Goal: Task Accomplishment & Management: Manage account settings

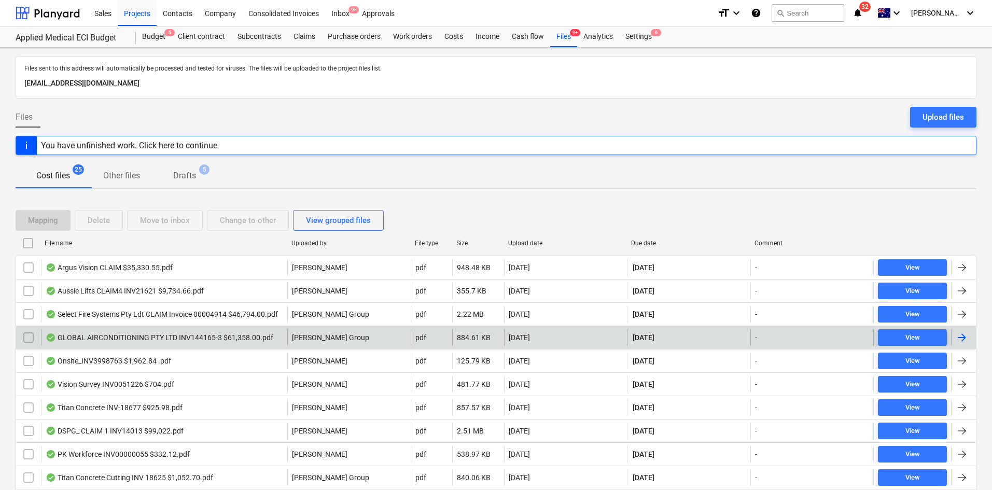
click at [147, 334] on div "GLOBAL AIRCONDITIONING PTY LTD INV144165-3 $61,358.00.pdf" at bounding box center [160, 338] width 228 height 8
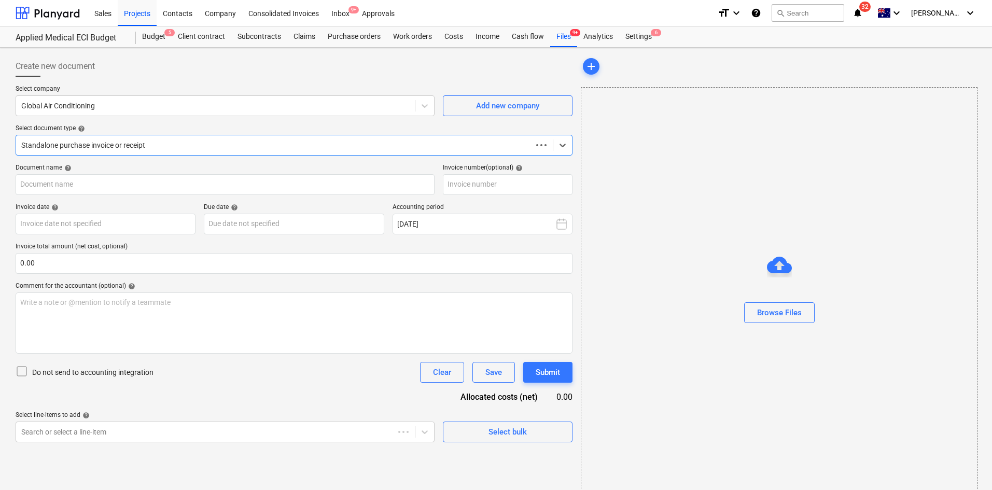
type input "144165-3"
type input "[DATE]"
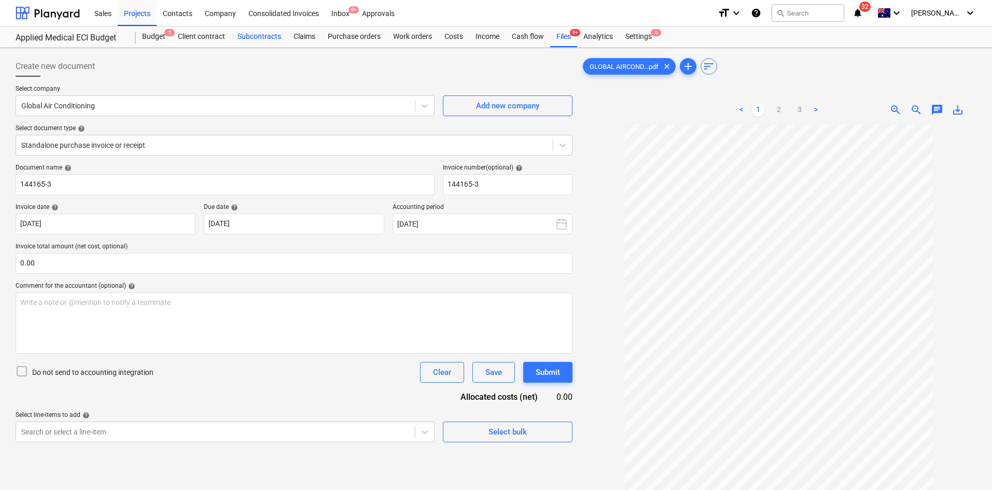
drag, startPoint x: 265, startPoint y: 35, endPoint x: 254, endPoint y: 30, distance: 11.6
click at [782, 107] on link "2" at bounding box center [779, 110] width 12 height 12
click at [804, 113] on link "3" at bounding box center [800, 110] width 12 height 12
click at [572, 34] on span "9+" at bounding box center [575, 32] width 10 height 7
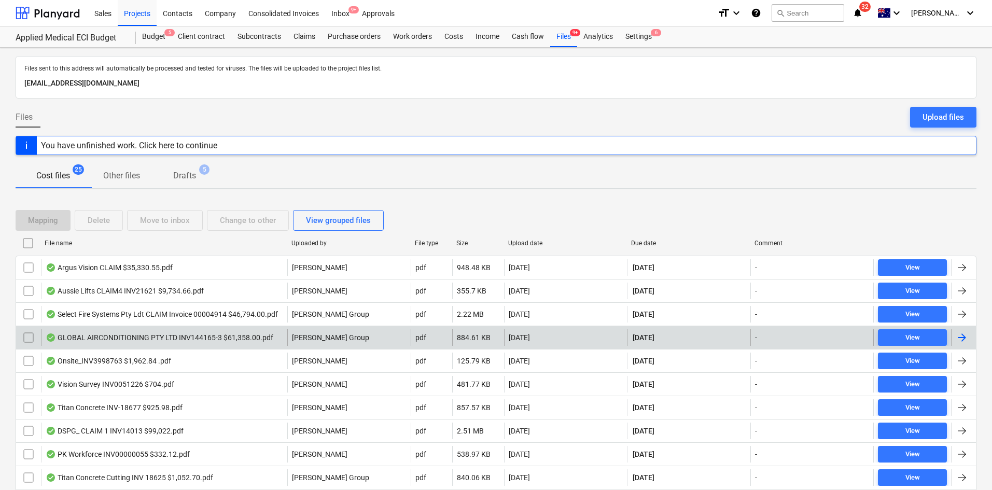
click at [192, 341] on div "GLOBAL AIRCONDITIONING PTY LTD INV144165-3 $61,358.00.pdf" at bounding box center [160, 338] width 228 height 8
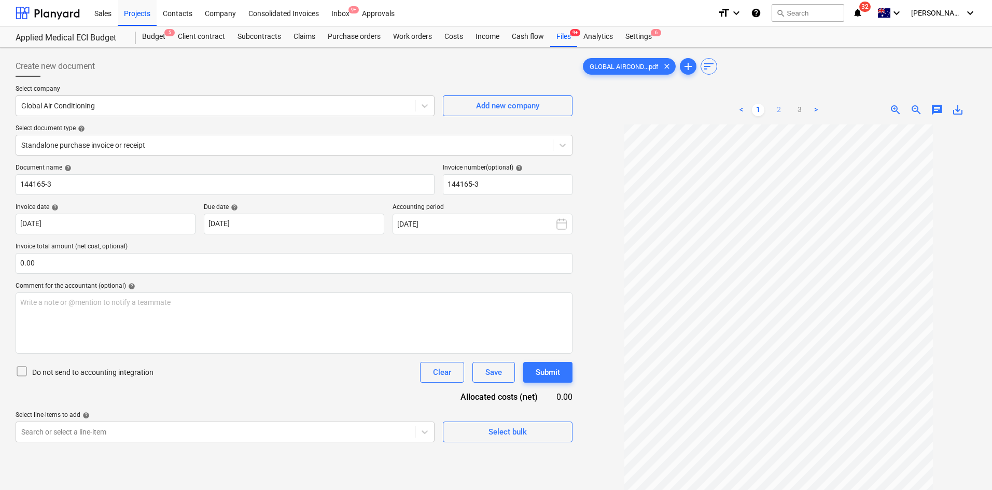
click at [779, 108] on link "2" at bounding box center [779, 110] width 12 height 12
click at [795, 109] on link "3" at bounding box center [800, 110] width 12 height 12
click at [559, 35] on div "Files 9+" at bounding box center [563, 36] width 27 height 21
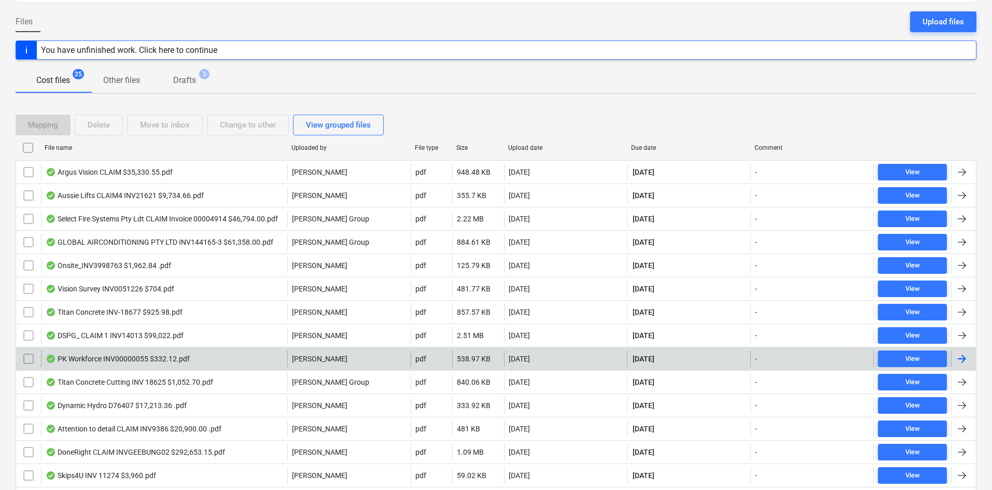
scroll to position [104, 0]
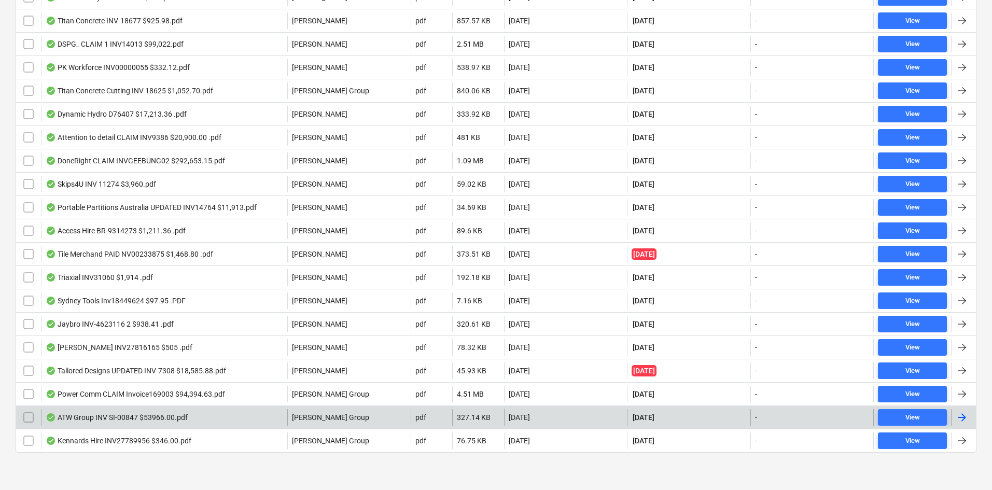
click at [142, 417] on div "ATW Group INV SI-00847 $53966.00.pdf" at bounding box center [117, 417] width 142 height 8
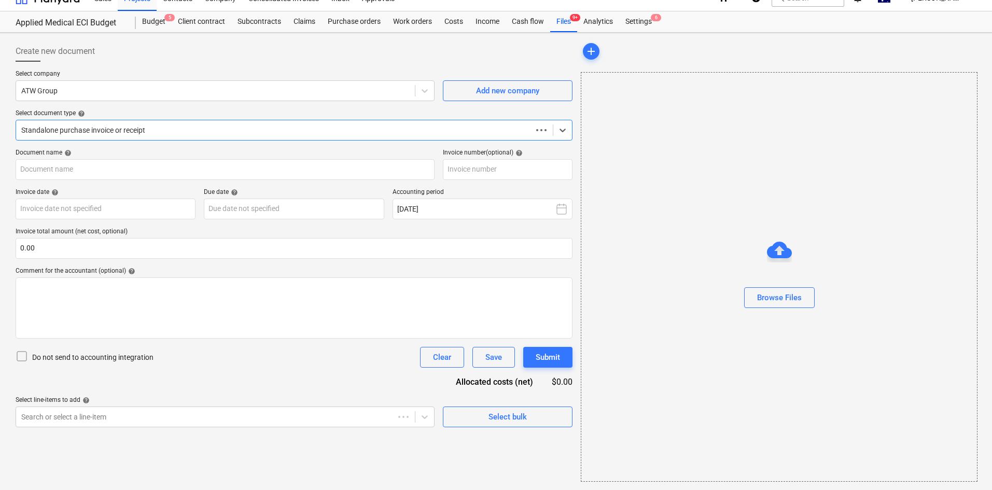
scroll to position [15, 0]
type input "SI-00847"
type input "25 Aug 2025"
type input "10 Sep 2025"
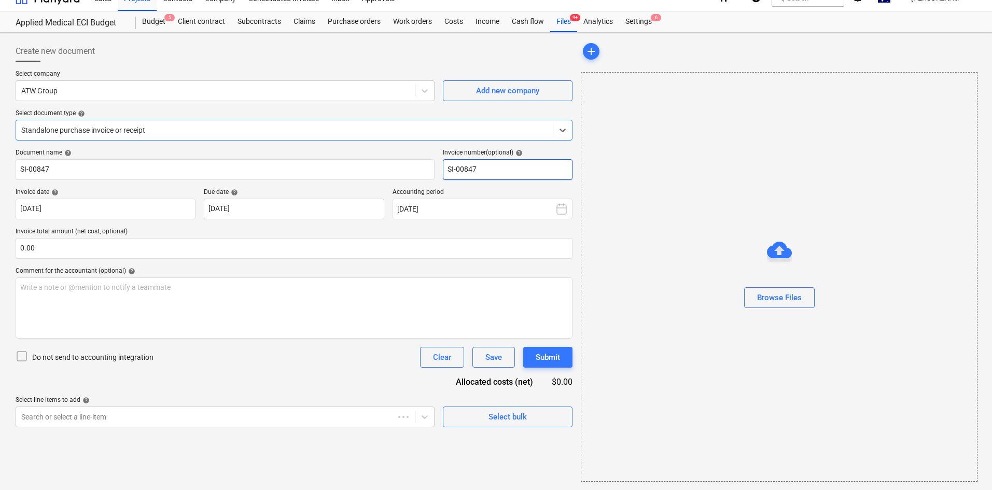
scroll to position [0, 0]
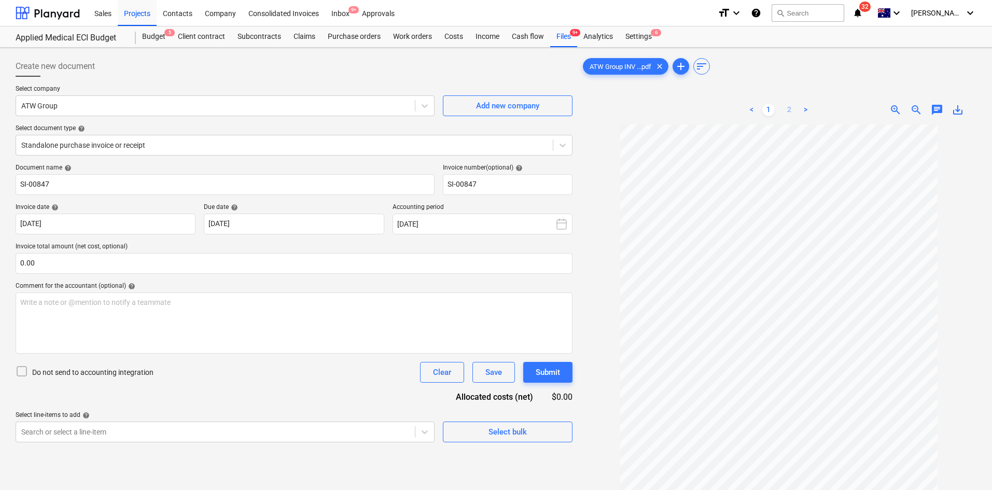
click at [792, 109] on link "2" at bounding box center [789, 110] width 12 height 12
click at [772, 108] on link "1" at bounding box center [769, 110] width 12 height 12
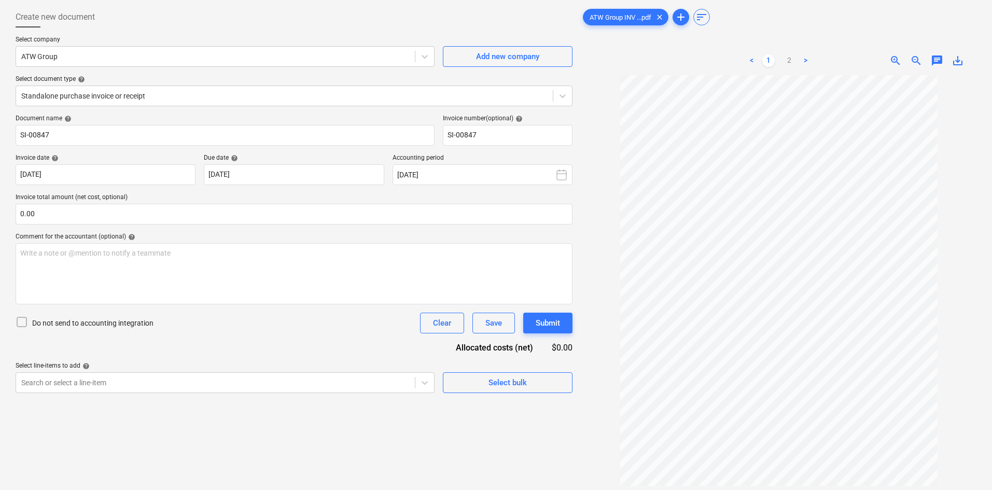
scroll to position [104, 0]
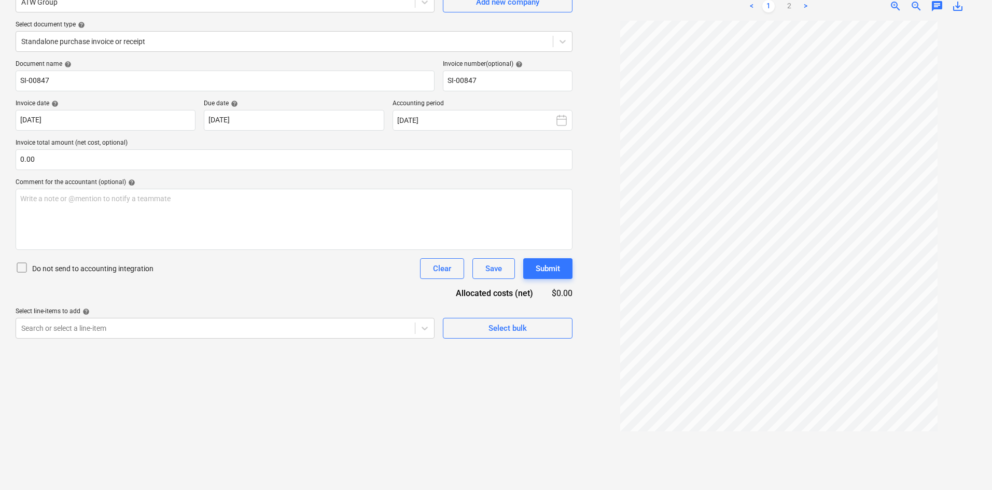
click at [510, 417] on div "Create new document Select company ATW Group Add new company Select document ty…" at bounding box center [294, 217] width 566 height 538
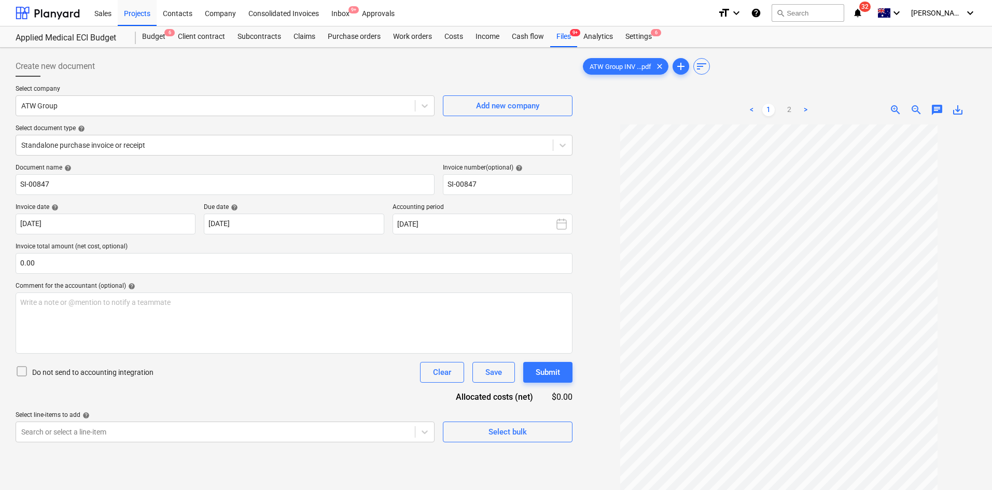
click at [391, 61] on div "Create new document" at bounding box center [294, 66] width 557 height 21
click at [788, 107] on link "2" at bounding box center [789, 110] width 12 height 12
click at [575, 44] on div "Files 9+" at bounding box center [563, 36] width 27 height 21
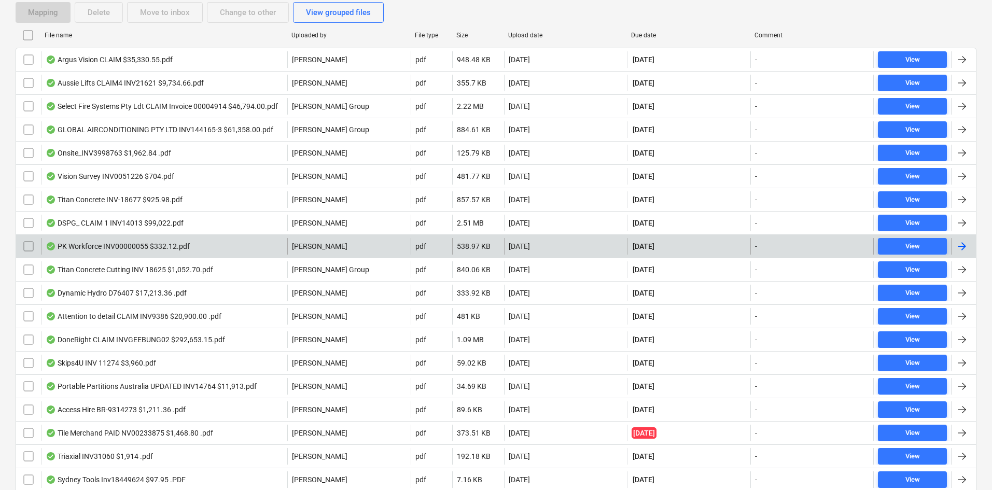
scroll to position [180, 0]
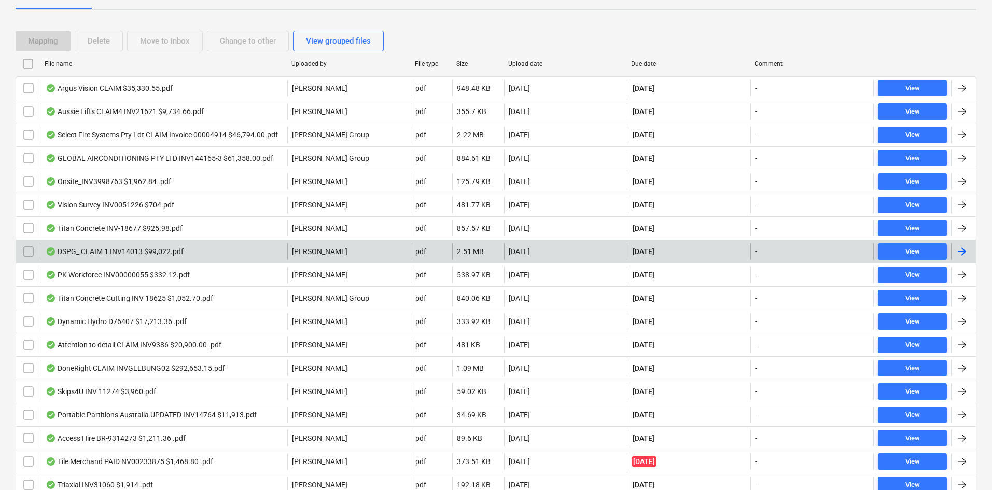
click at [229, 249] on div "DSPG_ CLAIM 1 INV14013 $99,022.pdf" at bounding box center [164, 251] width 246 height 17
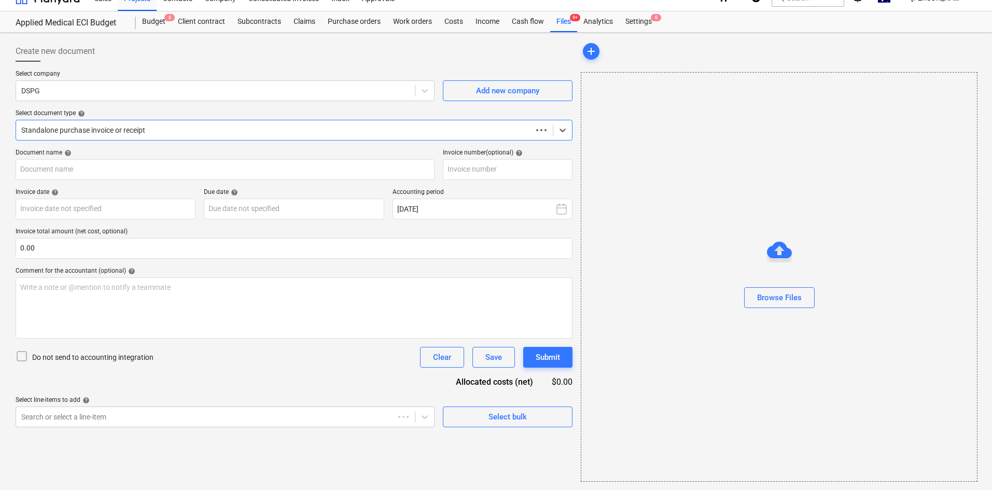
scroll to position [15, 0]
type input "14013"
type input "[DATE]"
type input "10 Sep 2025"
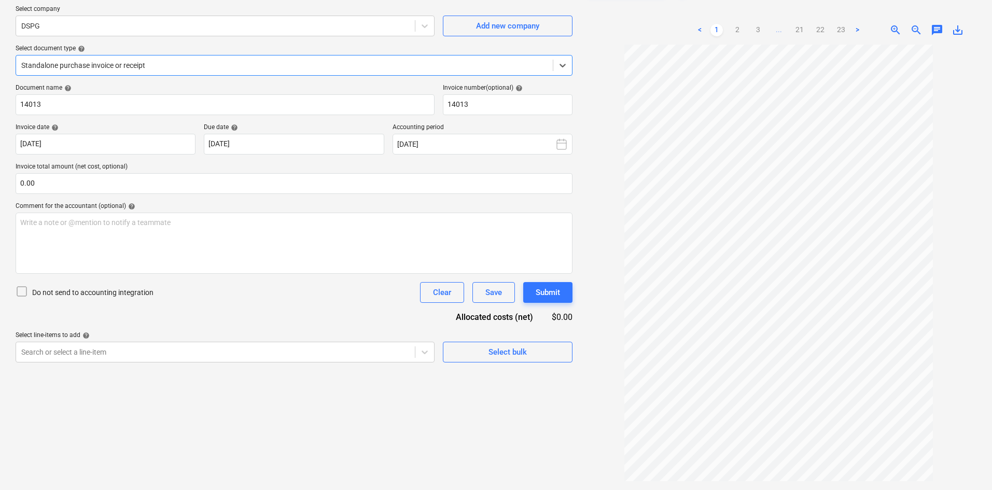
scroll to position [52, 0]
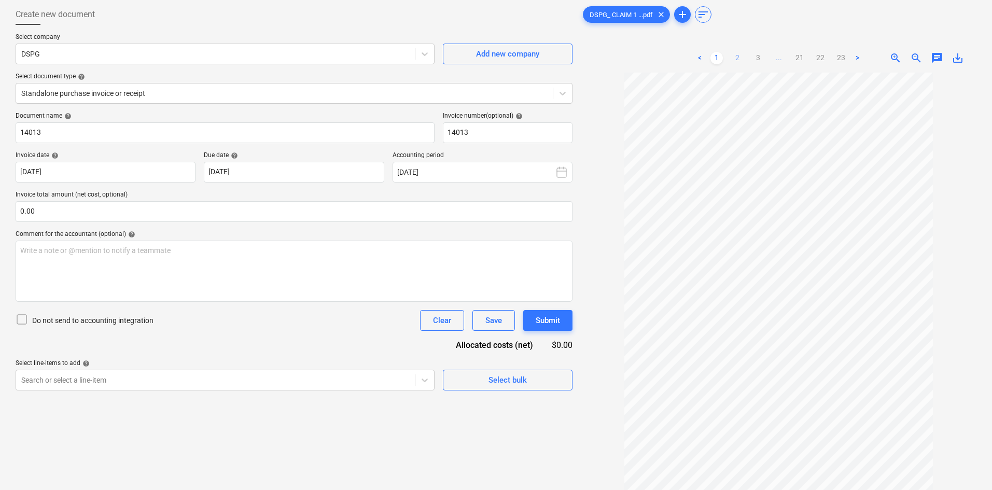
click at [739, 57] on link "2" at bounding box center [738, 58] width 12 height 12
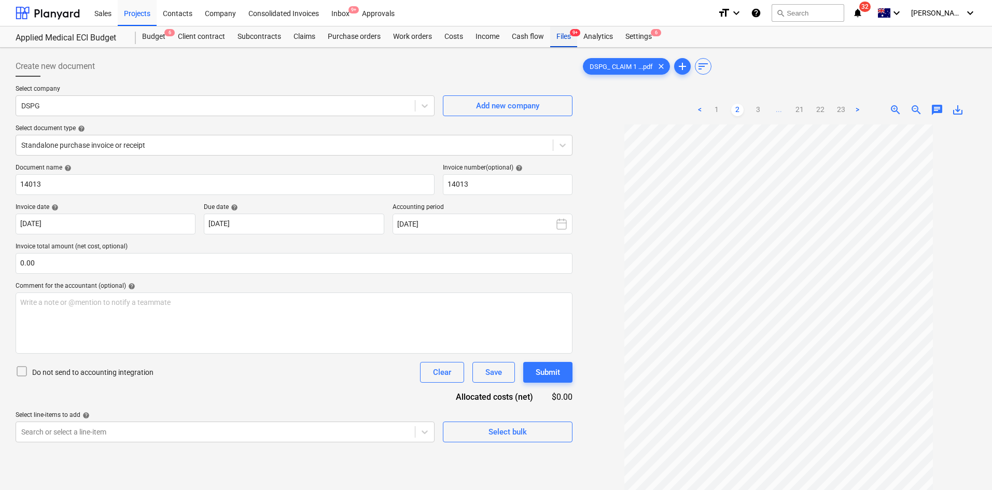
click at [570, 36] on div "Files 9+" at bounding box center [563, 36] width 27 height 21
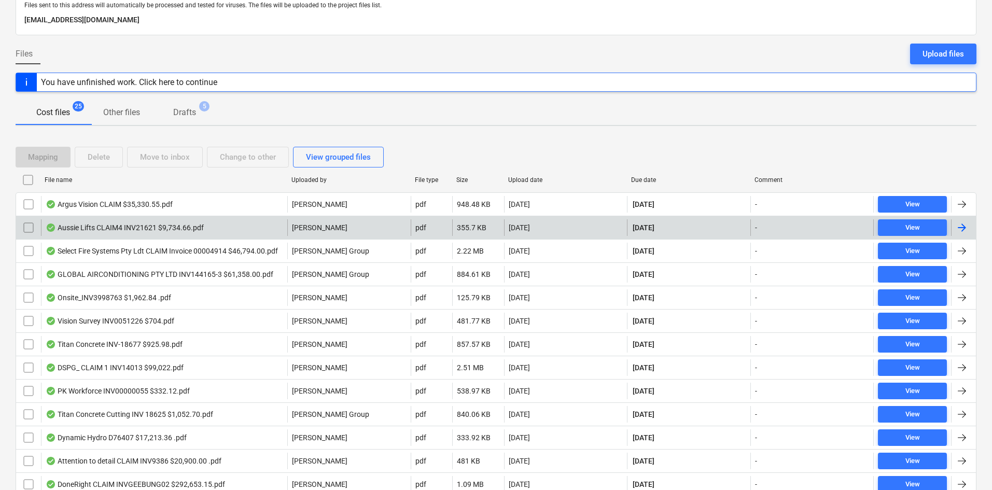
scroll to position [52, 0]
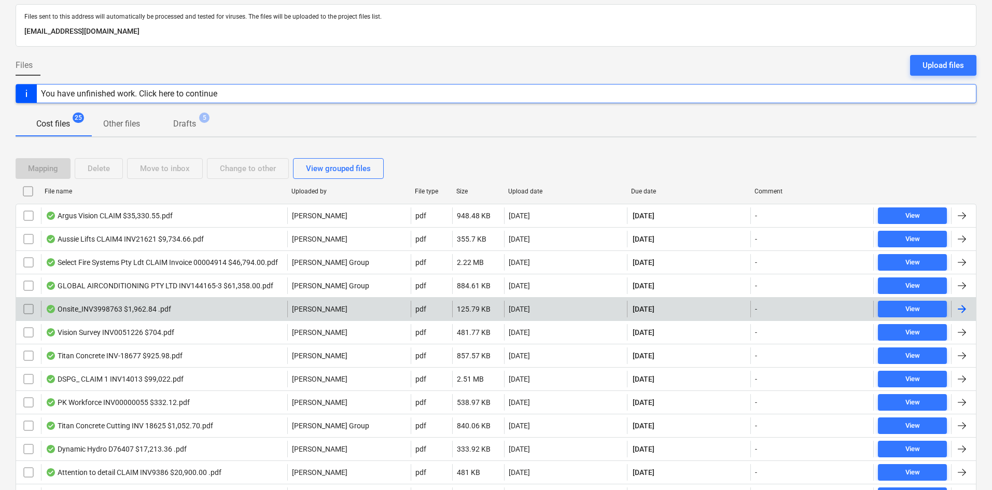
click at [108, 308] on div "Onsite_INV3998763 $1,962.84 .pdf" at bounding box center [109, 309] width 126 height 8
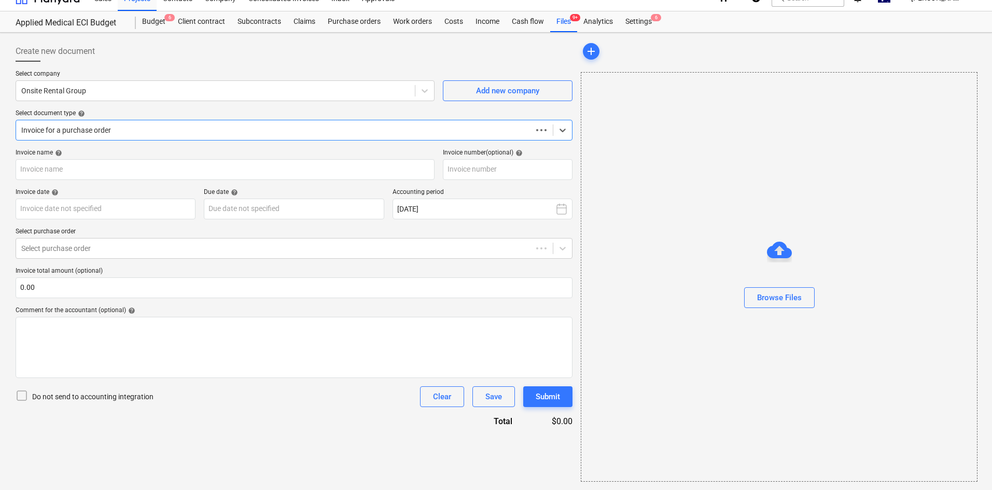
scroll to position [15, 0]
type input "3998763"
type input "31 Aug 2025"
type input "30 Sep 2025"
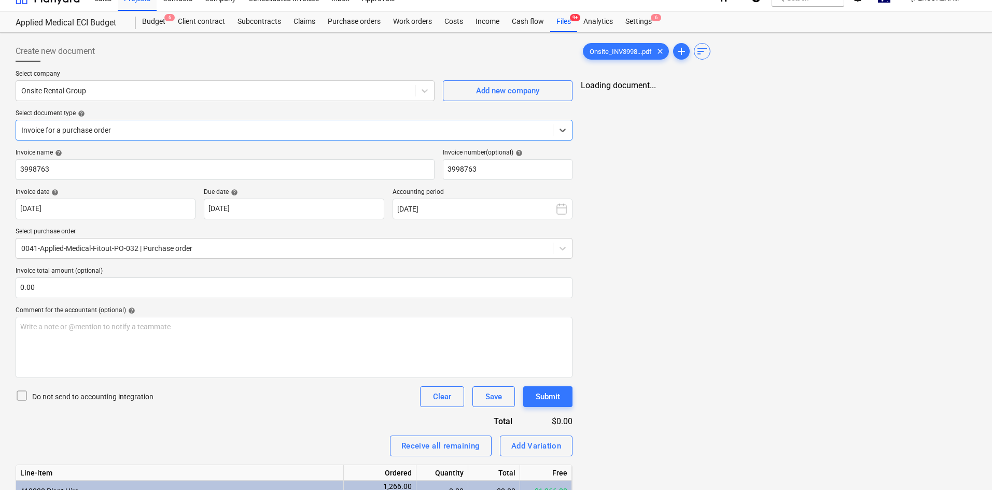
scroll to position [0, 0]
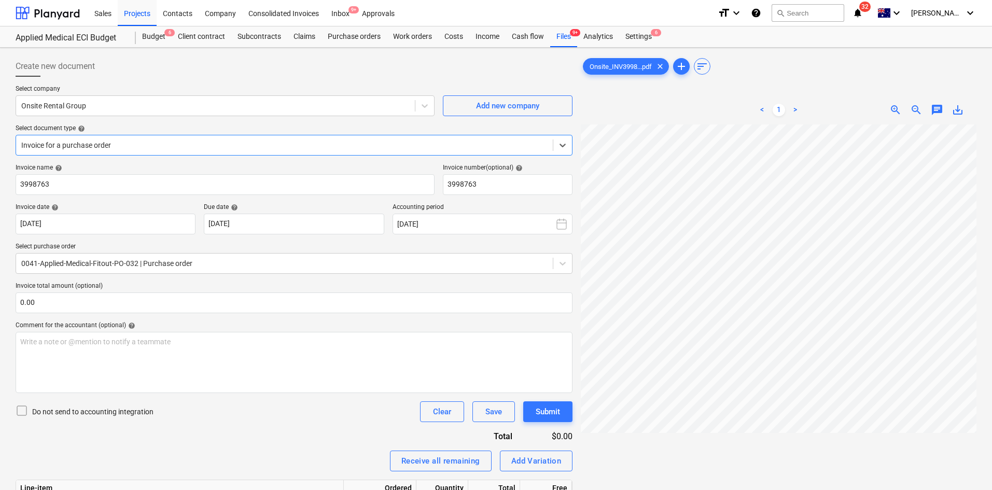
click at [346, 150] on div at bounding box center [284, 145] width 527 height 10
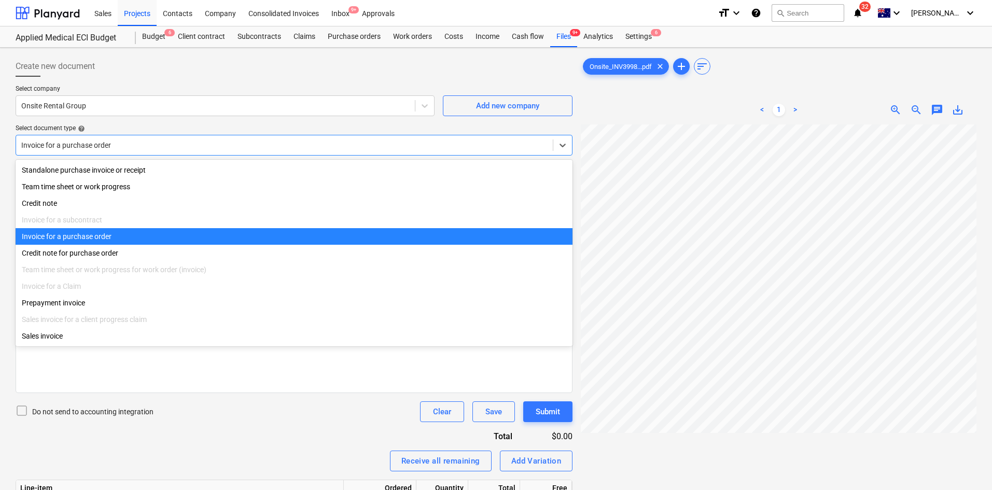
click at [150, 241] on div "Invoice for a purchase order" at bounding box center [294, 236] width 557 height 17
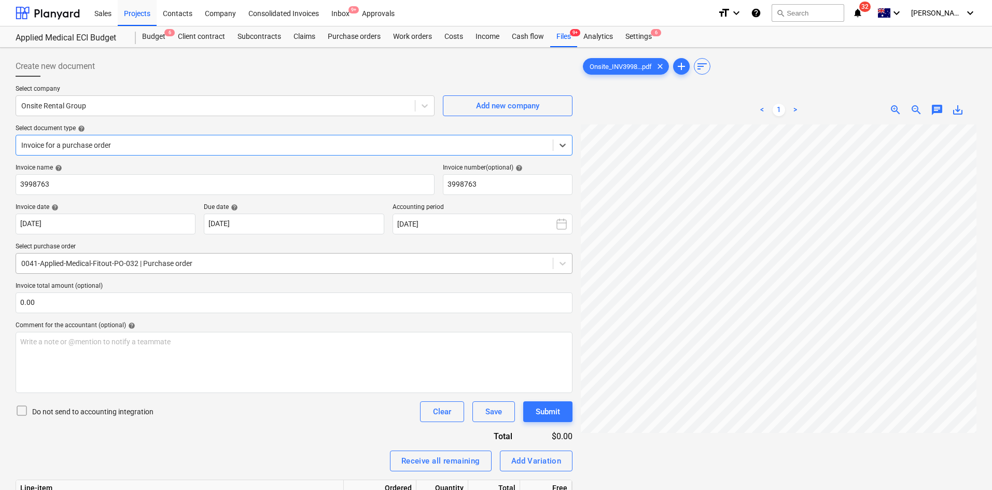
click at [140, 264] on div at bounding box center [284, 263] width 527 height 10
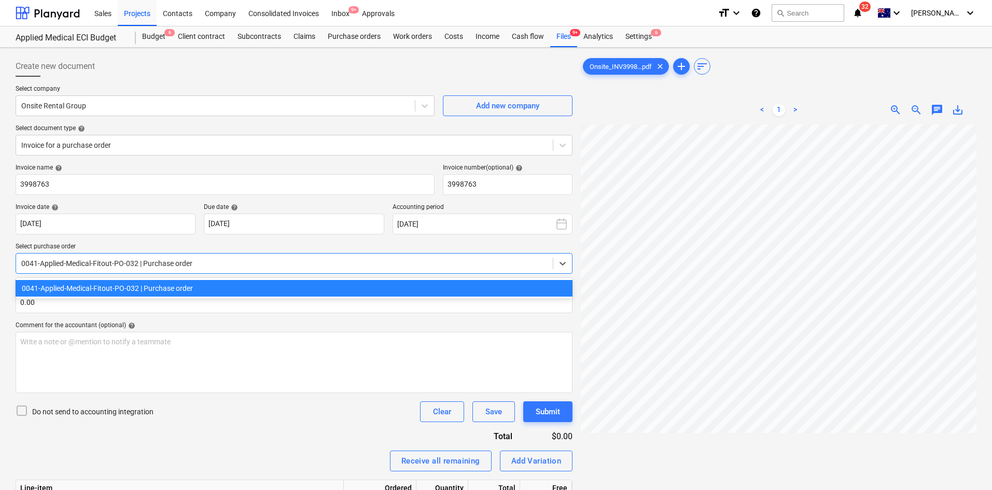
click at [145, 265] on div at bounding box center [284, 263] width 527 height 10
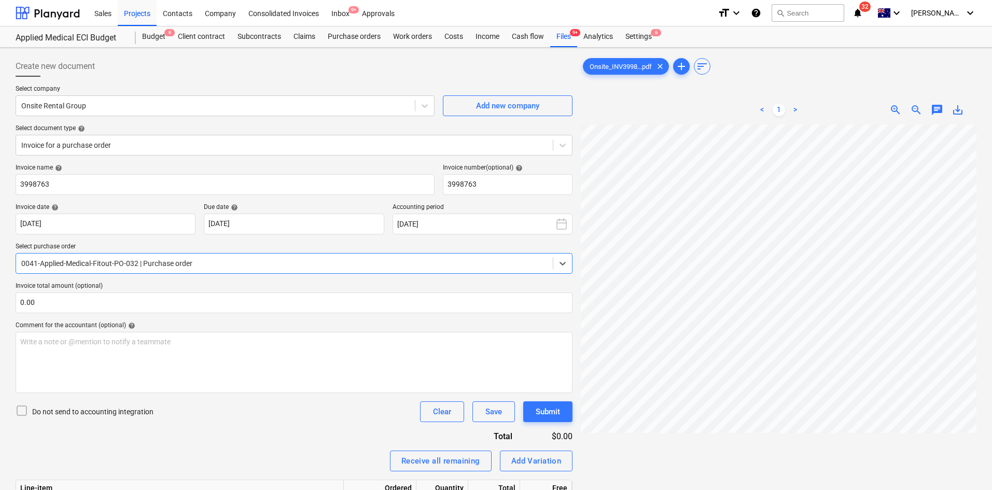
click at [158, 261] on div at bounding box center [284, 263] width 527 height 10
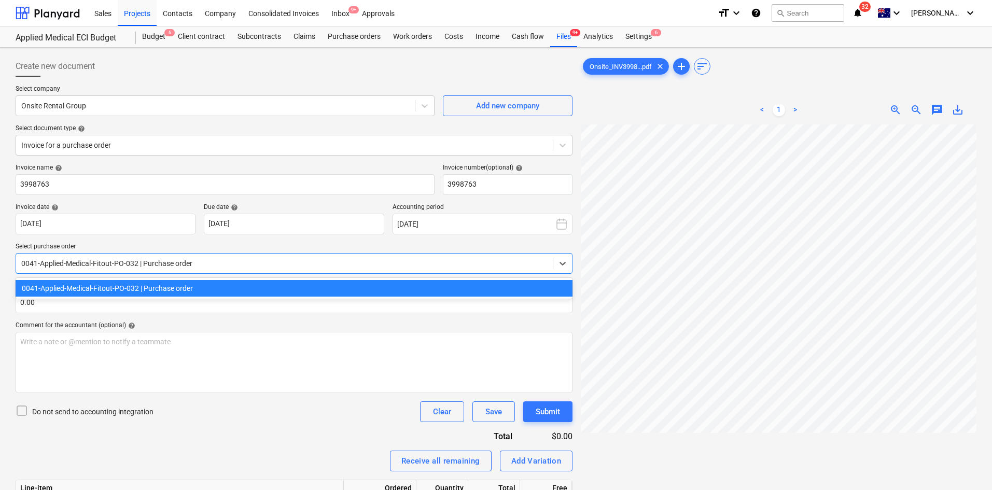
click at [134, 290] on div "0041-Applied-Medical-Fitout-PO-032 | Purchase order" at bounding box center [294, 288] width 557 height 17
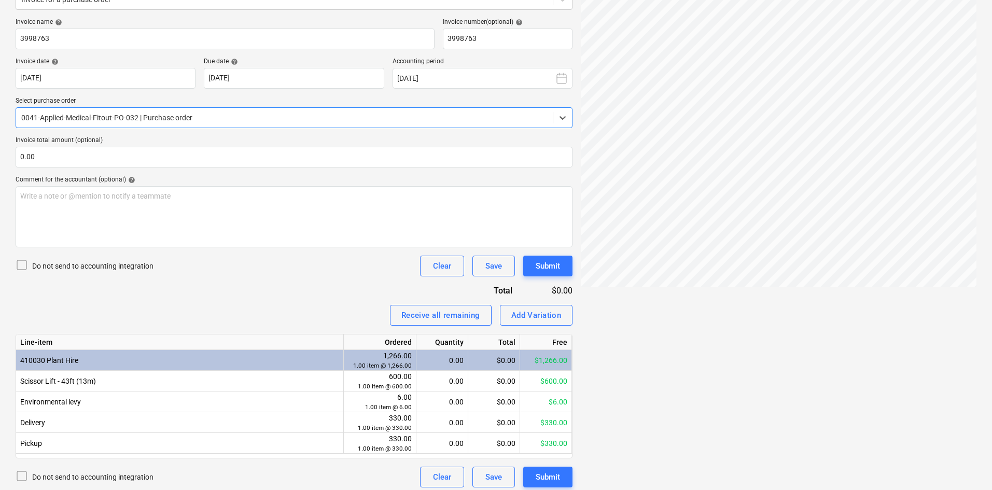
scroll to position [151, 0]
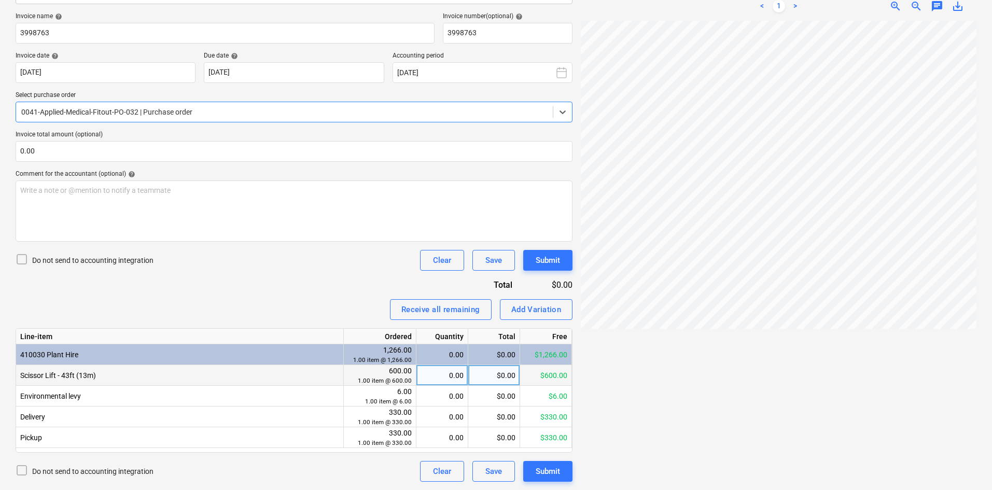
click at [439, 376] on div "0.00" at bounding box center [442, 375] width 43 height 21
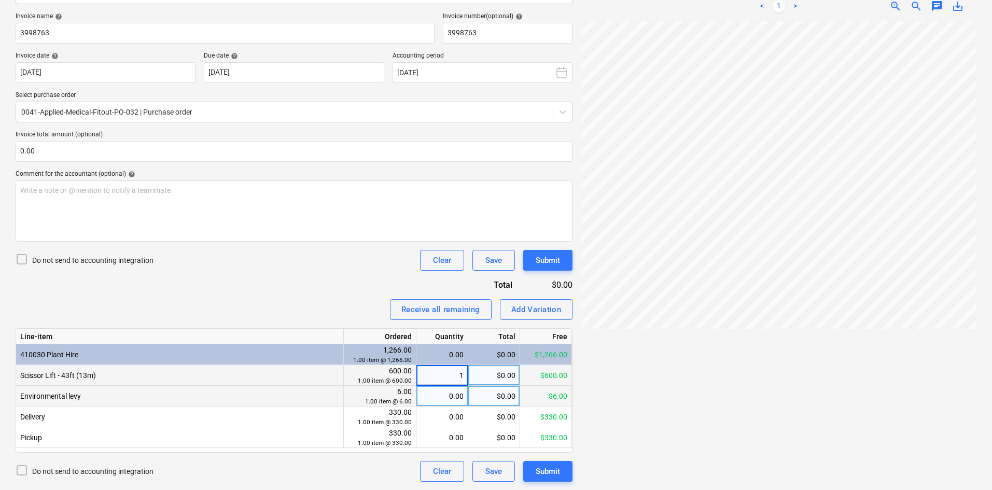
click at [440, 394] on div "0.00" at bounding box center [442, 396] width 43 height 21
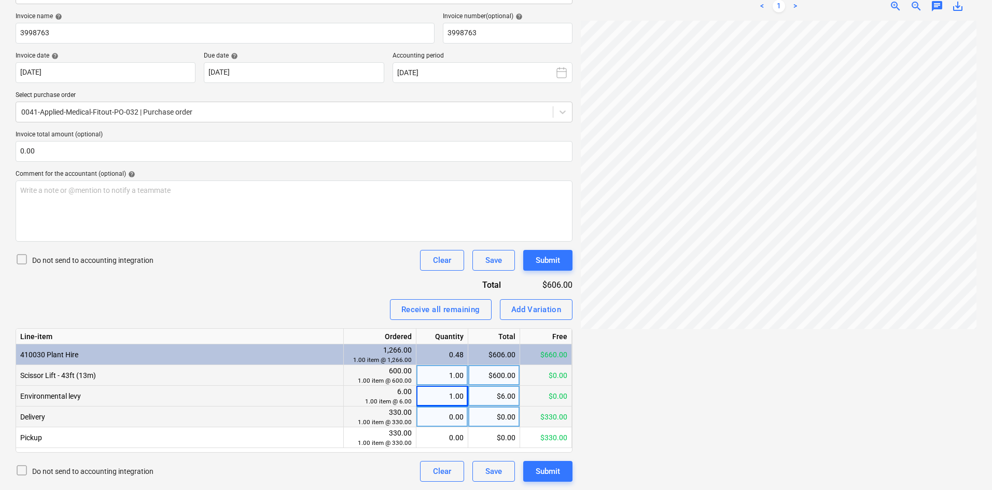
click at [442, 413] on div "0.00" at bounding box center [442, 417] width 43 height 21
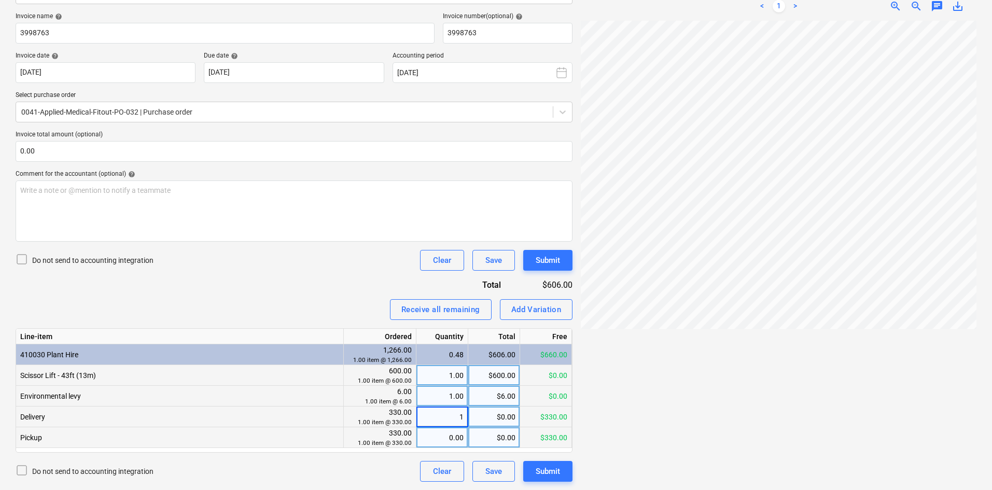
click at [439, 435] on div "0.00" at bounding box center [442, 438] width 43 height 21
type input "1"
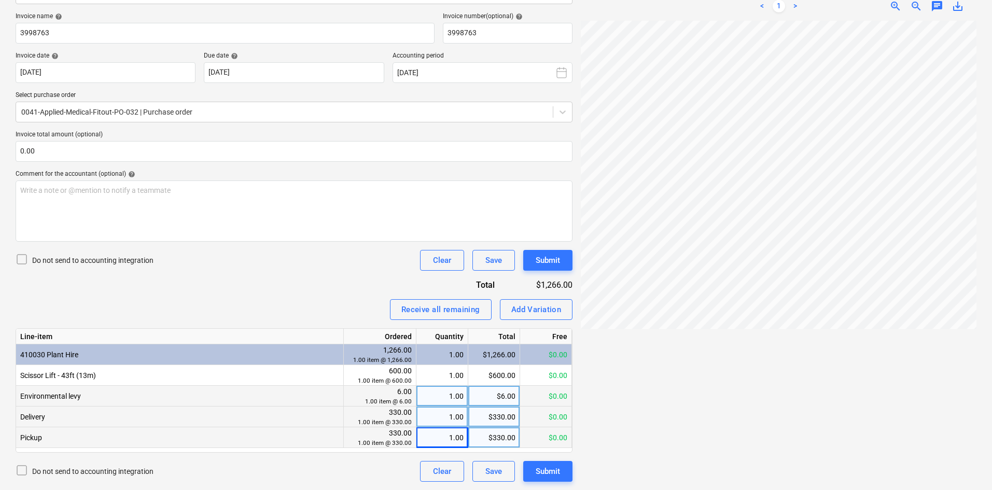
click at [340, 314] on div "Receive all remaining Add Variation" at bounding box center [294, 309] width 557 height 21
click at [444, 439] on div "1.00" at bounding box center [442, 438] width 43 height 21
click at [920, 16] on div "< 1 > zoom_in zoom_out chat 0 save_alt" at bounding box center [779, 6] width 396 height 29
click at [458, 447] on div "0.00" at bounding box center [442, 438] width 43 height 21
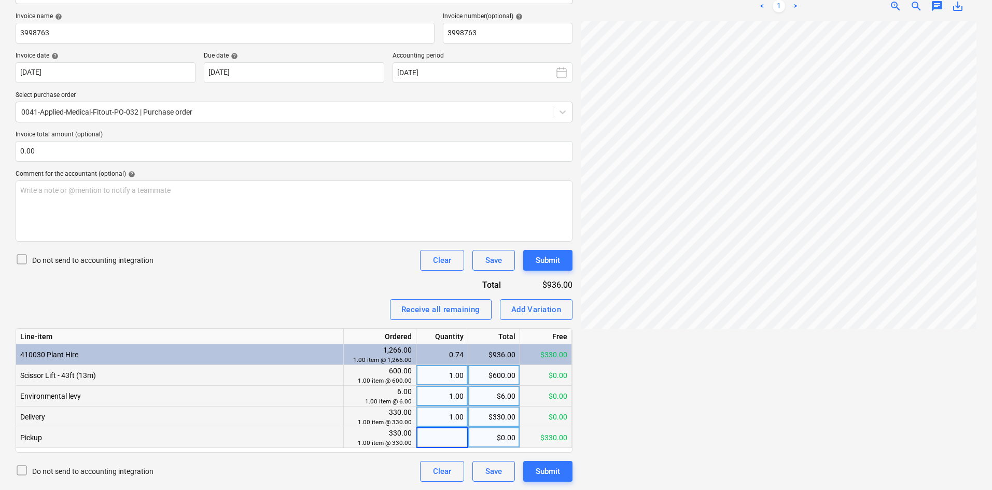
type input "1"
click at [329, 280] on div "Invoice name help 3998763 Invoice number (optional) help 3998763 Invoice date h…" at bounding box center [294, 247] width 557 height 470
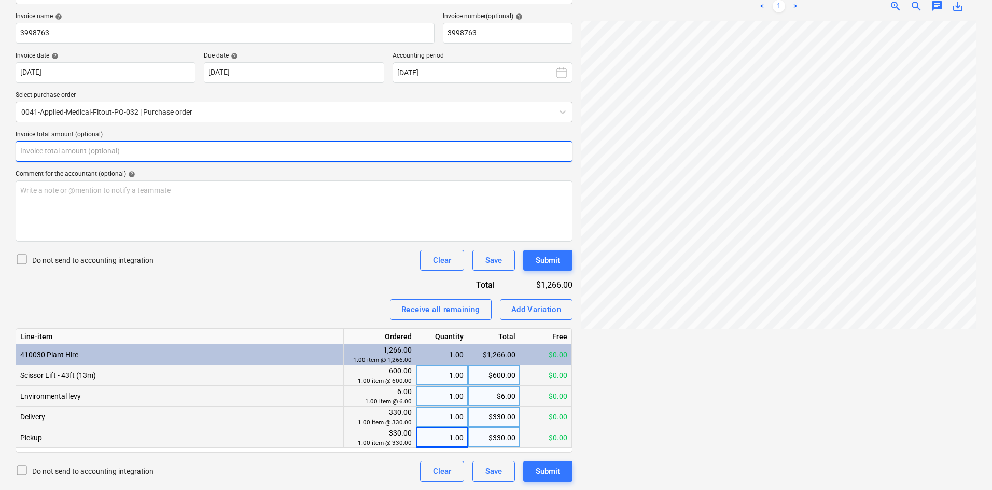
click at [82, 157] on input "text" at bounding box center [294, 151] width 557 height 21
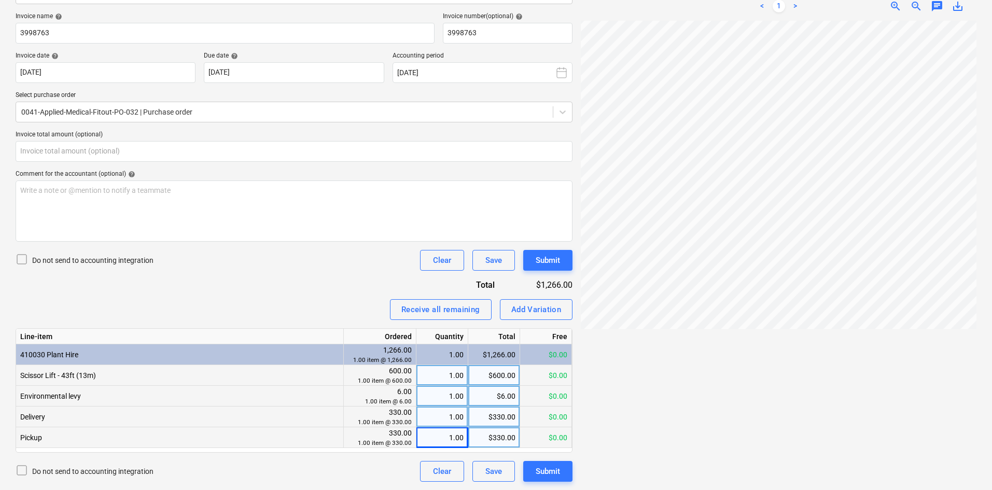
type input "0.00"
click at [899, 7] on span "zoom_in" at bounding box center [896, 6] width 12 height 12
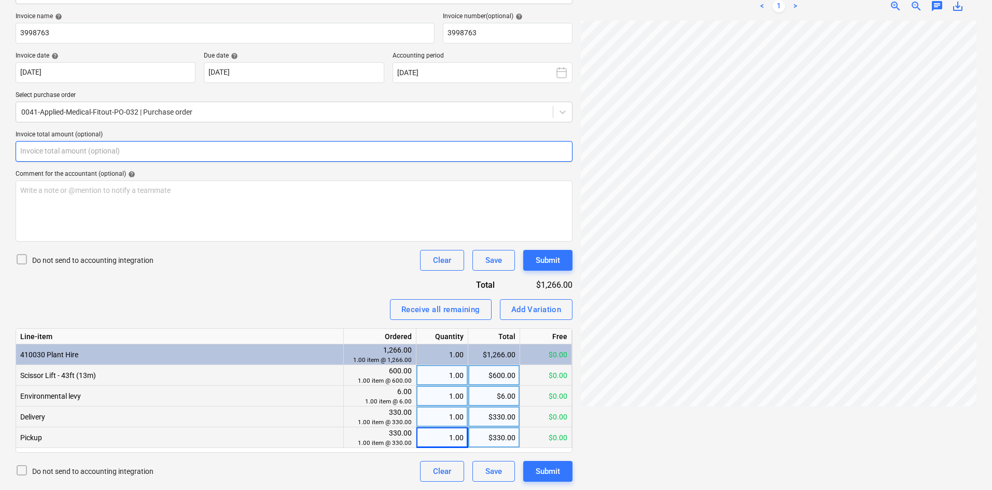
click at [201, 153] on input "text" at bounding box center [294, 151] width 557 height 21
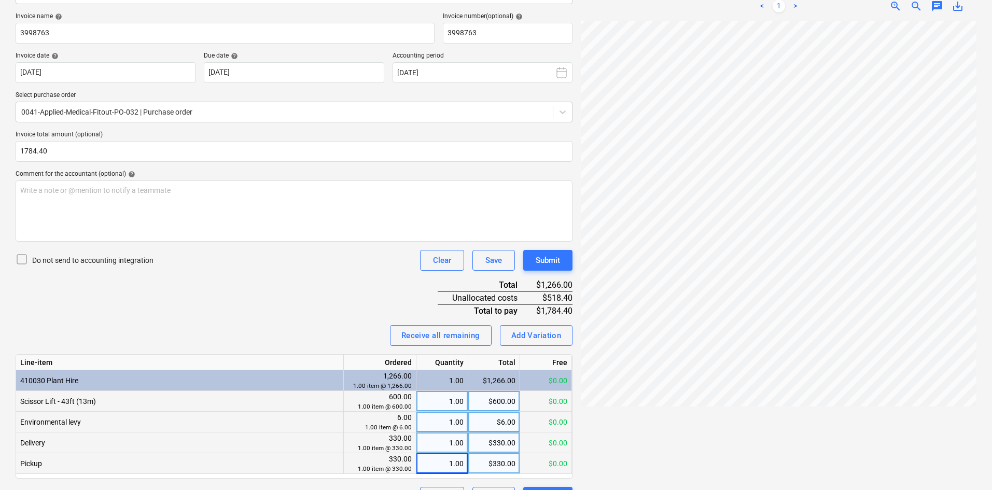
type input "1,784.40"
click at [256, 326] on div "Receive all remaining Add Variation" at bounding box center [294, 335] width 557 height 21
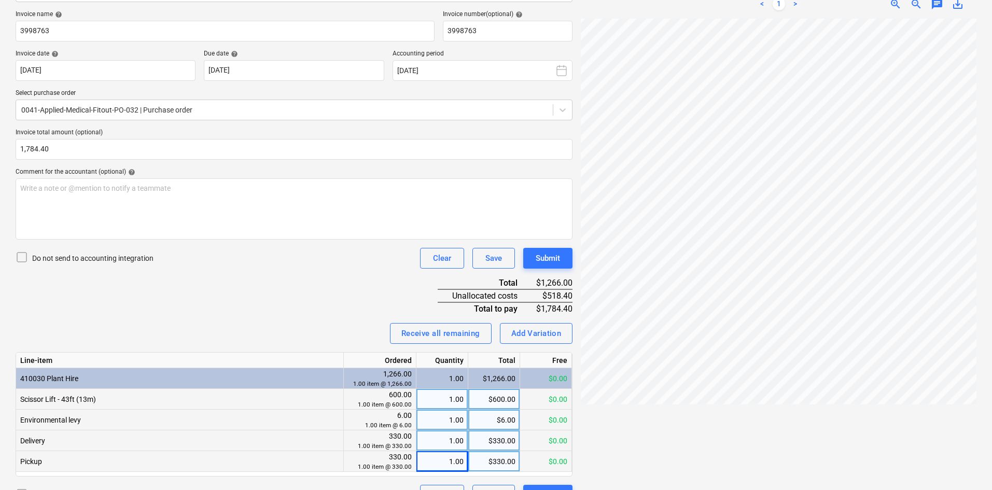
scroll to position [177, 0]
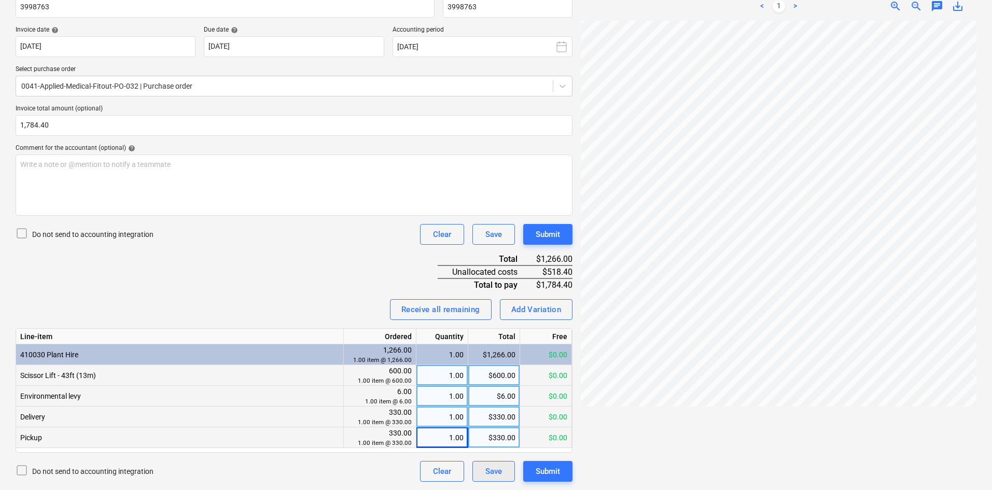
click at [489, 473] on div "Save" at bounding box center [494, 471] width 17 height 13
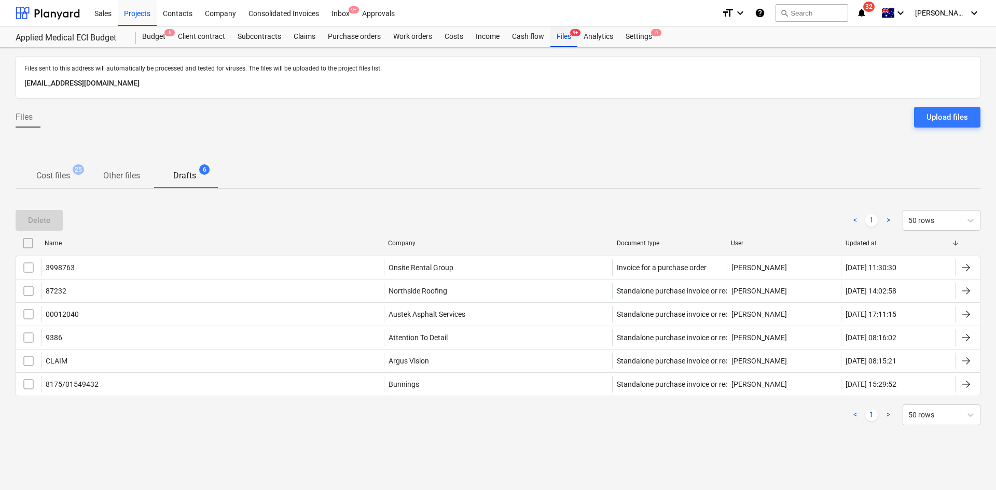
click at [558, 36] on div "Files 9+" at bounding box center [563, 36] width 27 height 21
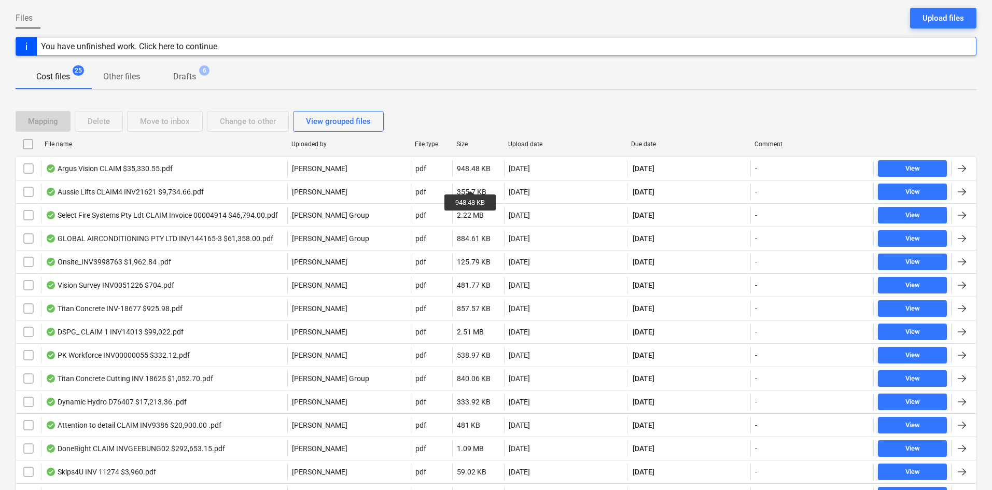
scroll to position [104, 0]
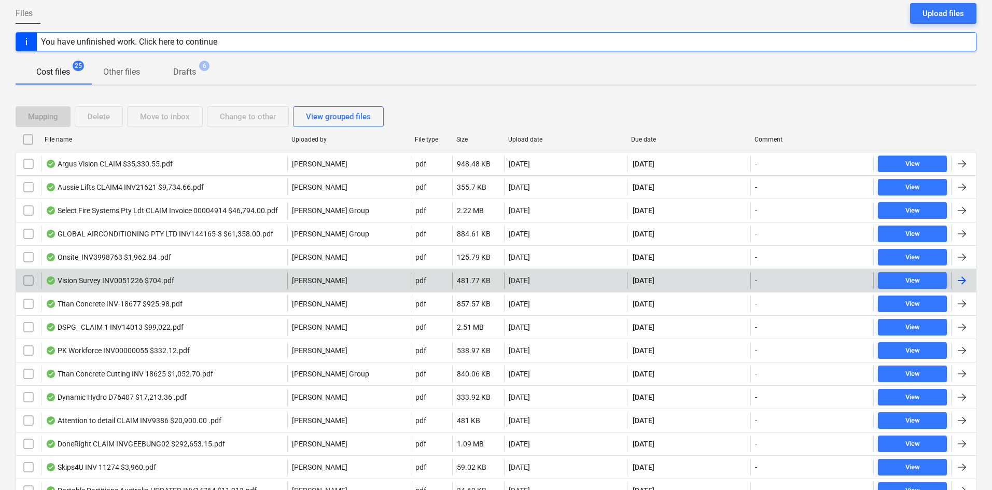
click at [124, 279] on div "Vision Survey INV0051226 $704.pdf" at bounding box center [110, 281] width 129 height 8
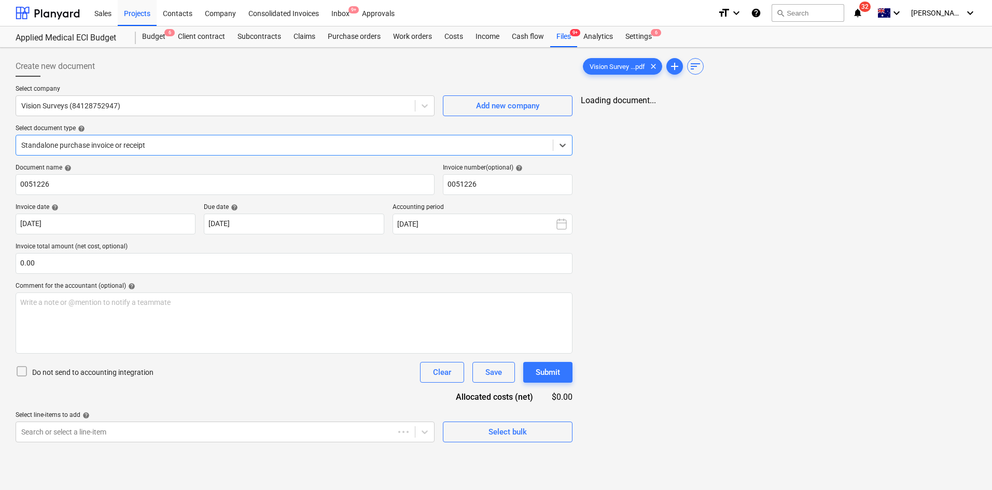
type input "0051226"
type input "31 Aug 2025"
type input "30 Sep 2025"
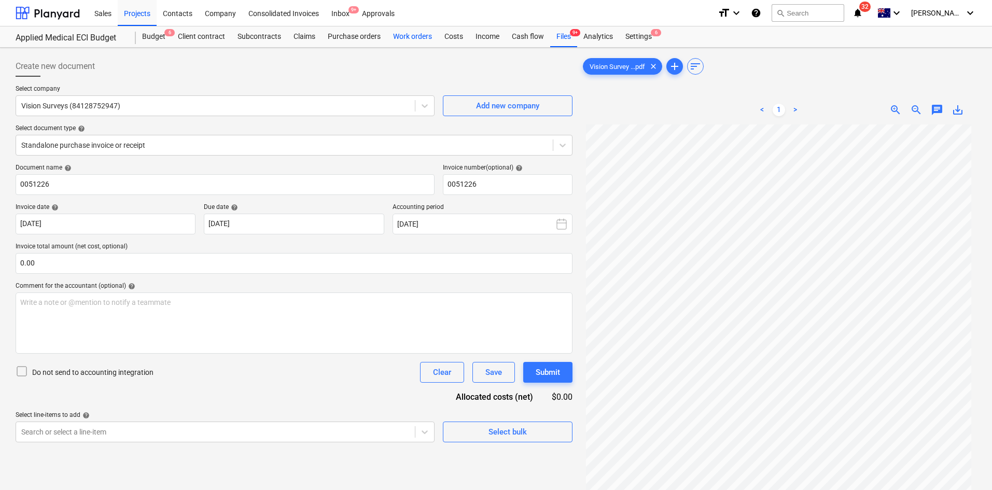
drag, startPoint x: 445, startPoint y: 33, endPoint x: 395, endPoint y: 32, distance: 49.3
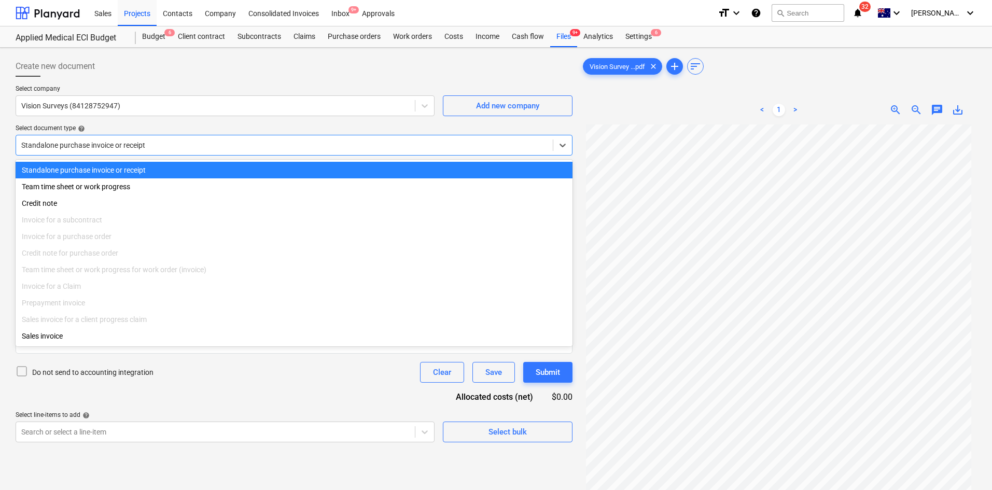
click at [183, 144] on div at bounding box center [284, 145] width 527 height 10
click at [188, 141] on div at bounding box center [284, 145] width 527 height 10
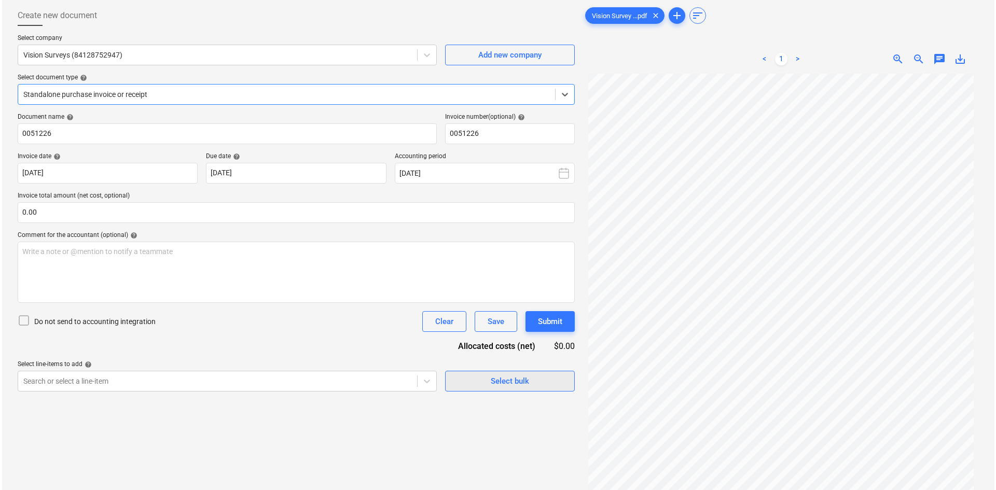
scroll to position [104, 0]
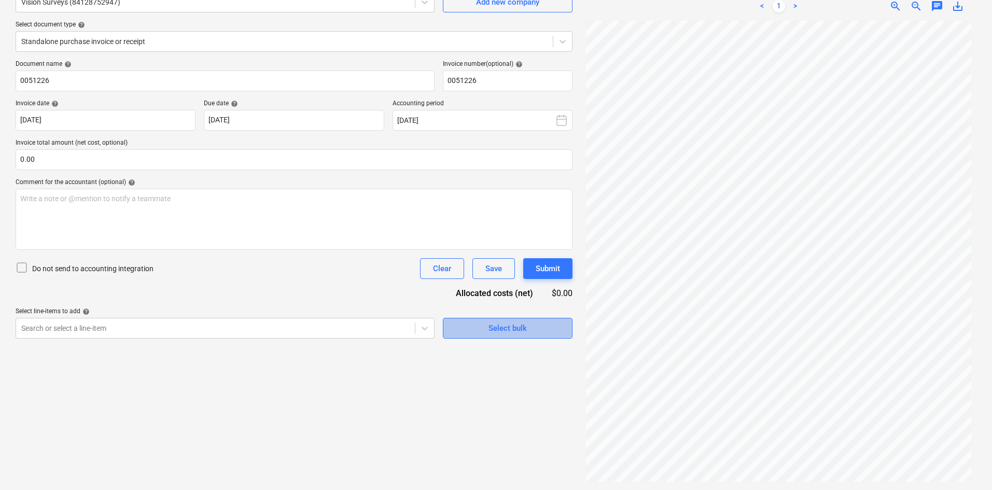
click at [506, 336] on button "Select bulk" at bounding box center [508, 328] width 130 height 21
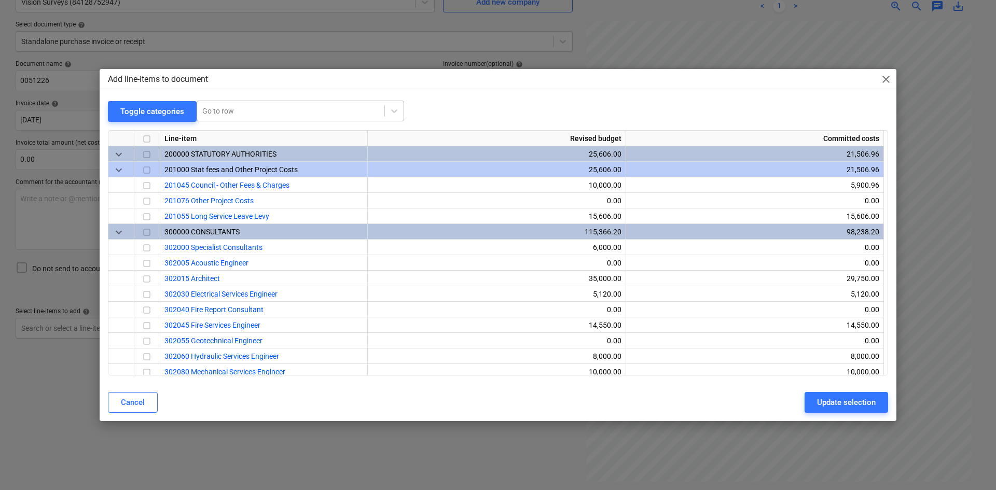
click at [226, 116] on div at bounding box center [290, 111] width 177 height 10
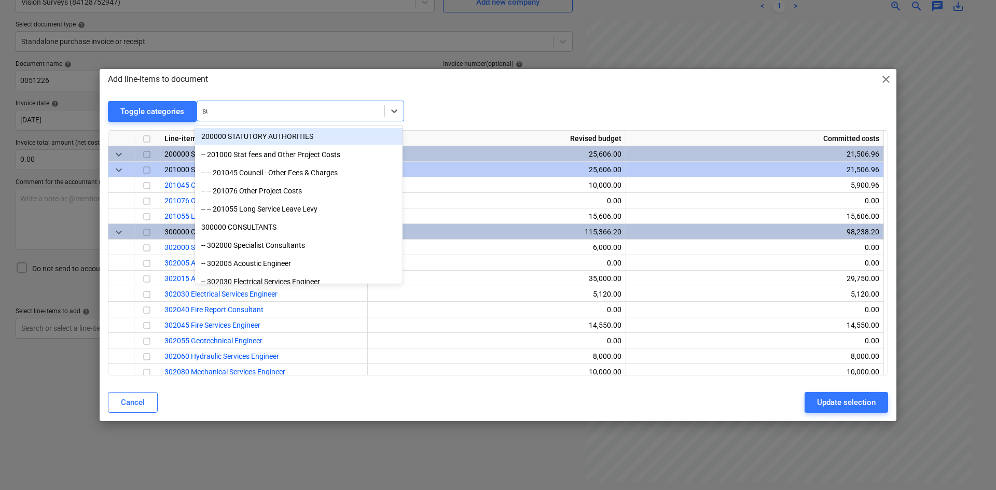
type input "sur"
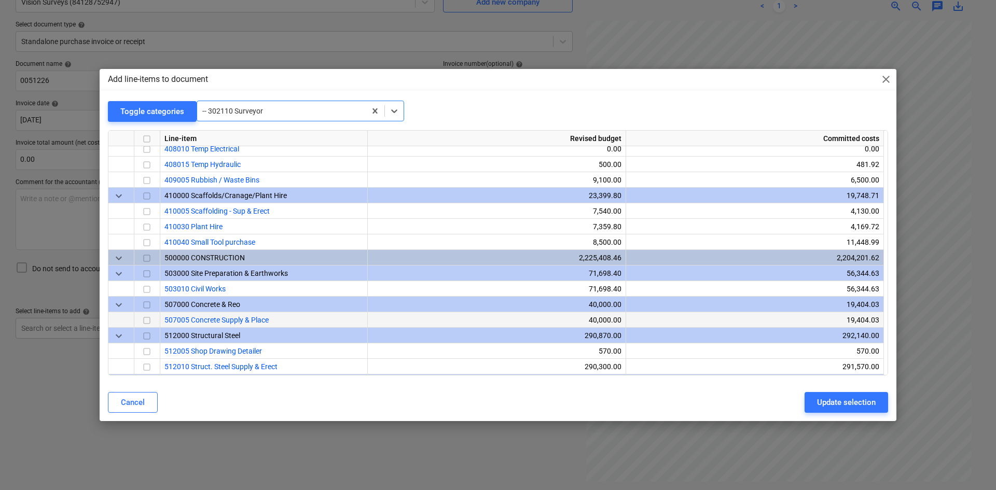
scroll to position [649, 0]
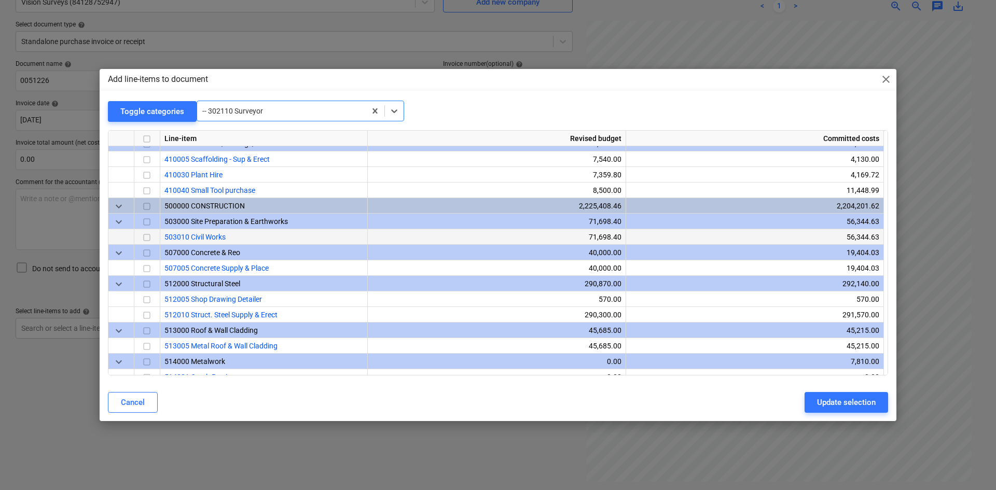
click at [145, 236] on input "checkbox" at bounding box center [147, 237] width 12 height 12
click at [830, 402] on div "Update selection" at bounding box center [846, 402] width 59 height 13
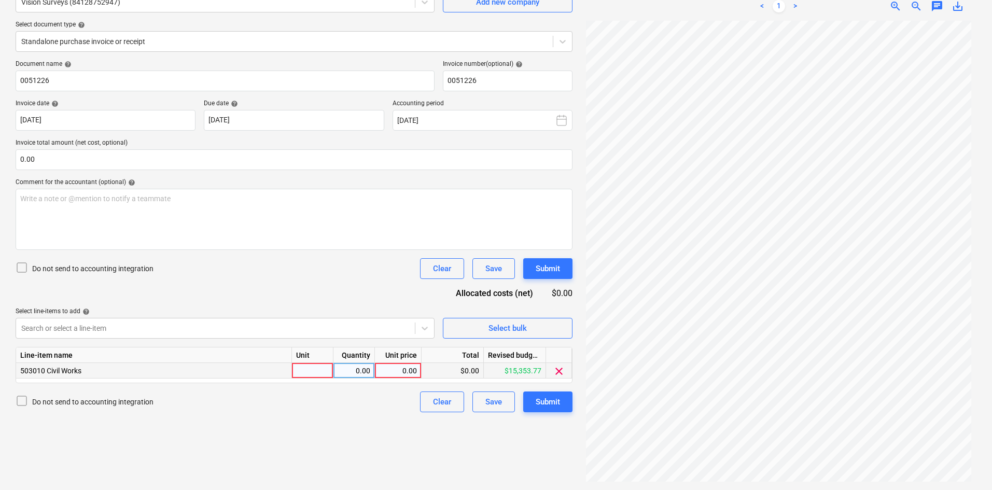
click at [306, 369] on div at bounding box center [313, 371] width 42 height 16
type input "item"
type input "640"
drag, startPoint x: 283, startPoint y: 240, endPoint x: 282, endPoint y: 235, distance: 5.9
click at [284, 240] on div "Write a note or @mention to notify a teammate [PERSON_NAME]" at bounding box center [294, 219] width 557 height 61
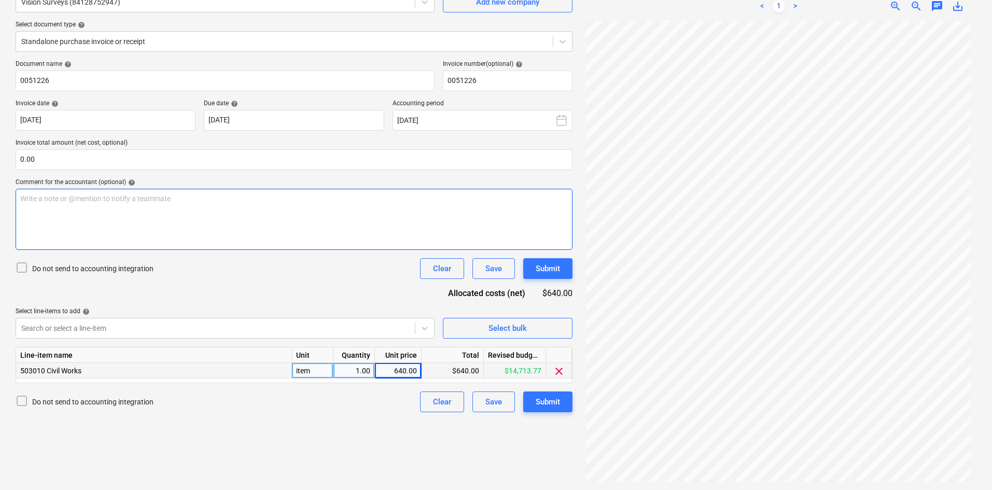
click at [263, 204] on div "Write a note or @mention to notify a teammate [PERSON_NAME]" at bounding box center [294, 219] width 557 height 61
click at [156, 159] on input "text" at bounding box center [294, 159] width 557 height 21
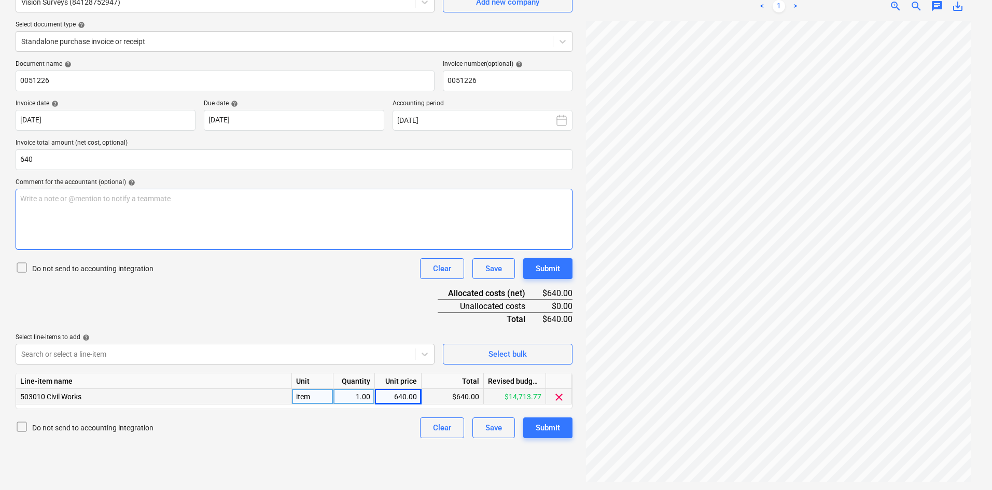
type input "640.00"
click at [216, 217] on div "Write a note or @mention to notify a teammate [PERSON_NAME]" at bounding box center [294, 219] width 557 height 61
click at [548, 425] on div "Submit" at bounding box center [548, 427] width 24 height 13
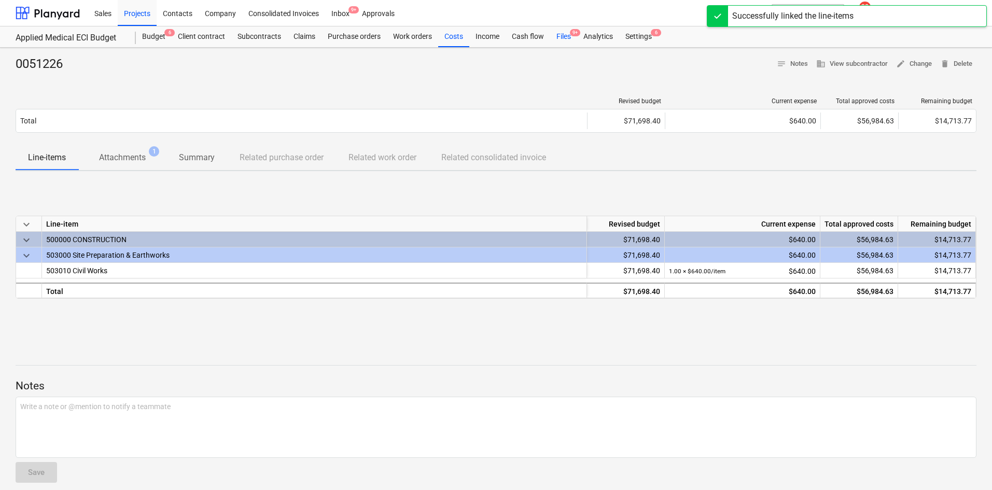
click at [567, 36] on div "Files 9+" at bounding box center [563, 36] width 27 height 21
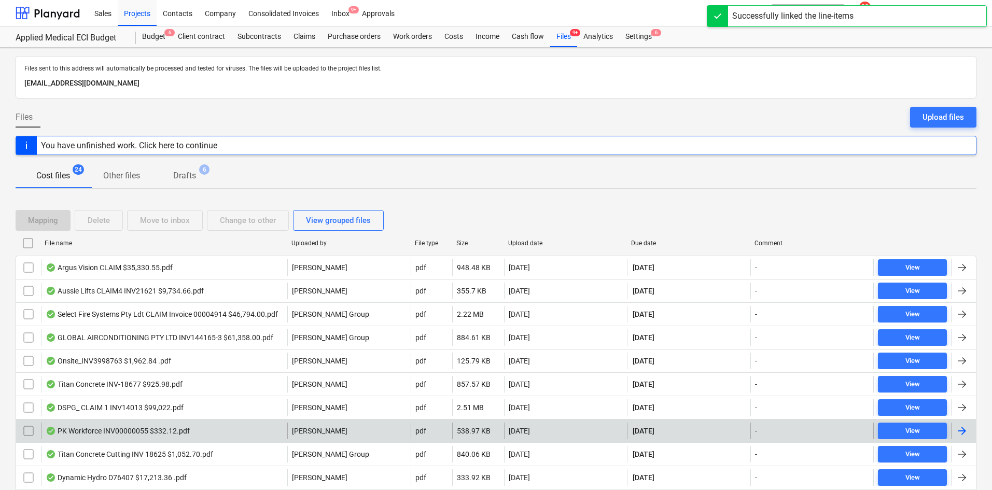
click at [158, 433] on div "PK Workforce INV00000055 $332.12.pdf" at bounding box center [118, 431] width 144 height 8
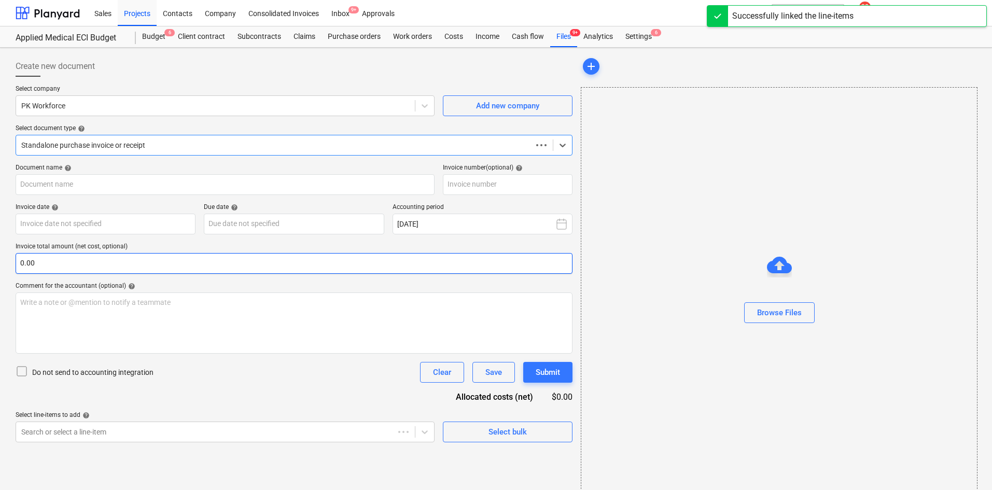
type input "00000055"
type input "02 Sep 2025"
type input "16 Sep 2025"
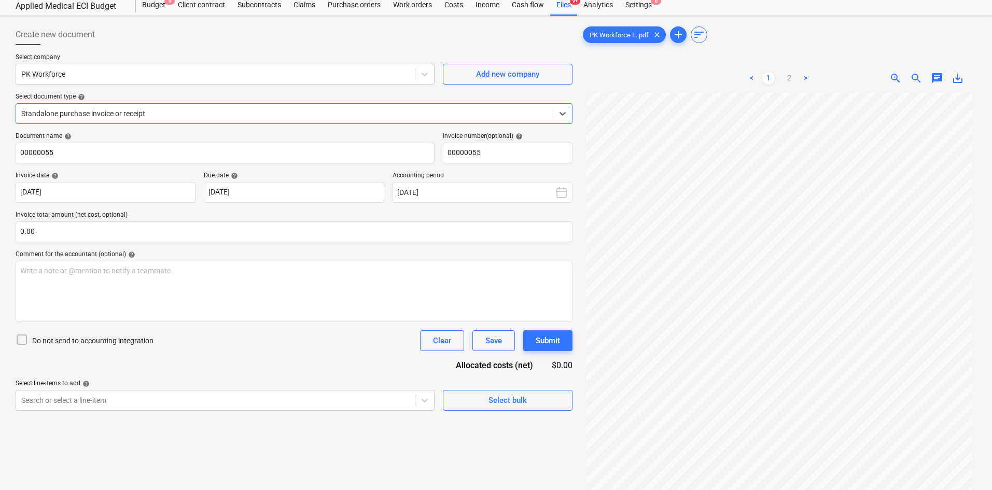
scroll to position [52, 0]
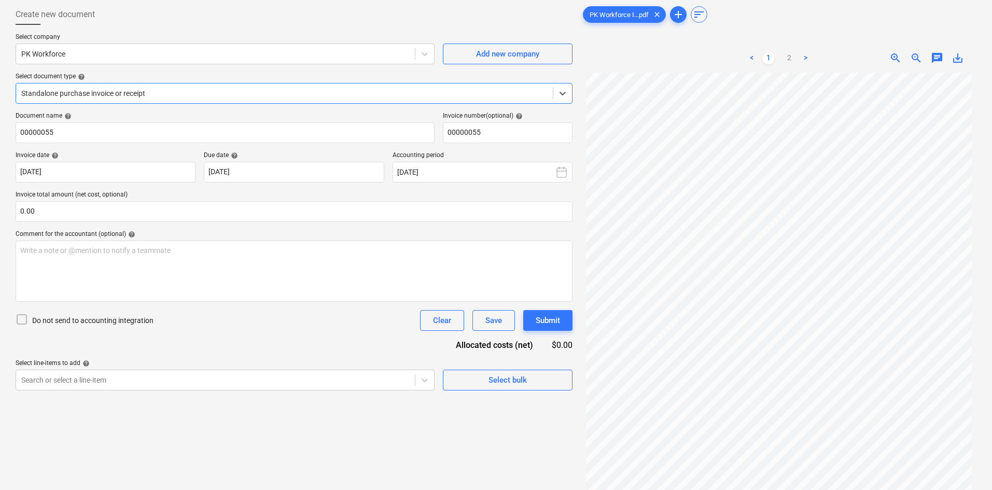
click at [163, 94] on div at bounding box center [284, 93] width 527 height 10
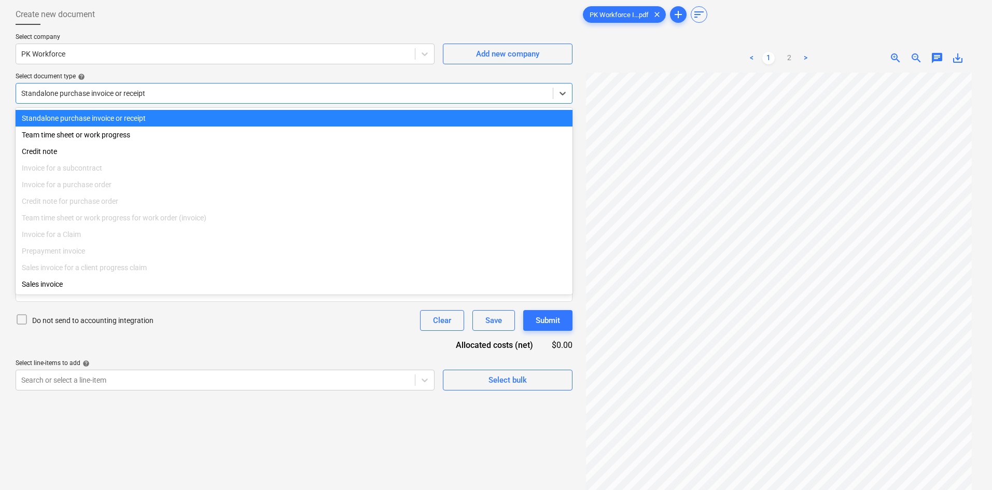
click at [176, 92] on div at bounding box center [284, 93] width 527 height 10
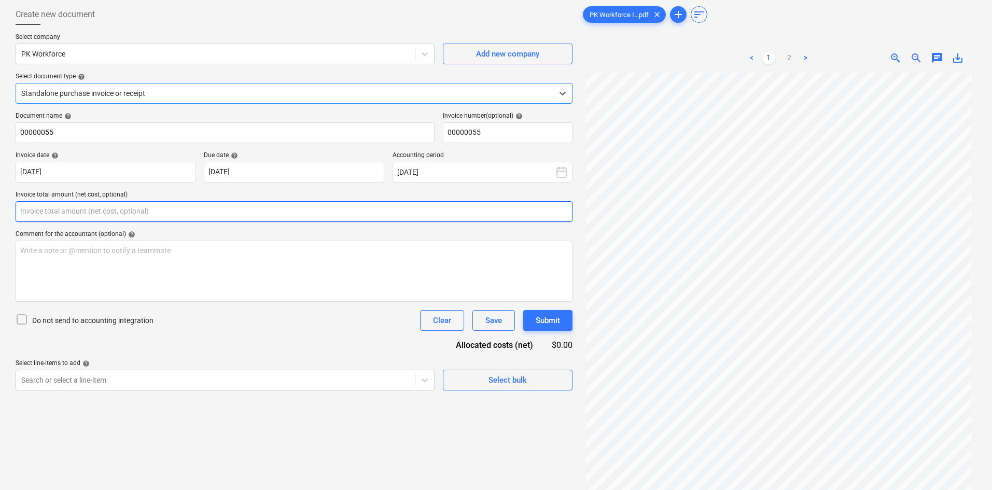
click at [178, 209] on input "text" at bounding box center [294, 211] width 557 height 21
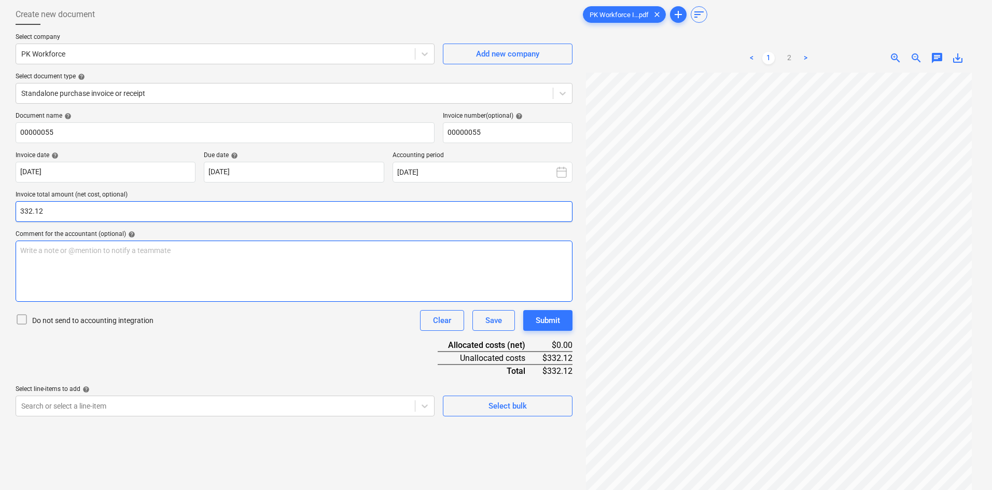
type input "332.12"
click at [333, 278] on div "Write a note or @mention to notify a teammate [PERSON_NAME]" at bounding box center [294, 271] width 557 height 61
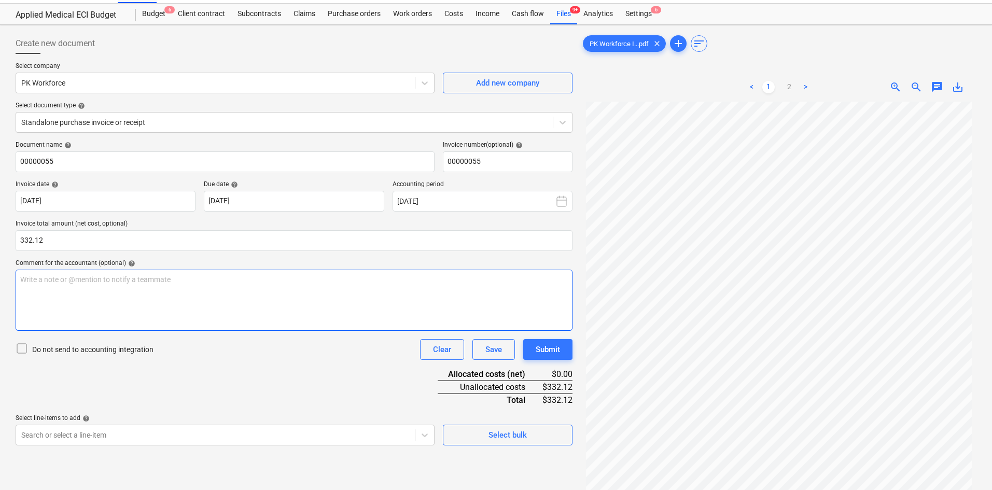
scroll to position [0, 0]
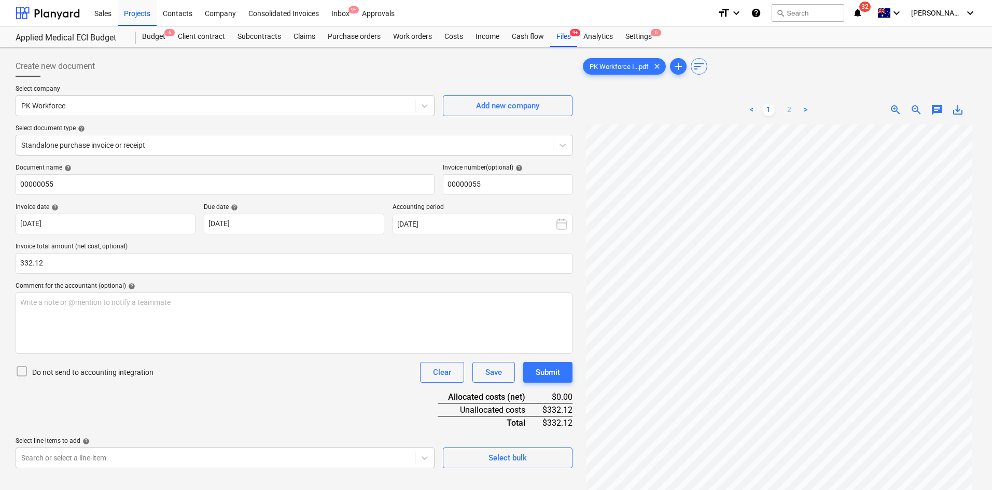
click at [789, 109] on link "2" at bounding box center [789, 110] width 12 height 12
click at [768, 106] on link "1" at bounding box center [769, 110] width 12 height 12
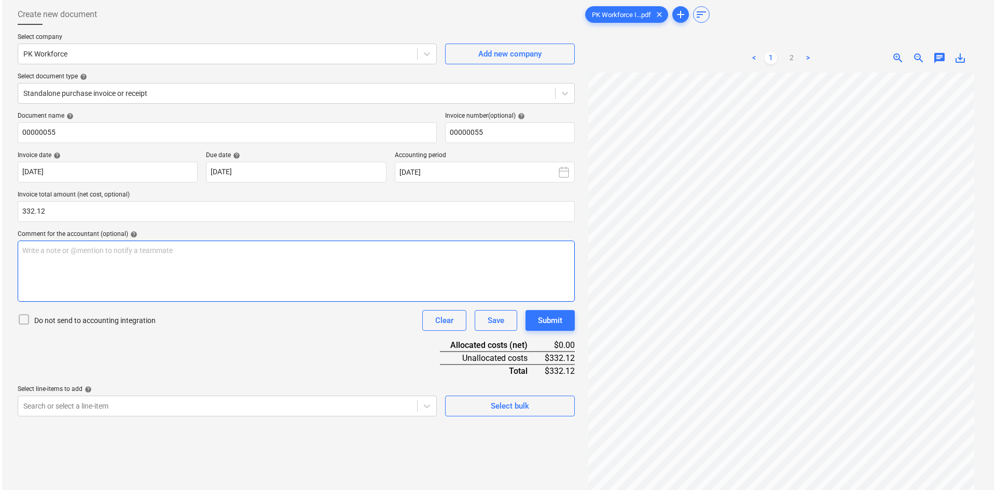
scroll to position [104, 0]
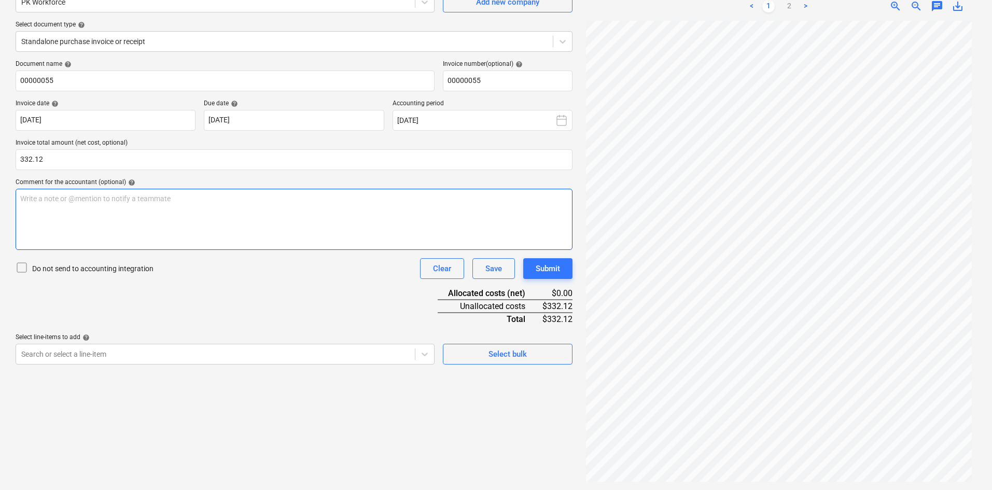
click at [199, 208] on div "Write a note or @mention to notify a teammate [PERSON_NAME]" at bounding box center [294, 219] width 557 height 61
click at [496, 349] on div "Select bulk" at bounding box center [508, 354] width 38 height 13
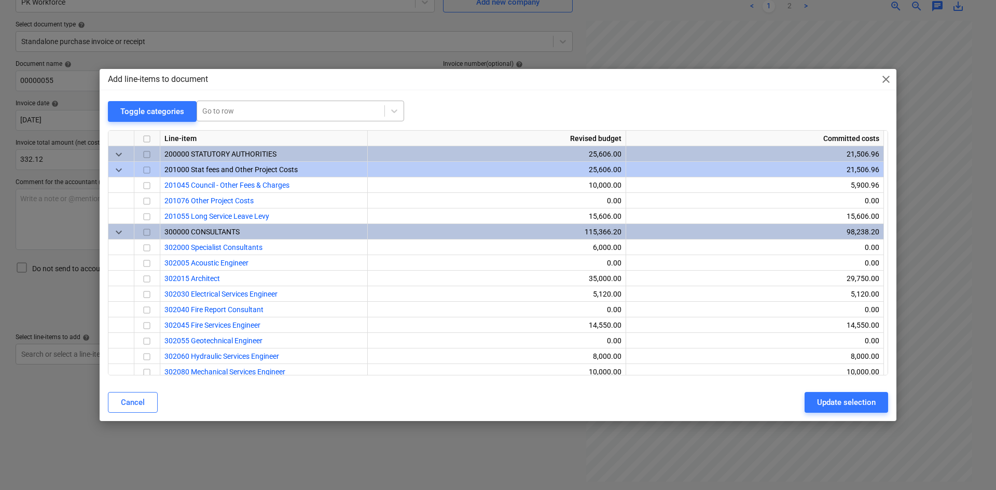
click at [263, 111] on div at bounding box center [290, 111] width 177 height 10
type input "civil"
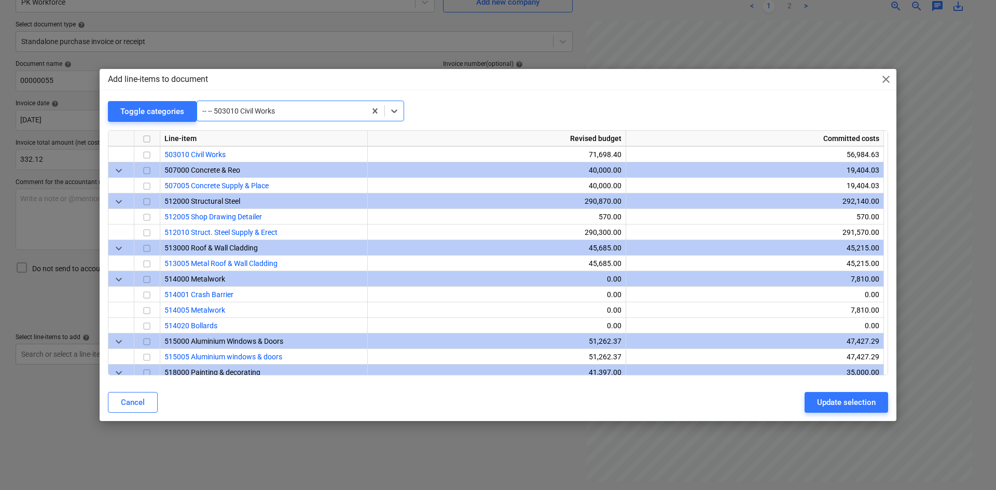
scroll to position [732, 0]
click at [145, 154] on input "checkbox" at bounding box center [147, 154] width 12 height 12
click at [832, 403] on div "Update selection" at bounding box center [846, 402] width 59 height 13
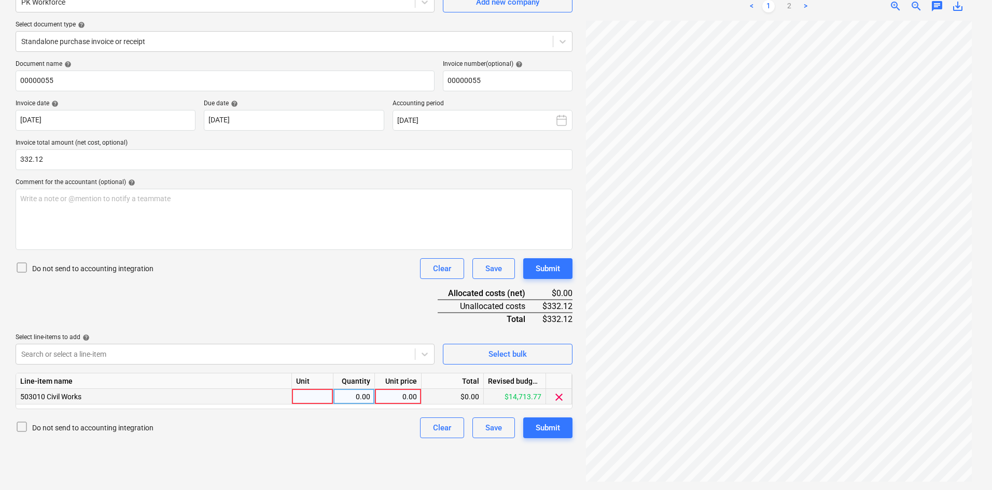
click at [304, 393] on div at bounding box center [313, 397] width 42 height 16
type input "item"
type input "332.12"
click at [236, 294] on div "Document name help 00000055 Invoice number (optional) help 00000055 Invoice dat…" at bounding box center [294, 249] width 557 height 378
click at [185, 205] on div "Write a note or @mention to notify a teammate [PERSON_NAME]" at bounding box center [294, 219] width 557 height 61
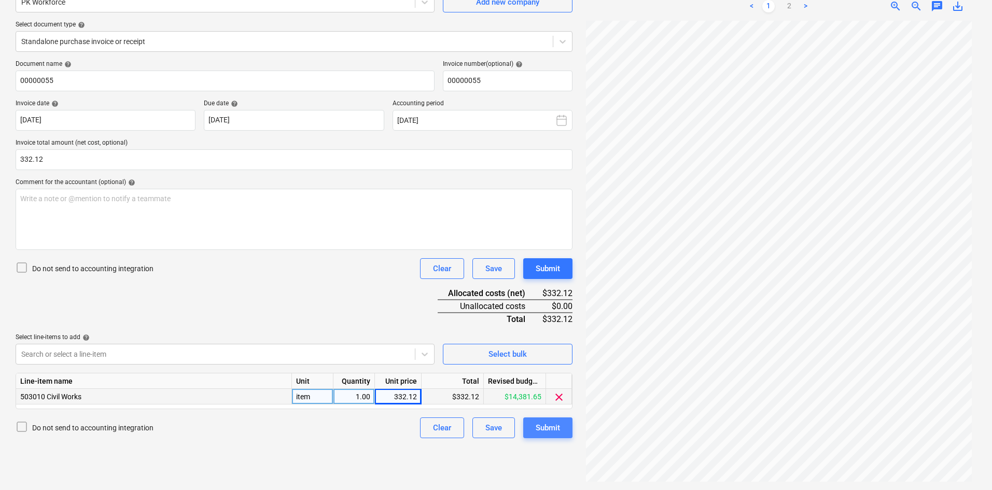
click at [559, 428] on div "Submit" at bounding box center [548, 427] width 24 height 13
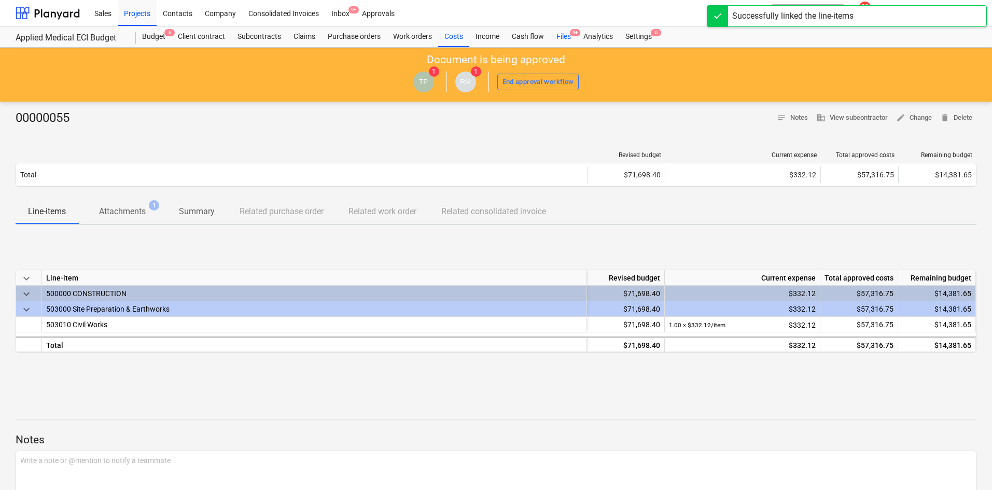
click at [570, 34] on div "Files 9+" at bounding box center [563, 36] width 27 height 21
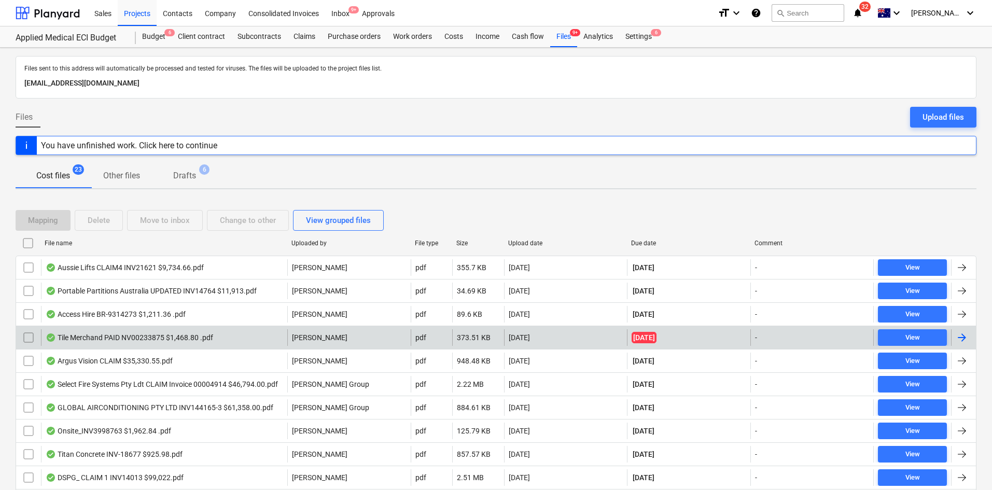
click at [182, 334] on div "Tile Merchand PAID NV00233875 $1,468.80 .pdf" at bounding box center [130, 338] width 168 height 8
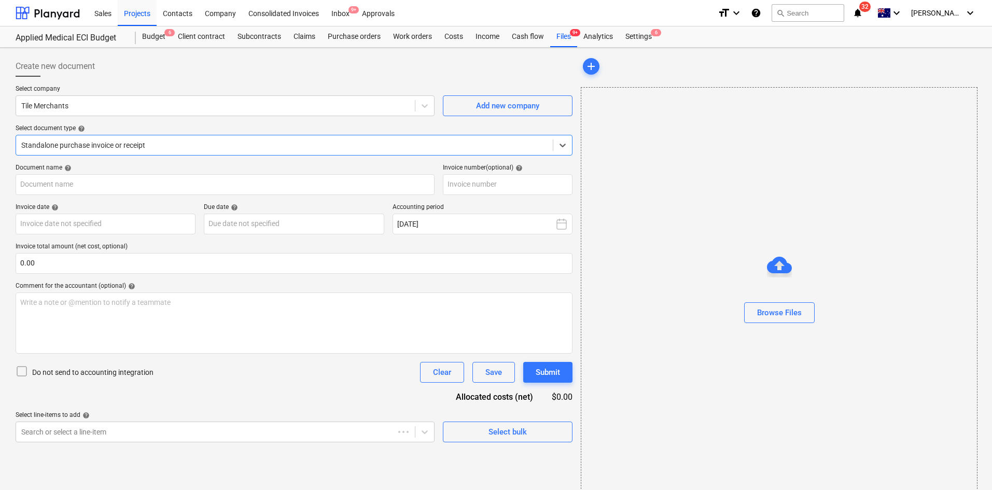
type input "00233875"
type input "03 Sep 2025"
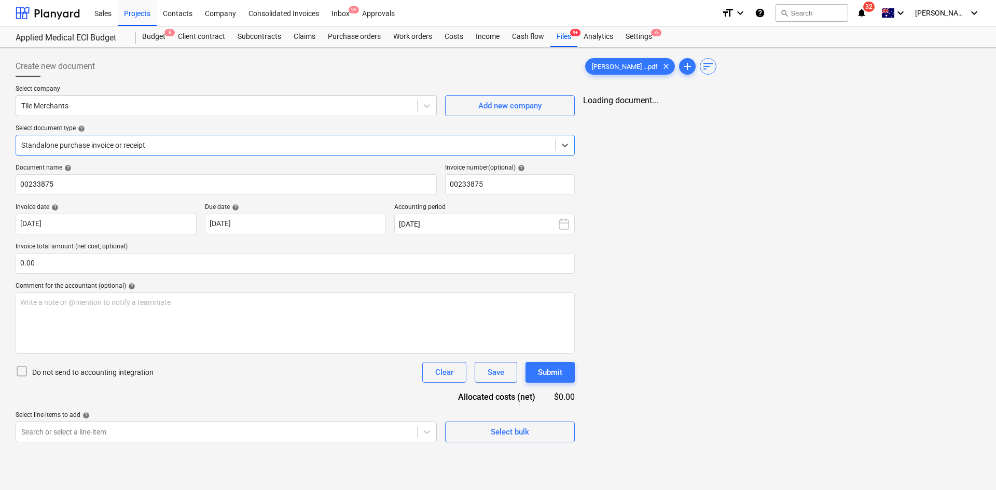
click at [185, 144] on div at bounding box center [285, 145] width 529 height 10
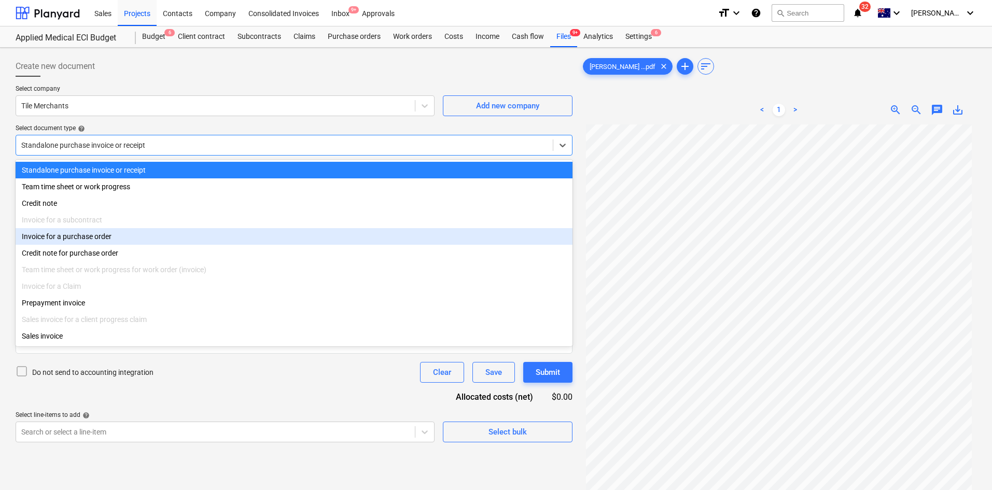
click at [117, 243] on div "Invoice for a purchase order" at bounding box center [294, 236] width 557 height 17
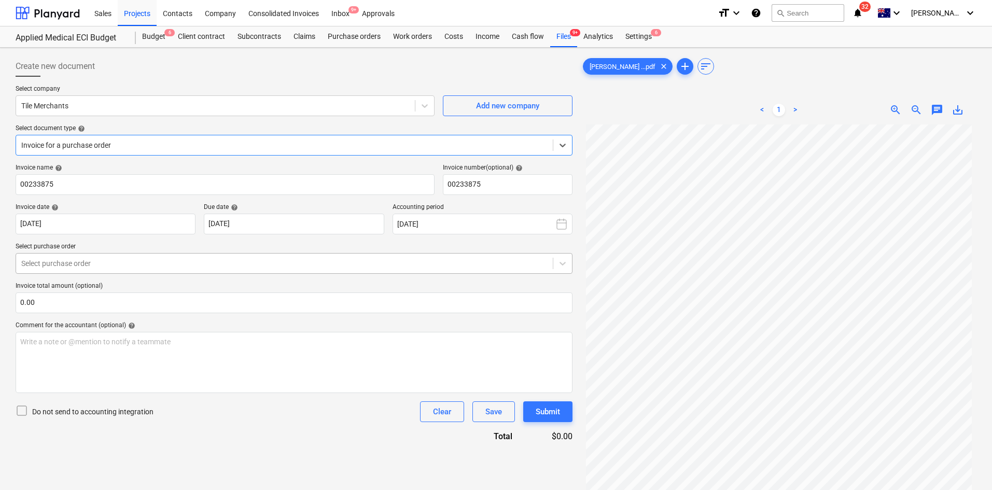
click at [146, 268] on div at bounding box center [284, 263] width 527 height 10
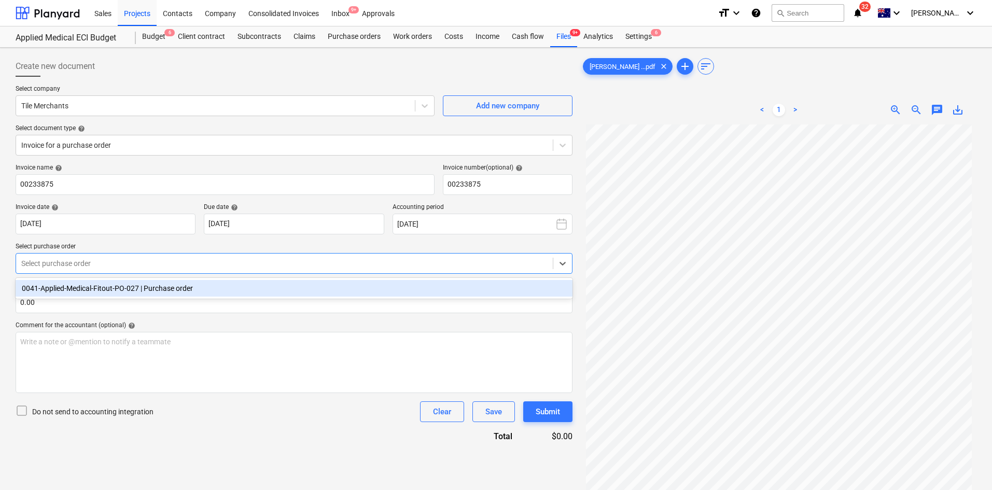
click at [125, 293] on div "0041-Applied-Medical-Fitout-PO-027 | Purchase order" at bounding box center [294, 288] width 557 height 17
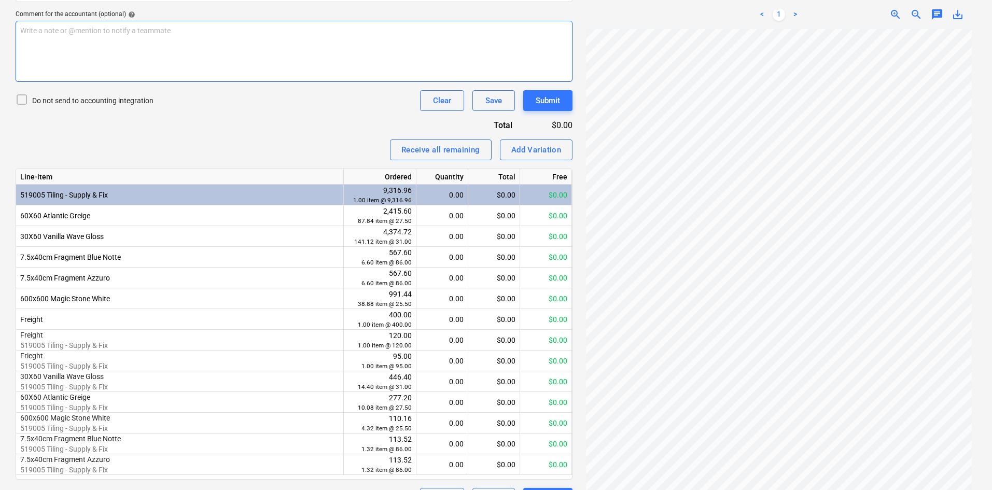
scroll to position [338, 0]
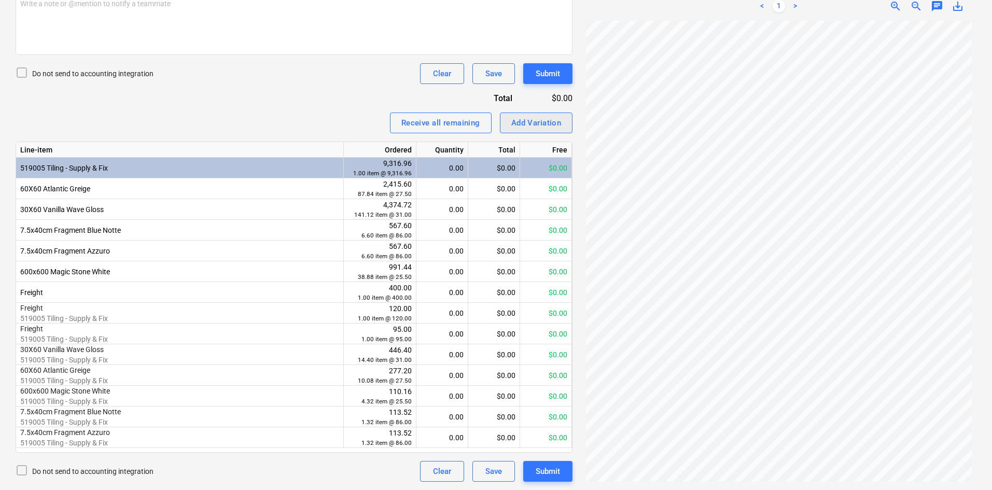
click at [551, 125] on div "Add Variation" at bounding box center [537, 122] width 50 height 13
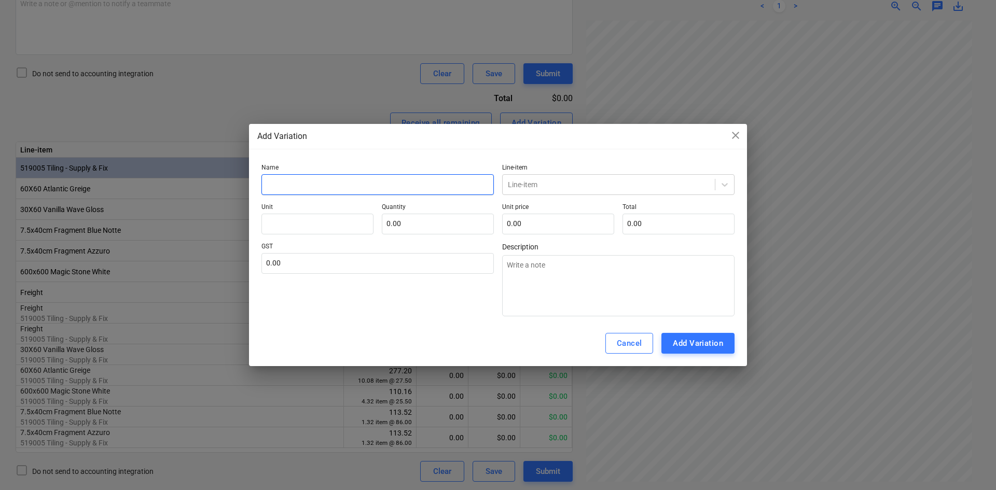
click at [318, 184] on input "text" at bounding box center [377, 184] width 232 height 21
type input "A"
type textarea "x"
type input "Ad"
type textarea "x"
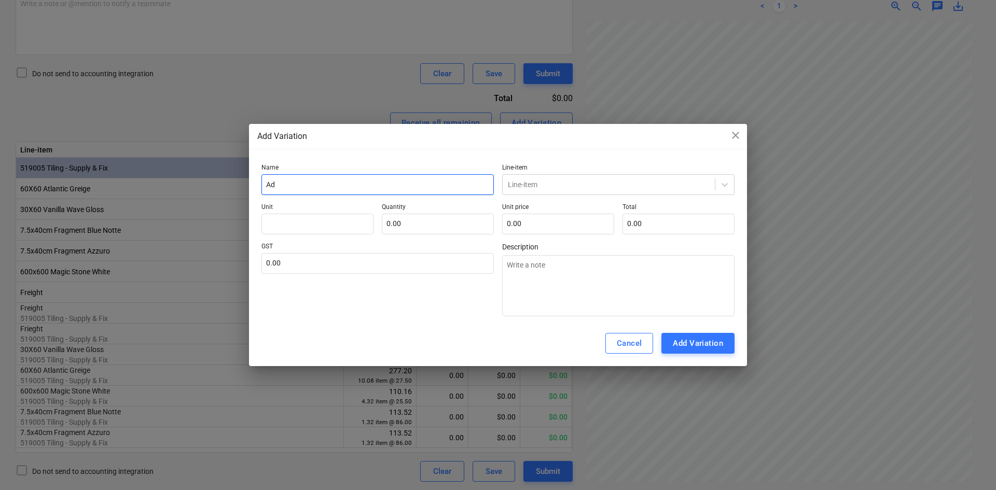
type input "Add"
type textarea "x"
type input "Addi"
type textarea "x"
type input "Addit"
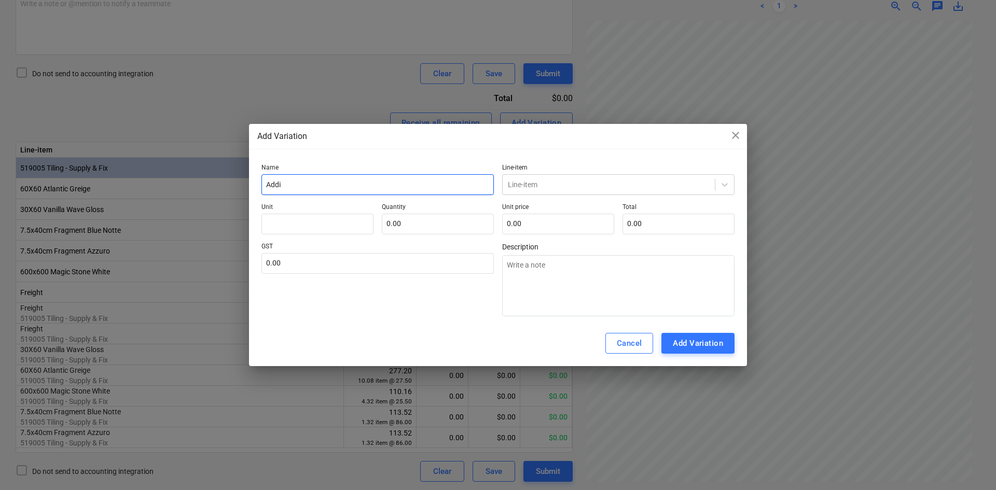
type textarea "x"
type input "Additi"
type textarea "x"
type input "Additio"
type textarea "x"
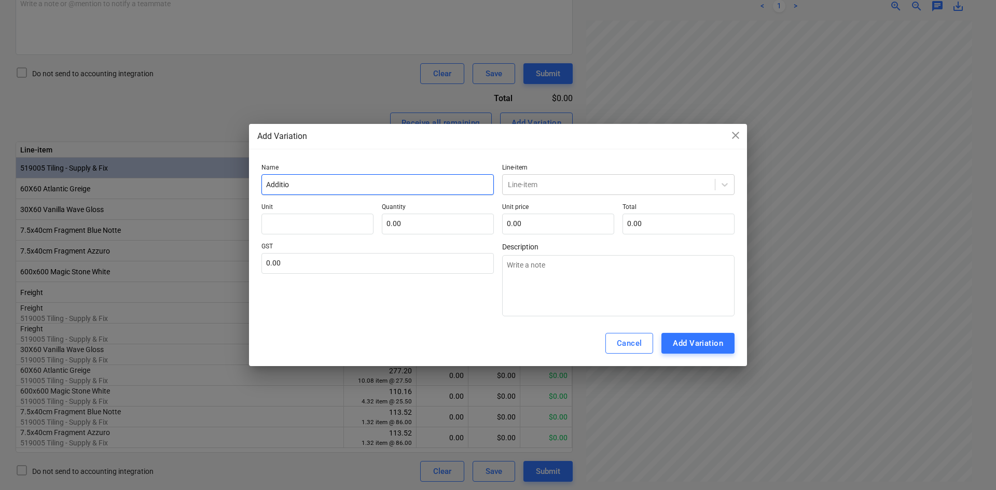
type input "Addition"
type textarea "x"
type input "Additiona"
type textarea "x"
type input "Additional"
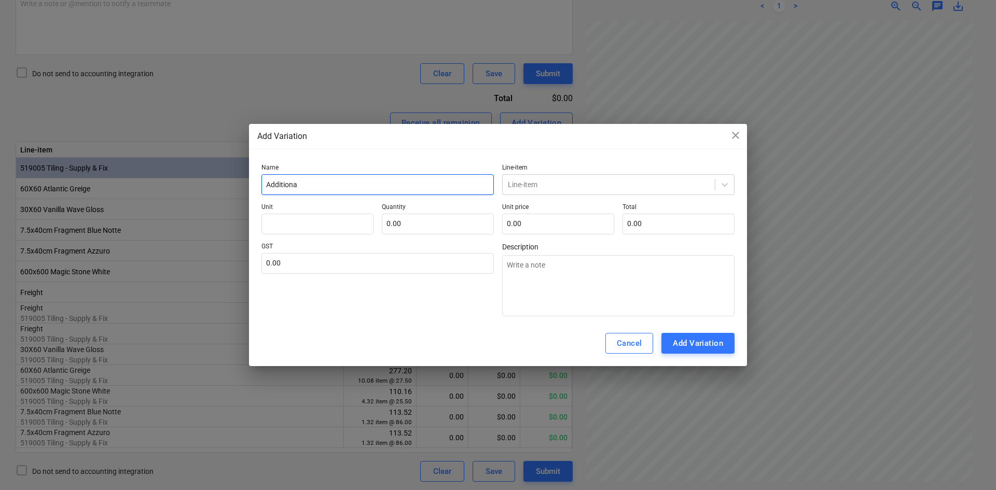
type textarea "x"
type input "Additional"
type textarea "x"
type input "Additional t"
type textarea "x"
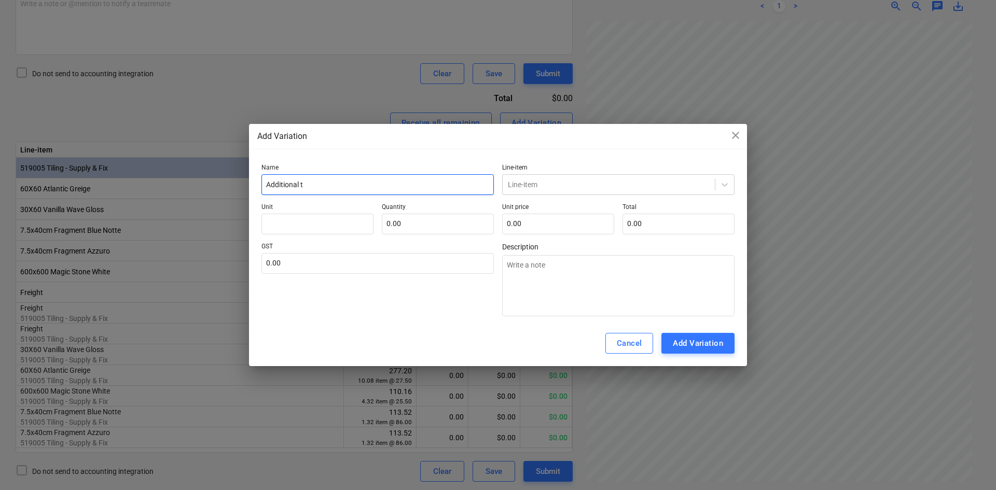
type input "Additional ti"
type textarea "x"
type input "Additional til"
type textarea "x"
type input "Additional tile"
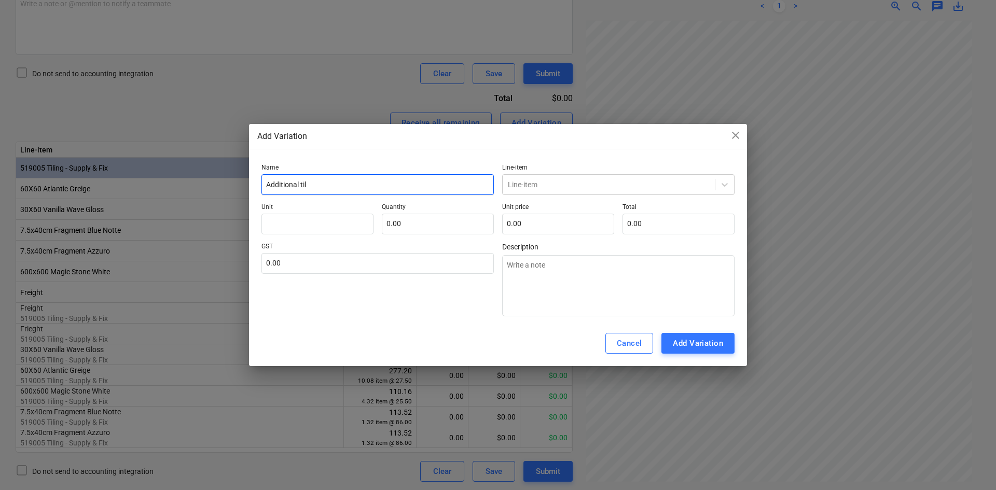
type textarea "x"
type input "Additional tiles"
type textarea "x"
type input "Additional tiles"
type textarea "x"
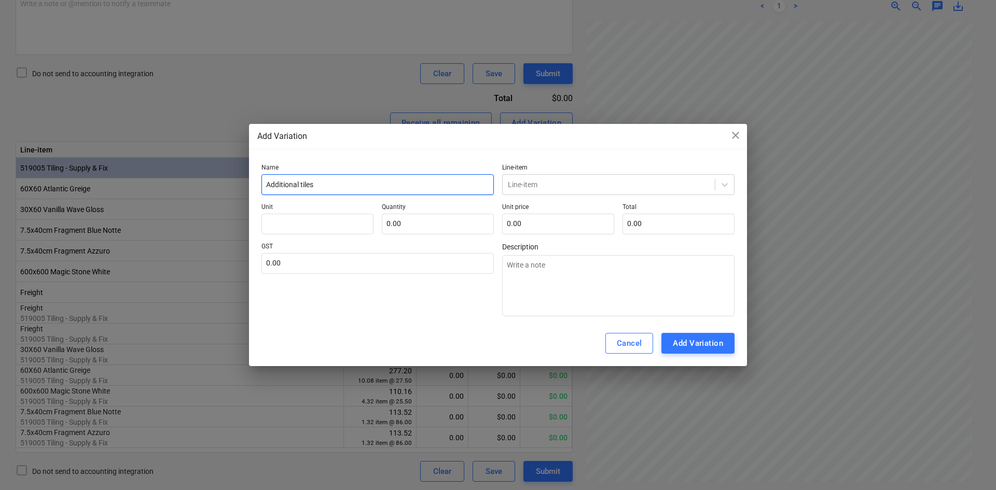
type input "Additional tiles o"
type textarea "x"
type input "Additional tiles or"
type textarea "x"
type input "Additional tiles ord"
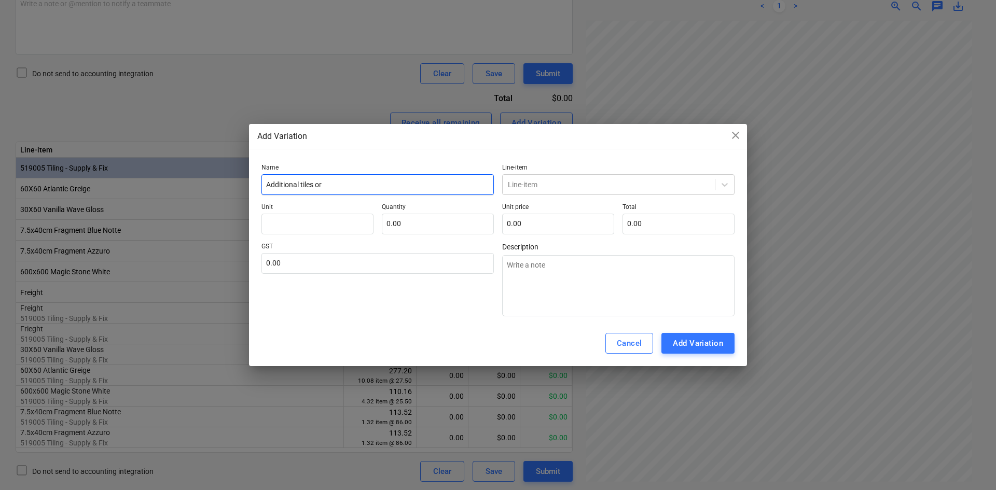
type textarea "x"
type input "Additional tiles orde"
type textarea "x"
type input "Additional tiles order"
type textarea "x"
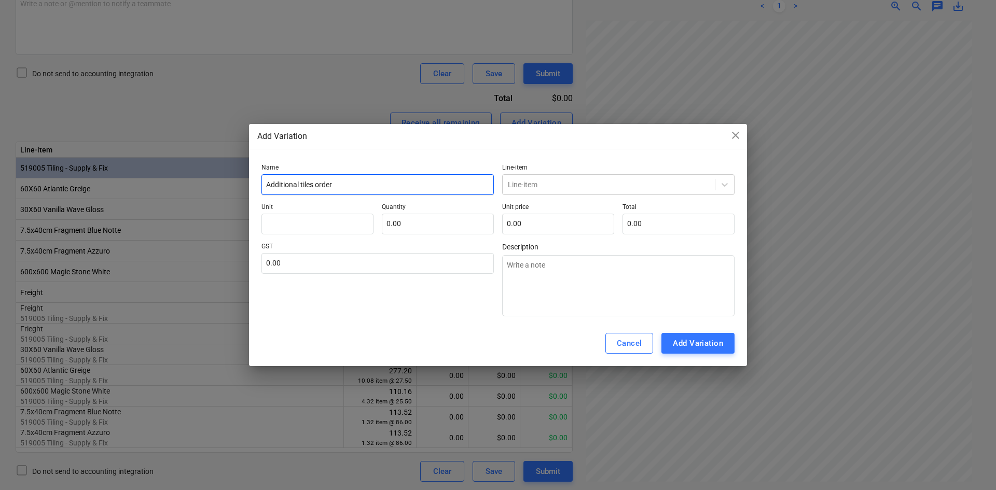
type input "Additional tiles orde"
type textarea "x"
type input "Additional tiles ord"
type textarea "x"
type input "Additional tiles or"
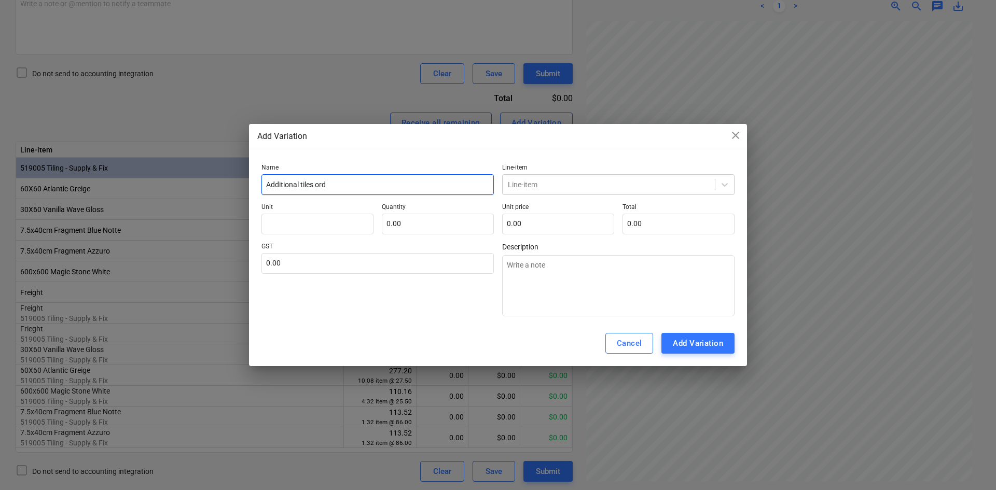
type textarea "x"
type input "Additional tiles ord"
type textarea "x"
type input "Additional tiles orde"
type textarea "x"
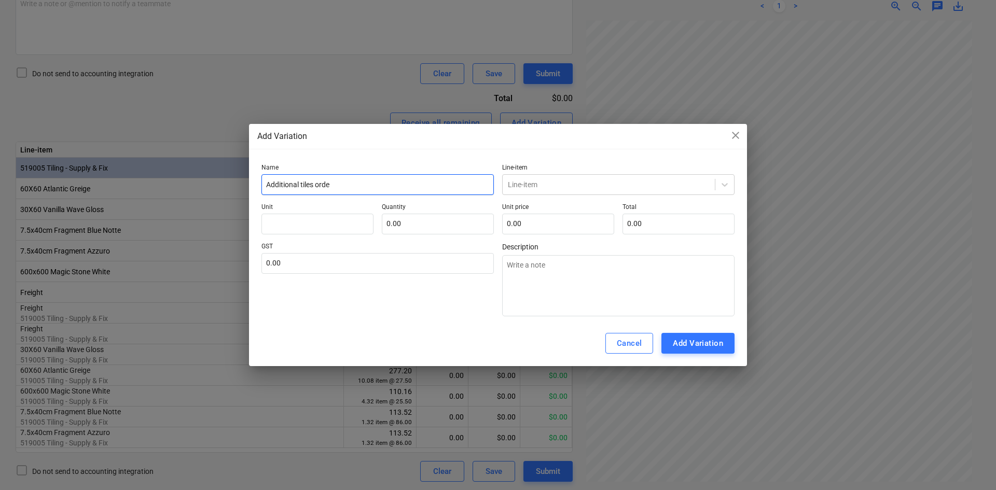
type input "Additional tiles order"
type textarea "x"
type input "Additional tiles order"
click at [584, 178] on div "Line-item" at bounding box center [609, 184] width 212 height 15
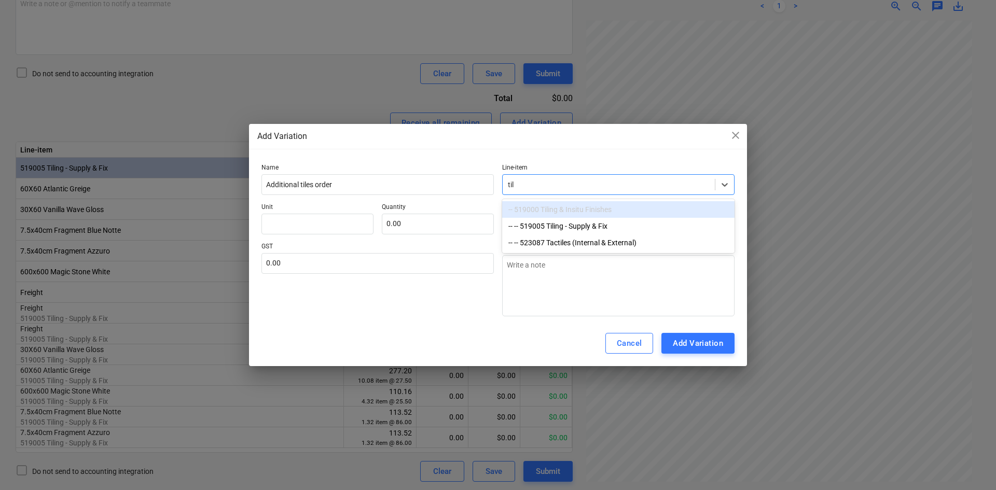
type input "tili"
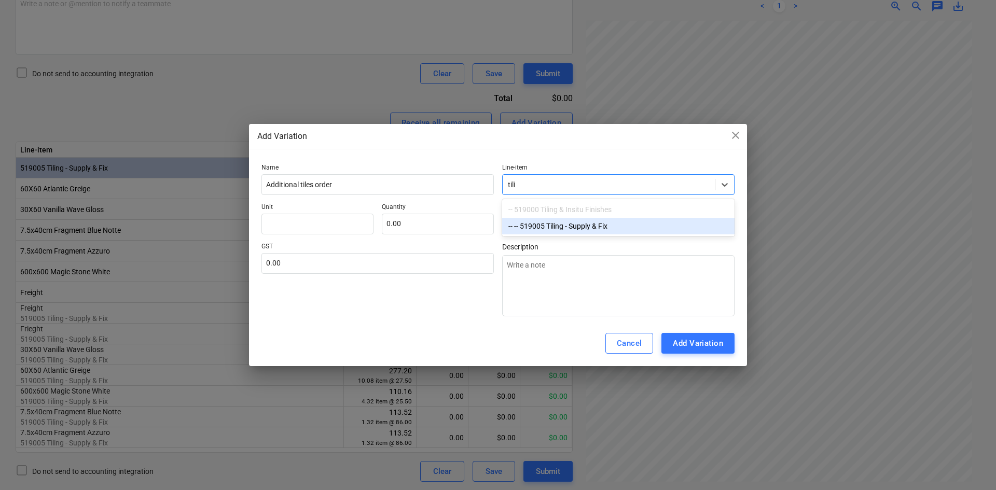
type textarea "x"
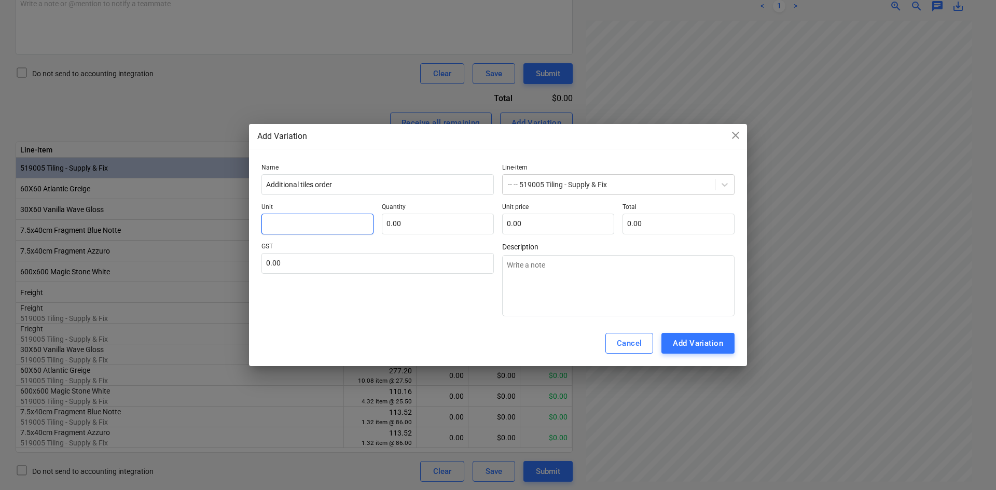
click at [316, 233] on input "text" at bounding box center [317, 224] width 112 height 21
type input "i"
type textarea "x"
type input "it"
type textarea "x"
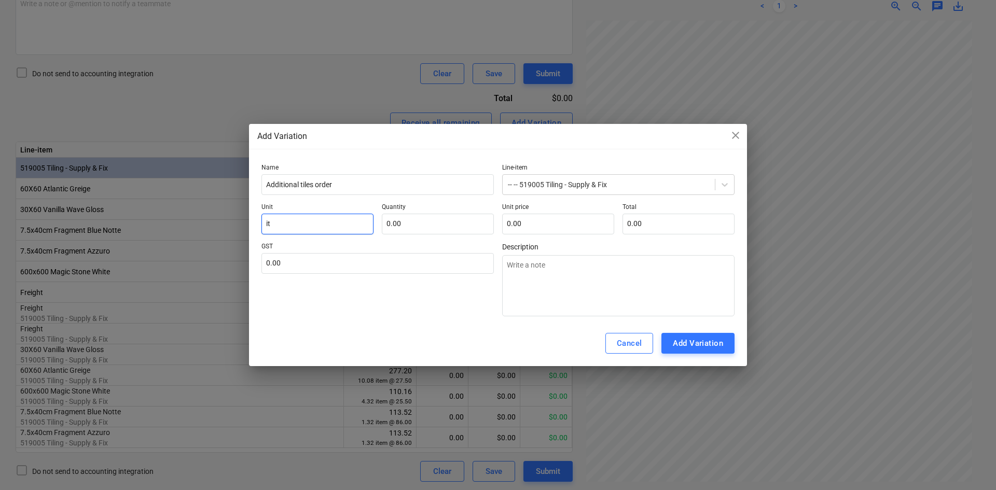
type input "ite"
type textarea "x"
type input "iten"
type textarea "x"
type input "iten"
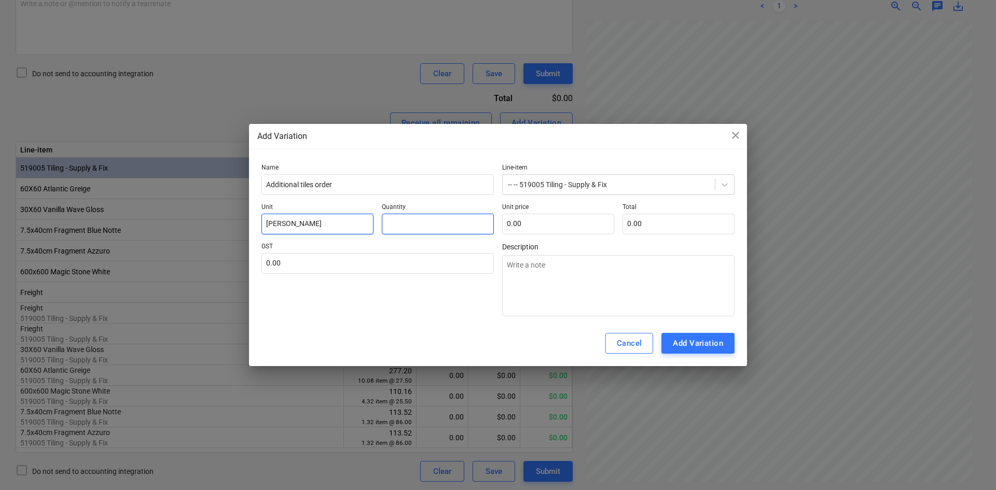
type input "1"
type textarea "x"
type input "1.00"
type input "1"
type textarea "x"
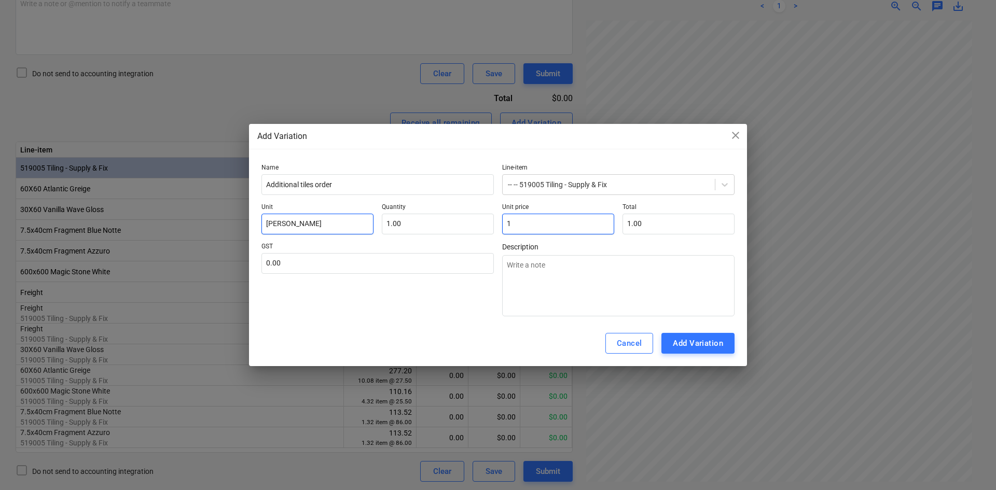
type input "1.00"
type input "14"
type textarea "x"
type input "14.00"
type input "146"
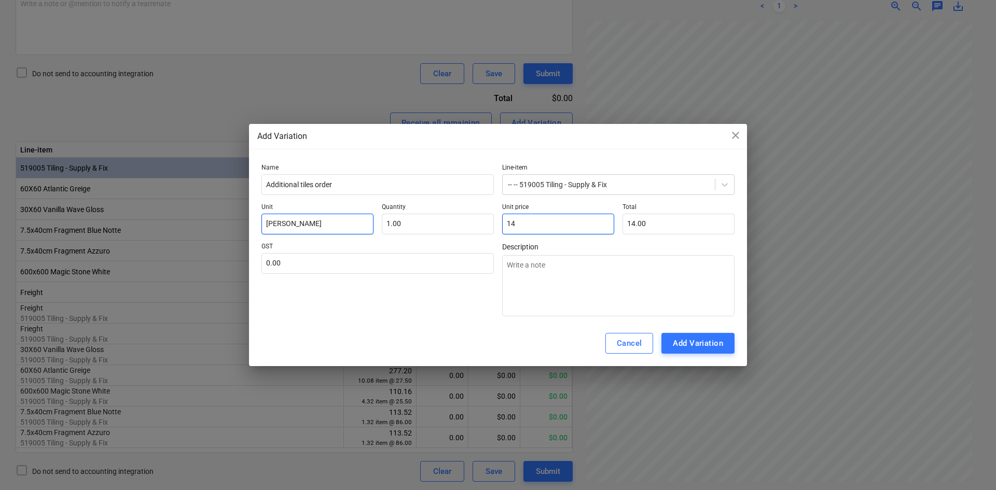
type textarea "x"
type input "146.00"
type input "1468"
type textarea "x"
type input "1,468.00"
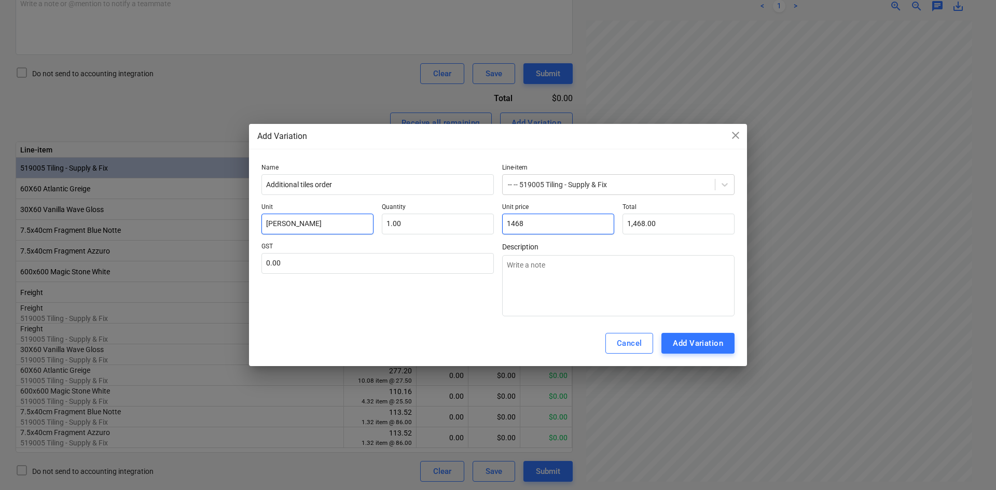
type input "1468."
type textarea "x"
type input "1468.8"
type textarea "x"
type input "1,468.80"
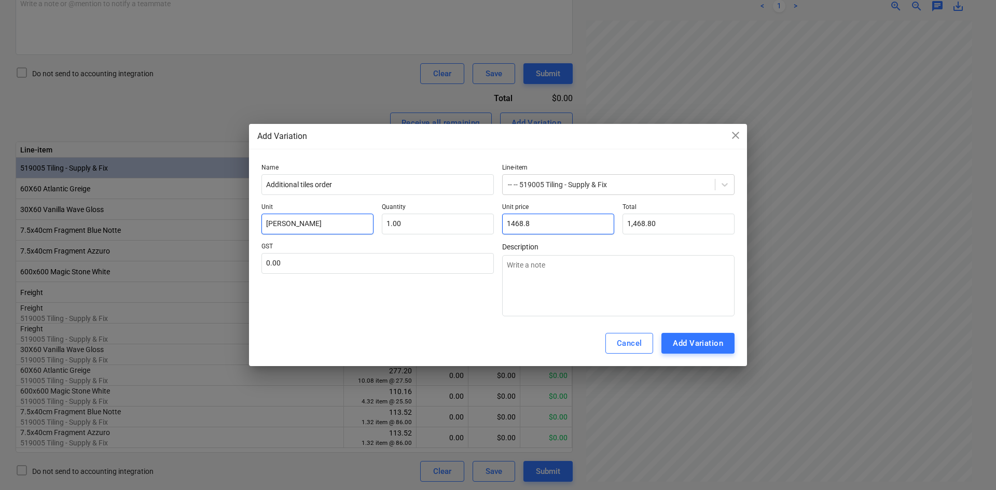
type input "1468.80"
type textarea "x"
type input "1,468.80"
click at [313, 259] on input "text" at bounding box center [377, 263] width 232 height 21
type input "1"
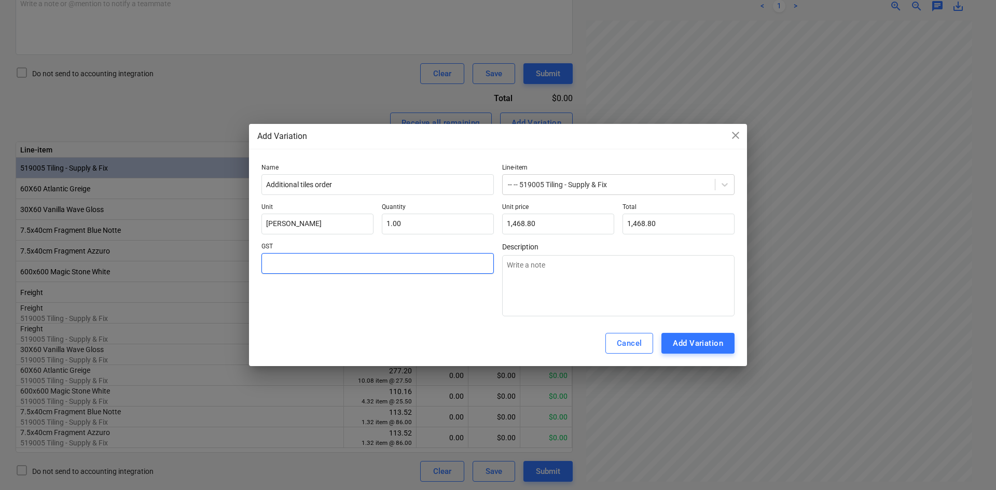
type textarea "x"
type input "10"
type textarea "x"
type input "10.00"
click at [694, 344] on div "Add Variation" at bounding box center [698, 343] width 50 height 13
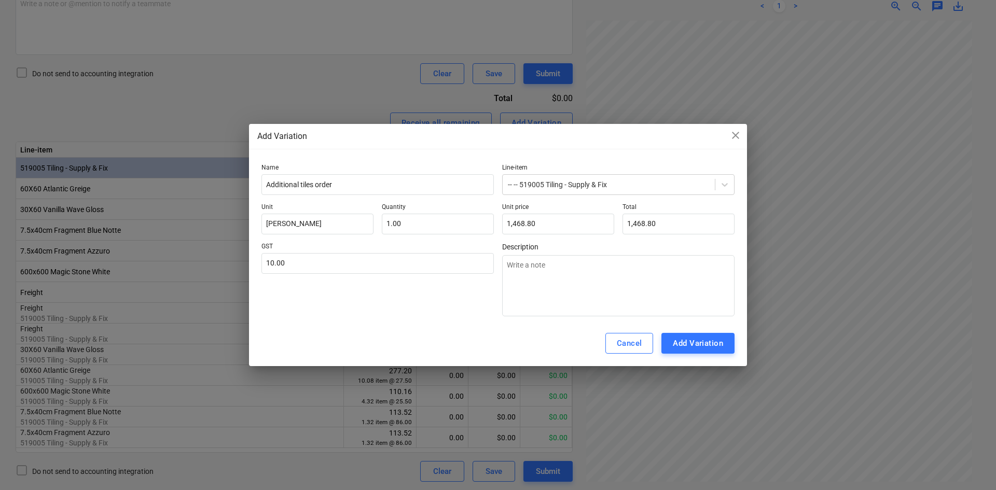
type textarea "x"
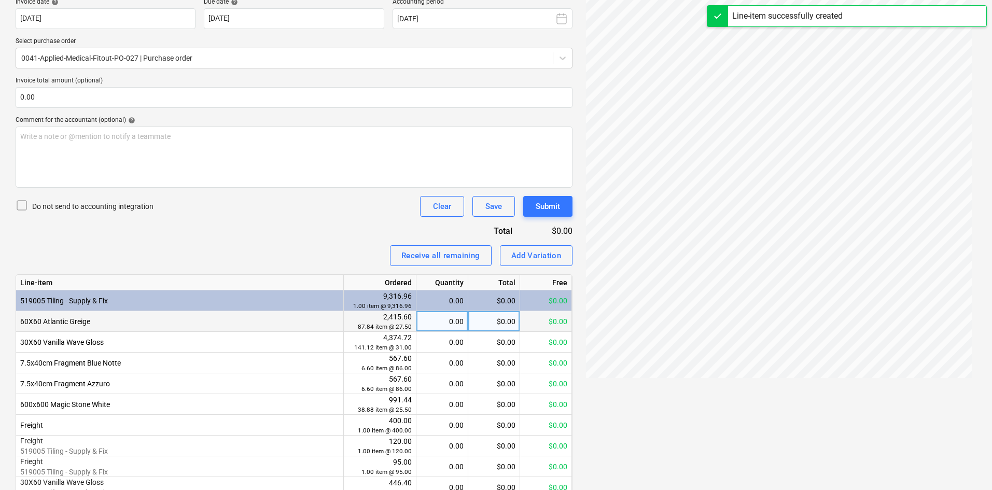
scroll to position [208, 0]
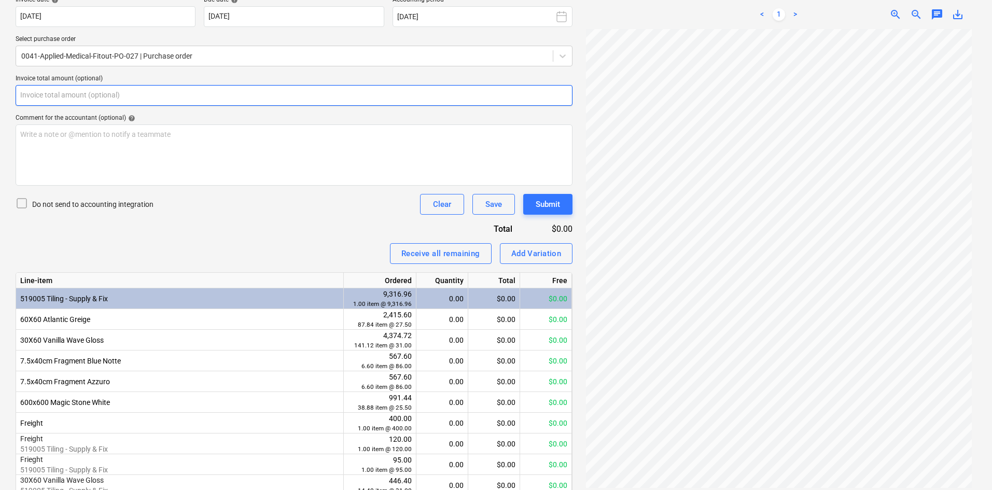
click at [140, 93] on input "text" at bounding box center [294, 95] width 557 height 21
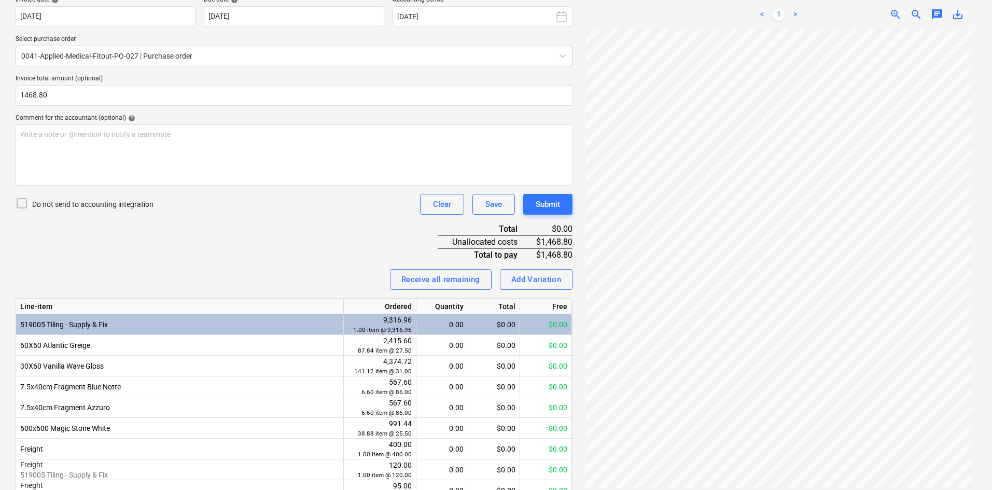
type input "1,468.80"
click at [237, 224] on div "Invoice name help 00233875 Invoice number (optional) help 00233875 Invoice date…" at bounding box center [294, 307] width 557 height 703
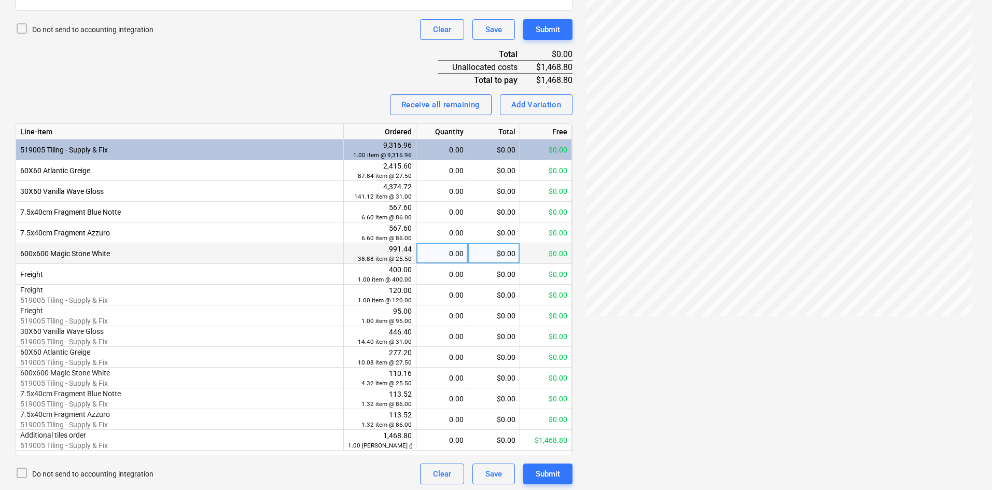
scroll to position [385, 0]
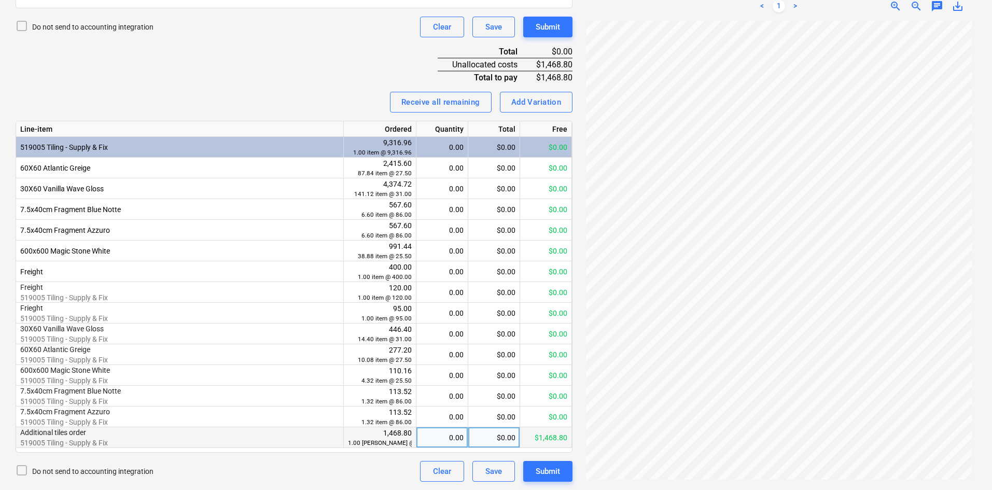
click at [449, 437] on div "0.00" at bounding box center [442, 438] width 43 height 21
type input "1"
click at [269, 71] on div "Invoice name help 00233875 Invoice number (optional) help 00233875 Invoice date…" at bounding box center [294, 130] width 557 height 703
click at [556, 474] on div "Submit" at bounding box center [548, 471] width 24 height 13
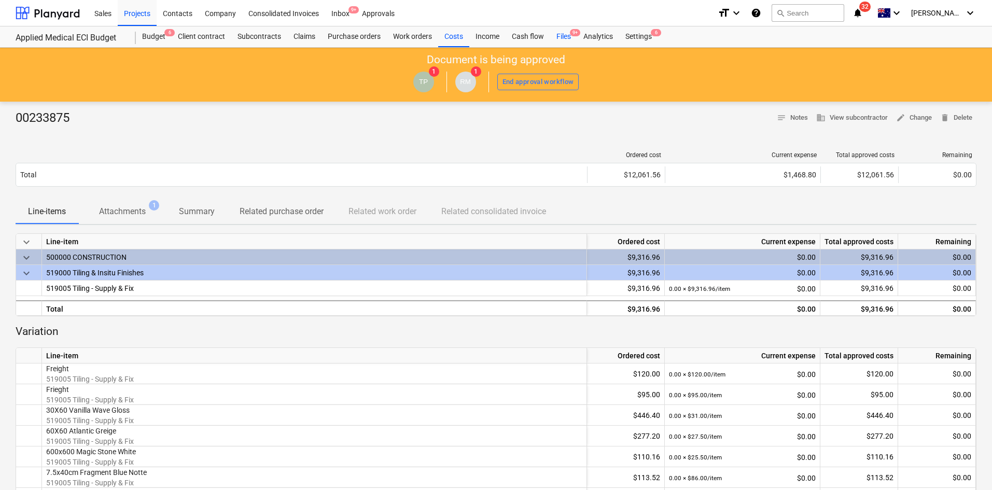
click at [563, 27] on div "Files 9+" at bounding box center [563, 36] width 27 height 21
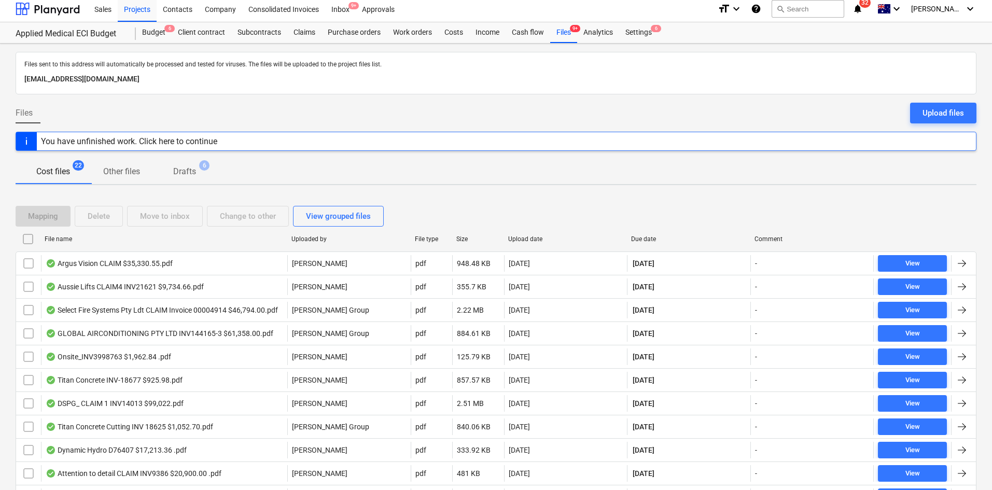
scroll to position [104, 0]
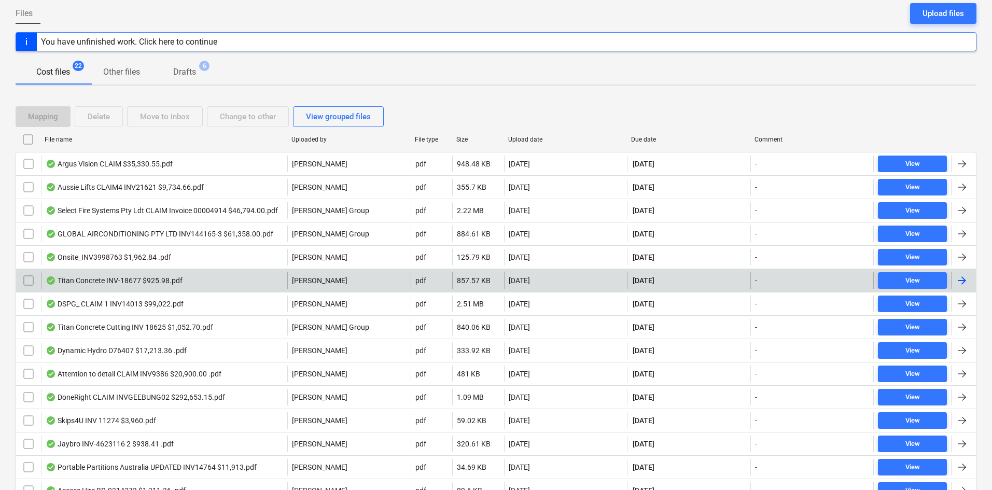
click at [158, 279] on div "Titan Concrete INV-18677 $925.98.pdf" at bounding box center [114, 281] width 137 height 8
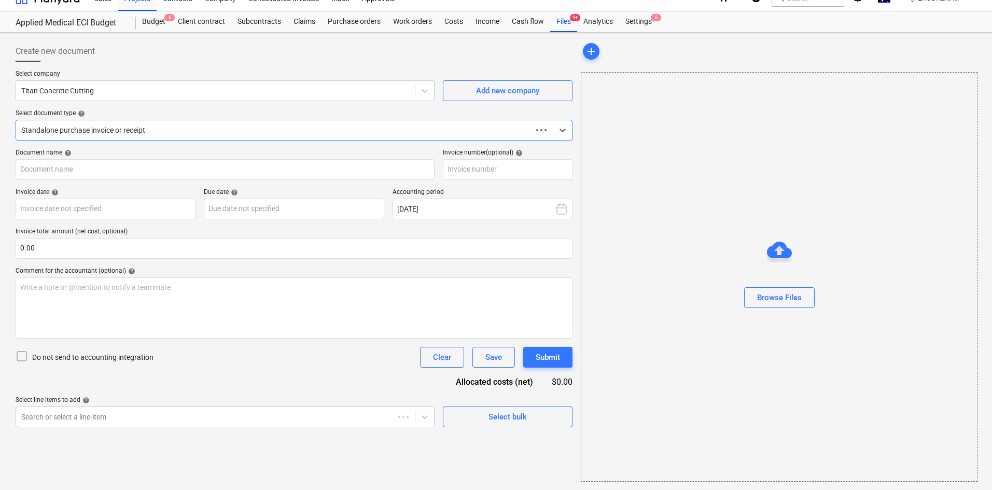
type input "INV-18677"
type input "[DATE]"
type input "30 Sep 2025"
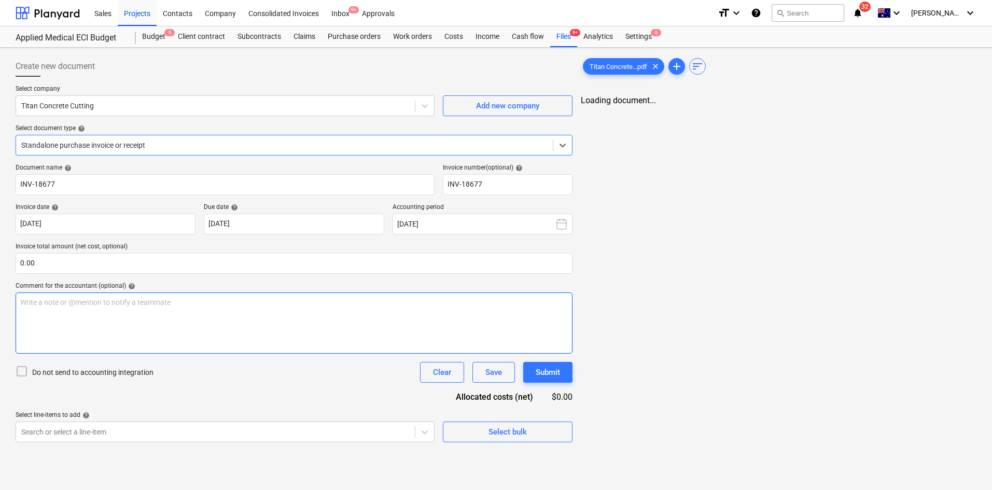
scroll to position [0, 0]
click at [777, 109] on link "2" at bounding box center [779, 110] width 12 height 12
click at [800, 111] on link "3" at bounding box center [800, 110] width 12 height 12
click at [756, 111] on link "1" at bounding box center [758, 110] width 12 height 12
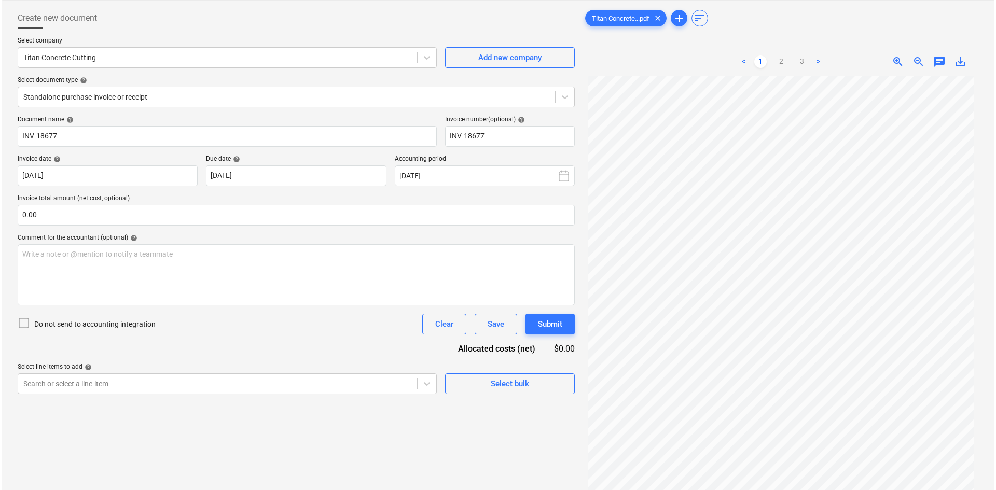
scroll to position [104, 0]
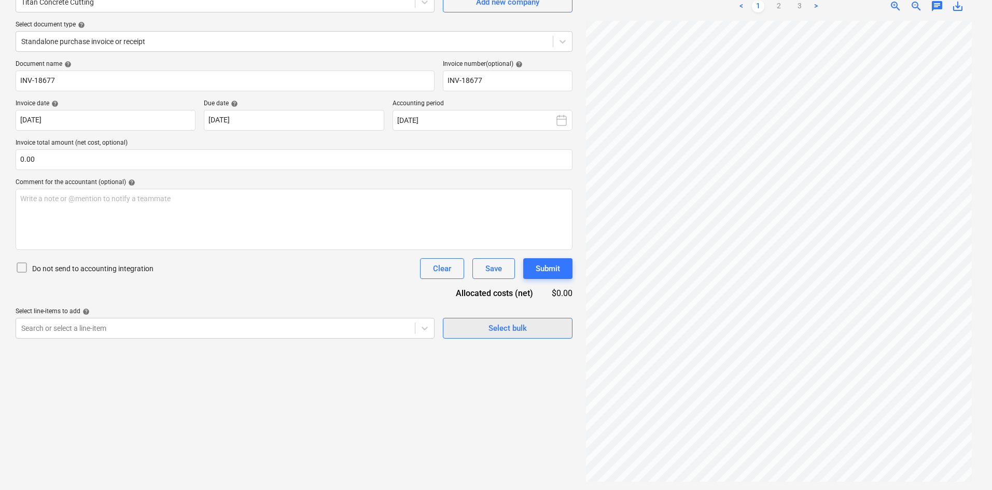
click at [501, 328] on div "Select bulk" at bounding box center [508, 328] width 38 height 13
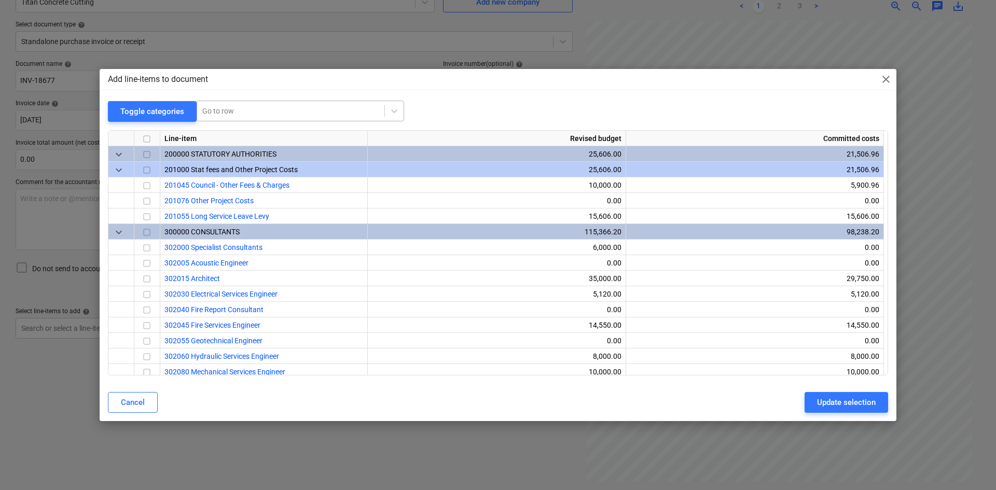
click at [239, 111] on div at bounding box center [290, 111] width 177 height 10
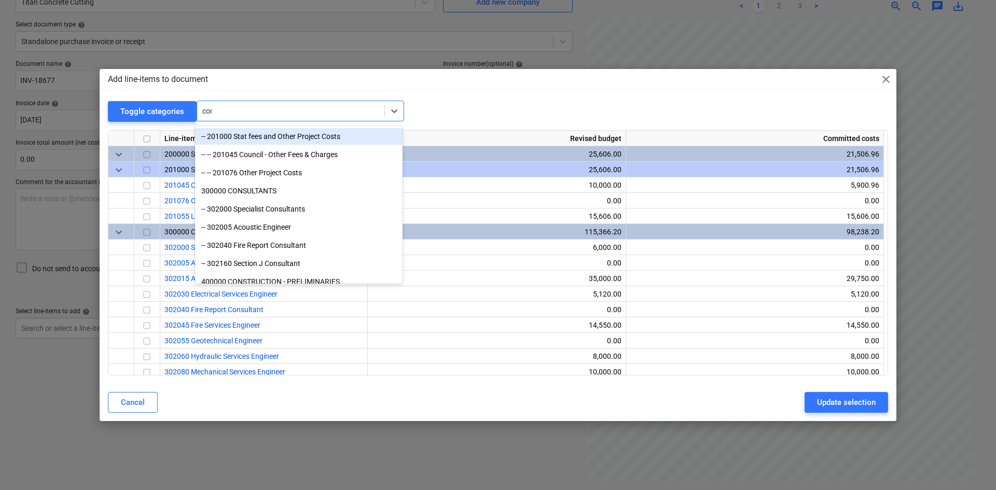
type input "conc"
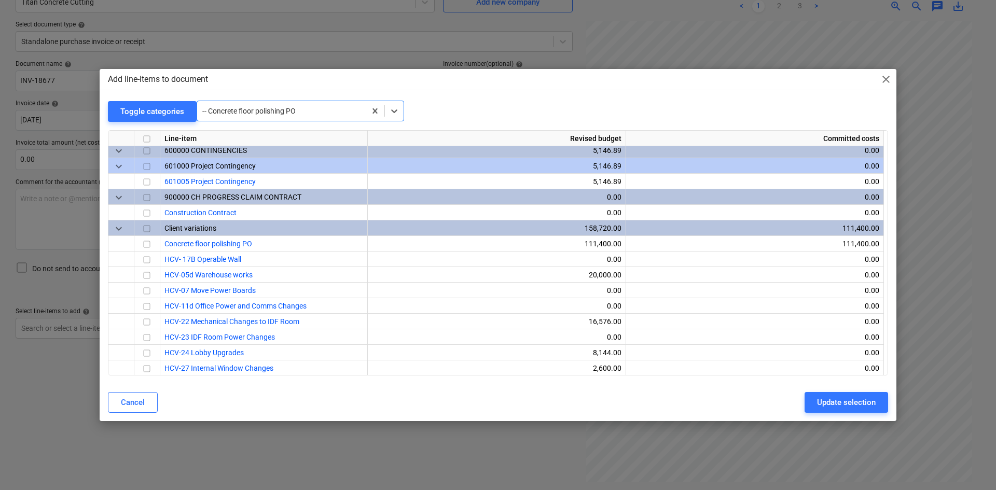
scroll to position [1452, 0]
click at [247, 105] on div "-- Concrete floor polishing PO" at bounding box center [281, 111] width 169 height 15
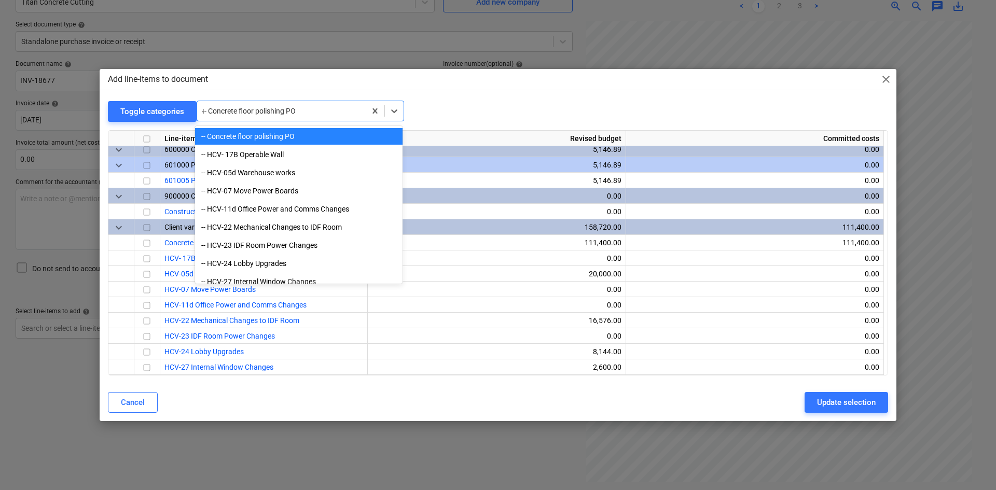
scroll to position [335, 0]
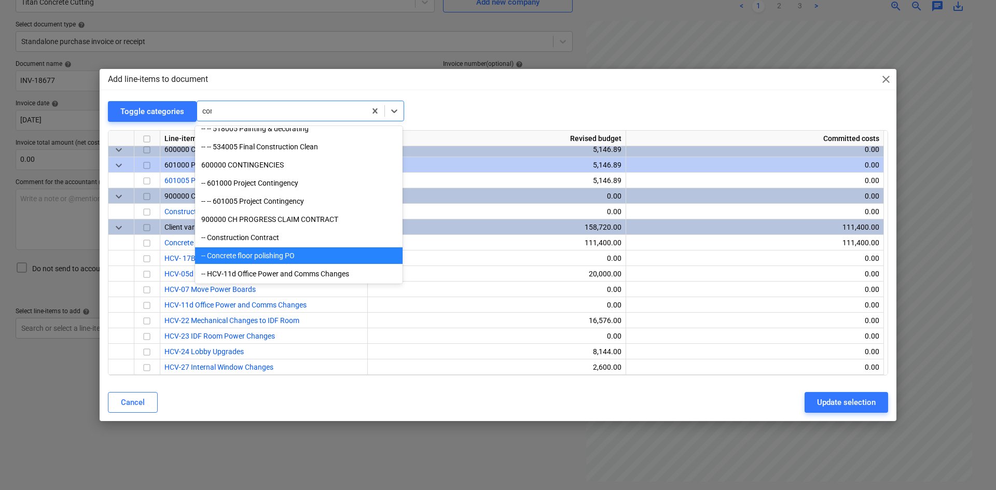
type input "conc"
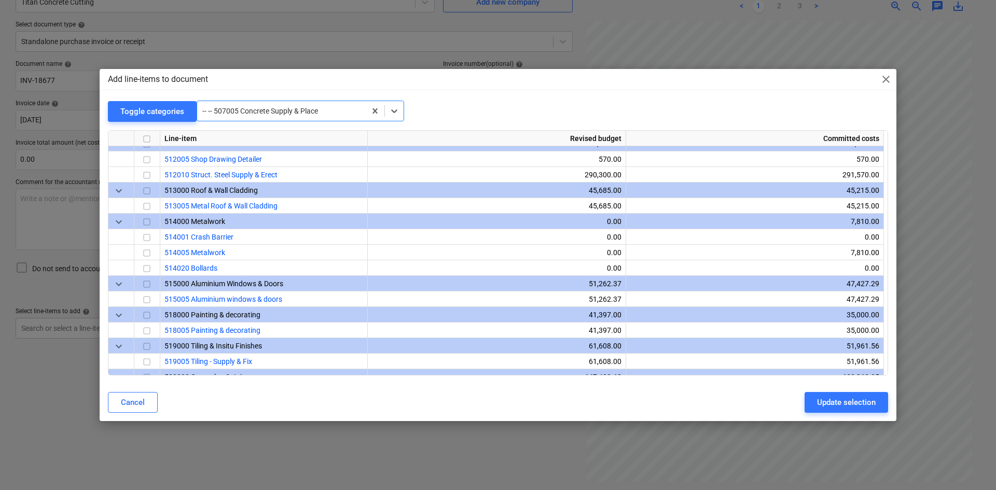
scroll to position [763, 0]
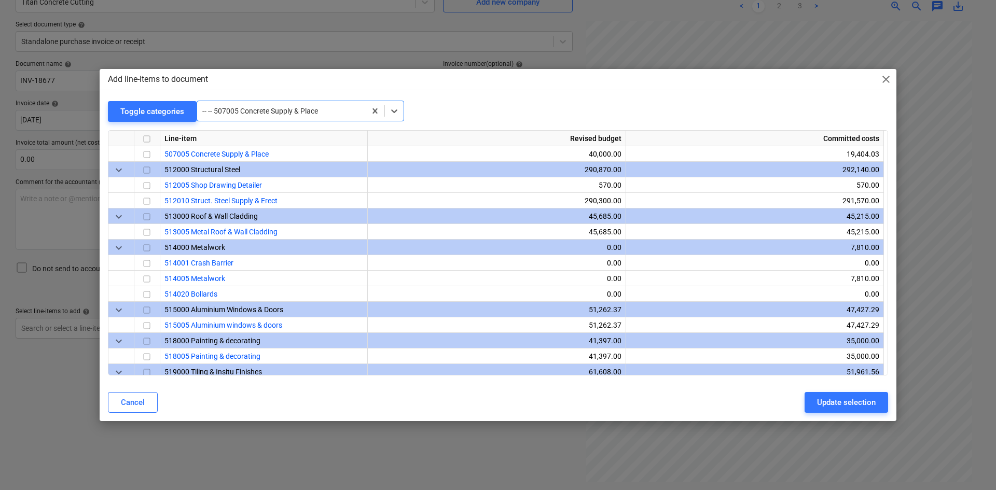
click at [248, 92] on div "Add line-items to document close Toggle categories option -- -- 507005 Concrete…" at bounding box center [498, 245] width 797 height 352
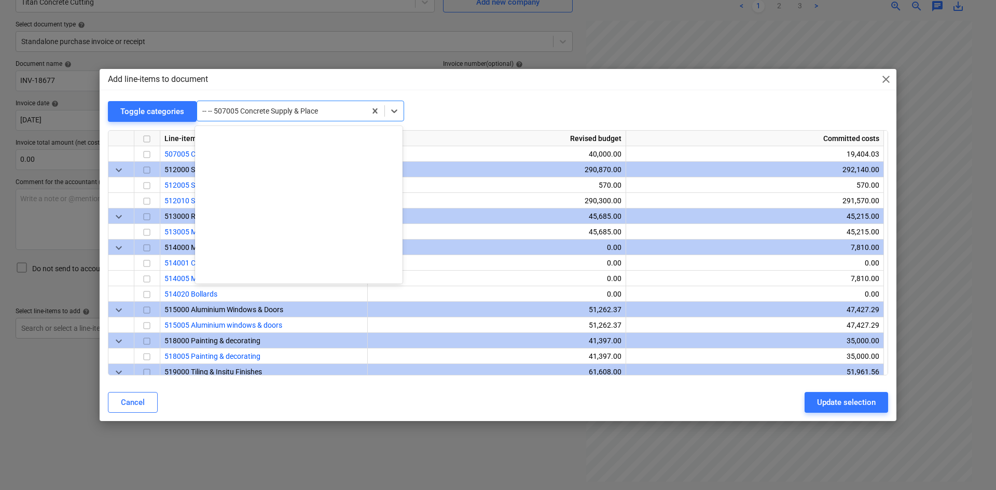
click at [241, 105] on div "-- -- 507005 Concrete Supply & Place" at bounding box center [281, 111] width 169 height 15
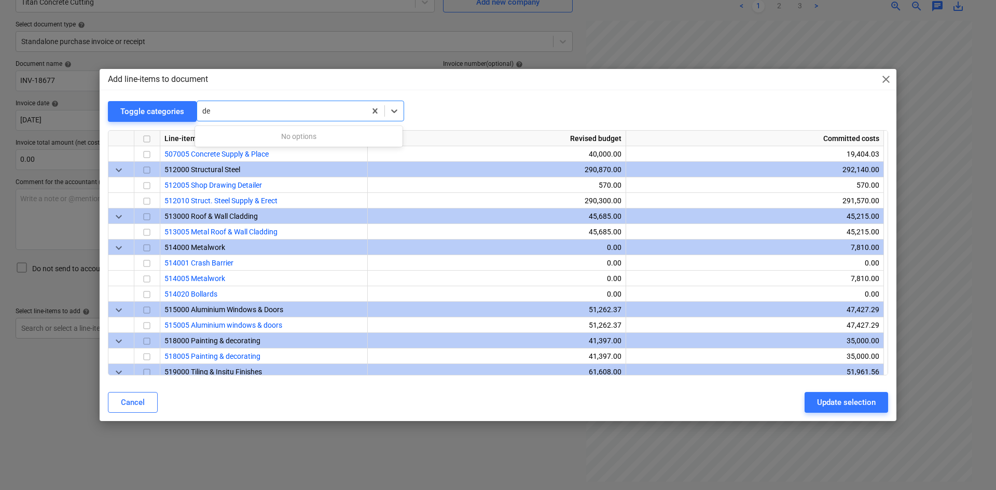
type input "d"
click at [238, 105] on div "Go to row" at bounding box center [290, 111] width 187 height 15
type input "civil"
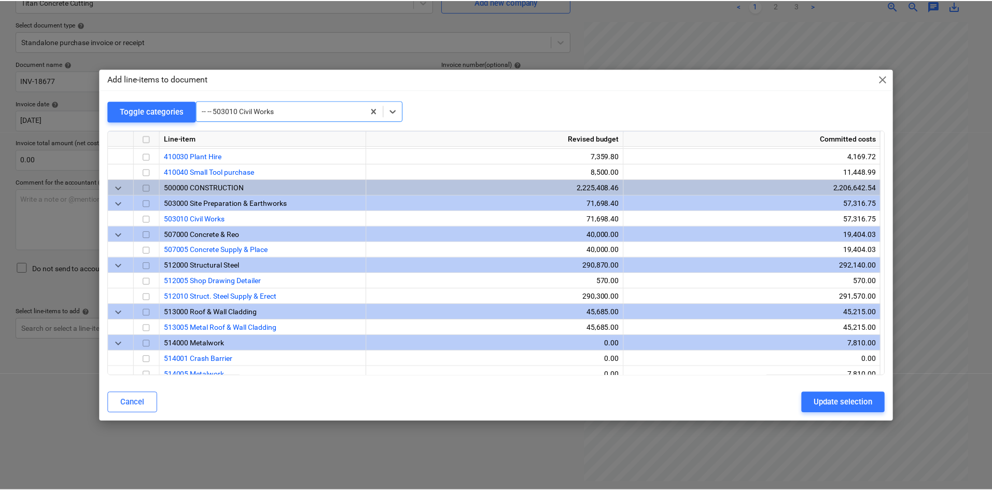
scroll to position [628, 0]
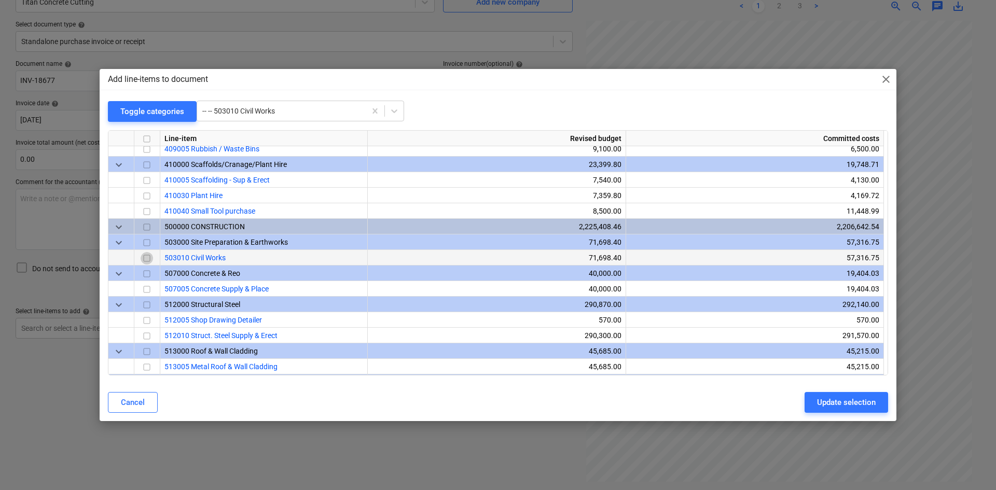
click at [149, 256] on input "checkbox" at bounding box center [147, 258] width 12 height 12
click at [839, 412] on button "Update selection" at bounding box center [847, 402] width 84 height 21
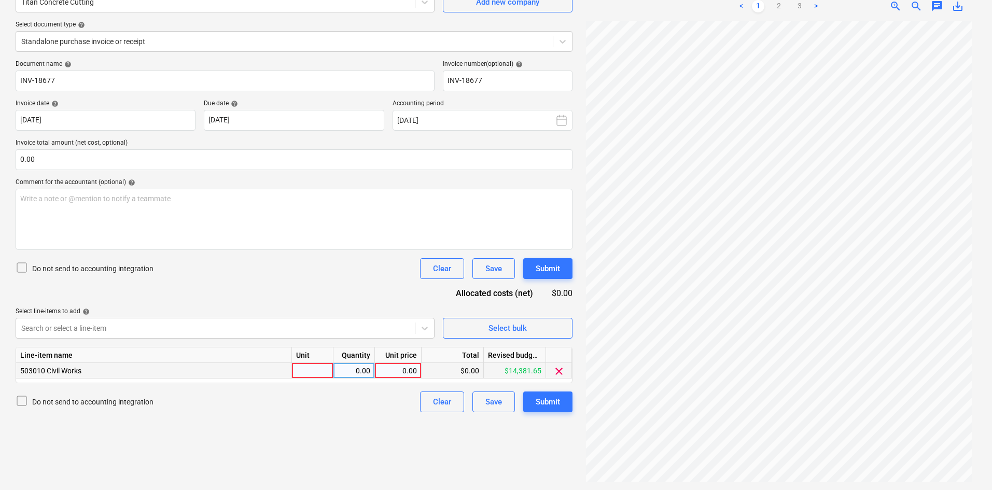
click at [323, 372] on div at bounding box center [313, 371] width 42 height 16
type input "item"
type input "841.80"
click at [96, 166] on input "0.00" at bounding box center [294, 159] width 557 height 21
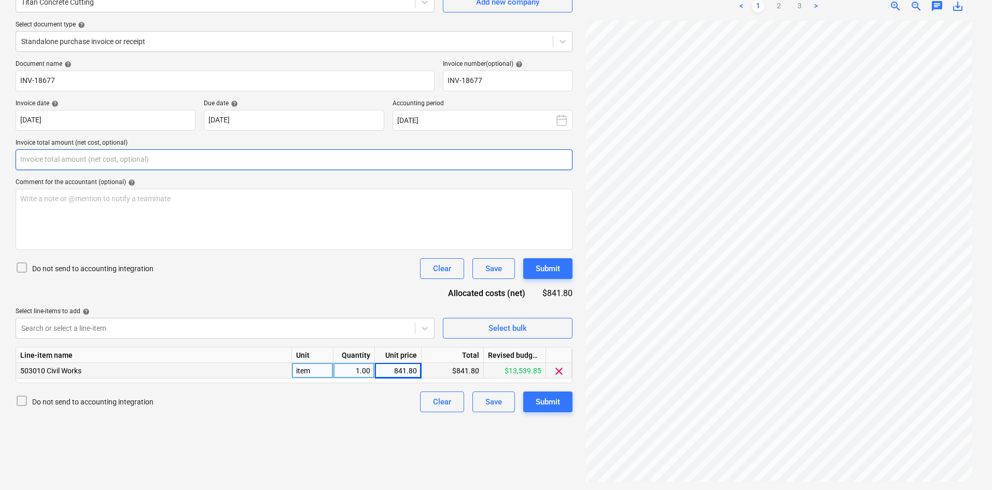
click at [92, 163] on input "text" at bounding box center [294, 159] width 557 height 21
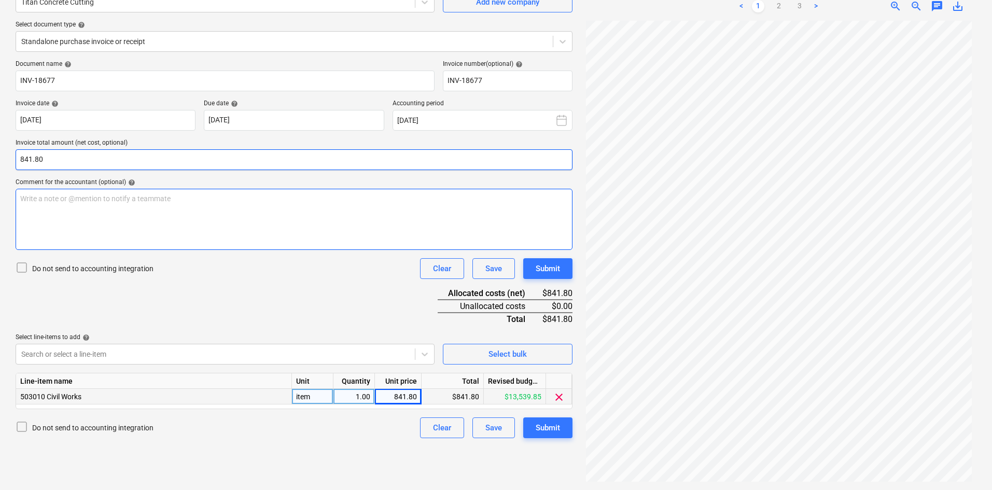
type input "841.80"
click at [154, 196] on p "Write a note or @mention to notify a teammate [PERSON_NAME]" at bounding box center [294, 199] width 548 height 10
click at [323, 294] on div "Document name help INV-18677 Invoice number (optional) help INV-18677 Invoice d…" at bounding box center [294, 249] width 557 height 378
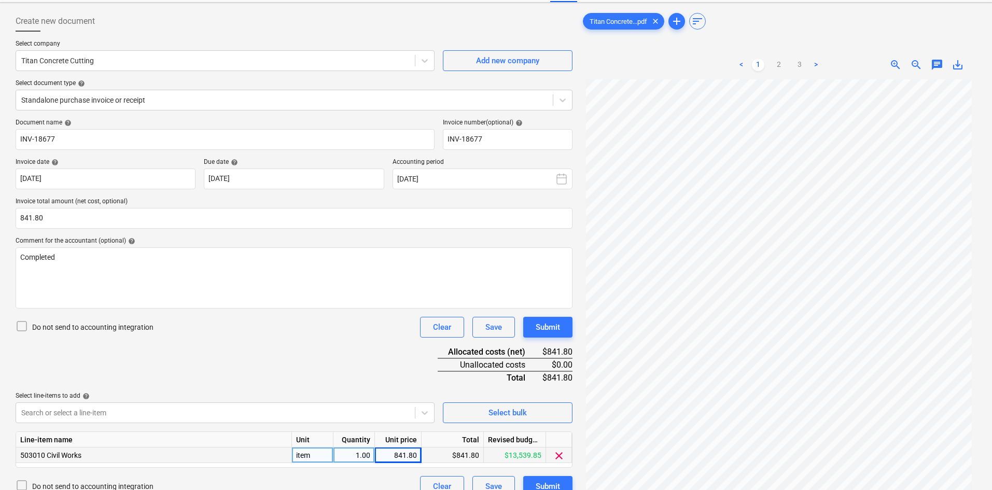
scroll to position [0, 0]
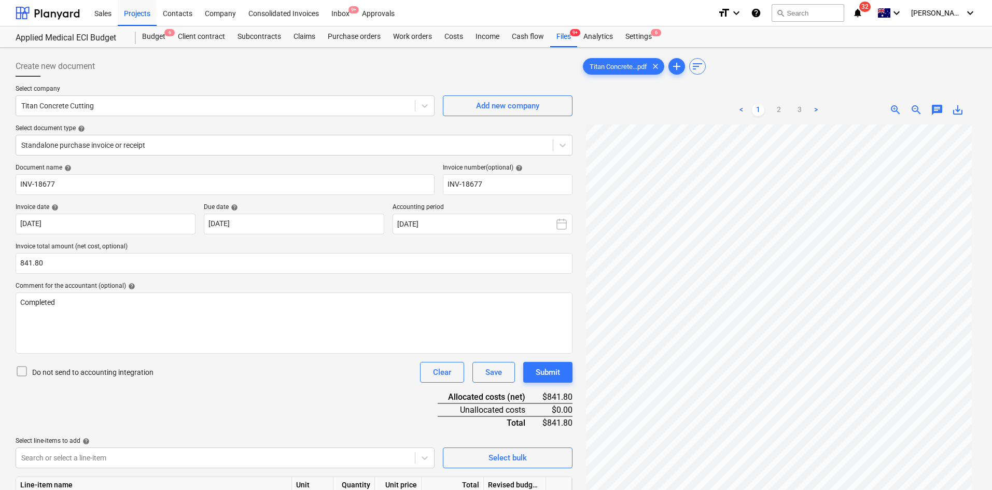
click at [785, 109] on ul "< 1 2 3 >" at bounding box center [779, 110] width 127 height 12
click at [779, 112] on link "2" at bounding box center [779, 110] width 12 height 12
click at [800, 109] on link "3" at bounding box center [800, 110] width 12 height 12
click at [759, 110] on link "1" at bounding box center [758, 110] width 12 height 12
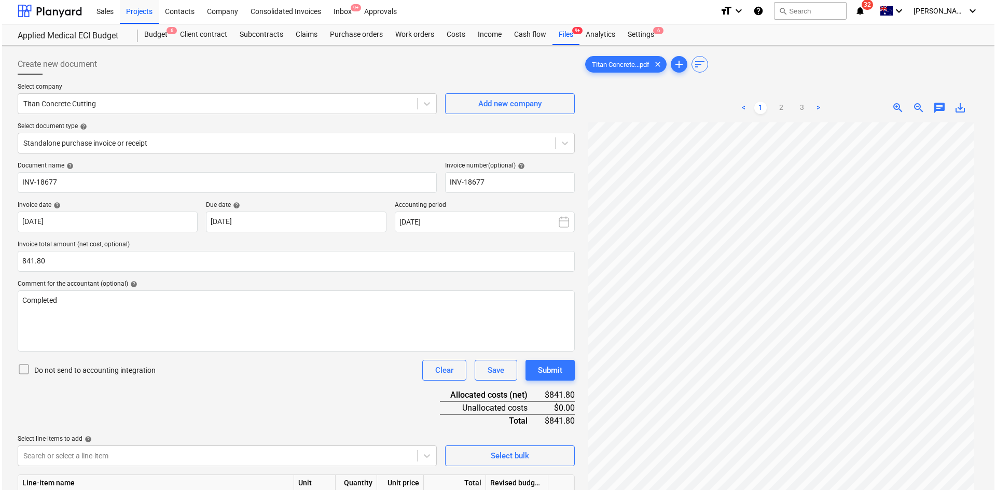
scroll to position [104, 0]
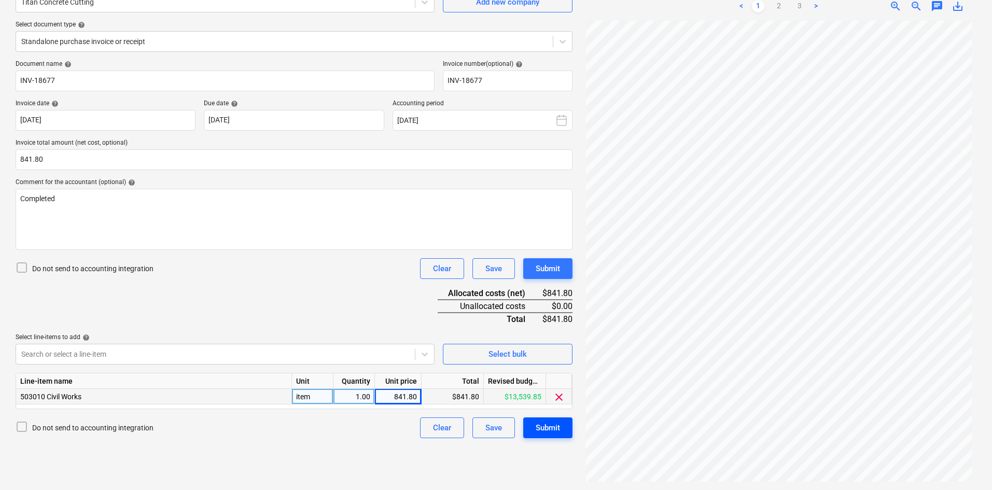
click at [554, 425] on div "Submit" at bounding box center [548, 427] width 24 height 13
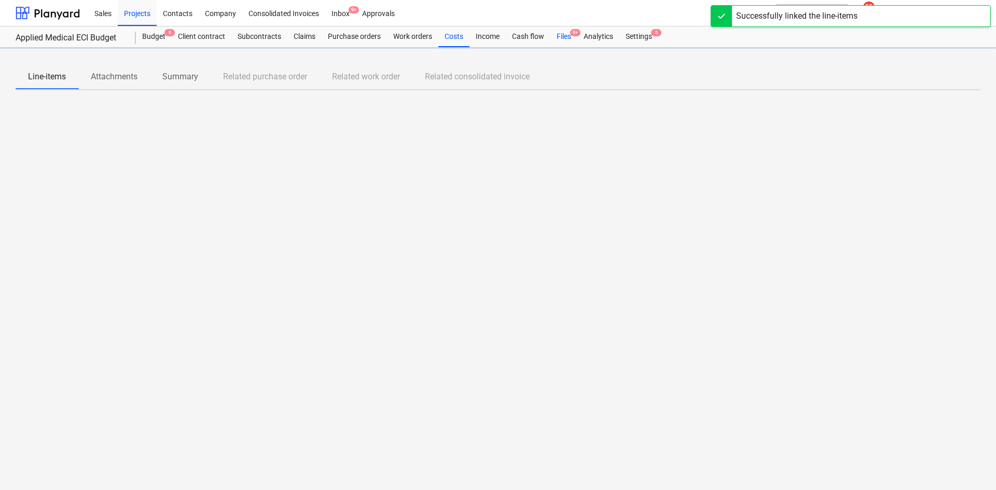
click at [573, 33] on span "9+" at bounding box center [575, 32] width 10 height 7
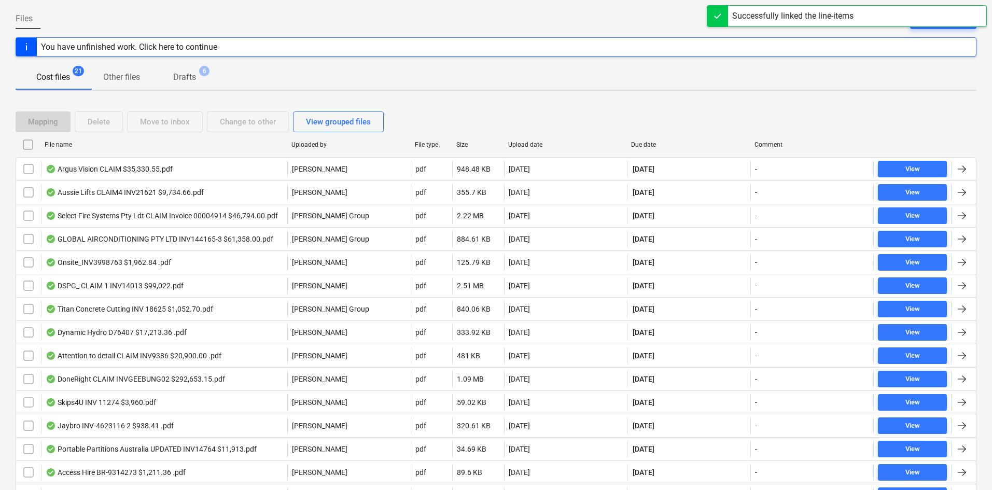
scroll to position [104, 0]
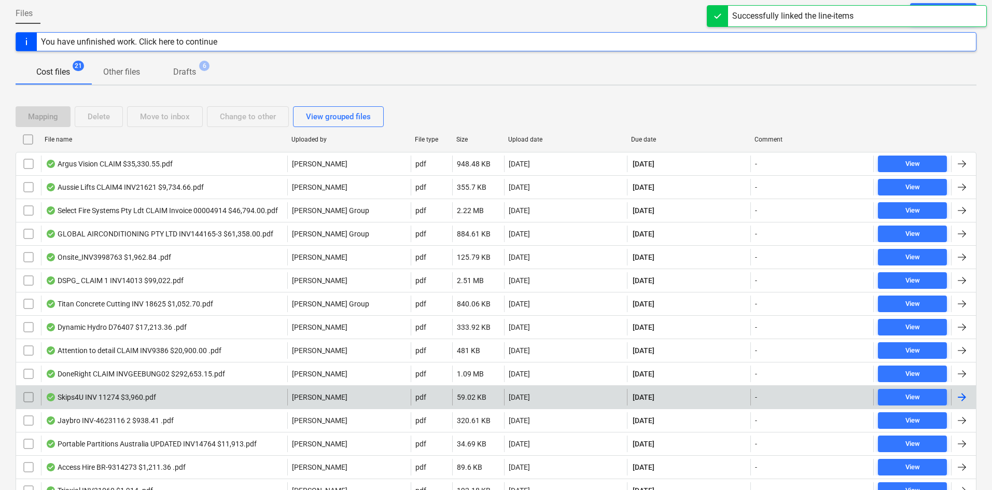
click at [201, 396] on div "Skips4U INV 11274 $3,960.pdf" at bounding box center [164, 397] width 246 height 17
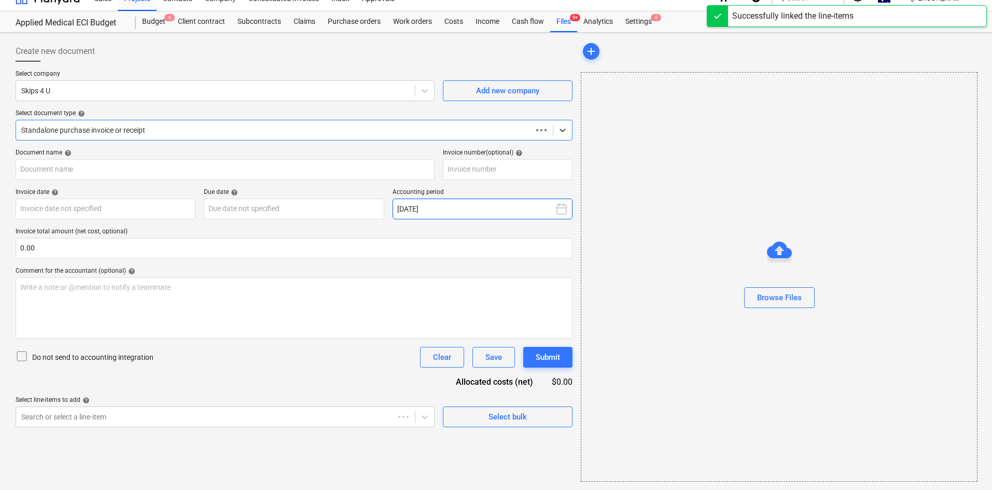
scroll to position [15, 0]
type input "11274"
type input "31 Aug 2025"
type input "30 Sep 2025"
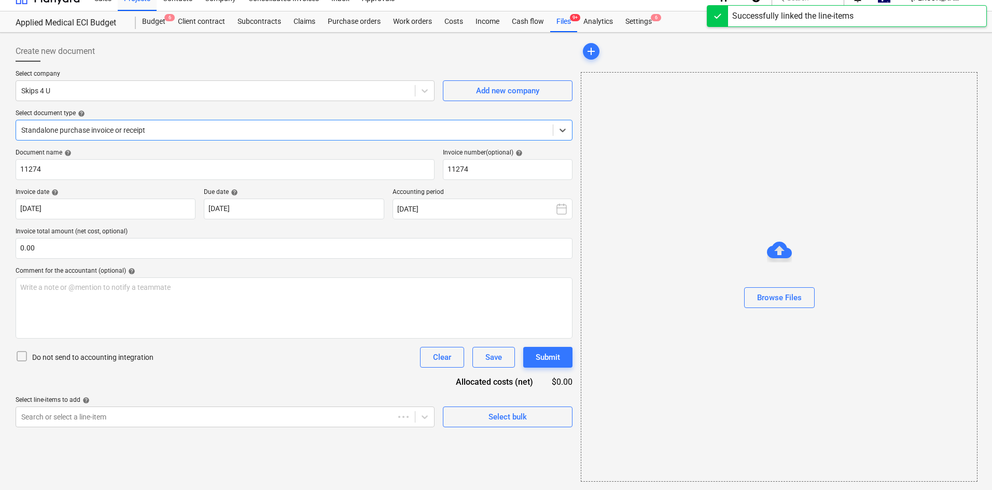
scroll to position [0, 0]
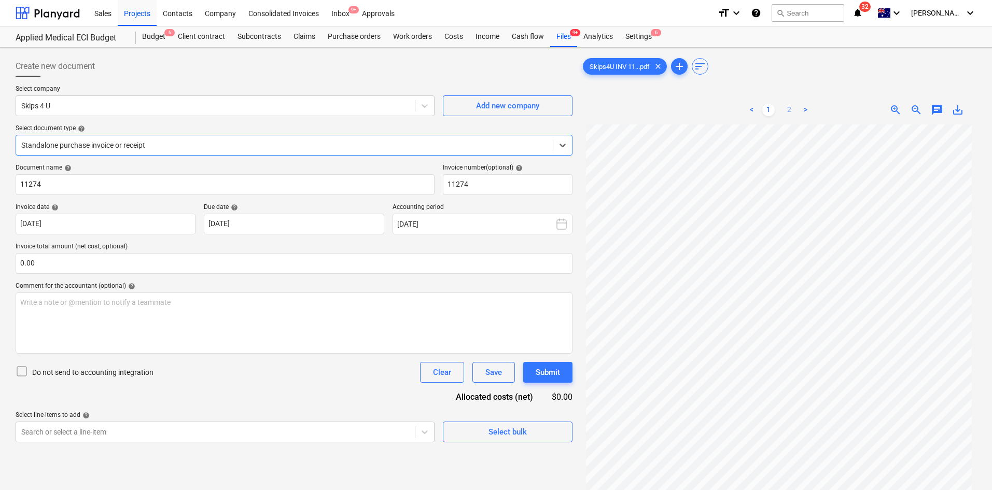
click at [792, 113] on link "2" at bounding box center [789, 110] width 12 height 12
click at [770, 111] on link "1" at bounding box center [769, 110] width 12 height 12
click at [478, 428] on span "Select bulk" at bounding box center [508, 431] width 104 height 13
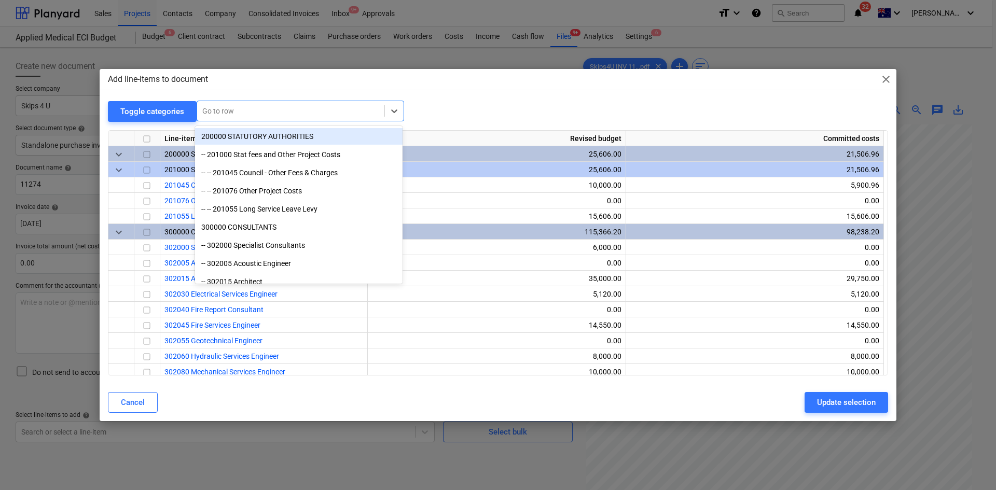
click at [222, 110] on div at bounding box center [290, 111] width 177 height 10
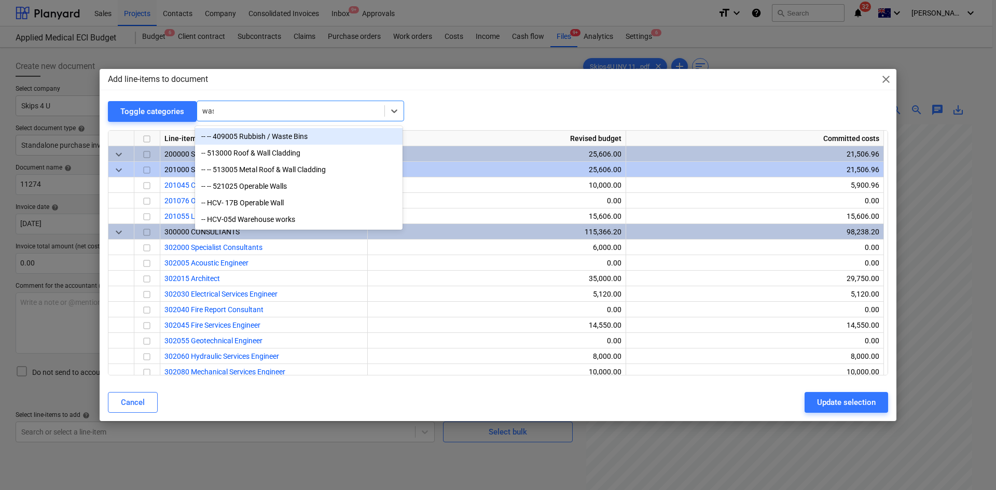
type input "wast"
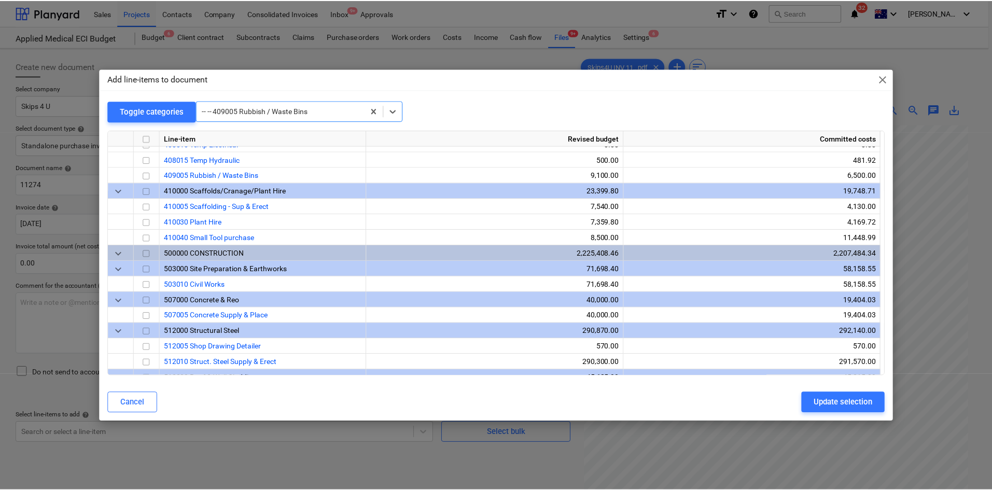
scroll to position [623, 0]
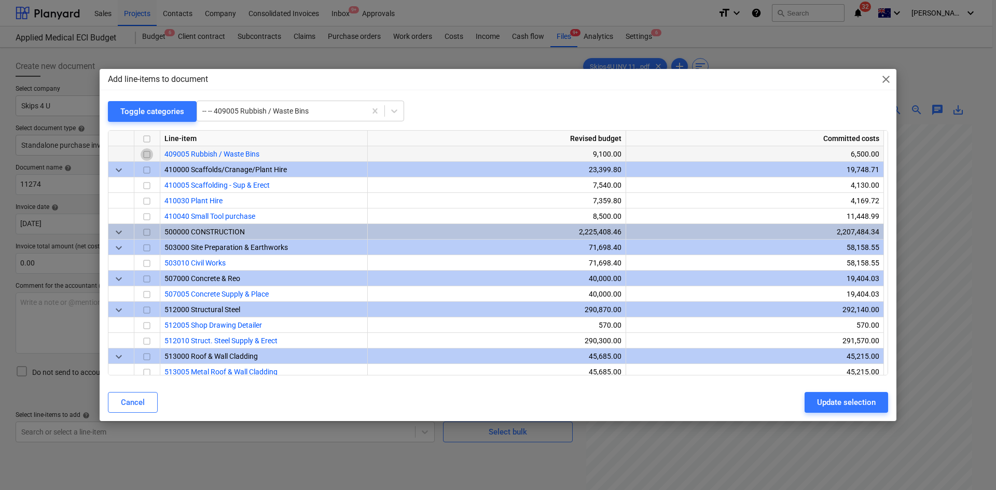
click at [151, 152] on input "checkbox" at bounding box center [147, 154] width 12 height 12
click at [832, 394] on button "Update selection" at bounding box center [847, 402] width 84 height 21
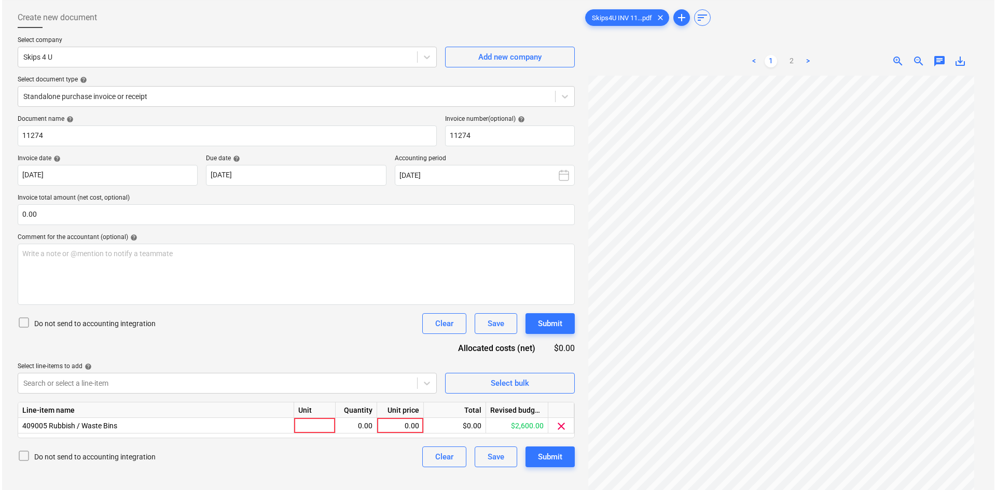
scroll to position [104, 0]
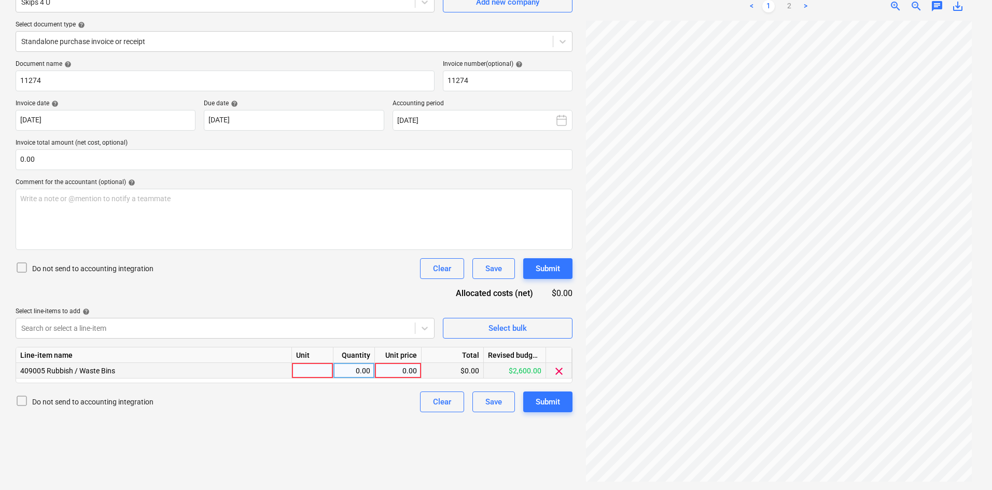
click at [321, 372] on div at bounding box center [313, 371] width 42 height 16
type input "item"
type input "3600"
click at [304, 289] on div "Document name help 11274 Invoice number (optional) help 11274 Invoice date help…" at bounding box center [294, 236] width 557 height 352
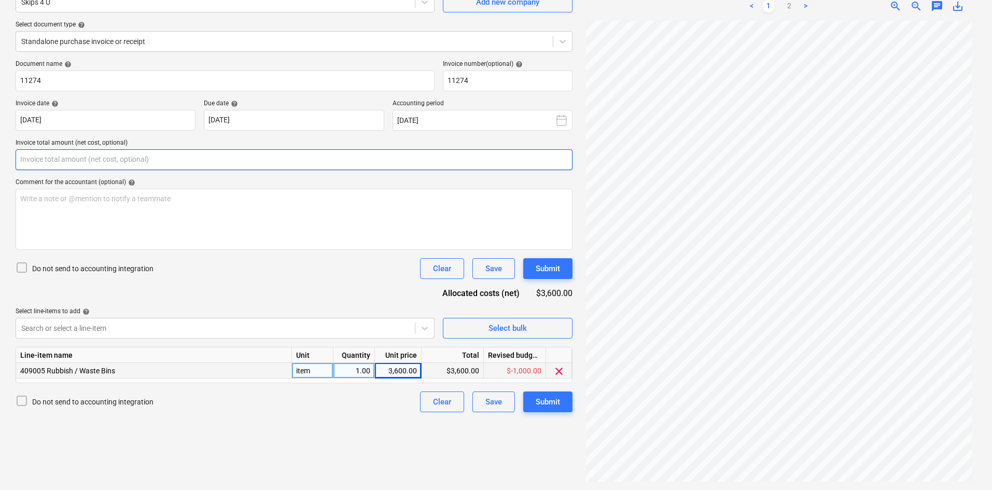
click at [122, 163] on input "text" at bounding box center [294, 159] width 557 height 21
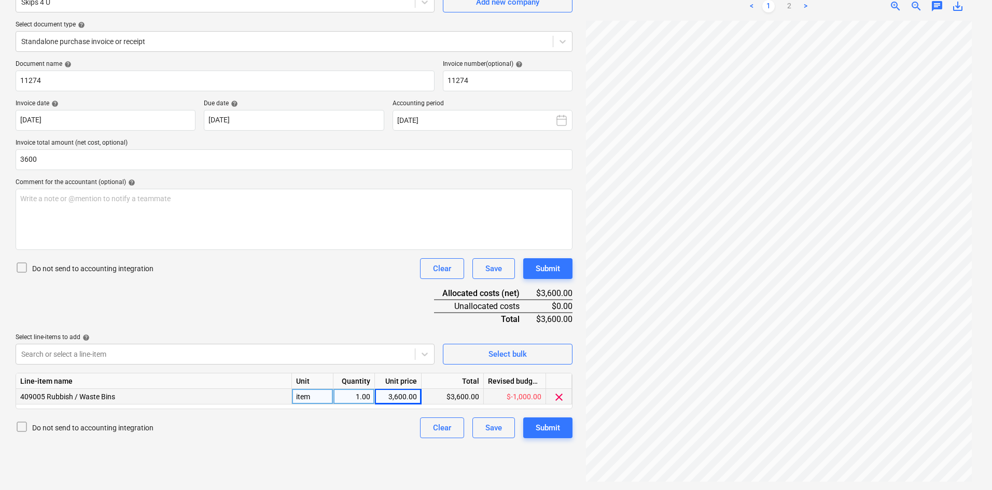
type input "3,600.00"
click at [117, 185] on div "Comment for the accountant (optional) help" at bounding box center [294, 182] width 557 height 8
click at [116, 202] on p "Write a note or @mention to notify a teammate [PERSON_NAME]" at bounding box center [294, 199] width 548 height 10
click at [298, 310] on div "Document name help 11274 Invoice number (optional) help 11274 Invoice date help…" at bounding box center [294, 249] width 557 height 378
click at [309, 304] on div "Document name help 11274 Invoice number (optional) help 11274 Invoice date help…" at bounding box center [294, 249] width 557 height 378
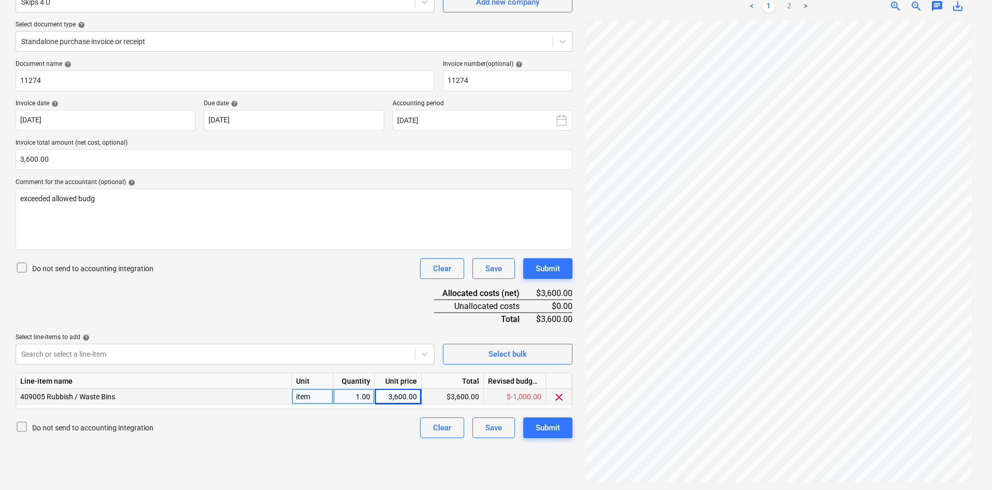
click at [305, 445] on div "Create new document Select company Skips 4 U Add new company Select document ty…" at bounding box center [294, 217] width 566 height 538
click at [340, 299] on div "Document name help 11274 Invoice number (optional) help 11274 Invoice date help…" at bounding box center [294, 249] width 557 height 378
click at [128, 213] on div "exceeded allowed budg" at bounding box center [294, 219] width 557 height 61
click at [545, 425] on div "Submit" at bounding box center [548, 427] width 24 height 13
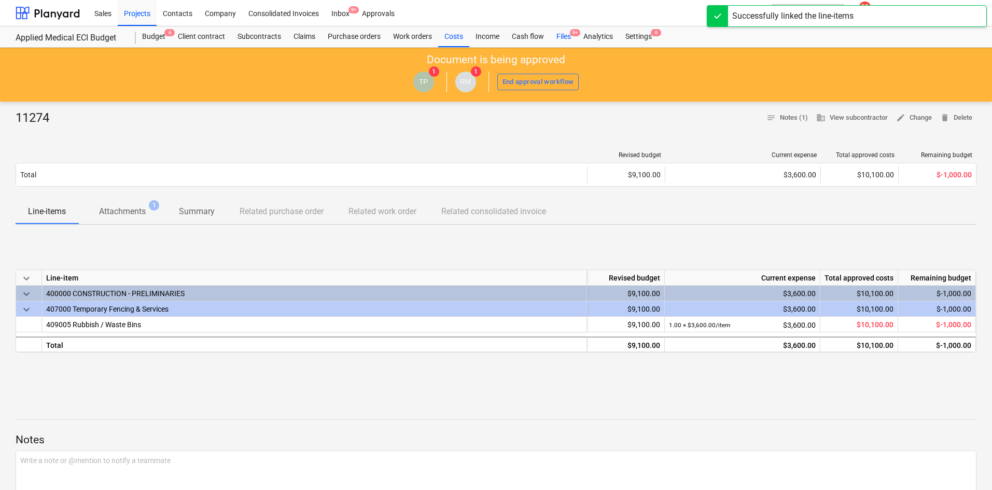
click at [570, 35] on div "Files 9+" at bounding box center [563, 36] width 27 height 21
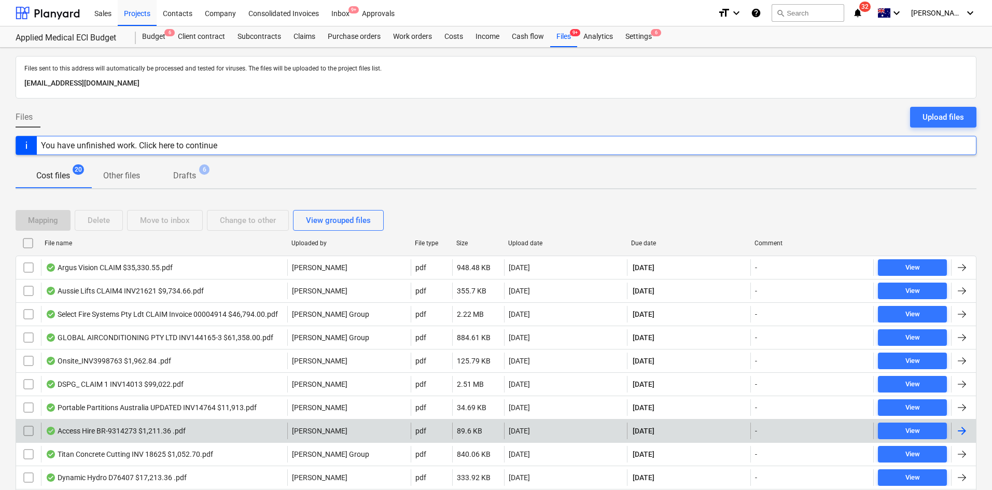
click at [150, 425] on div "Access Hire BR-9314273 $1,211.36 .pdf" at bounding box center [164, 431] width 246 height 17
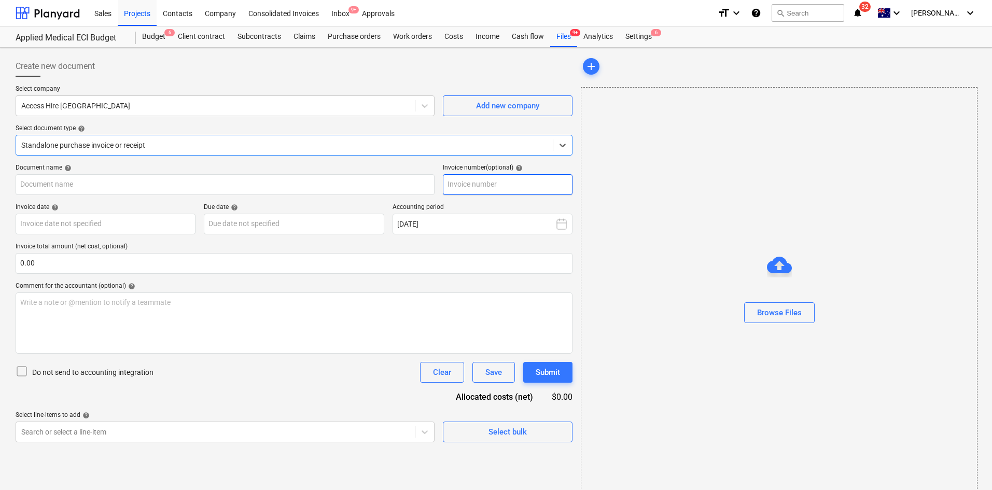
type input "BR-9314273"
type input "31 Aug 2025"
type input "30 Sep 2025"
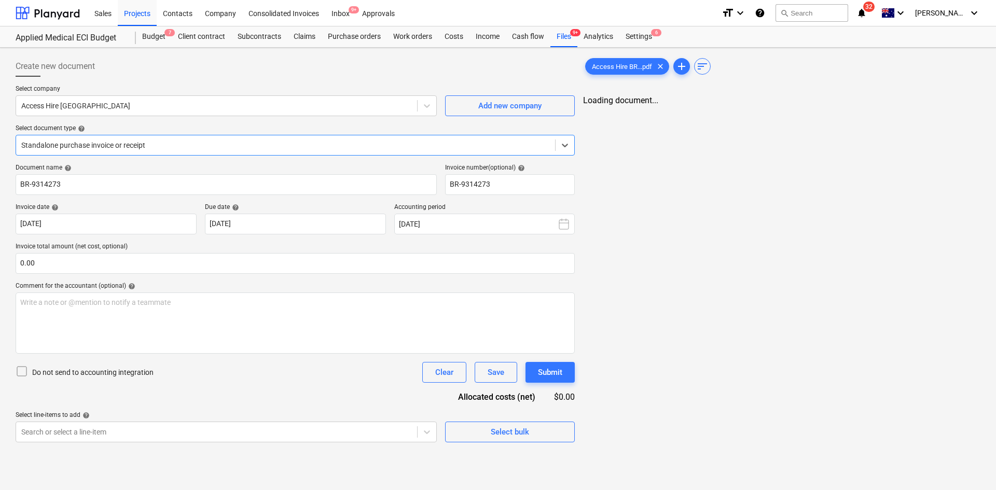
click at [286, 153] on div "Standalone purchase invoice or receipt" at bounding box center [285, 145] width 539 height 15
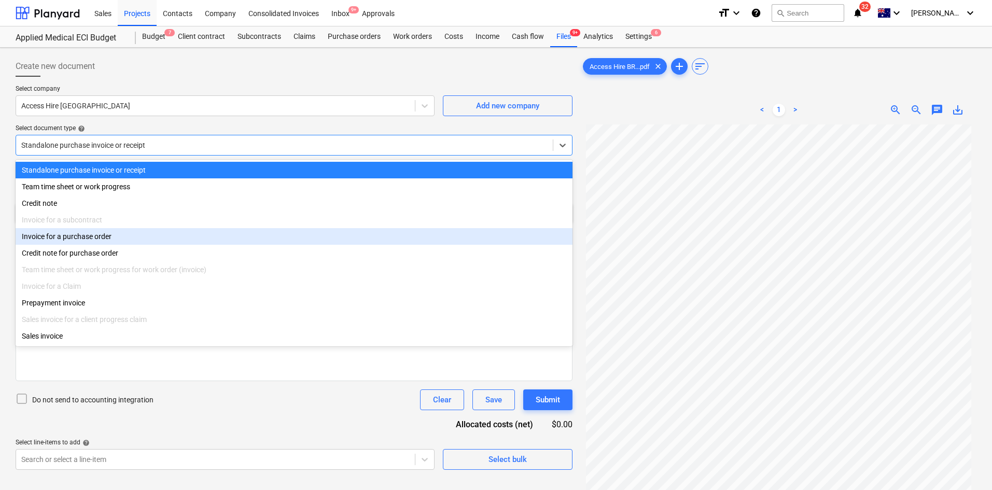
click at [123, 239] on div "Invoice for a purchase order" at bounding box center [294, 236] width 557 height 17
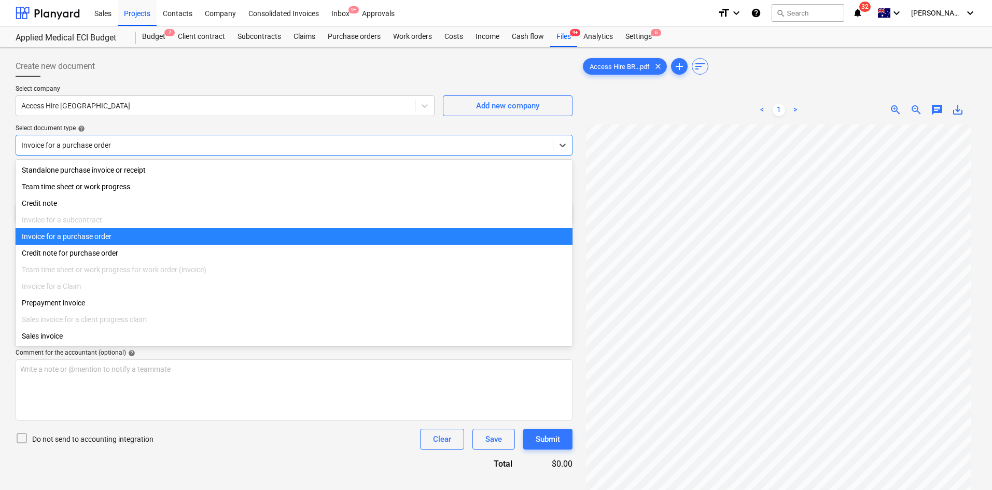
click at [135, 140] on div at bounding box center [284, 145] width 527 height 10
click at [99, 240] on div "Invoice for a purchase order" at bounding box center [294, 236] width 557 height 17
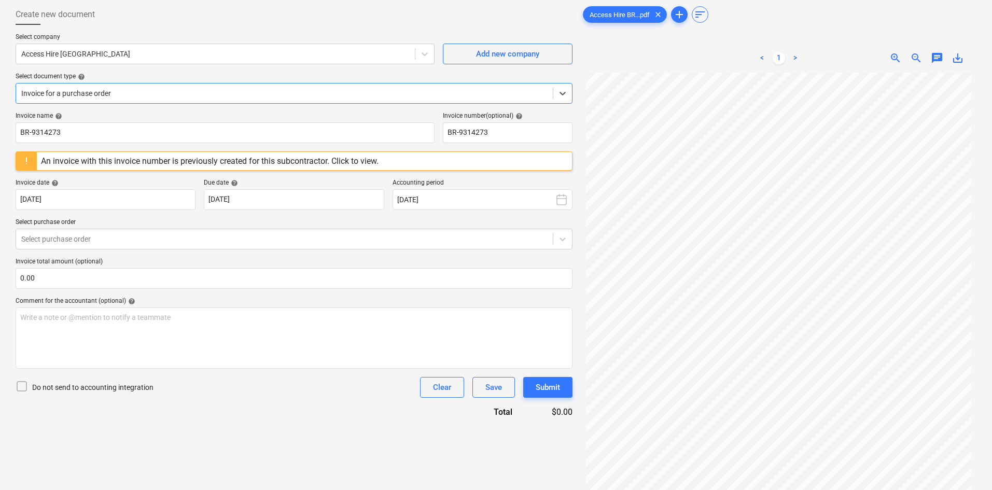
scroll to position [86, 0]
click at [114, 229] on div "Select purchase order" at bounding box center [294, 239] width 557 height 21
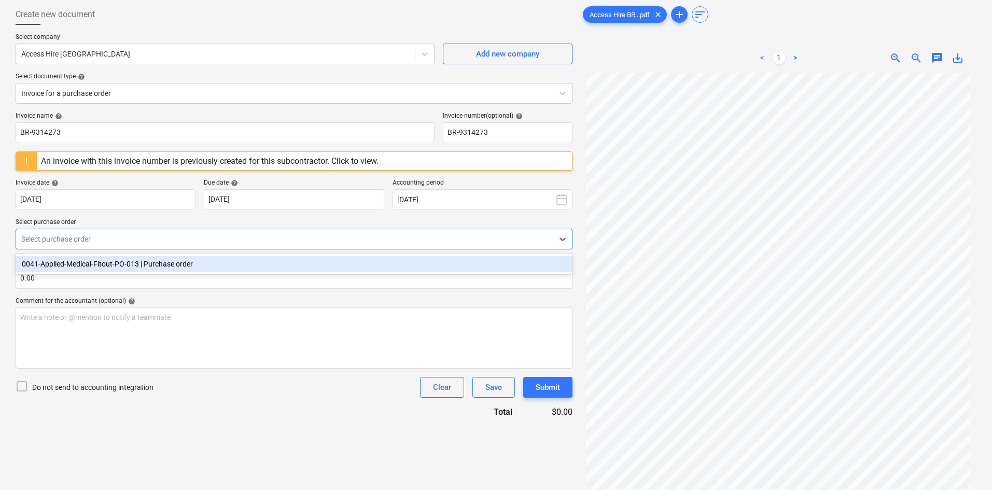
click at [115, 262] on div "0041-Applied-Medical-Fitout-PO-013 | Purchase order" at bounding box center [294, 264] width 557 height 17
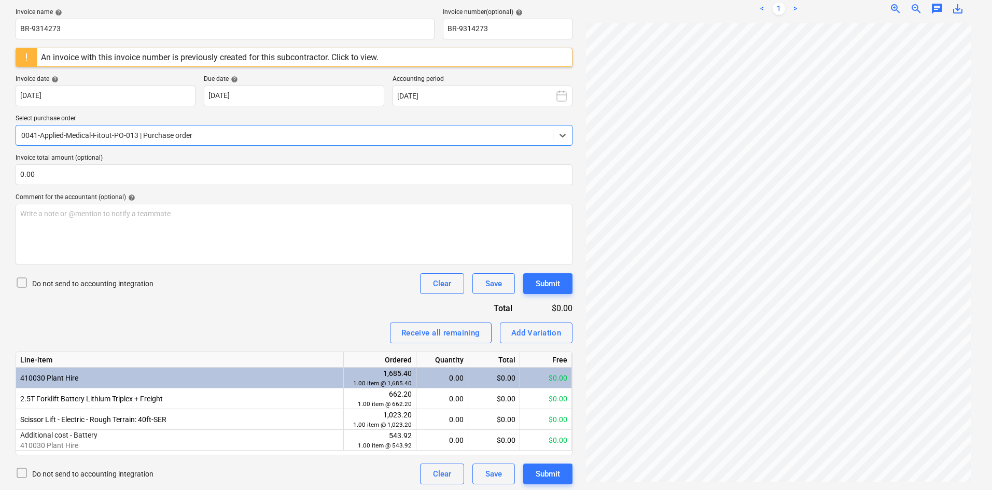
scroll to position [104, 0]
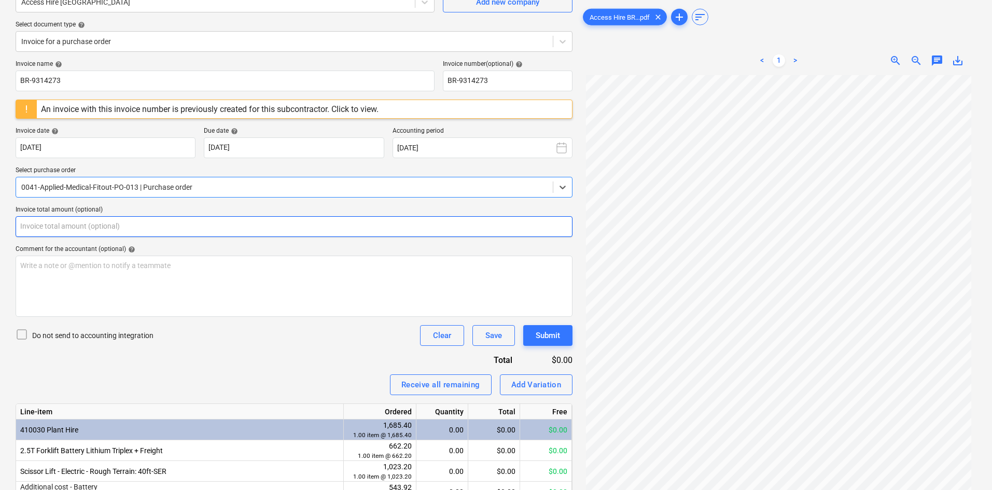
click at [84, 225] on input "text" at bounding box center [294, 226] width 557 height 21
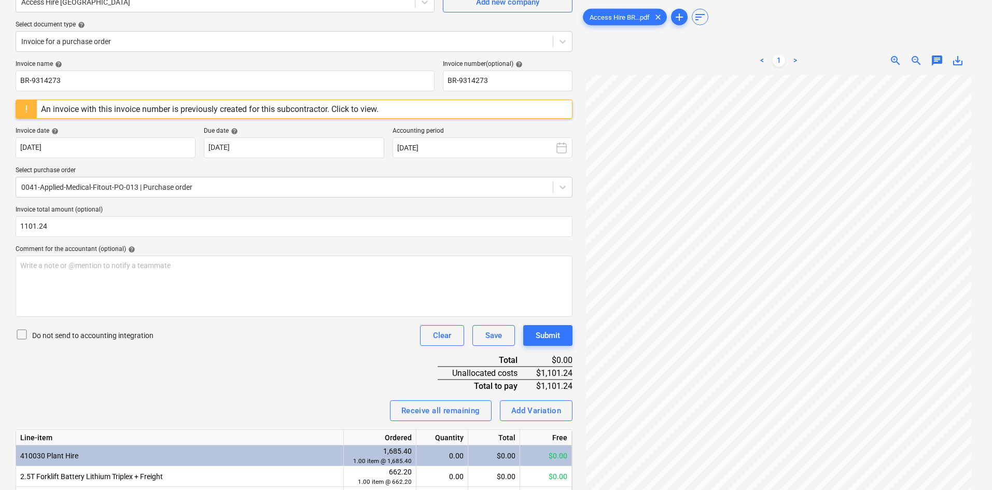
type input "1,101.24"
click at [204, 382] on div "Invoice name help BR-9314273 Invoice number (optional) help BR-9314273 An invoi…" at bounding box center [294, 311] width 557 height 502
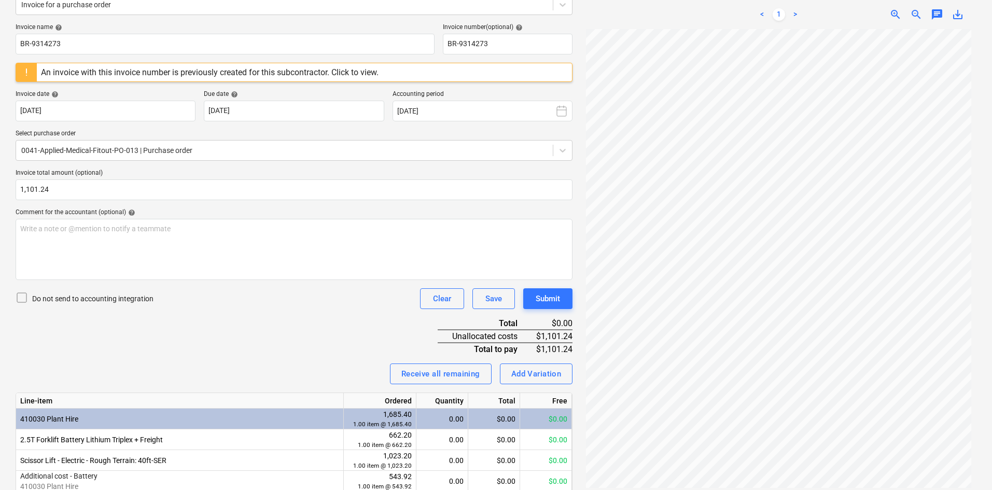
scroll to position [184, 0]
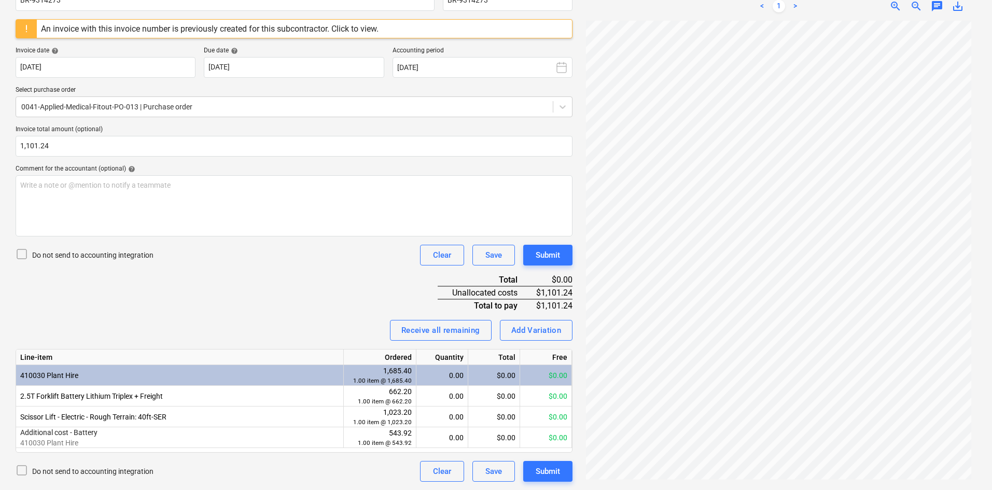
click at [344, 280] on div "Invoice name help BR-9314273 Invoice number (optional) help BR-9314273 An invoi…" at bounding box center [294, 231] width 557 height 502
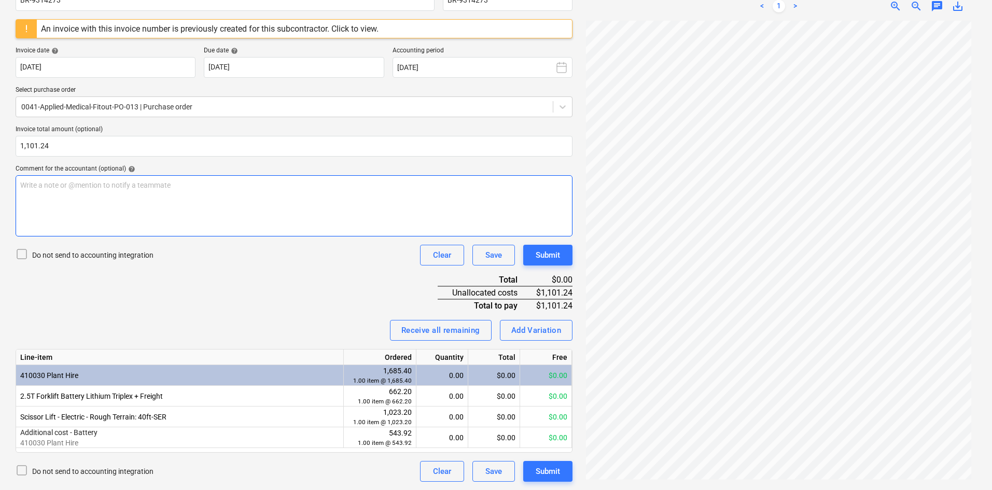
click at [253, 203] on div "Write a note or @mention to notify a teammate [PERSON_NAME]" at bounding box center [294, 205] width 557 height 61
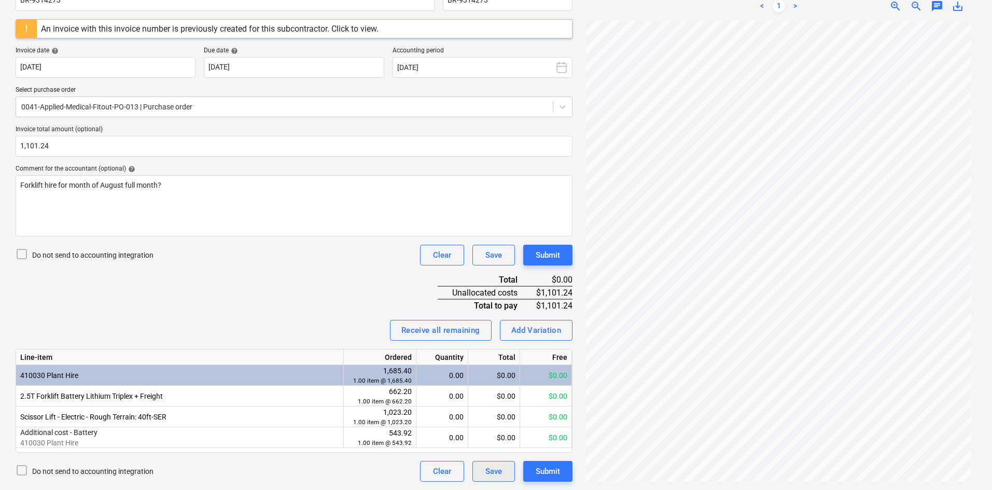
click at [503, 475] on button "Save" at bounding box center [494, 471] width 43 height 21
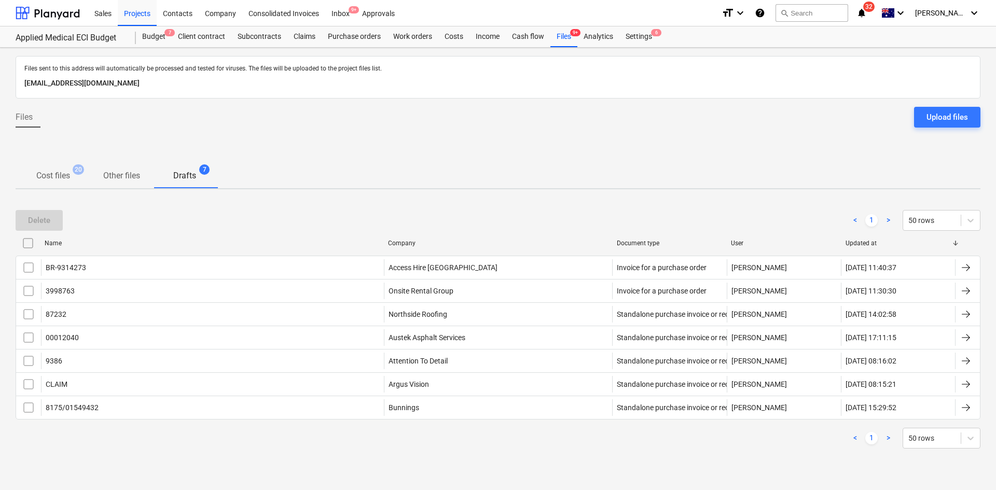
click at [867, 245] on div "Updated at" at bounding box center [899, 243] width 106 height 7
checkbox input "false"
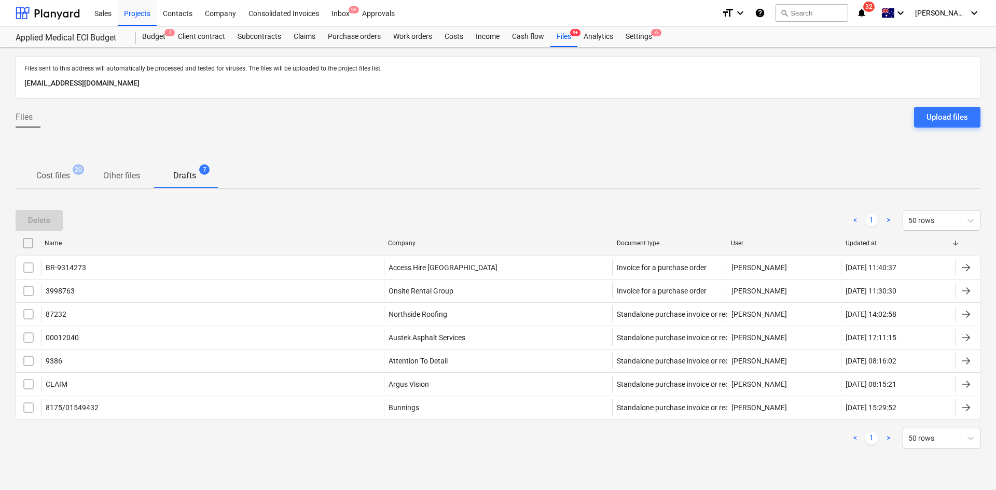
checkbox input "false"
click at [867, 245] on div "Updated at" at bounding box center [899, 243] width 106 height 7
checkbox input "false"
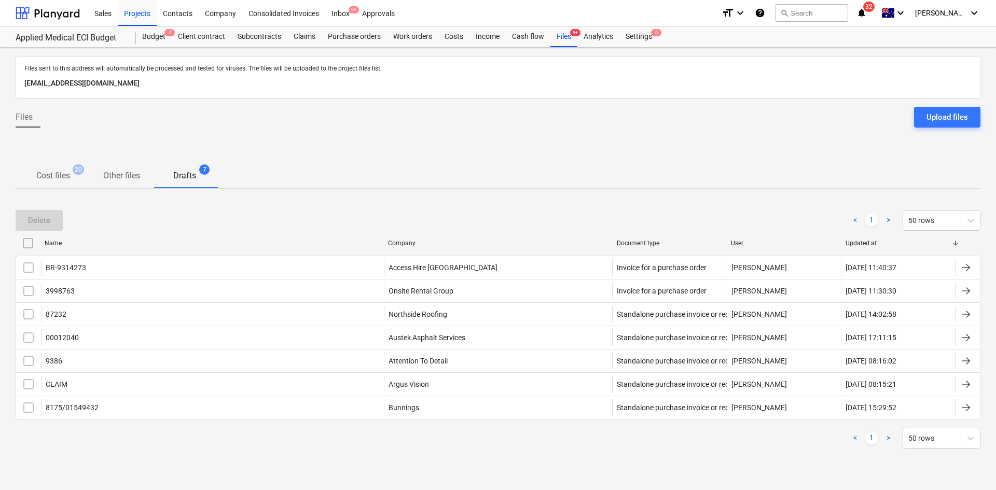
checkbox input "false"
click at [569, 38] on div "Files 9+" at bounding box center [563, 36] width 27 height 21
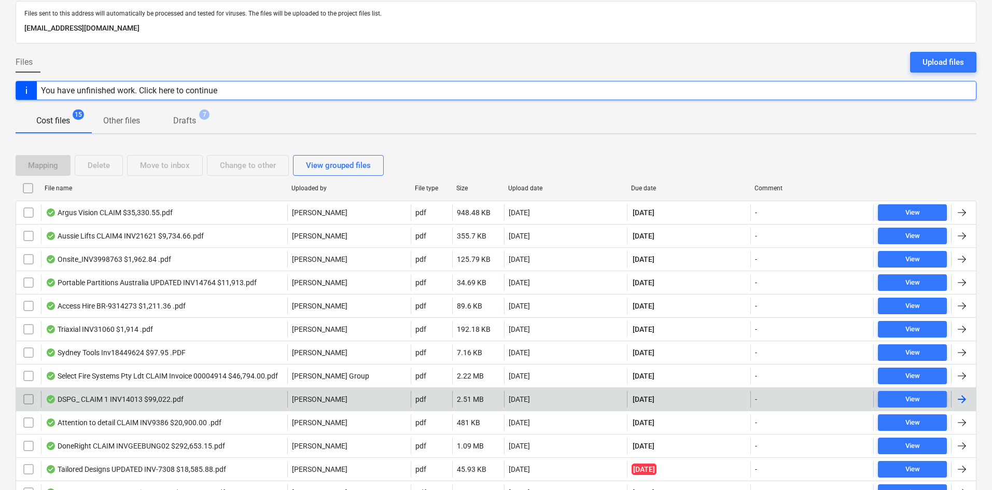
scroll to position [154, 0]
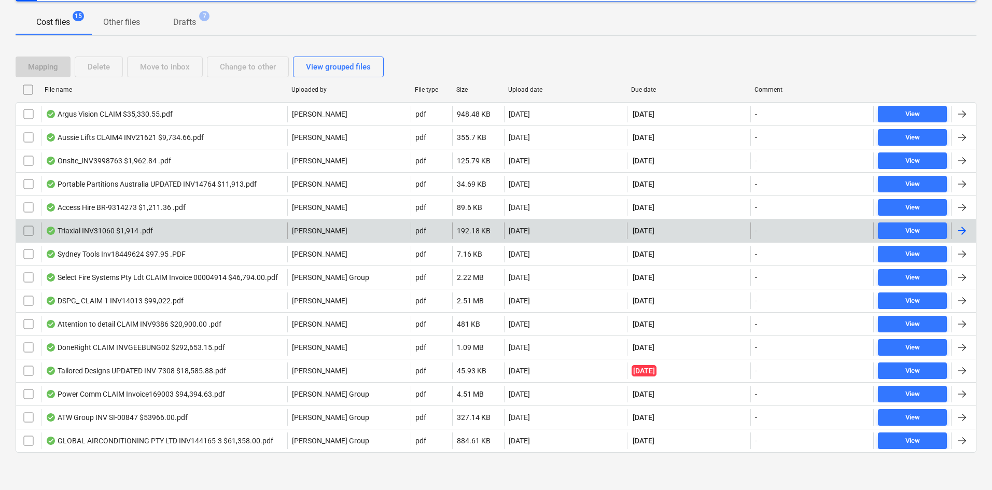
click at [150, 225] on div "Triaxial INV31060 $1,914 .pdf" at bounding box center [164, 231] width 246 height 17
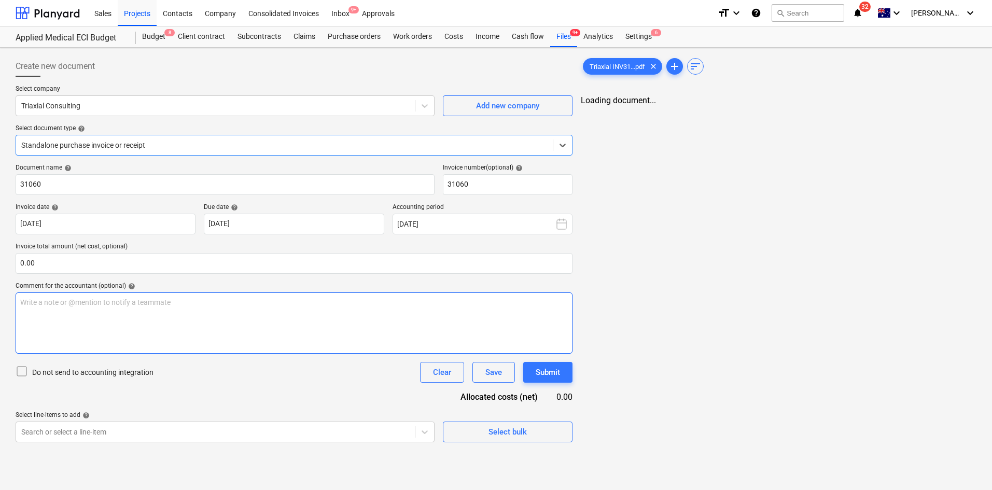
type input "31060"
type input "[DATE]"
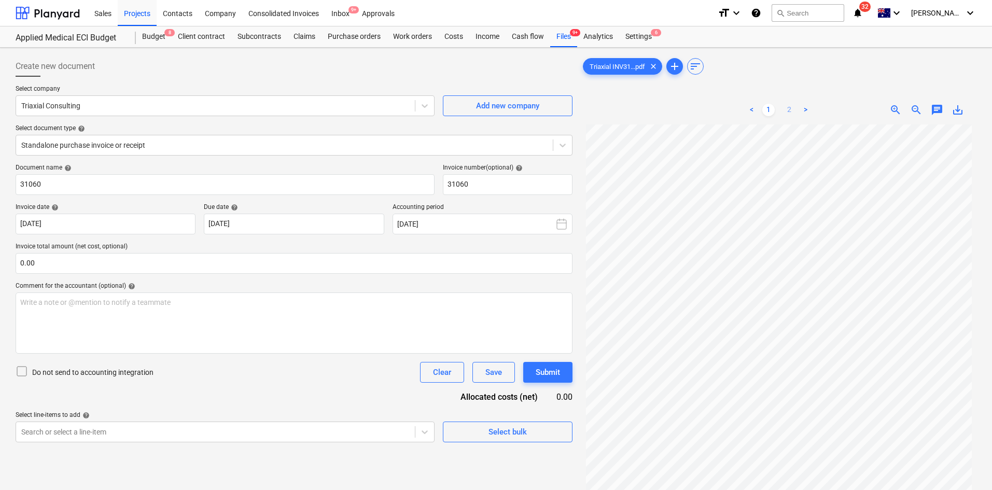
click at [790, 108] on link "2" at bounding box center [789, 110] width 12 height 12
click at [770, 110] on link "1" at bounding box center [769, 110] width 12 height 12
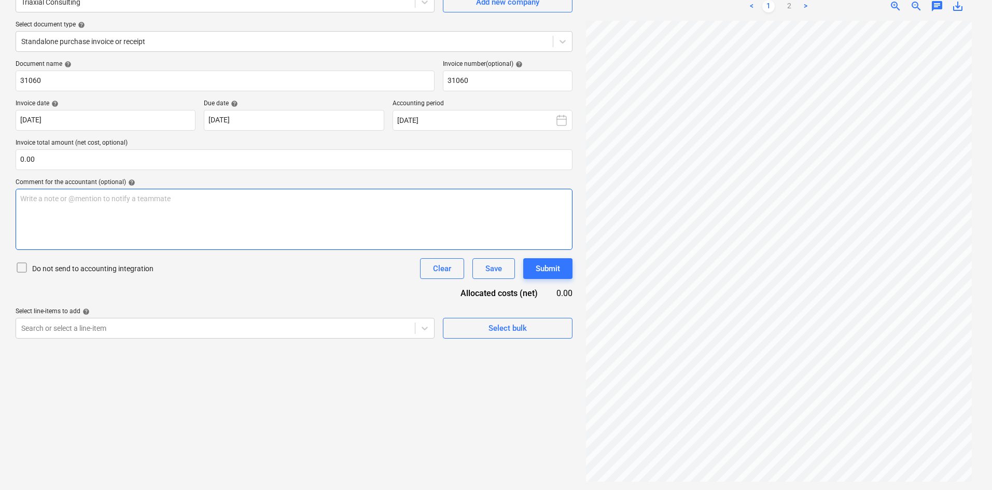
scroll to position [52, 0]
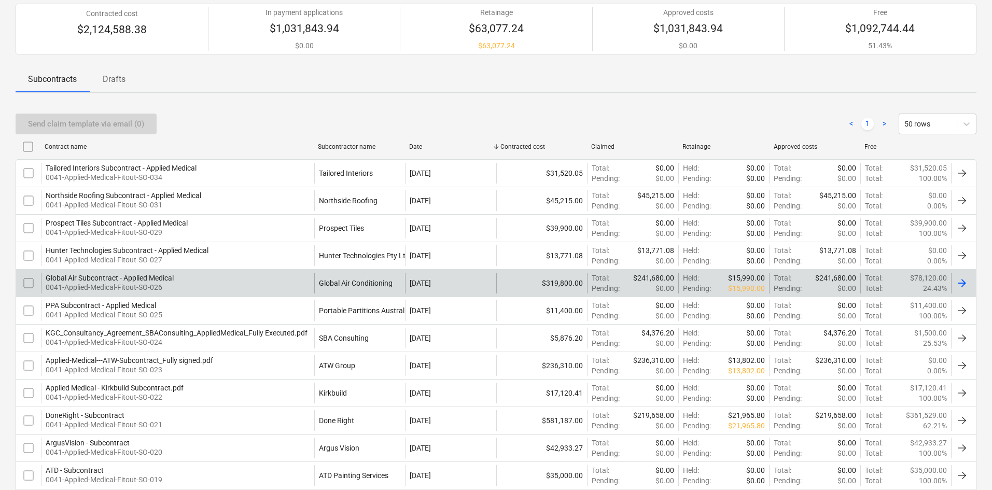
scroll to position [104, 0]
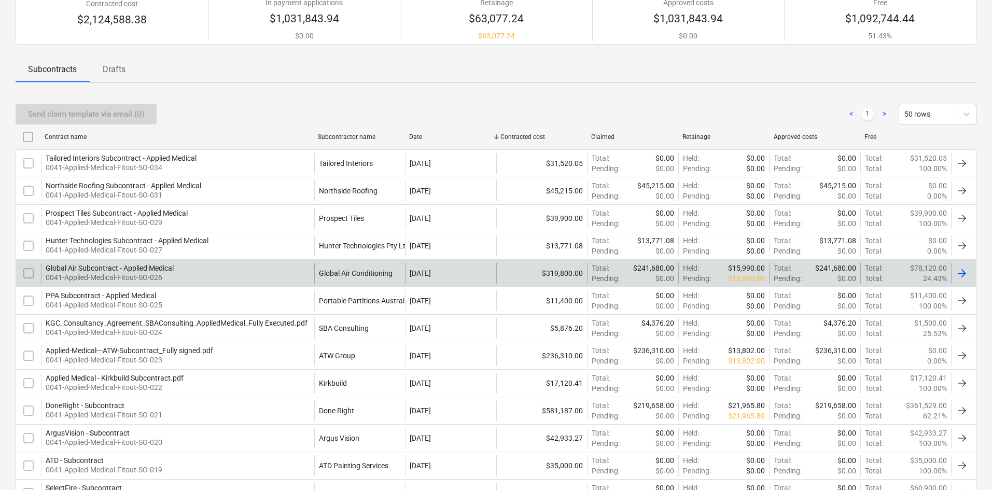
click at [251, 274] on div "Global Air Subcontract - Applied Medical 0041-Applied-Medical-Fitout-SO-026" at bounding box center [177, 273] width 273 height 21
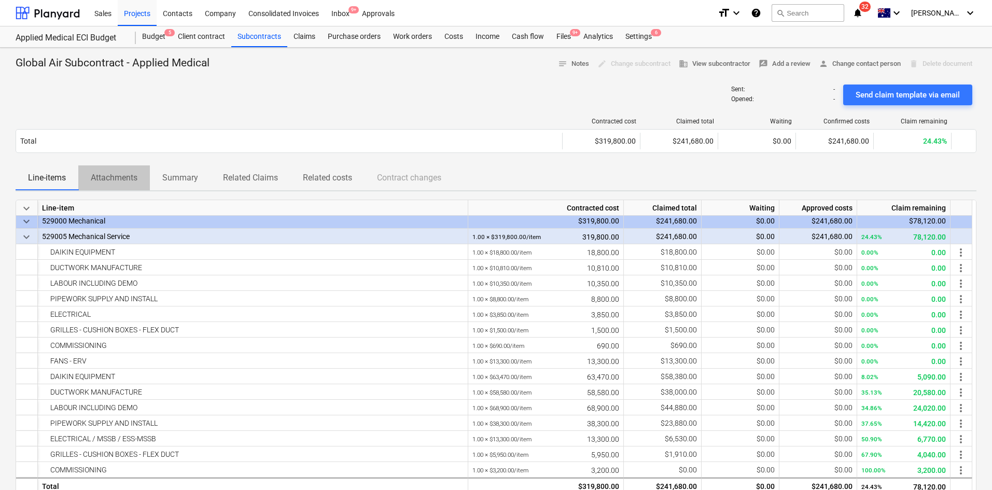
click at [121, 178] on p "Attachments" at bounding box center [114, 178] width 47 height 12
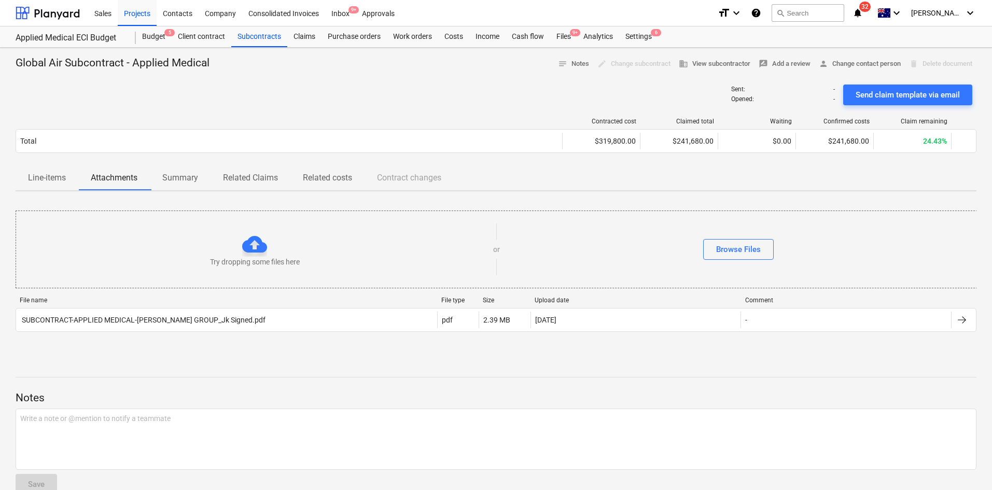
click at [43, 182] on p "Line-items" at bounding box center [47, 178] width 38 height 12
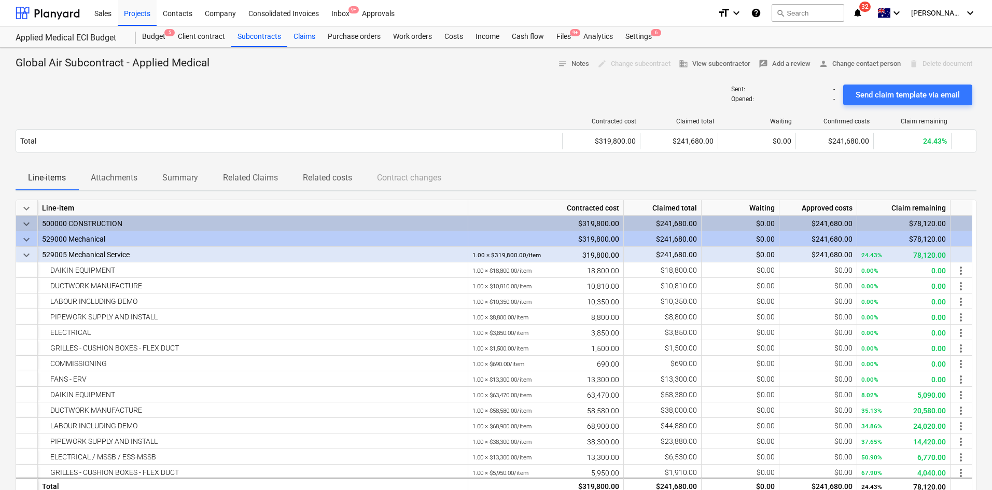
click at [295, 33] on div "Claims" at bounding box center [304, 36] width 34 height 21
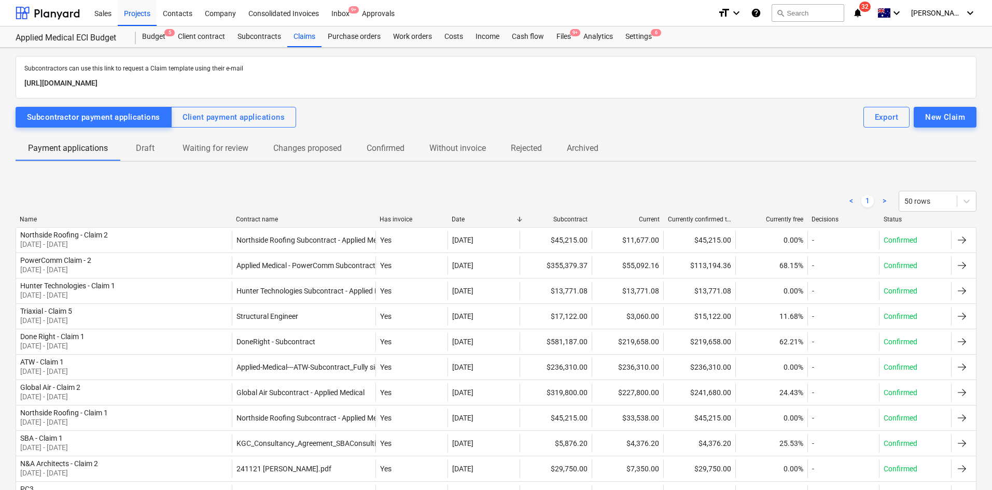
click at [259, 214] on div "< 1 > 50 rows" at bounding box center [496, 201] width 961 height 29
click at [260, 220] on div "Contract name" at bounding box center [304, 219] width 136 height 7
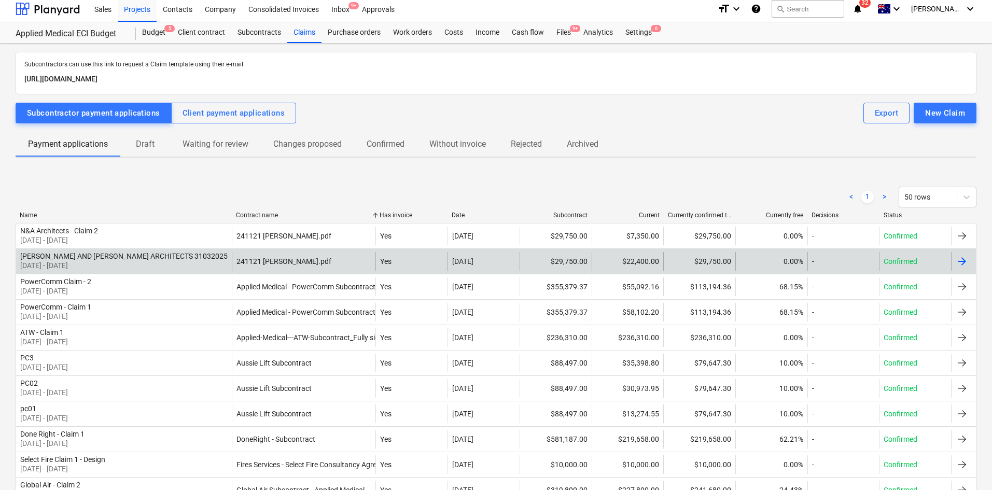
scroll to position [104, 0]
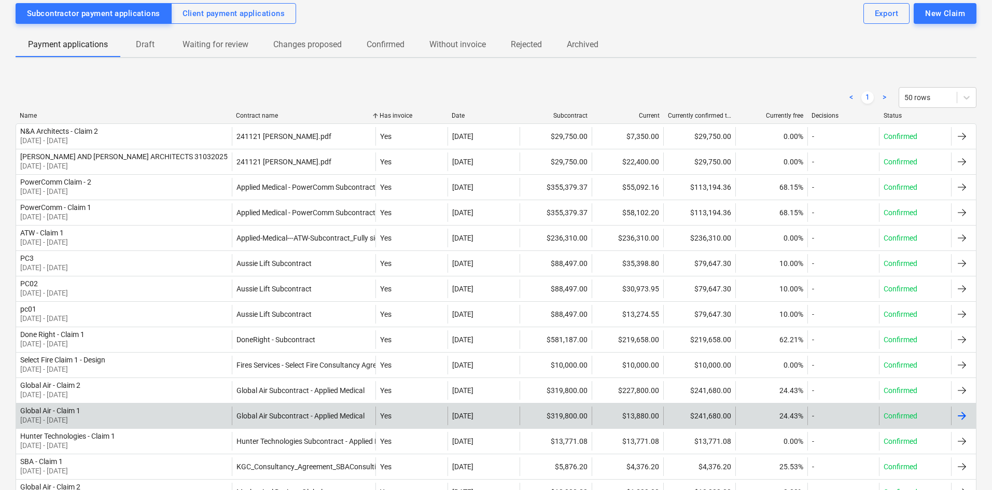
click at [161, 425] on div "Global Air - Claim 1 01 Jul 2025 - 31 Jul 2025" at bounding box center [124, 416] width 216 height 19
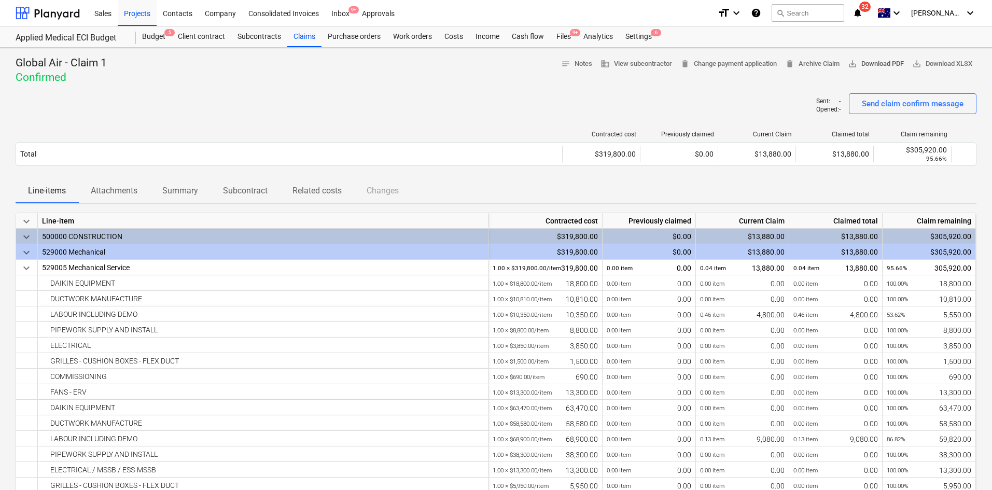
click at [866, 62] on span "save_alt Download PDF" at bounding box center [876, 64] width 56 height 12
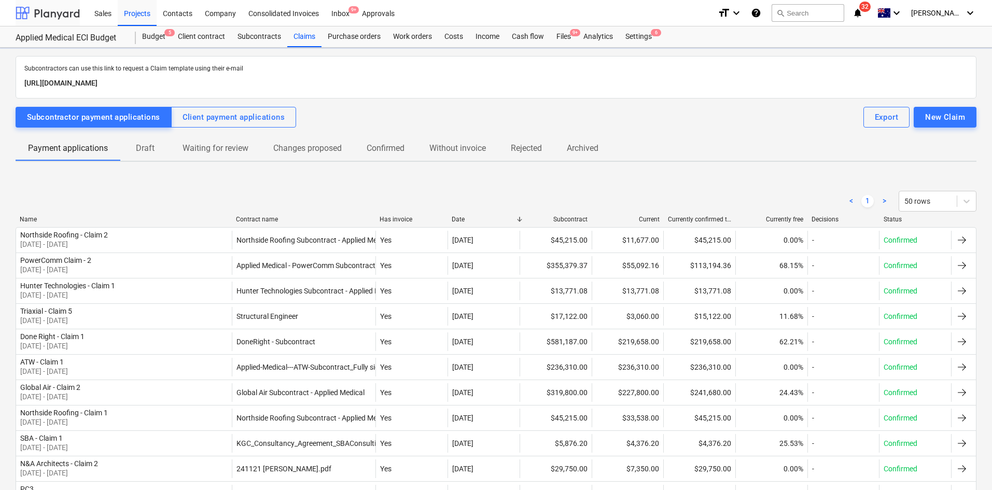
scroll to position [104, 0]
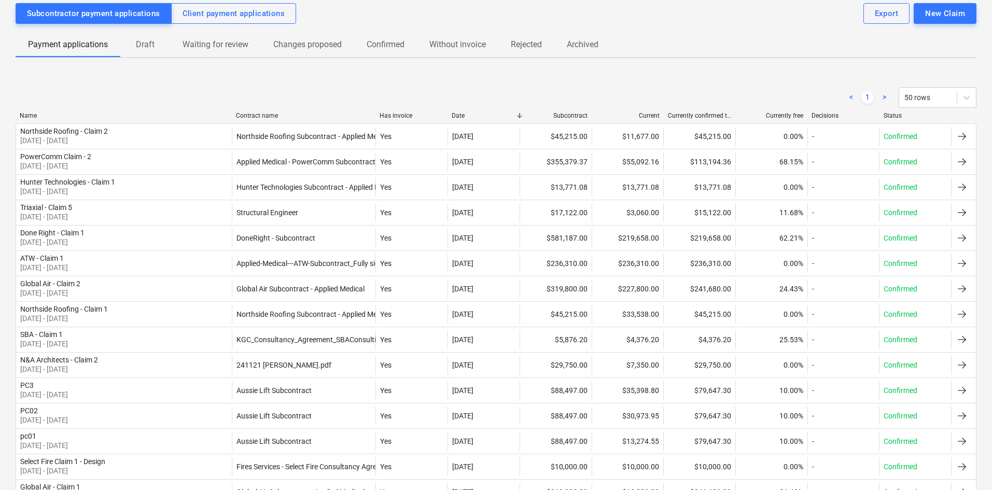
click at [260, 113] on div "Contract name" at bounding box center [304, 115] width 136 height 7
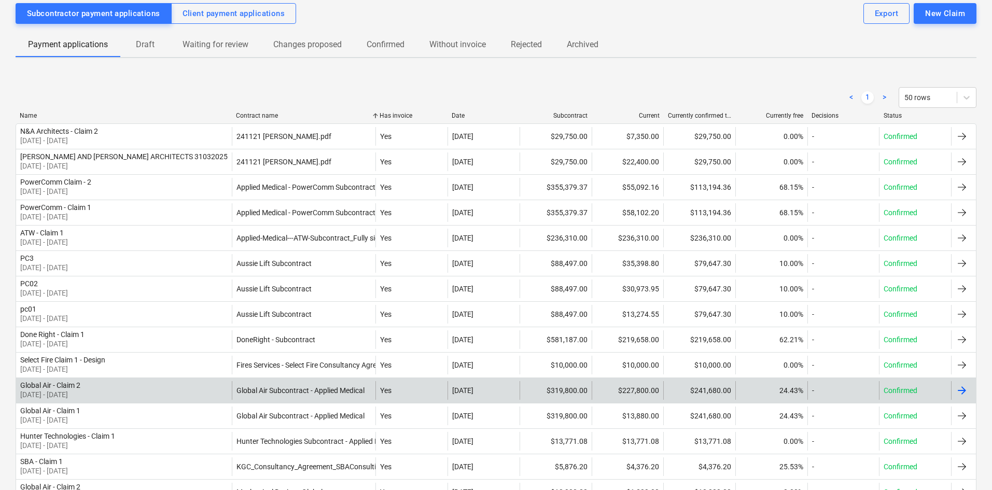
click at [296, 400] on div "Global Air Subcontract - Applied Medical" at bounding box center [304, 390] width 144 height 19
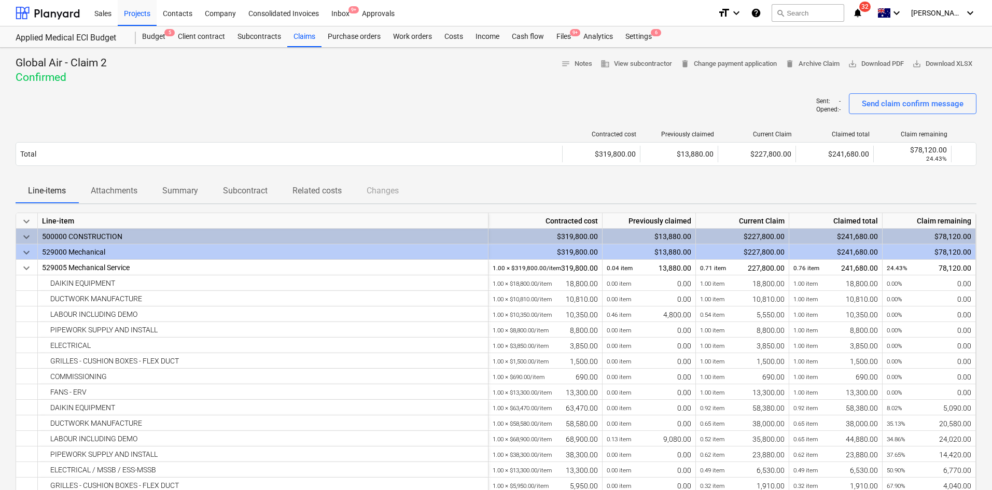
click at [126, 191] on p "Attachments" at bounding box center [114, 191] width 47 height 12
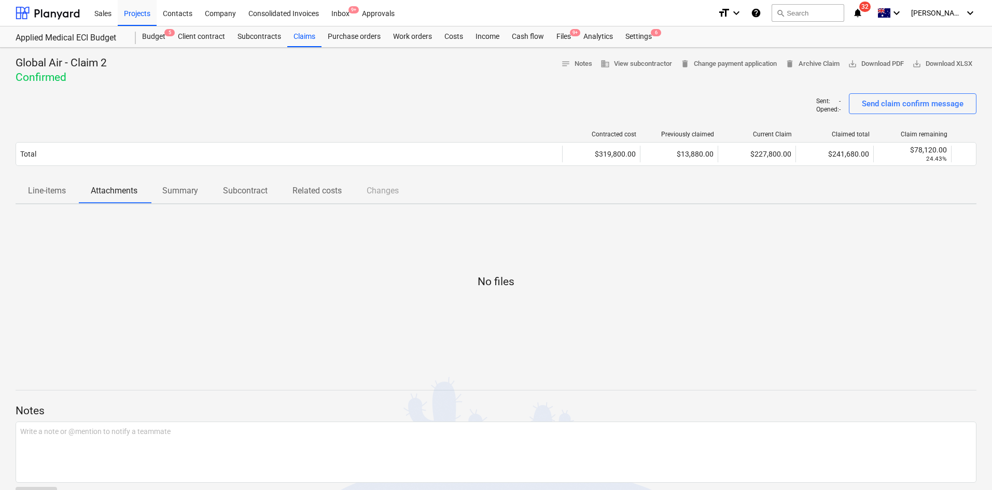
click at [48, 196] on p "Line-items" at bounding box center [47, 191] width 38 height 12
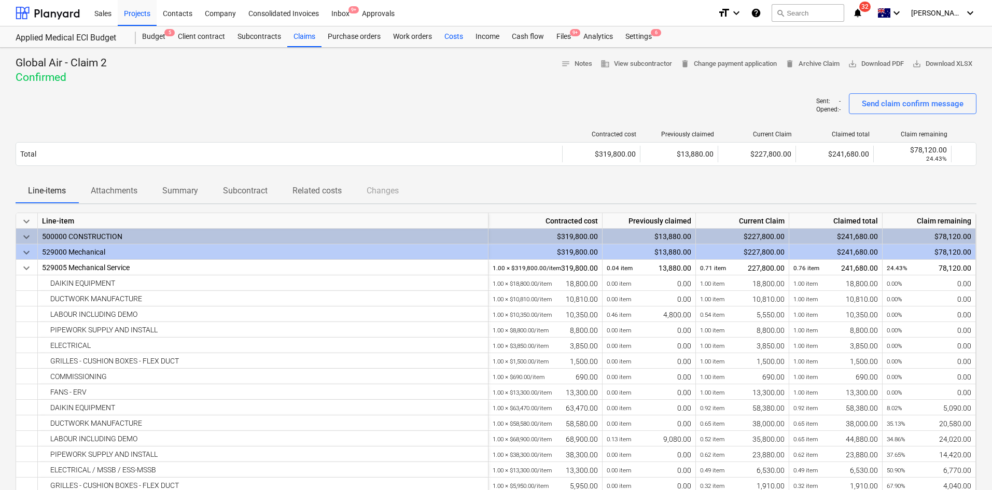
click at [461, 35] on div "Costs" at bounding box center [453, 36] width 31 height 21
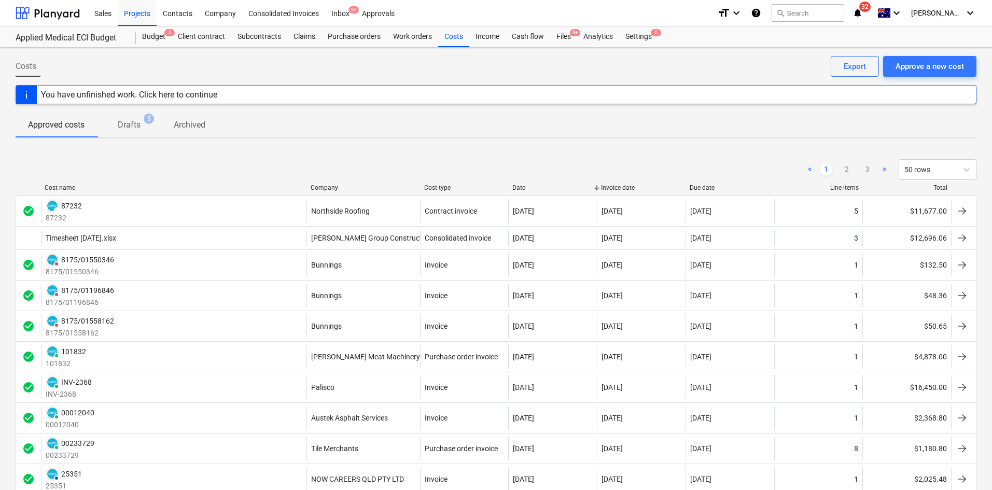
click at [324, 186] on div "Company" at bounding box center [363, 187] width 105 height 7
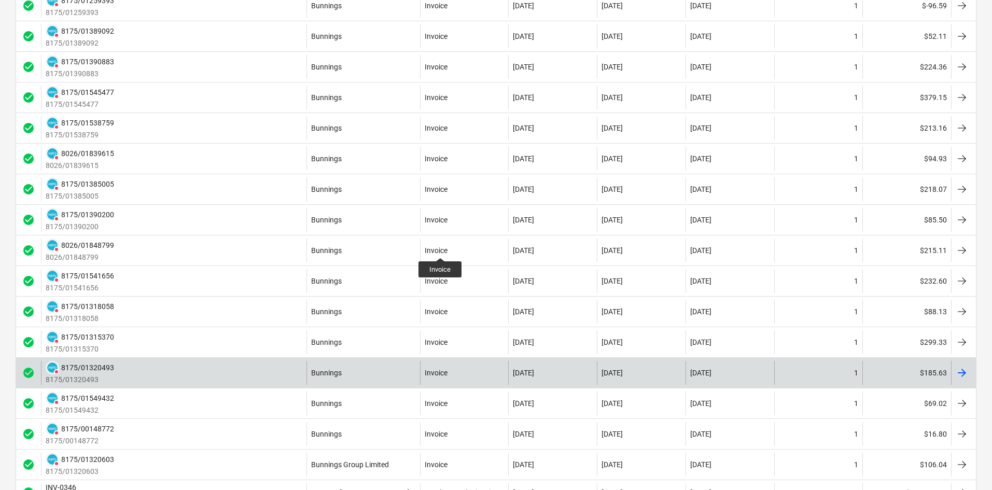
scroll to position [1269, 0]
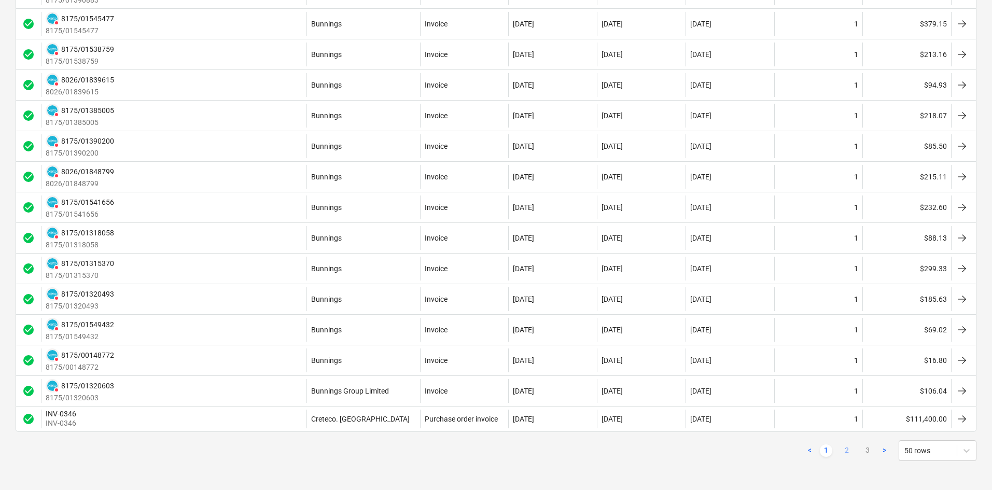
click at [849, 451] on link "2" at bounding box center [847, 451] width 12 height 12
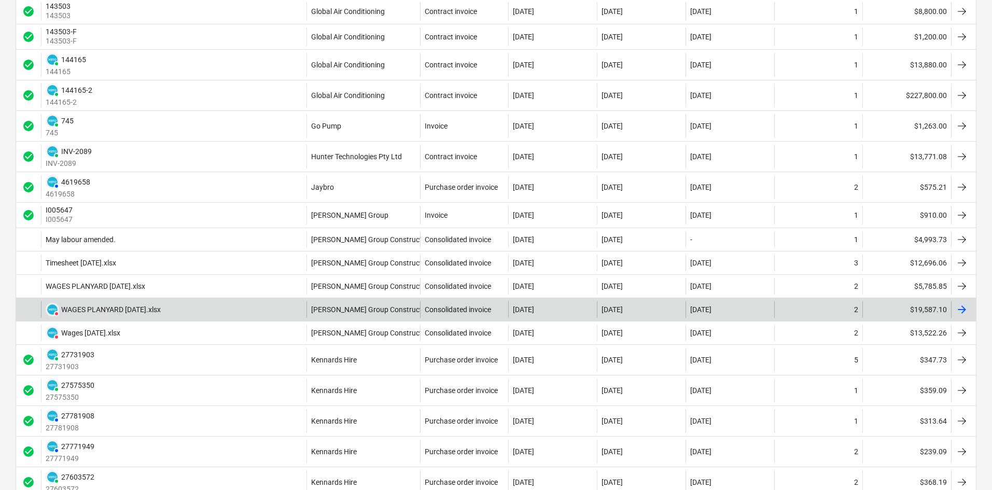
scroll to position [37, 0]
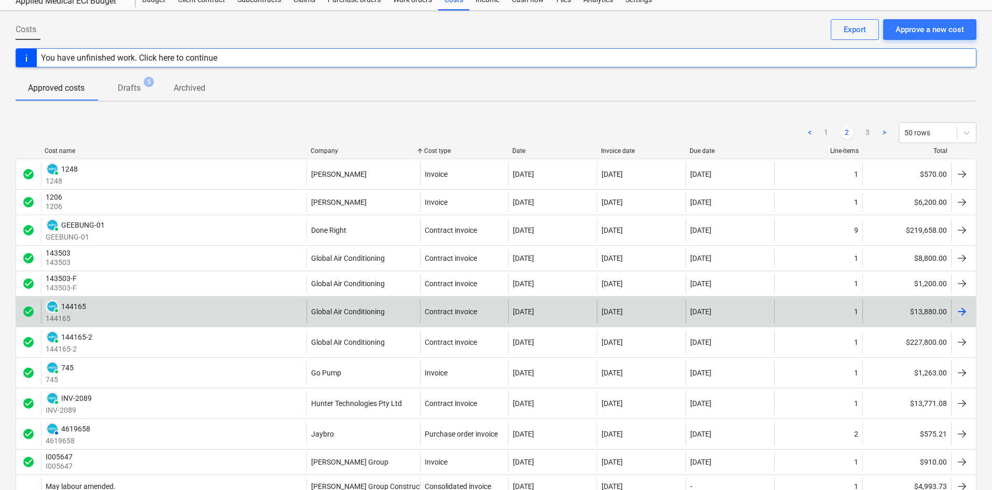
click at [247, 313] on div "PAID 144165 144165" at bounding box center [174, 312] width 266 height 24
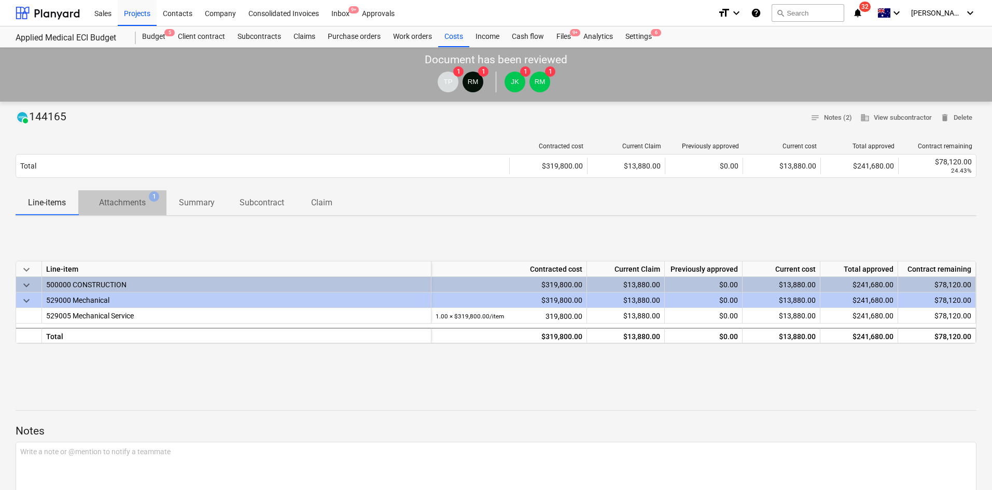
click at [140, 199] on p "Attachments" at bounding box center [122, 203] width 47 height 12
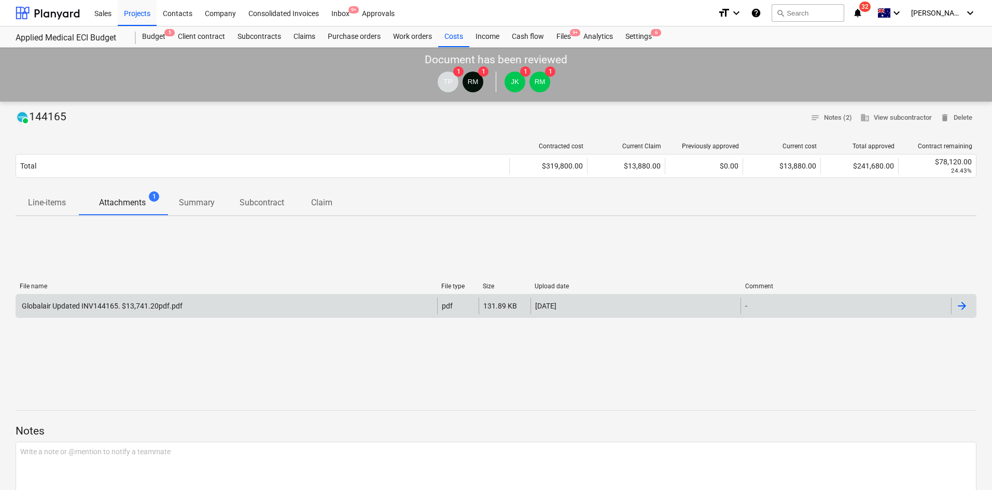
click at [135, 306] on div "Globalair Updated INV144165. $13,741.20pdf.pdf" at bounding box center [101, 306] width 162 height 8
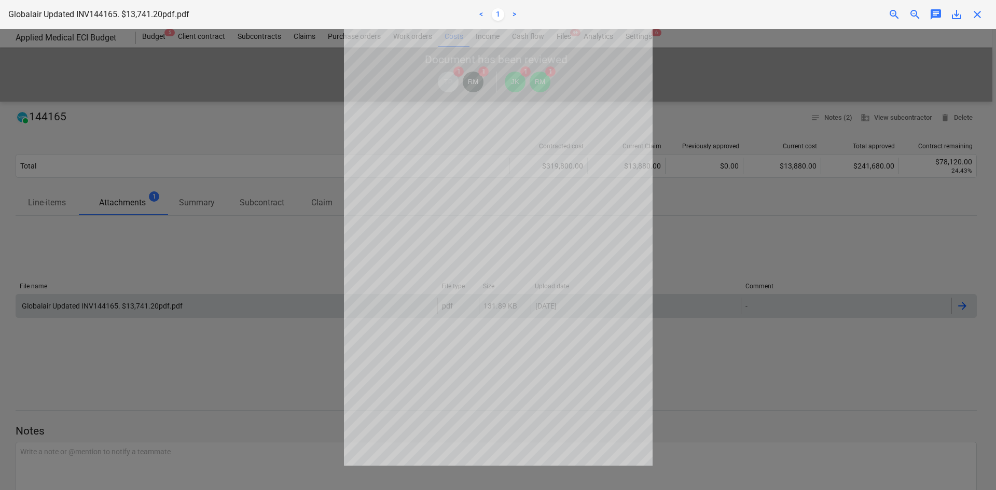
click at [958, 15] on span "save_alt" at bounding box center [956, 14] width 12 height 12
click at [982, 18] on span "close" at bounding box center [977, 14] width 12 height 12
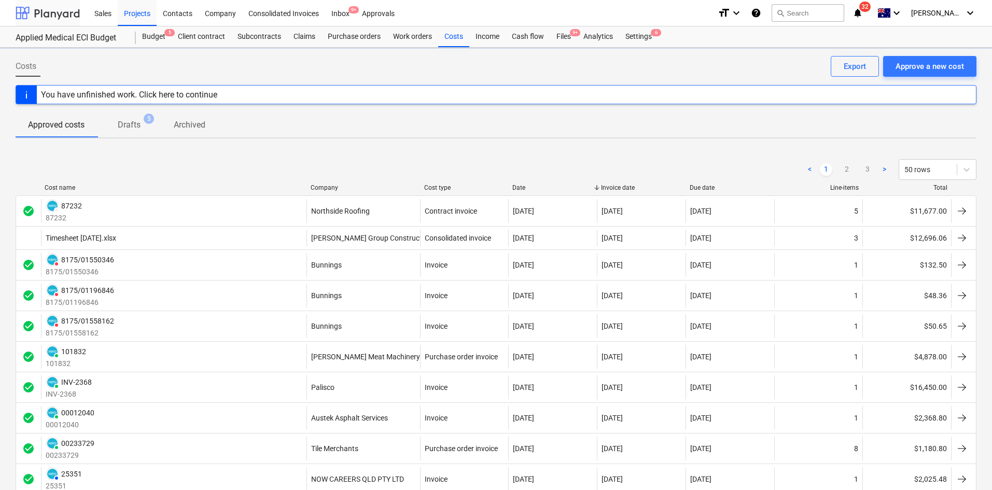
scroll to position [37, 0]
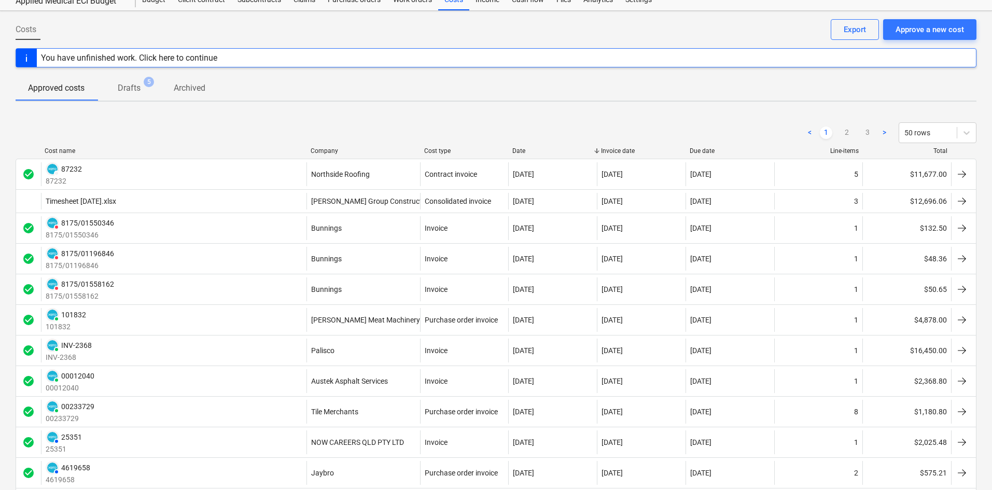
click at [335, 153] on div "Company" at bounding box center [363, 150] width 105 height 7
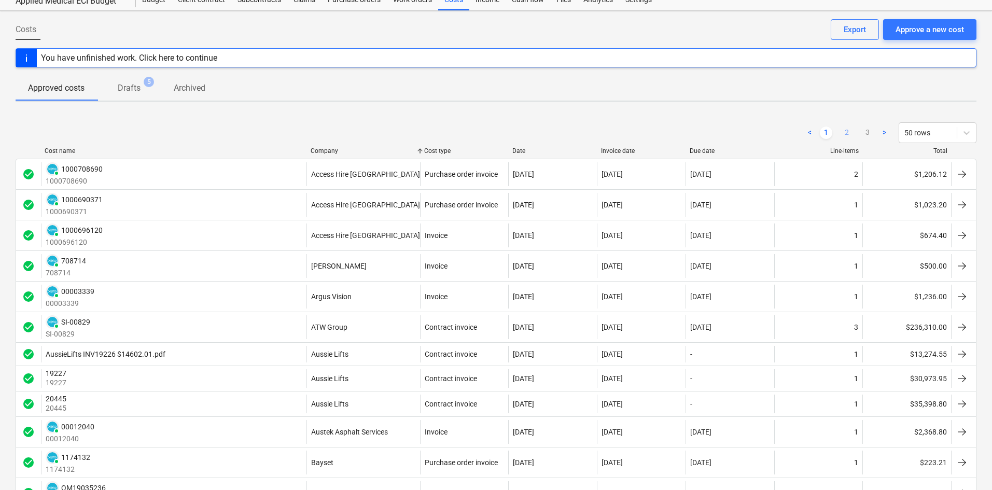
click at [850, 132] on link "2" at bounding box center [847, 133] width 12 height 12
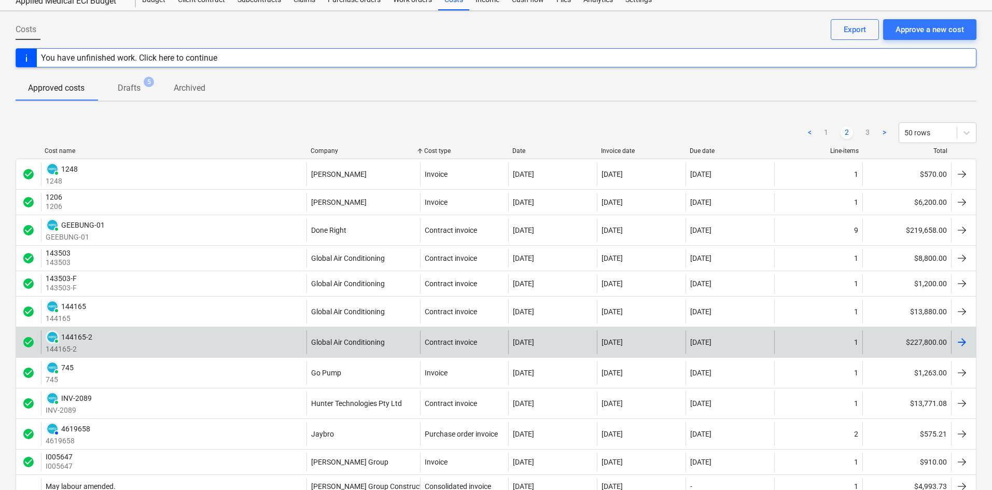
click at [224, 330] on div "check_circle PAID 144165-2 144165-2 Global Air Conditioning Contract invoice 19…" at bounding box center [496, 342] width 961 height 31
click at [218, 339] on div "PAID 144165-2 144165-2" at bounding box center [174, 342] width 266 height 24
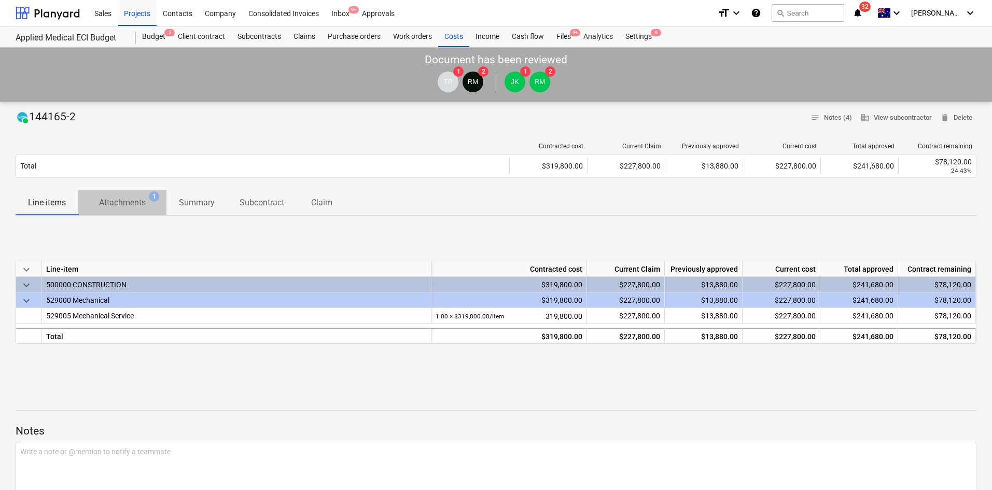
click at [135, 206] on p "Attachments" at bounding box center [122, 203] width 47 height 12
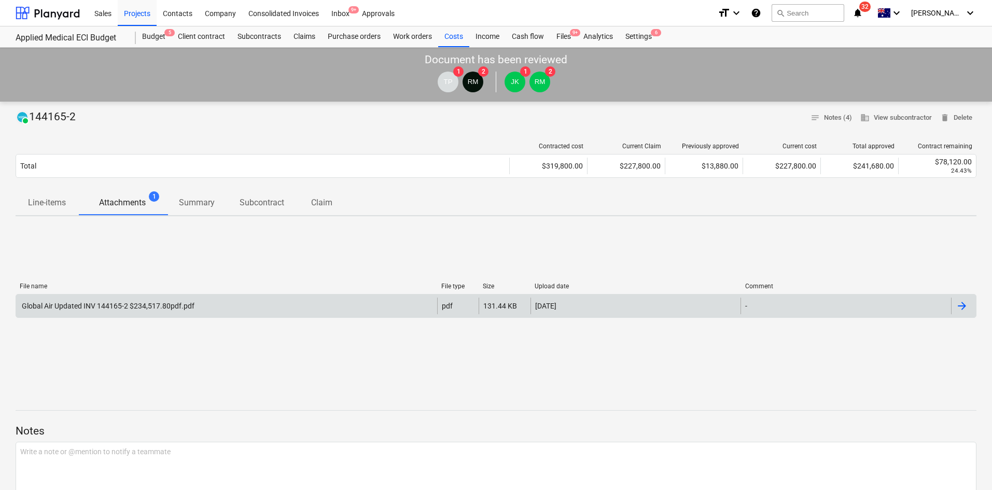
click at [203, 307] on div "Global Air Updated INV 144165-2 $234,517.80pdf.pdf" at bounding box center [226, 306] width 421 height 17
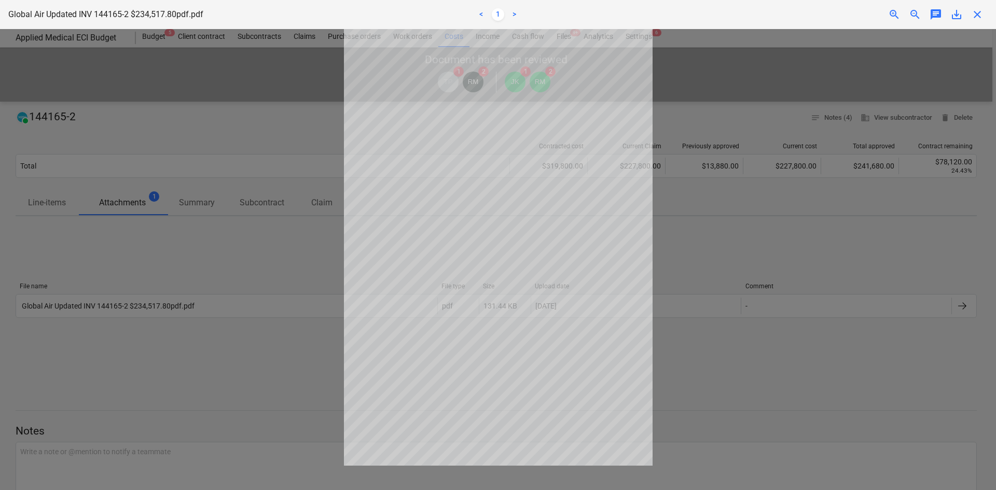
click at [955, 17] on span "save_alt" at bounding box center [956, 14] width 12 height 12
drag, startPoint x: 244, startPoint y: 44, endPoint x: 904, endPoint y: 31, distance: 660.1
click at [245, 44] on div at bounding box center [498, 259] width 996 height 461
click at [974, 12] on span "close" at bounding box center [977, 14] width 12 height 12
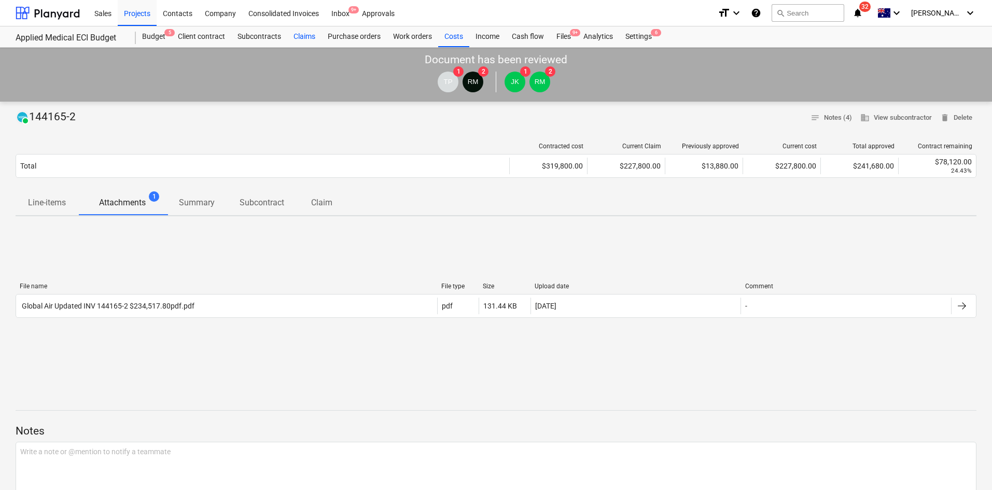
click at [309, 34] on div "Claims" at bounding box center [304, 36] width 34 height 21
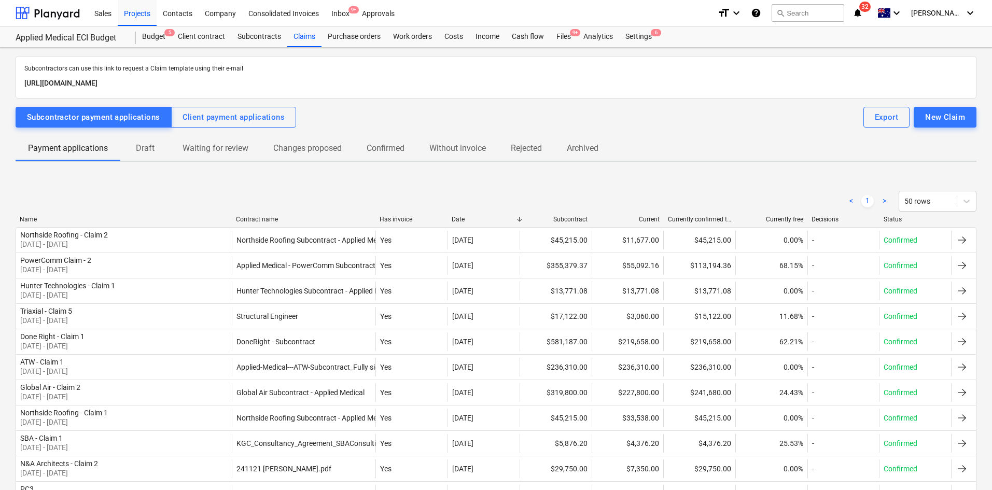
click at [261, 216] on div "Contract name" at bounding box center [304, 219] width 136 height 7
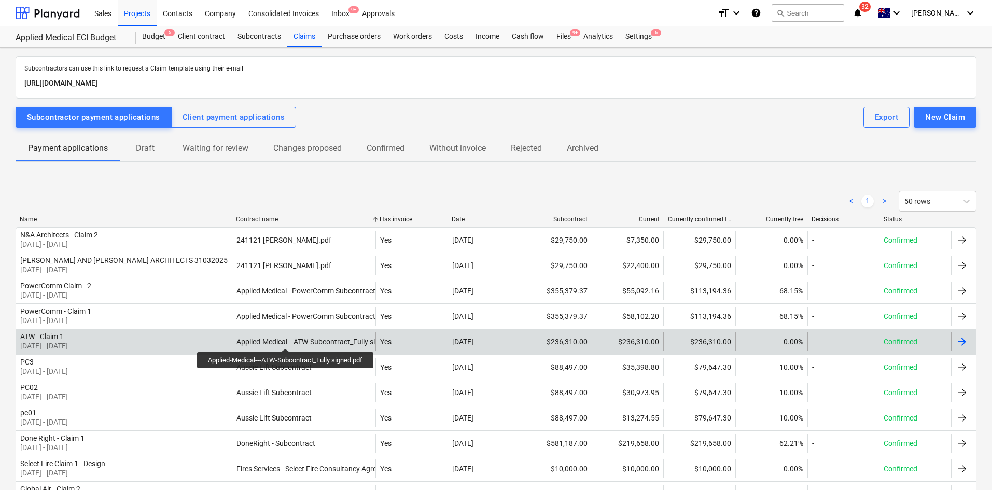
click at [286, 339] on div "Applied-Medical---ATW-Subcontract_Fully signed.pdf" at bounding box center [304, 342] width 144 height 19
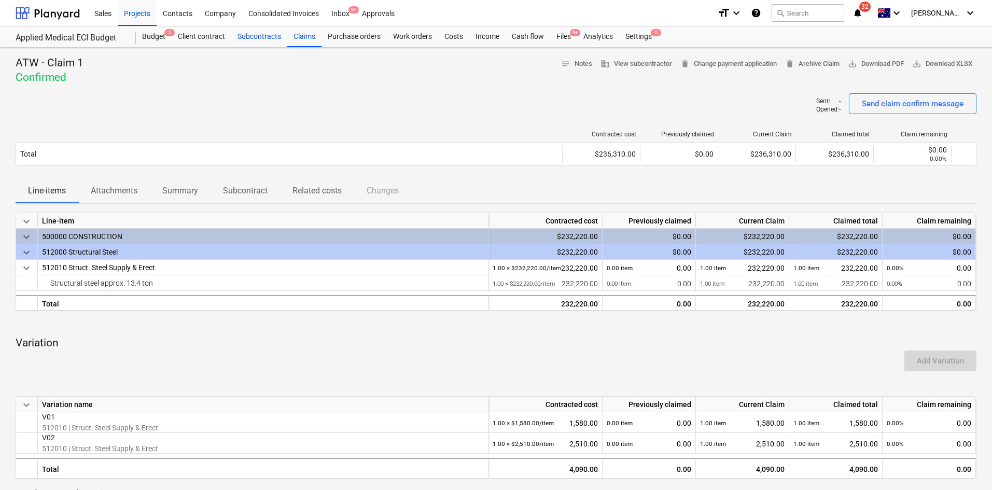
click at [271, 38] on div "Subcontracts" at bounding box center [259, 36] width 56 height 21
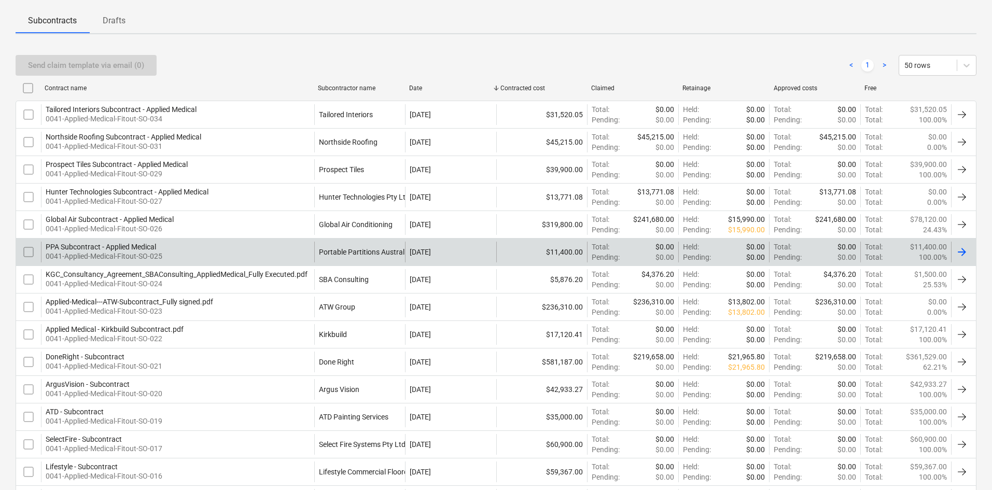
scroll to position [143, 0]
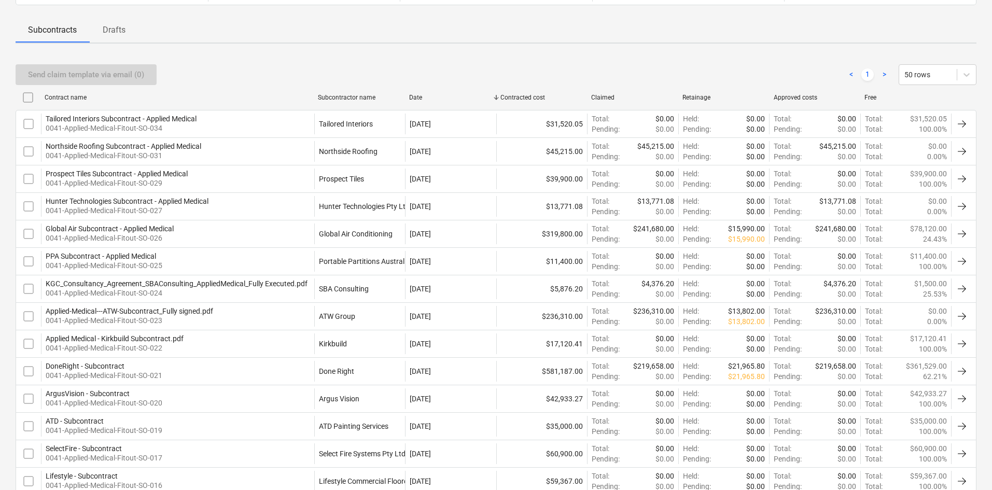
click at [340, 94] on div "Subcontractor name" at bounding box center [359, 97] width 83 height 7
checkbox input "false"
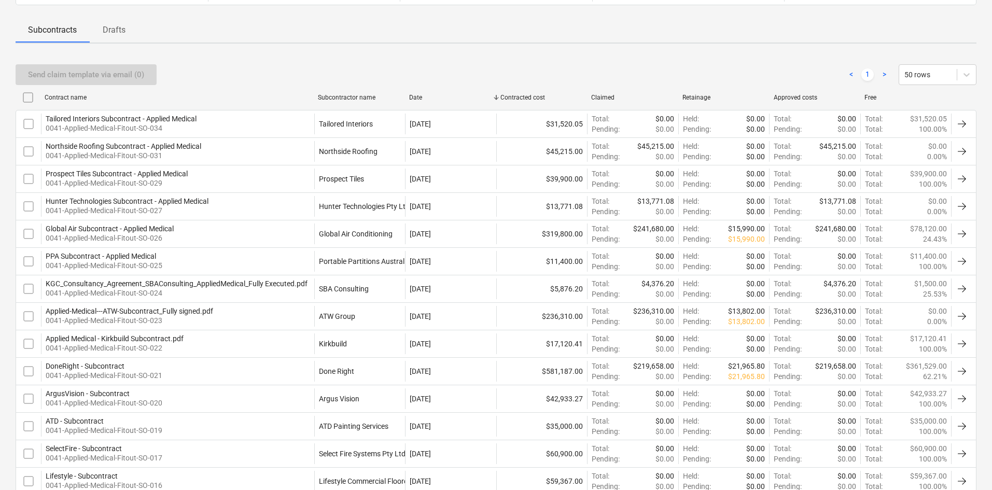
checkbox input "false"
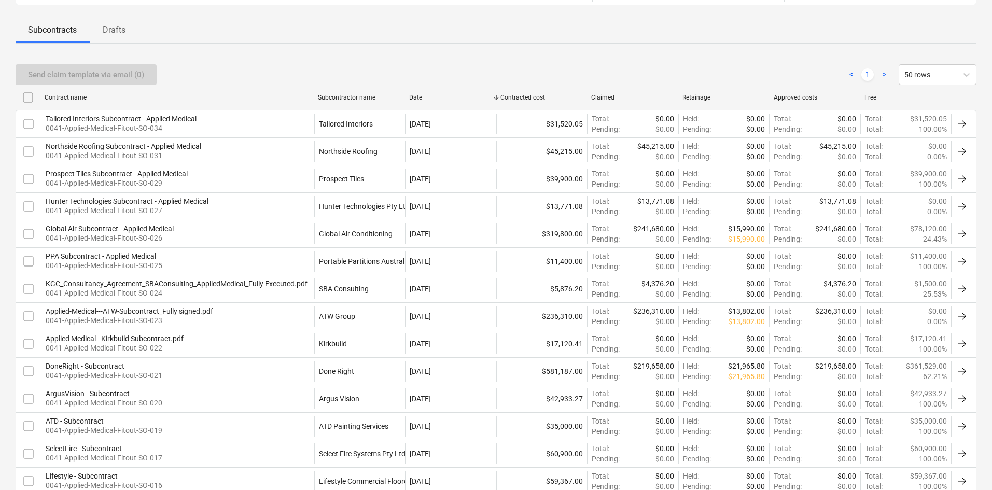
checkbox input "false"
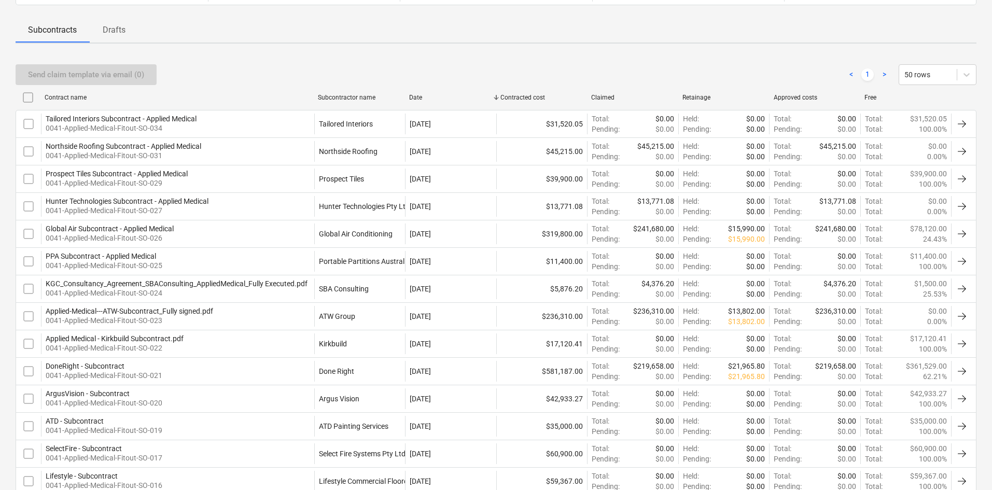
checkbox input "false"
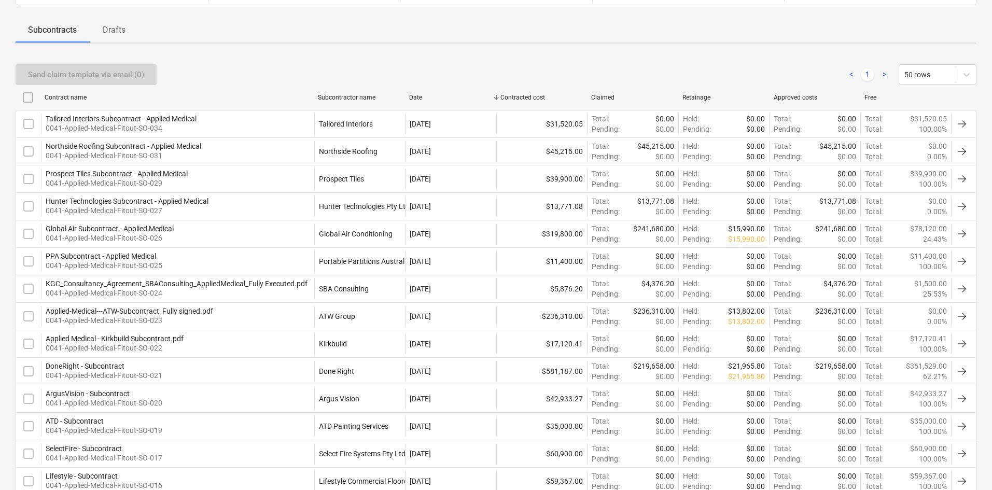
checkbox input "false"
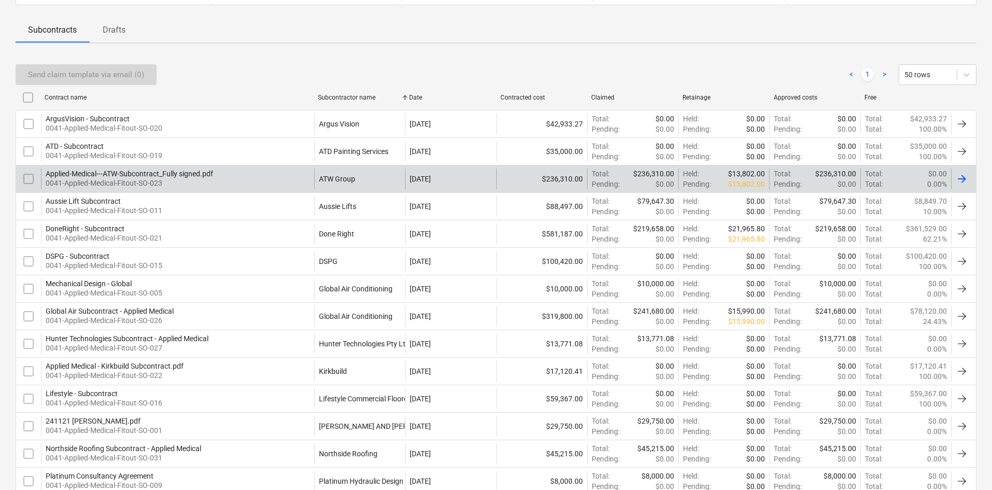
click at [274, 177] on div "Applied-Medical---ATW-Subcontract_Fully signed.pdf 0041-Applied-Medical-Fitout-…" at bounding box center [177, 179] width 273 height 21
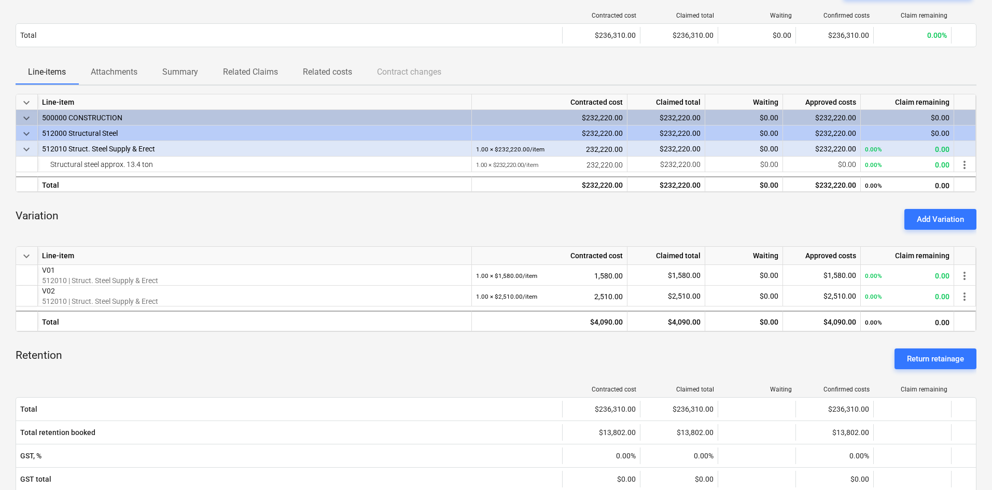
scroll to position [104, 0]
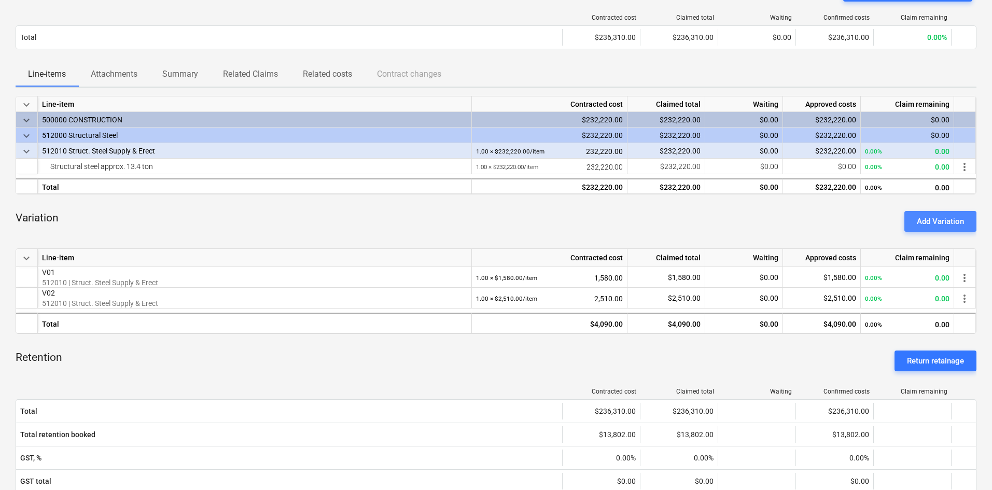
click at [944, 225] on div "Add Variation" at bounding box center [940, 221] width 47 height 13
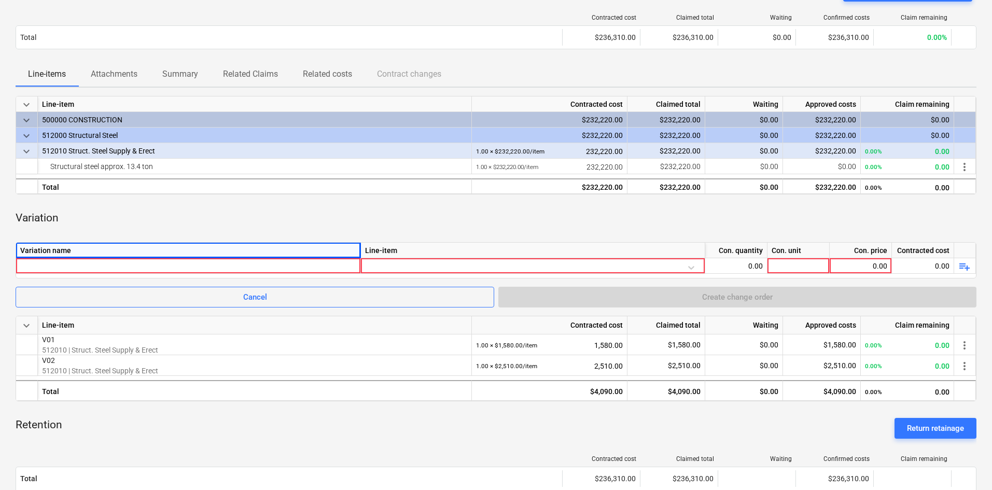
click at [181, 258] on div "Variation name" at bounding box center [188, 251] width 345 height 16
click at [167, 267] on div at bounding box center [188, 265] width 336 height 15
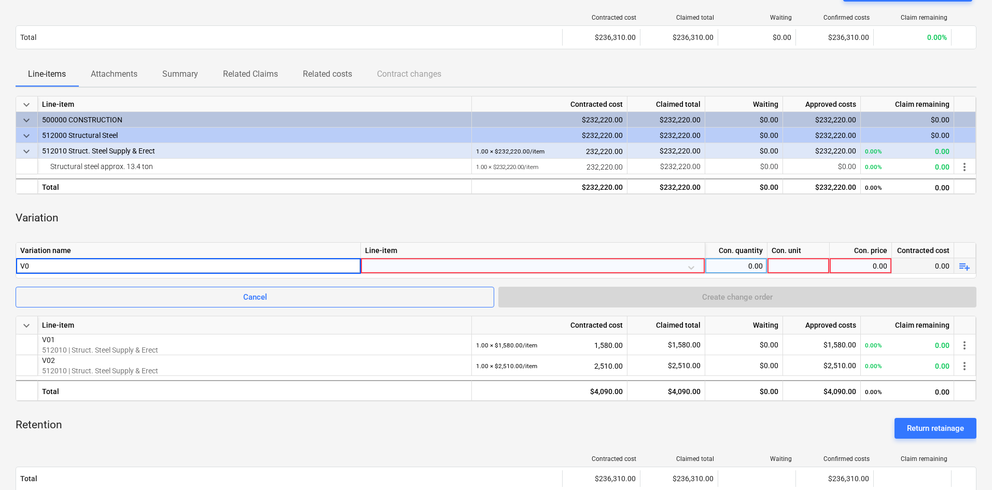
type input "V03"
click at [470, 262] on div at bounding box center [533, 267] width 336 height 18
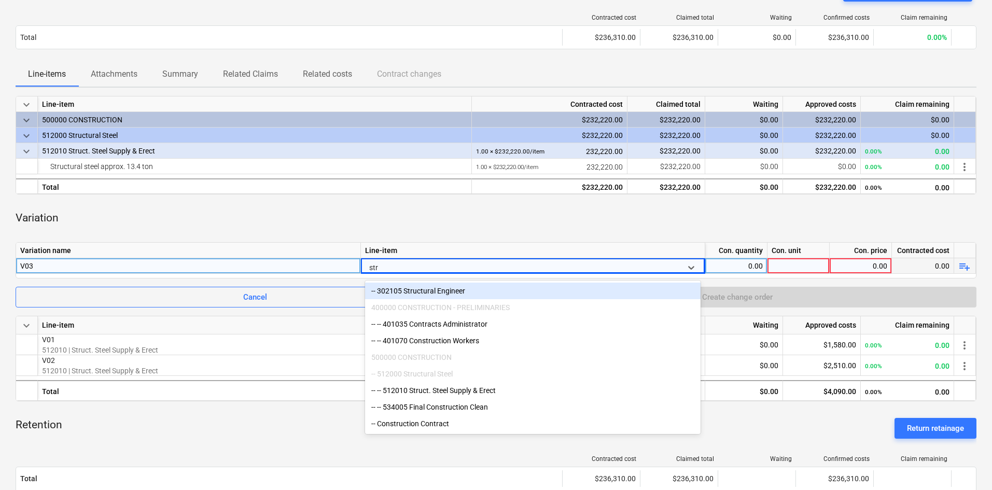
type input "stru"
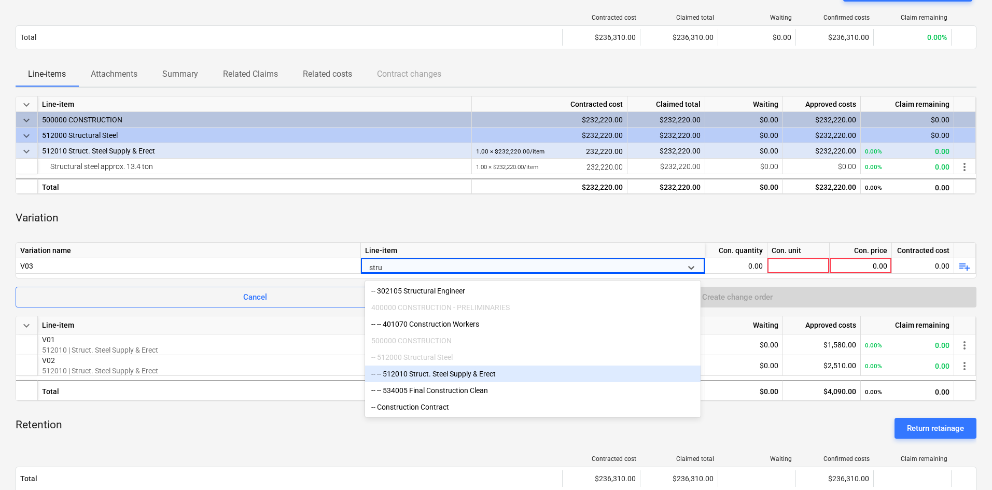
click at [520, 381] on div "-- -- 512010 Struct. Steel Supply & Erect" at bounding box center [533, 374] width 336 height 17
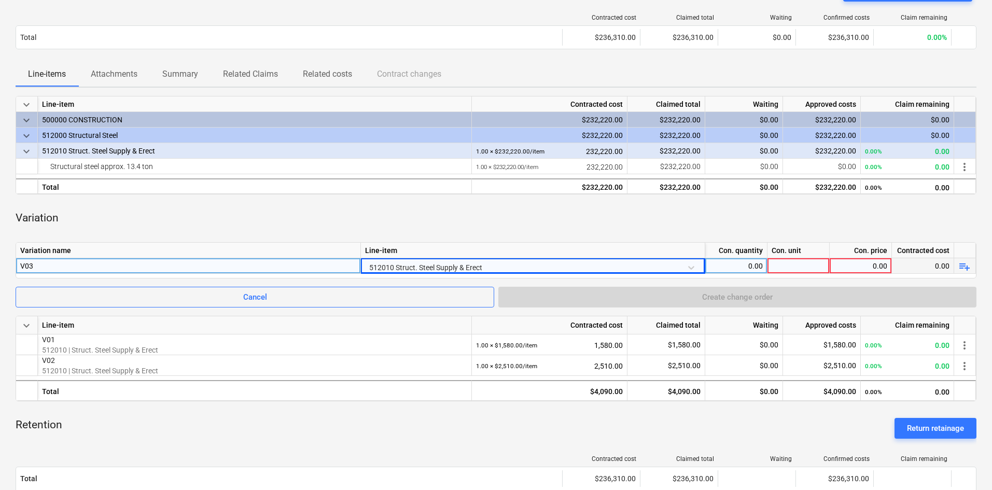
click at [734, 265] on div "0.00" at bounding box center [736, 266] width 53 height 16
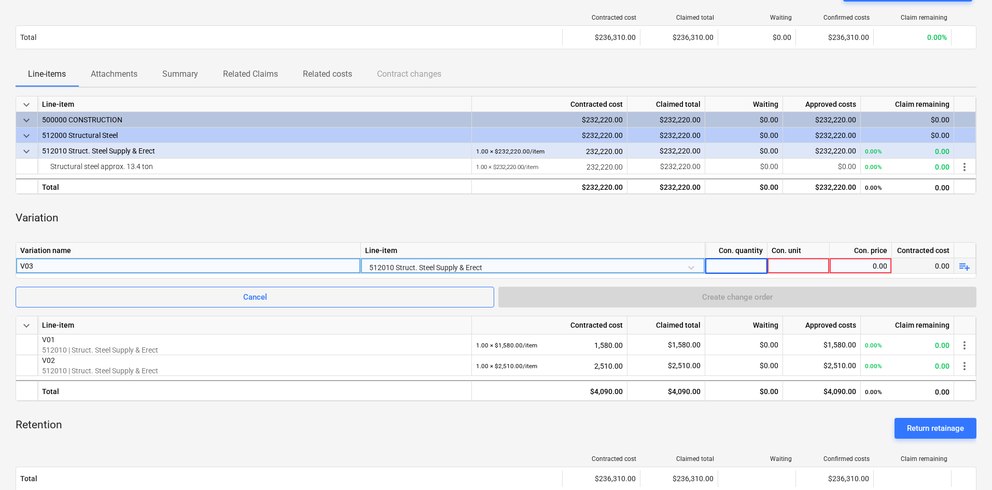
type input "1"
click at [801, 263] on div at bounding box center [799, 266] width 62 height 16
type input "item"
click at [868, 269] on div "0.00" at bounding box center [860, 266] width 53 height 16
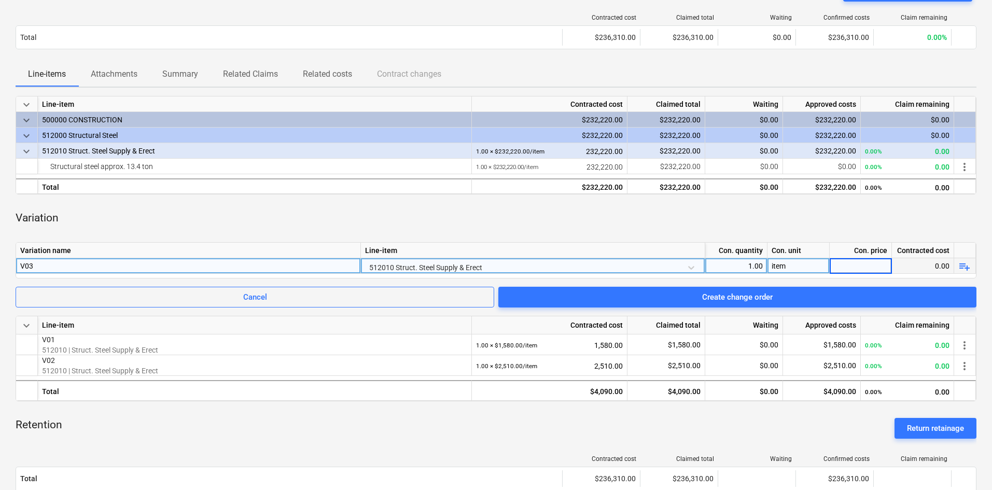
click at [803, 218] on div "Variation" at bounding box center [496, 218] width 961 height 31
click at [860, 264] on div "0.00" at bounding box center [860, 266] width 53 height 16
type input "39730"
click at [809, 227] on div "Variation" at bounding box center [496, 218] width 961 height 31
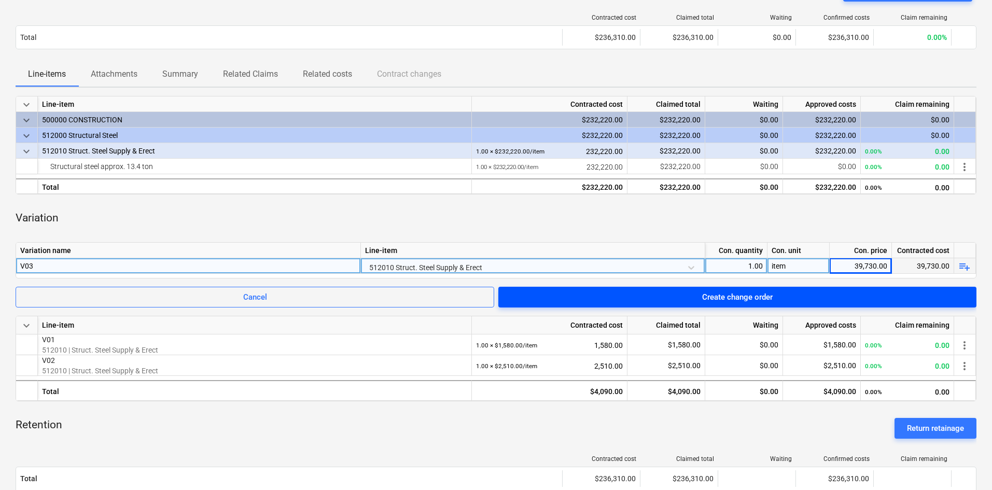
click at [726, 294] on div "Create change order" at bounding box center [737, 297] width 71 height 13
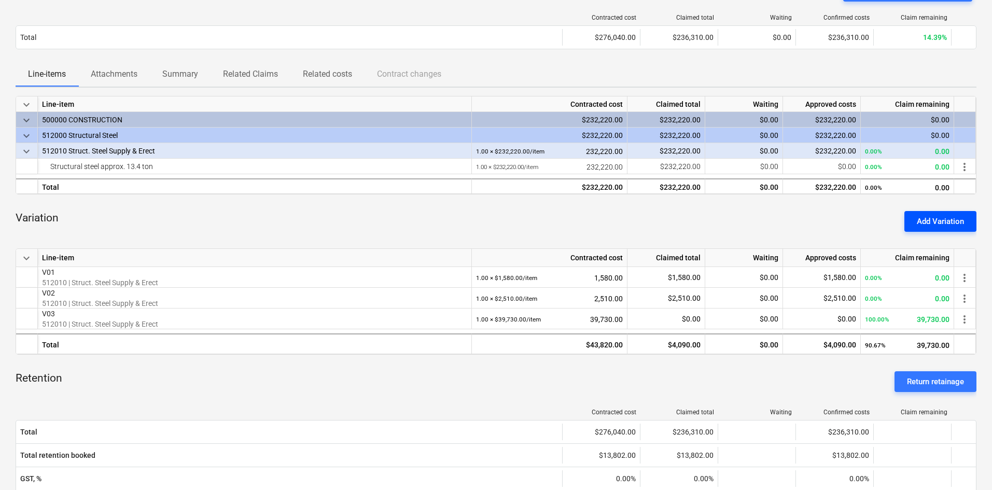
click at [945, 224] on div "Add Variation" at bounding box center [940, 221] width 47 height 13
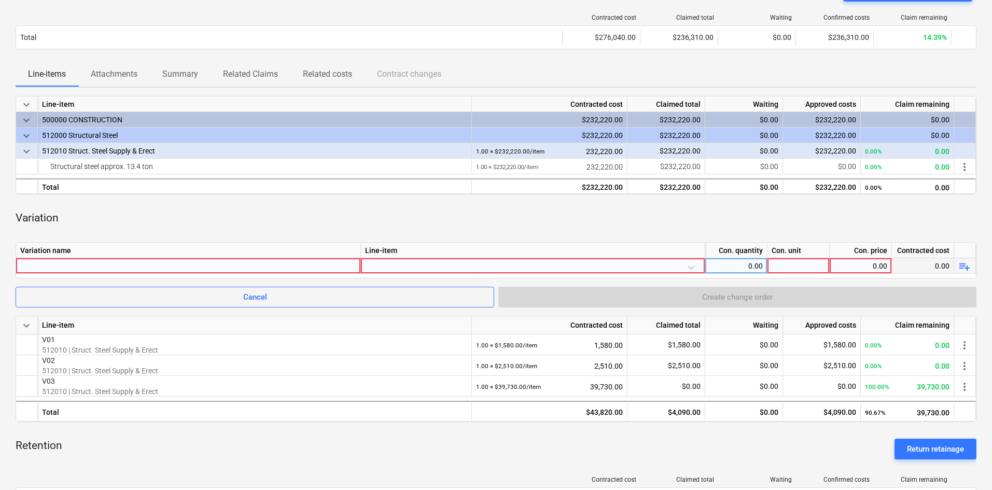
click at [209, 269] on div at bounding box center [188, 265] width 336 height 15
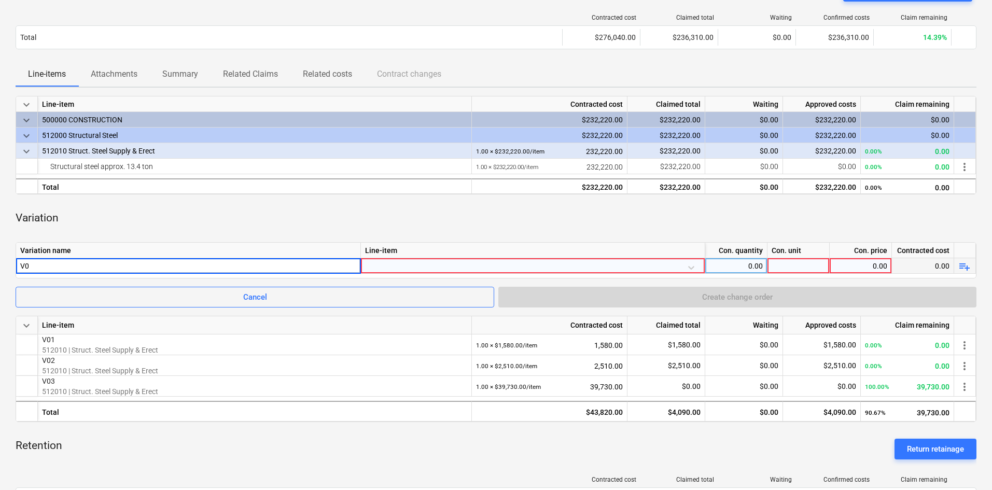
type input "V04"
click at [401, 264] on div at bounding box center [533, 267] width 336 height 18
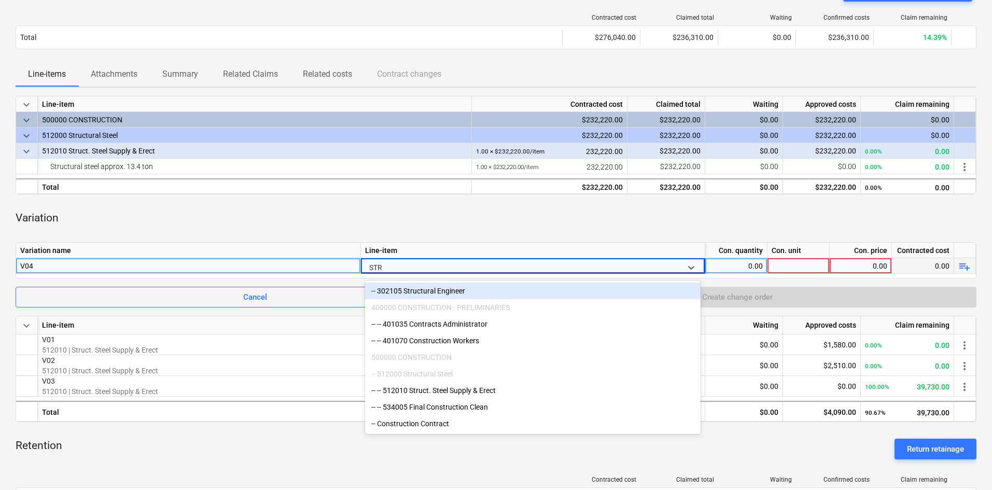
type input "STRU"
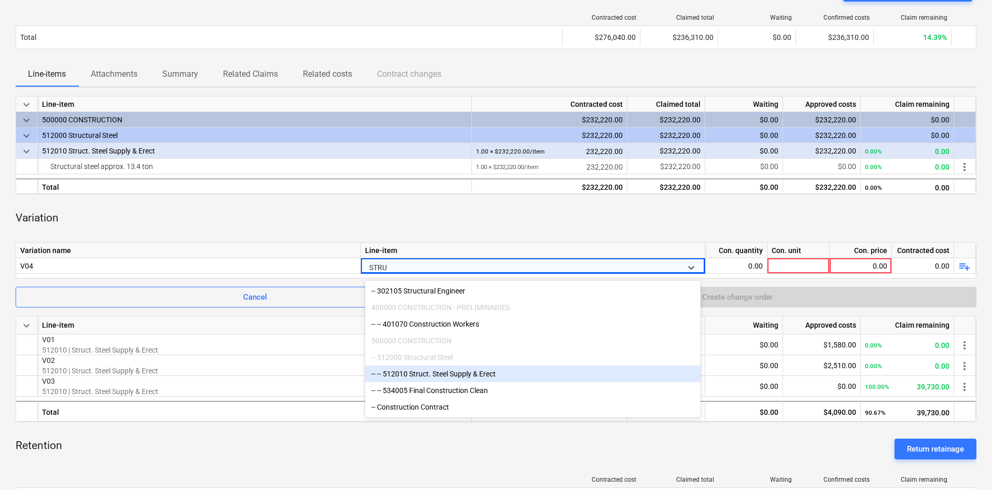
click at [463, 378] on div "-- -- 512010 Struct. Steel Supply & Erect" at bounding box center [533, 374] width 336 height 17
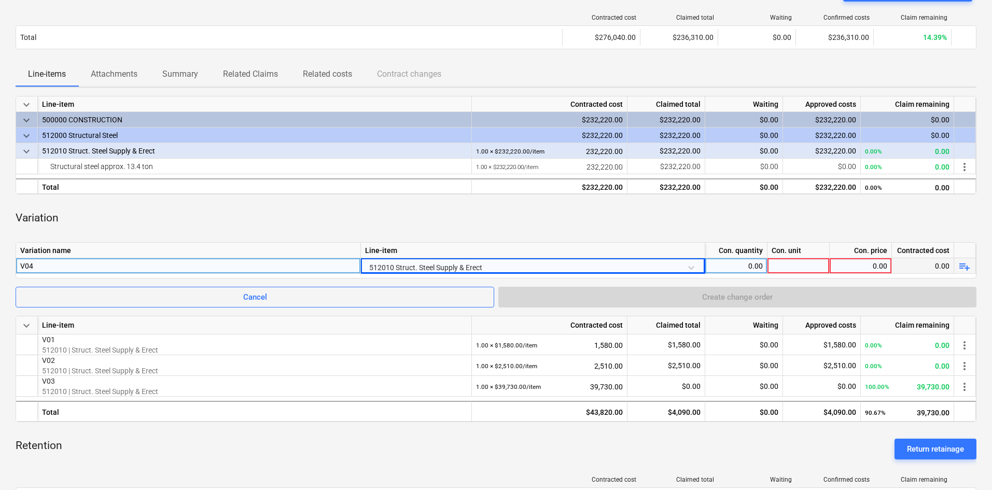
click at [748, 267] on div "0.00" at bounding box center [736, 266] width 53 height 16
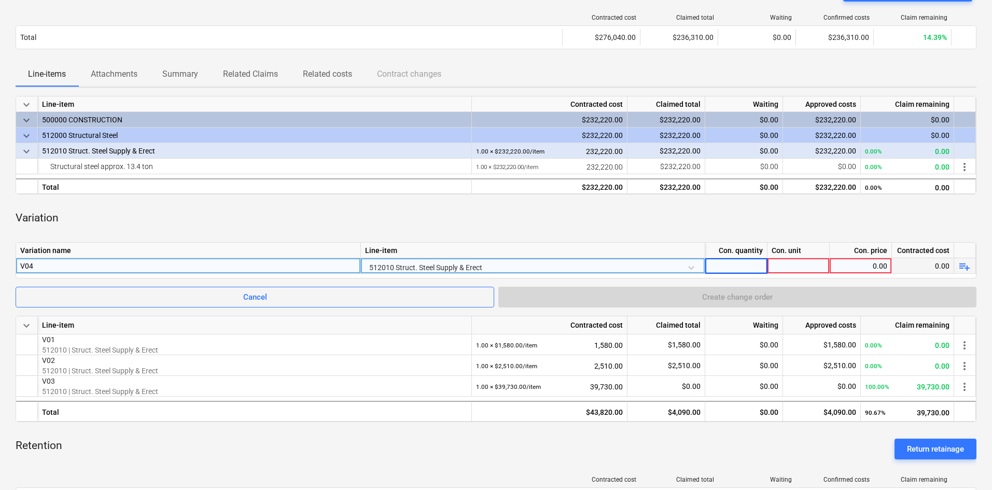
click at [747, 267] on input at bounding box center [737, 265] width 62 height 15
type input "1"
click at [787, 265] on div at bounding box center [799, 266] width 62 height 16
type input "item"
click at [859, 269] on div "0.00" at bounding box center [860, 266] width 53 height 16
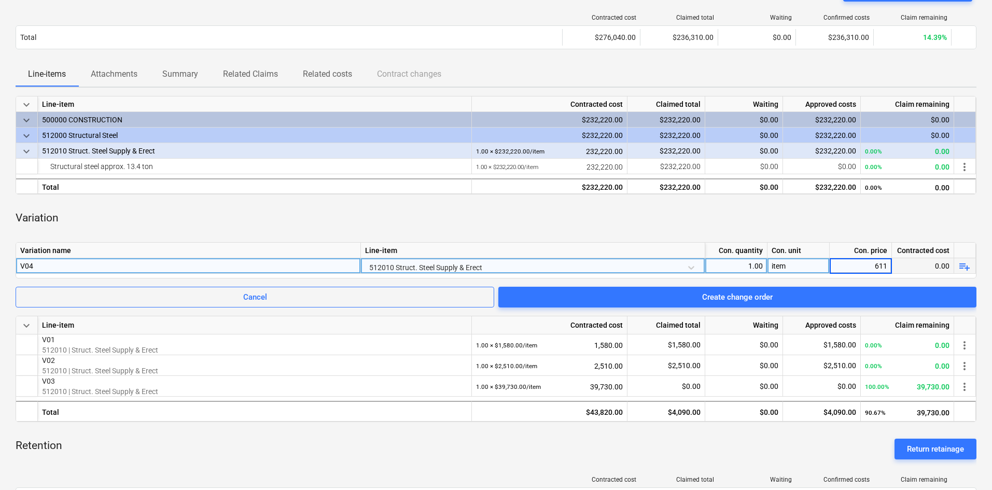
type input "6110"
click at [775, 232] on div "Variation" at bounding box center [496, 218] width 961 height 31
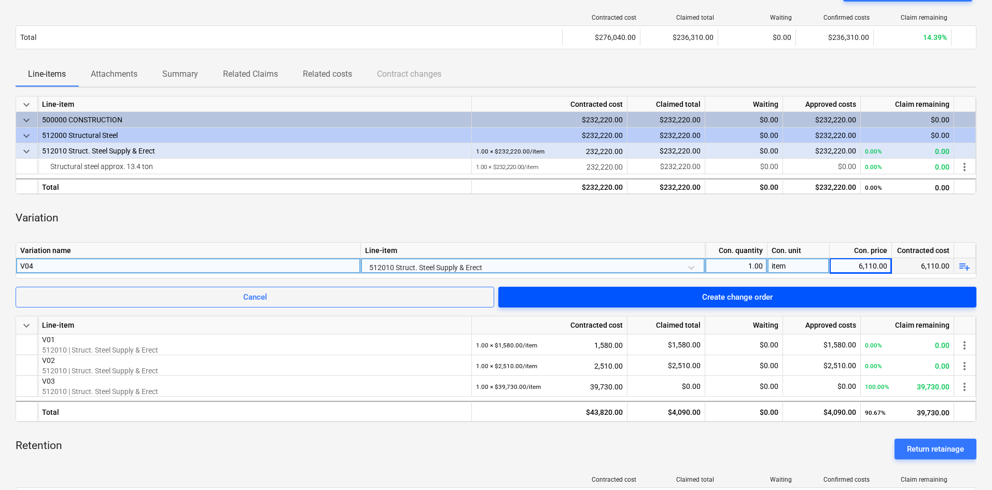
click at [744, 296] on div "Create change order" at bounding box center [737, 297] width 71 height 13
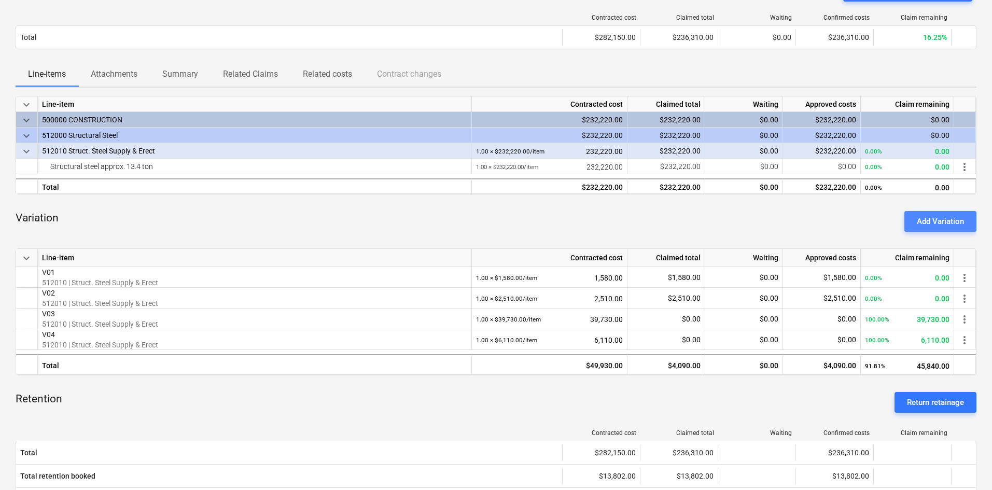
click at [929, 219] on div "Add Variation" at bounding box center [940, 221] width 47 height 13
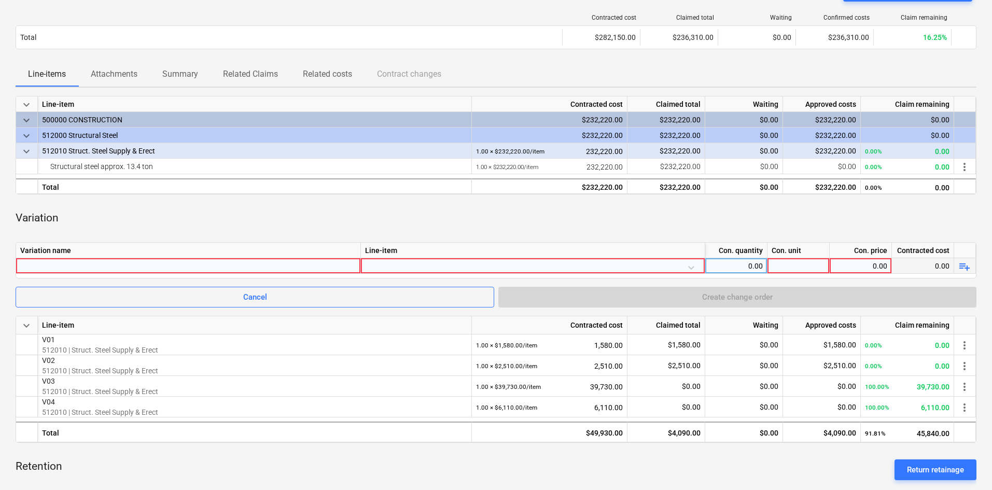
click at [249, 264] on div at bounding box center [188, 265] width 336 height 15
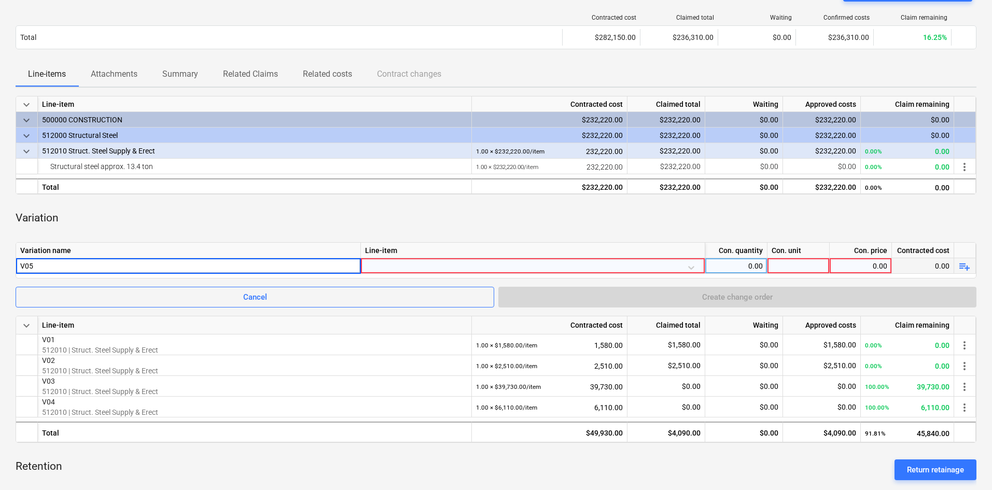
type input "V05"
click at [379, 271] on div at bounding box center [533, 267] width 336 height 18
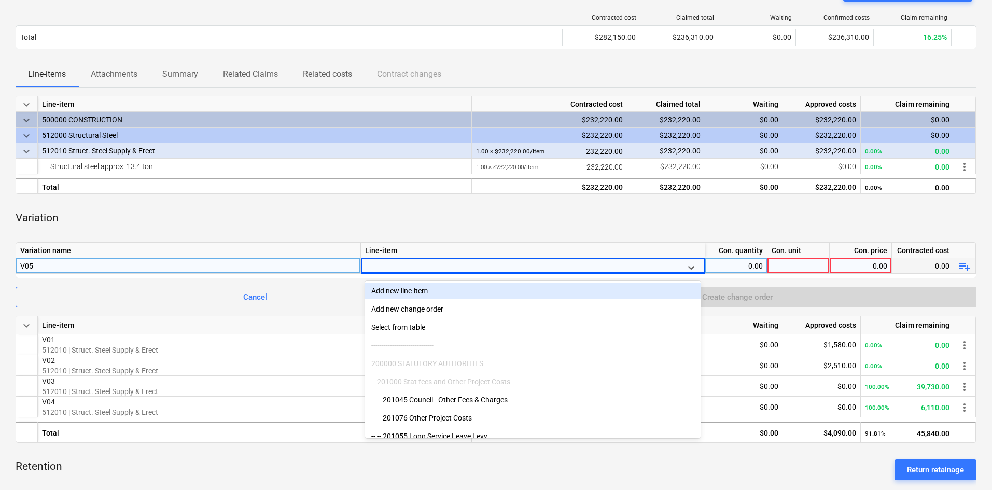
click at [381, 268] on div at bounding box center [523, 268] width 309 height 16
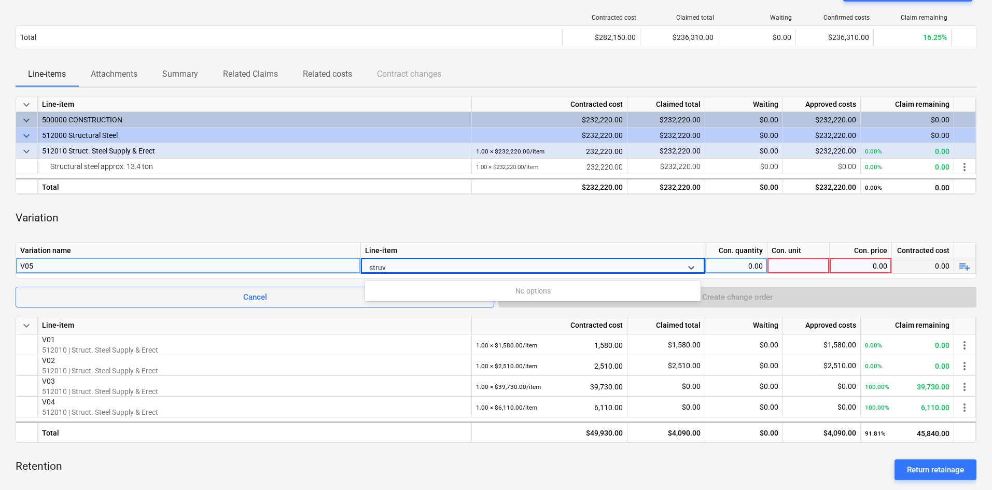
type input "stru"
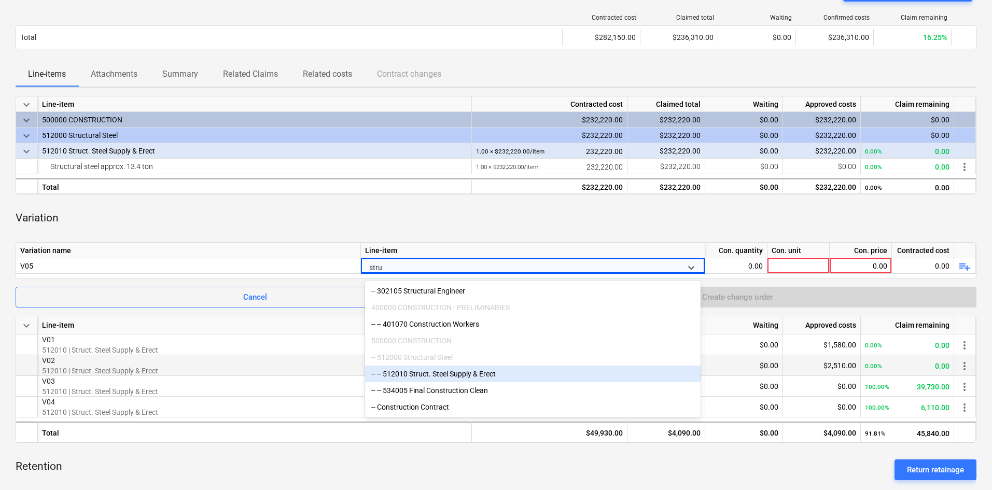
drag, startPoint x: 459, startPoint y: 374, endPoint x: 485, endPoint y: 366, distance: 26.6
click at [460, 374] on div "-- -- 512010 Struct. Steel Supply & Erect" at bounding box center [533, 374] width 336 height 17
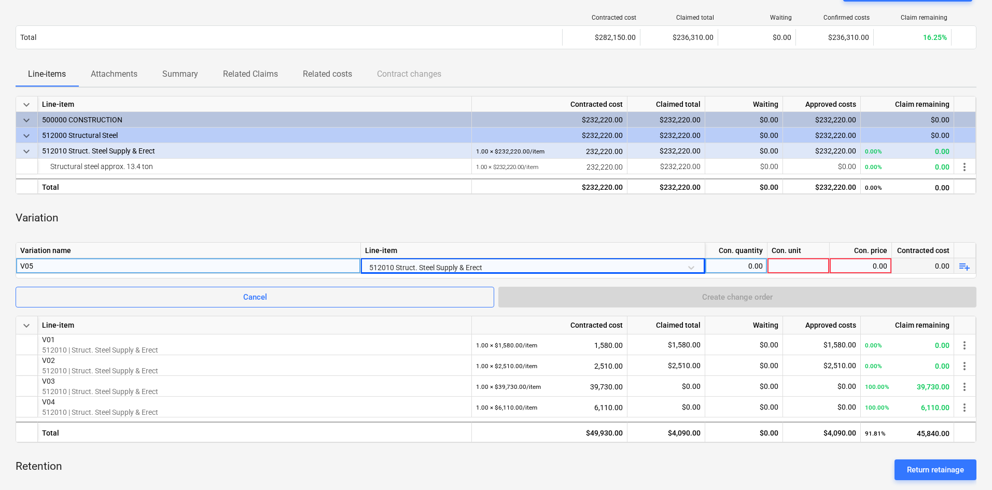
click at [736, 266] on div "0.00" at bounding box center [736, 266] width 53 height 16
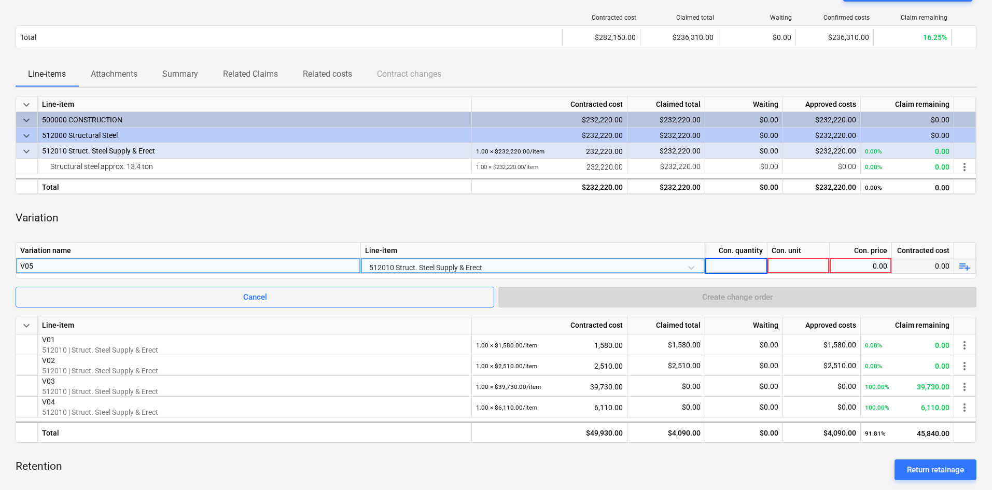
type input "1"
click at [830, 265] on div at bounding box center [799, 266] width 62 height 16
click at [809, 265] on input at bounding box center [799, 265] width 62 height 15
type input "item"
click at [883, 268] on div "0.00" at bounding box center [860, 266] width 53 height 16
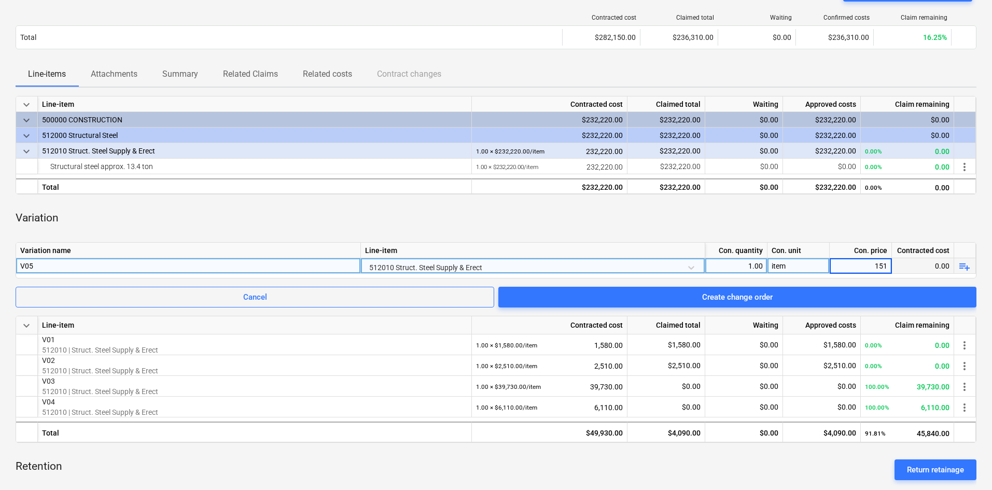
type input "1510"
click at [702, 232] on div "Variation" at bounding box center [496, 218] width 961 height 31
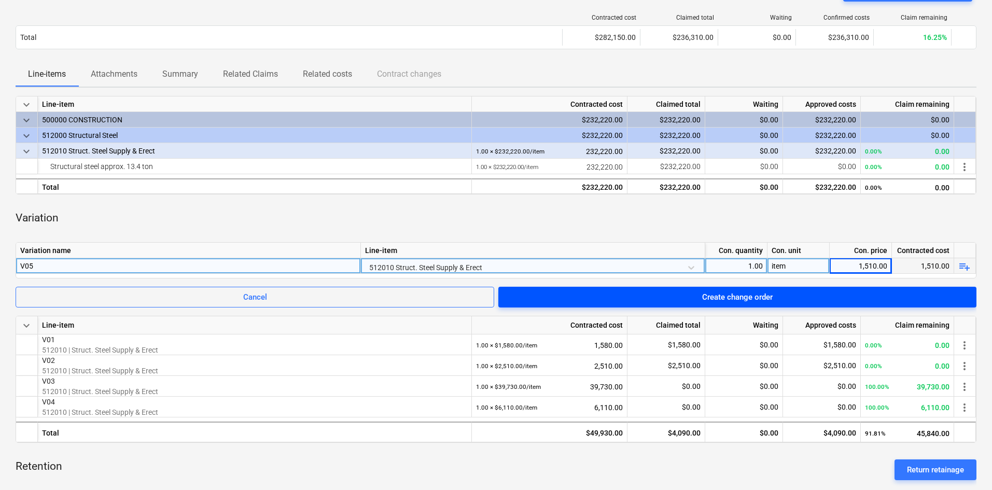
click at [667, 299] on span "Create change order" at bounding box center [737, 297] width 453 height 13
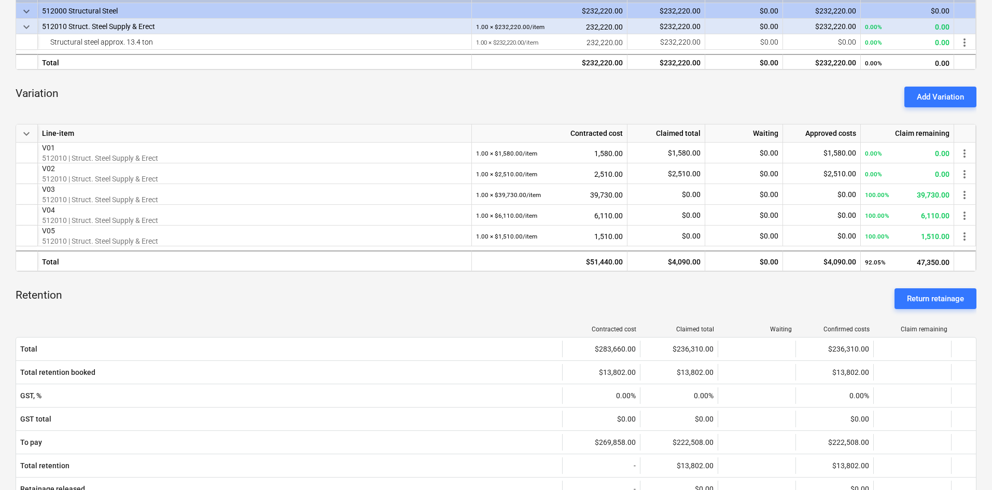
scroll to position [259, 0]
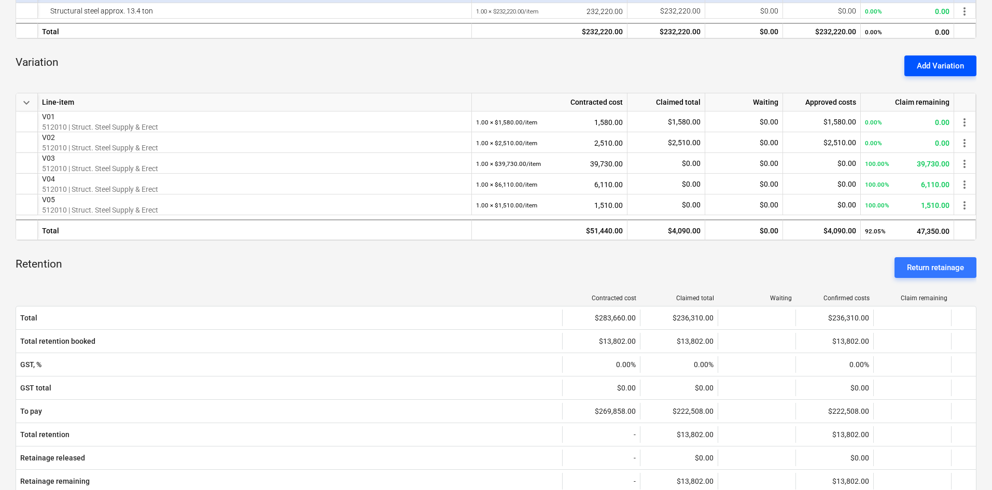
click at [959, 63] on div "Add Variation" at bounding box center [940, 65] width 47 height 13
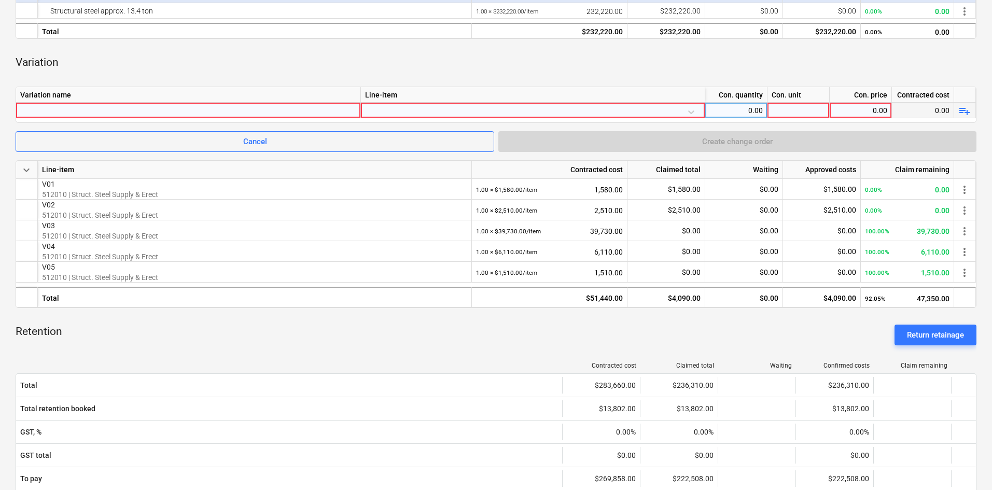
click at [113, 115] on div at bounding box center [188, 110] width 336 height 15
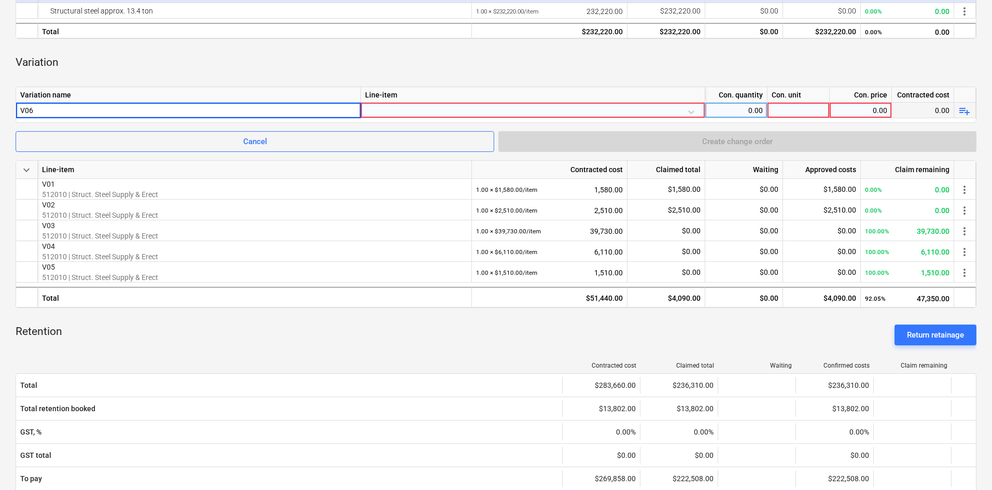
type input "V06"
click at [405, 112] on div at bounding box center [533, 112] width 336 height 18
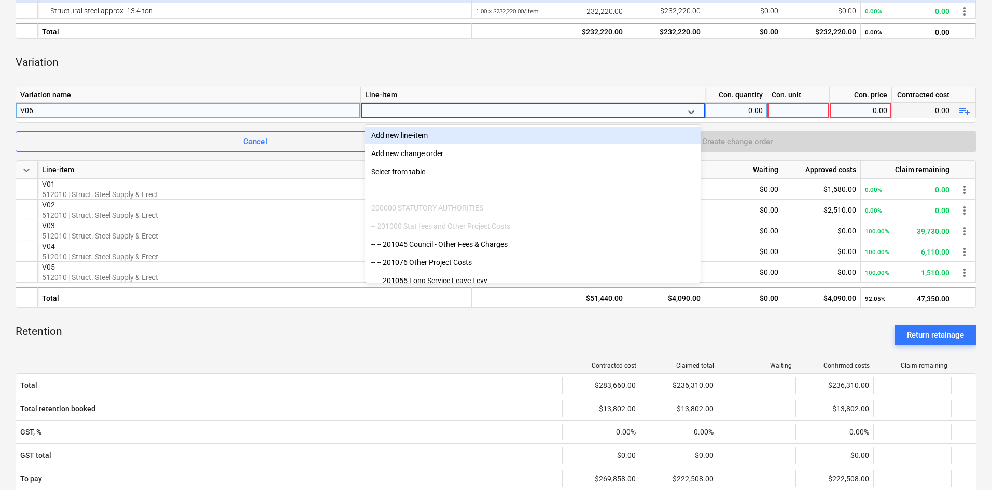
click at [405, 112] on div at bounding box center [523, 112] width 309 height 16
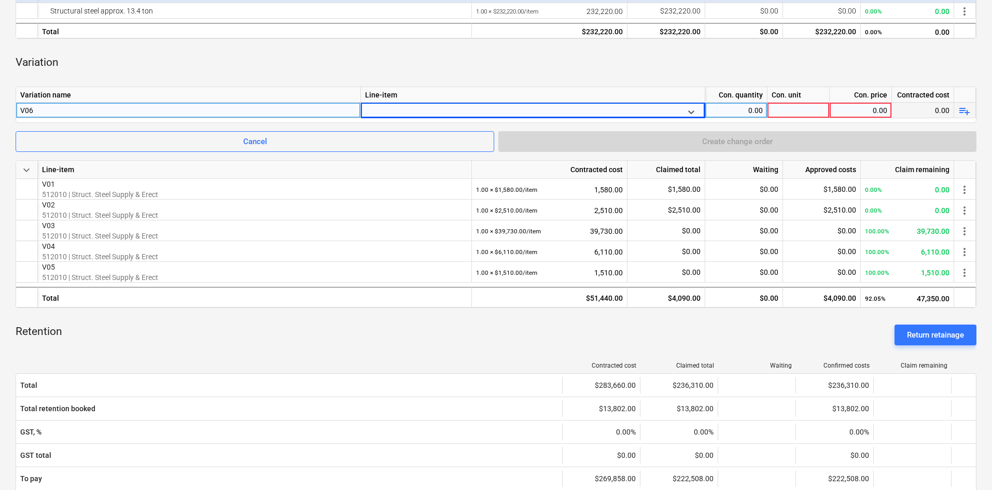
click at [405, 111] on div at bounding box center [523, 112] width 309 height 16
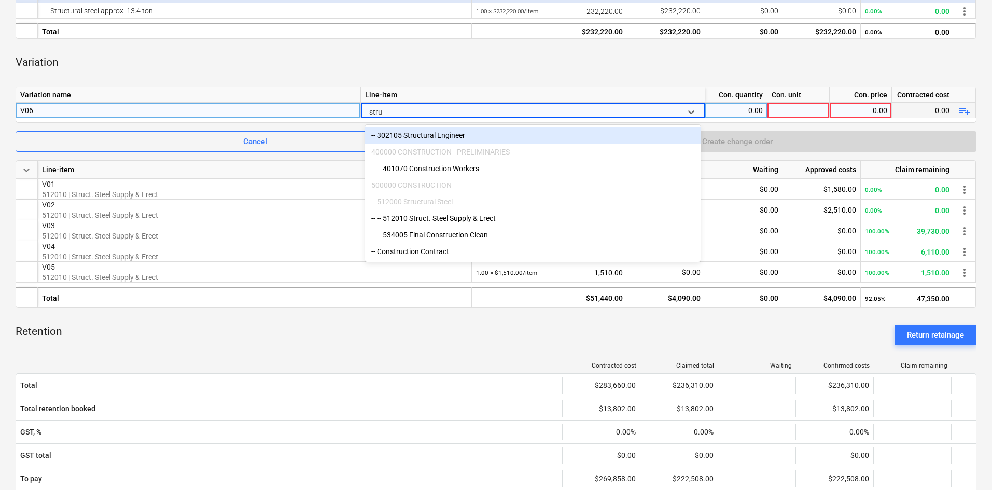
type input "struc"
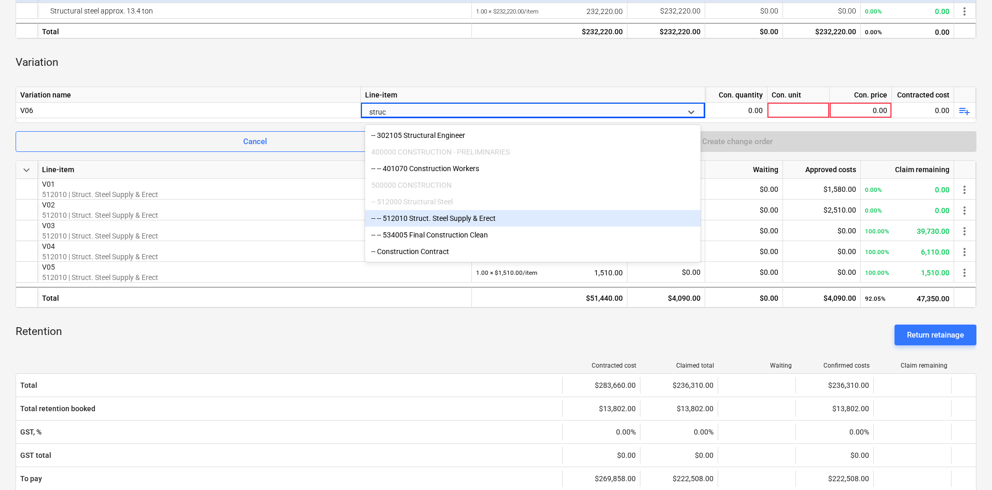
click at [478, 221] on div "-- -- 512010 Struct. Steel Supply & Erect" at bounding box center [533, 218] width 336 height 17
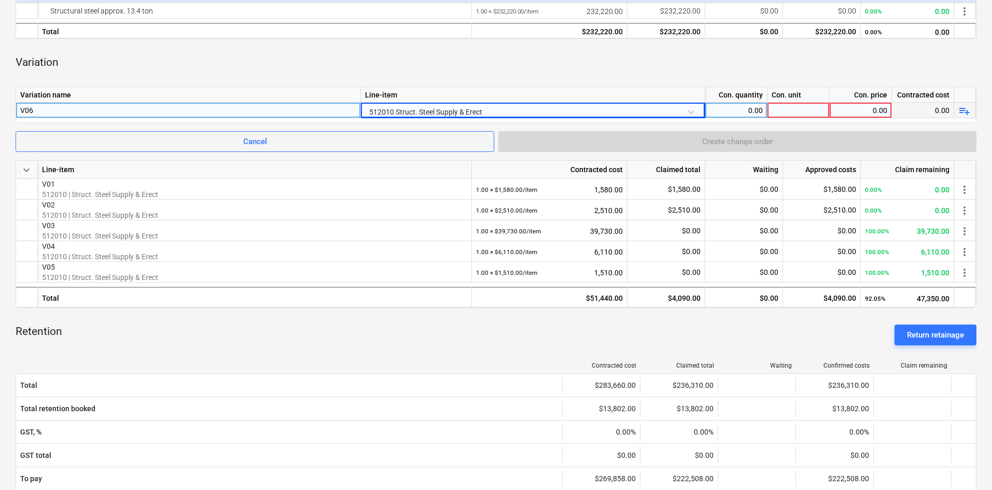
click at [742, 111] on div "0.00" at bounding box center [736, 111] width 53 height 16
click at [742, 111] on input at bounding box center [737, 110] width 62 height 15
type input "1"
click at [793, 108] on div at bounding box center [799, 111] width 62 height 16
type input "item"
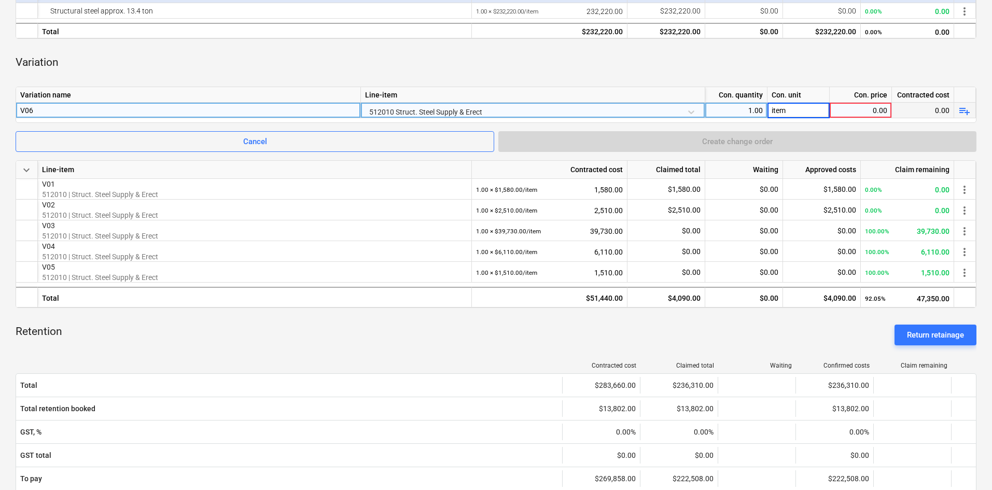
click at [837, 103] on div "0.00" at bounding box center [860, 111] width 53 height 16
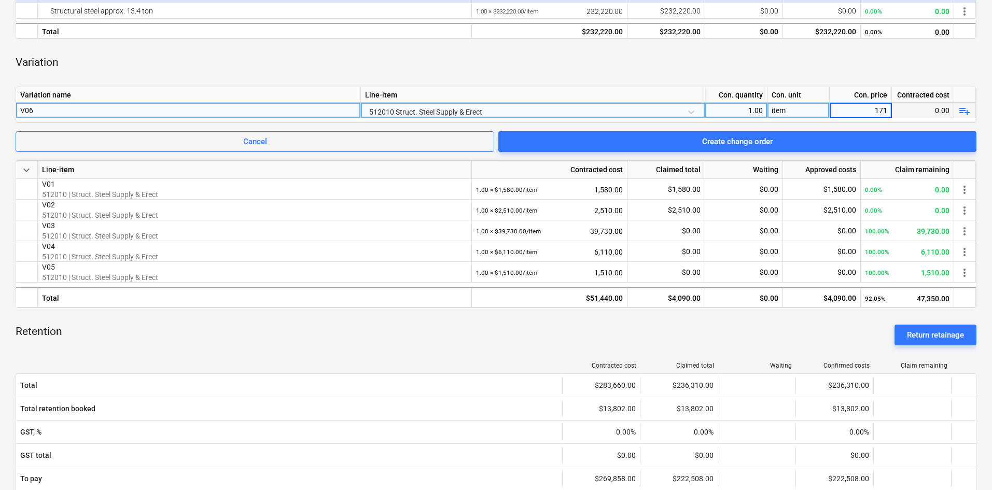
type input "1710"
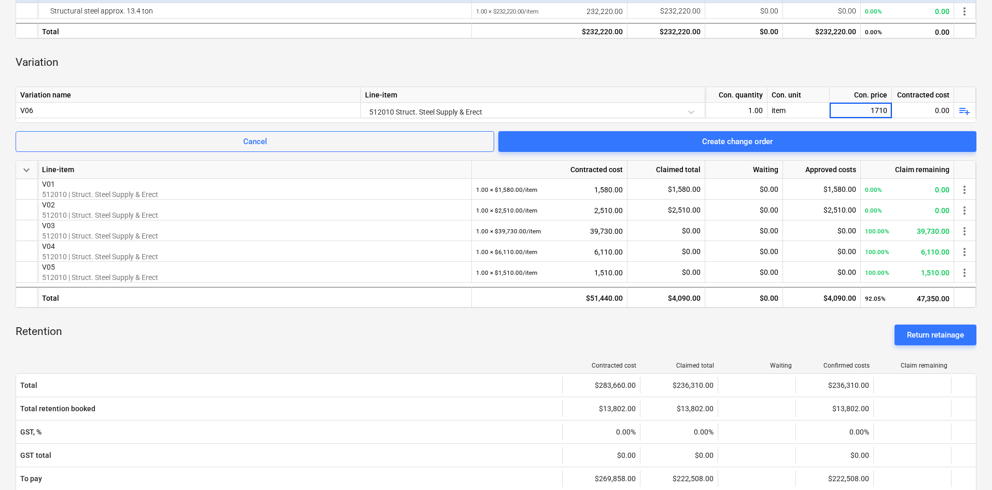
click at [666, 77] on div "Variation" at bounding box center [496, 62] width 961 height 31
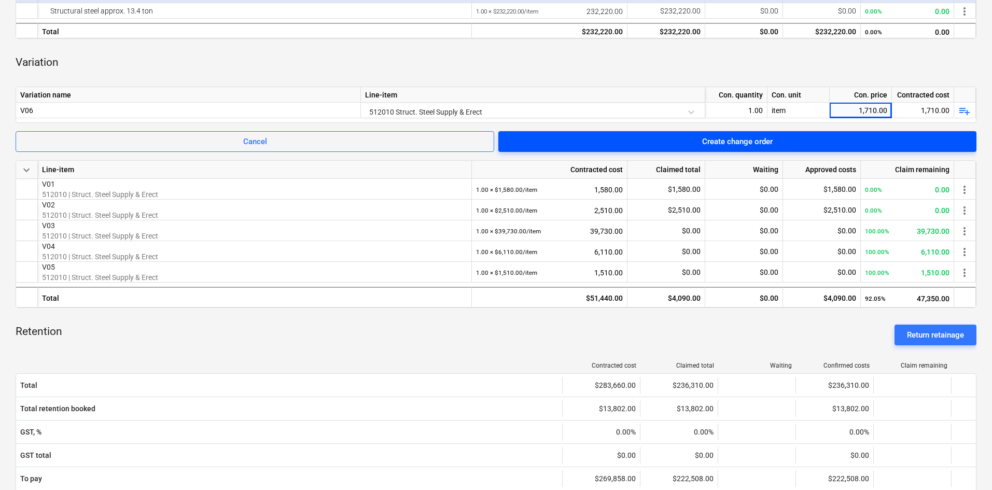
click at [767, 135] on div "Create change order" at bounding box center [737, 141] width 71 height 13
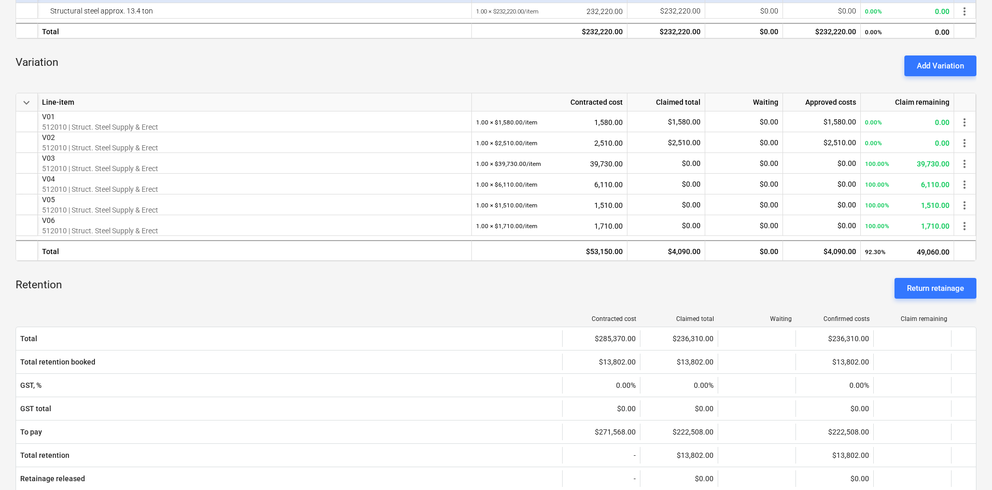
click at [401, 58] on div "Variation Add Variation" at bounding box center [496, 65] width 961 height 37
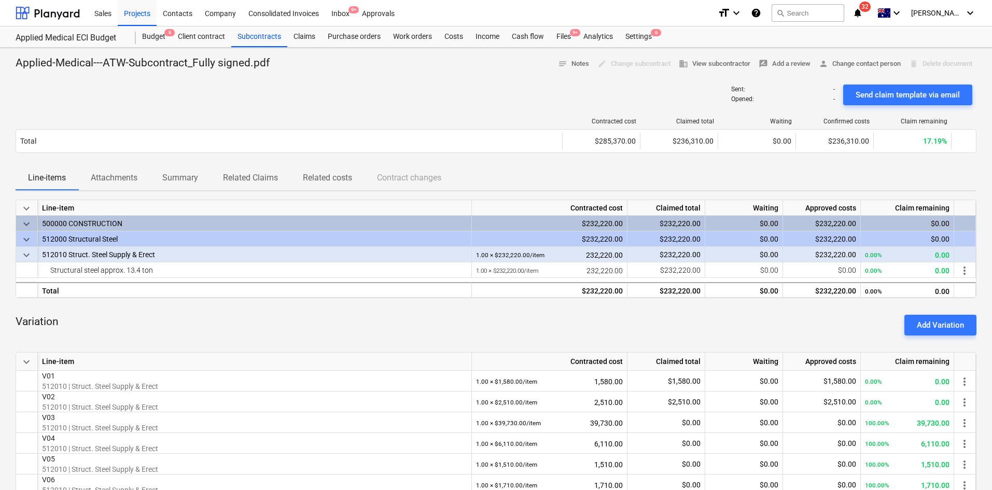
click at [393, 90] on div "Sent : - Opened : - Send claim template via email" at bounding box center [496, 94] width 961 height 29
click at [344, 93] on div "Sent : - Opened : - Send claim template via email" at bounding box center [496, 94] width 961 height 29
click at [304, 36] on div "Claims" at bounding box center [304, 36] width 34 height 21
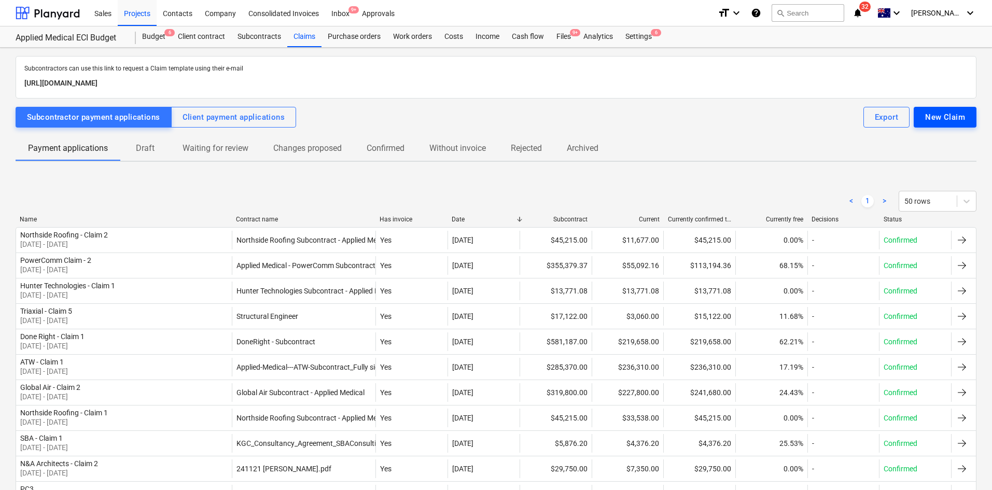
click at [946, 112] on div "New Claim" at bounding box center [946, 117] width 40 height 13
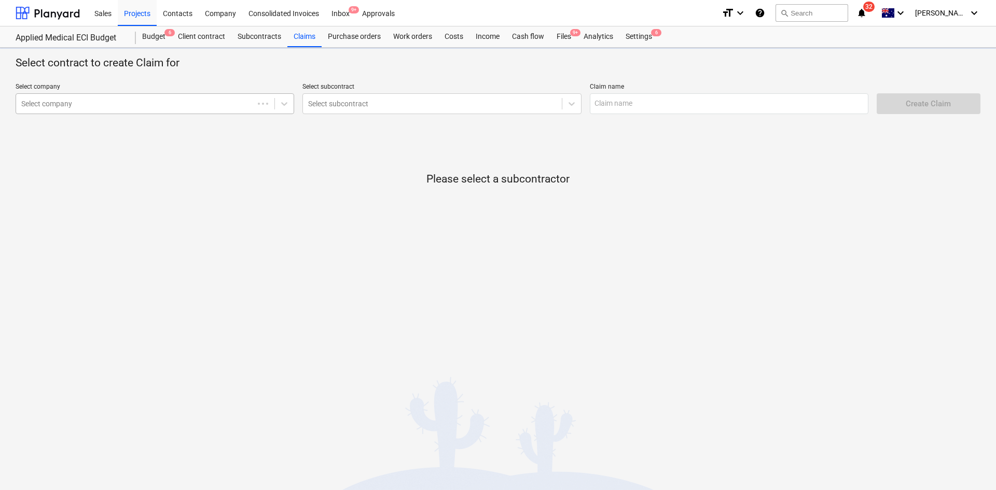
click at [165, 104] on div at bounding box center [134, 104] width 227 height 10
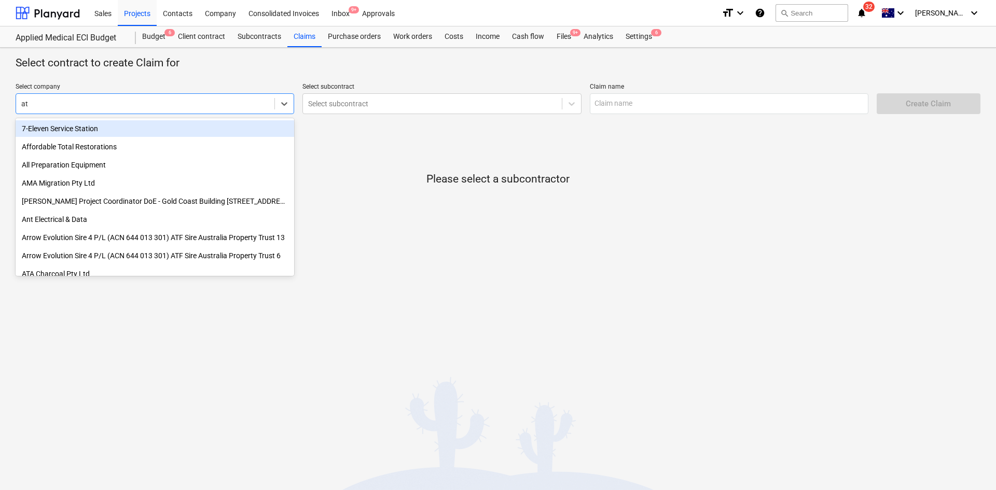
type input "atw"
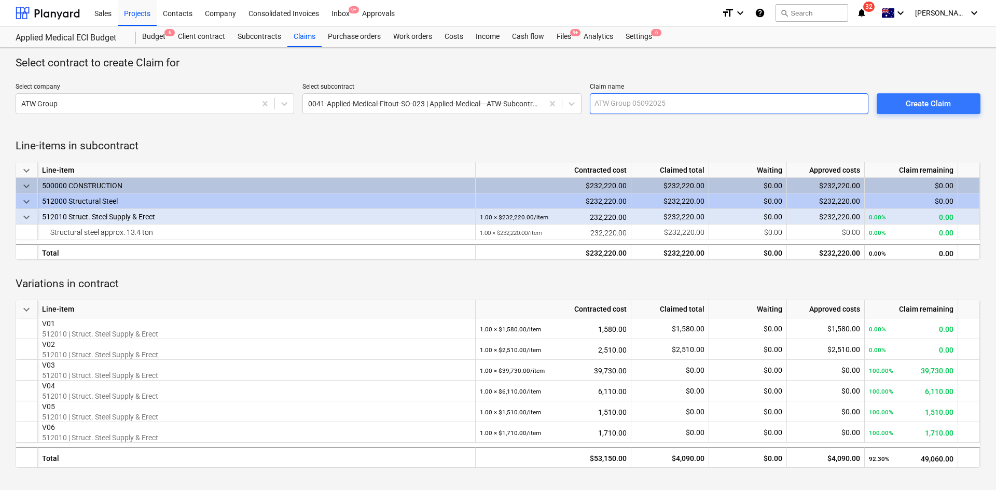
click at [661, 99] on input "text" at bounding box center [729, 103] width 279 height 21
click at [606, 104] on input "Atw Claim - 2" at bounding box center [729, 103] width 279 height 21
type input "ATW Claim - 2"
click at [833, 136] on div at bounding box center [498, 135] width 965 height 8
click at [932, 108] on div "Create Claim" at bounding box center [928, 103] width 45 height 13
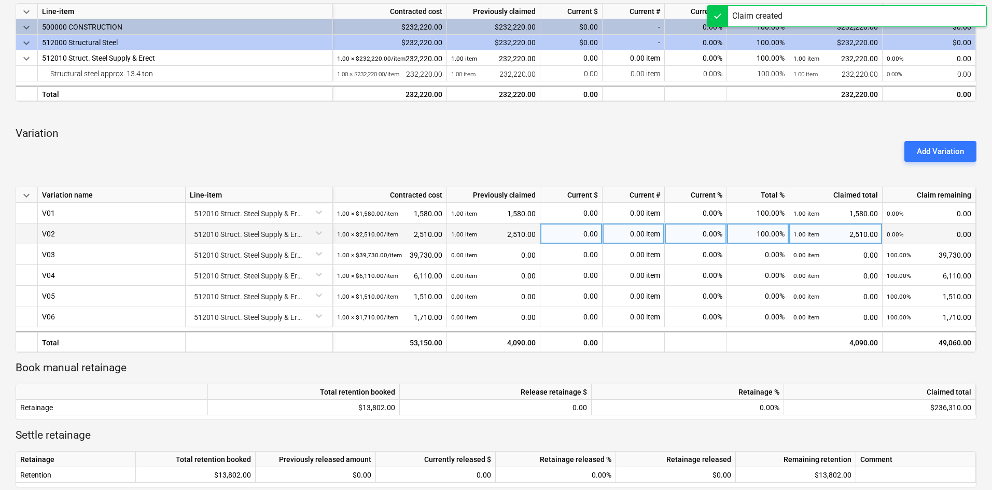
scroll to position [208, 0]
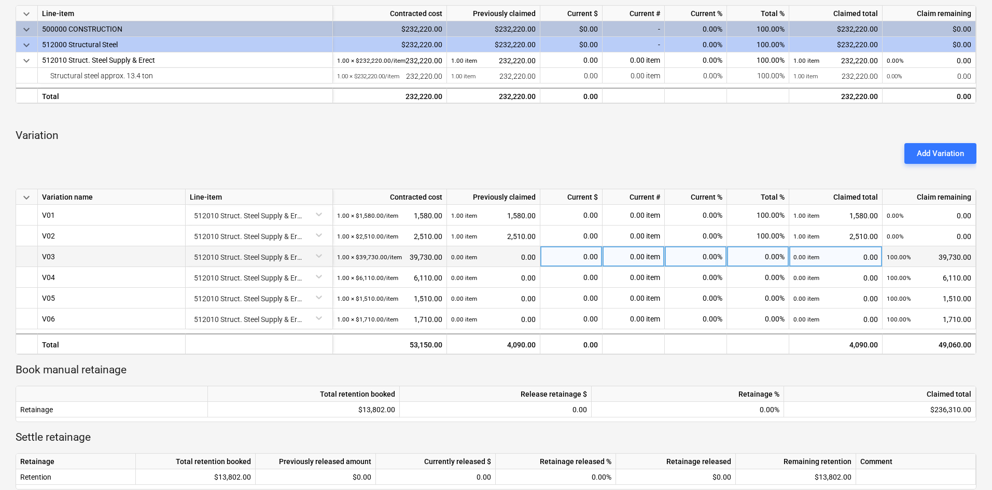
click at [643, 257] on div "0.00 item" at bounding box center [634, 256] width 62 height 21
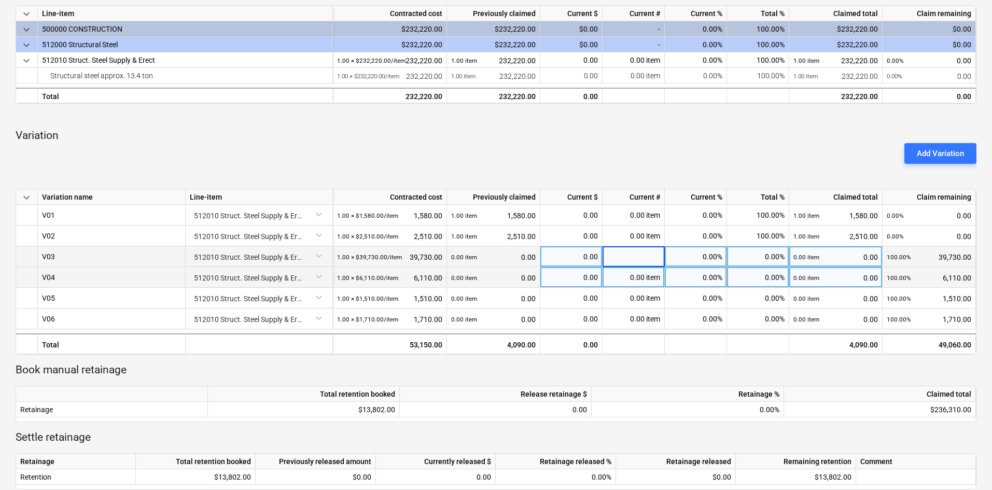
type input "1"
click at [630, 279] on div "0.00 item" at bounding box center [634, 277] width 62 height 21
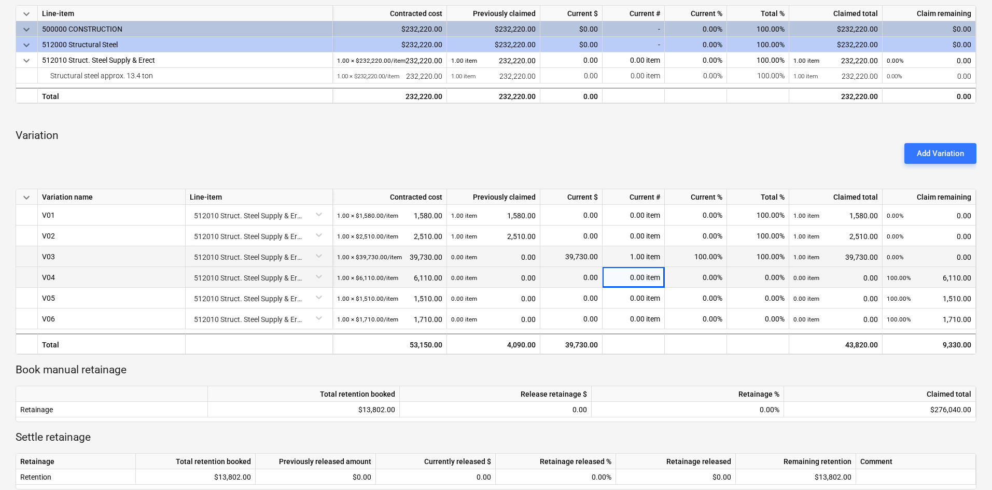
click at [639, 280] on div "0.00 item" at bounding box center [634, 277] width 62 height 21
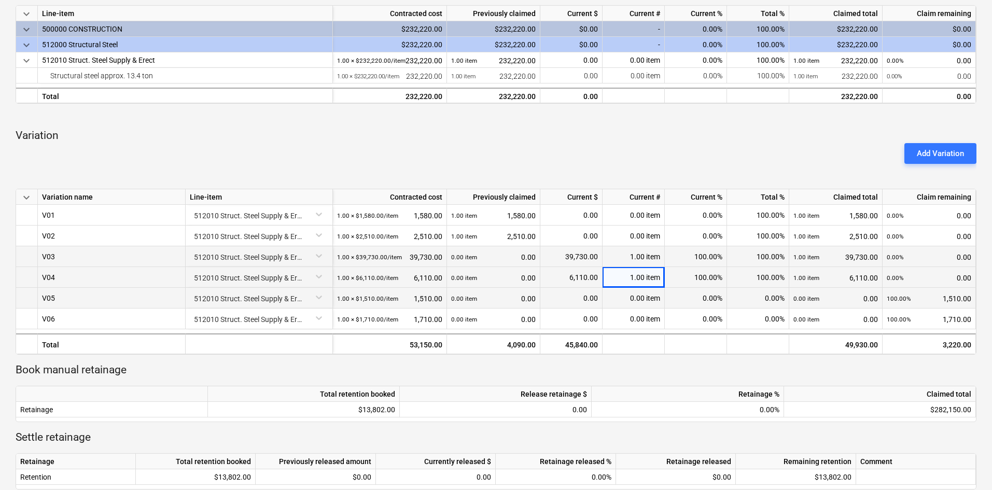
click at [638, 301] on div "0.00 item" at bounding box center [634, 298] width 62 height 21
click at [644, 302] on div "0.00 item" at bounding box center [634, 298] width 62 height 21
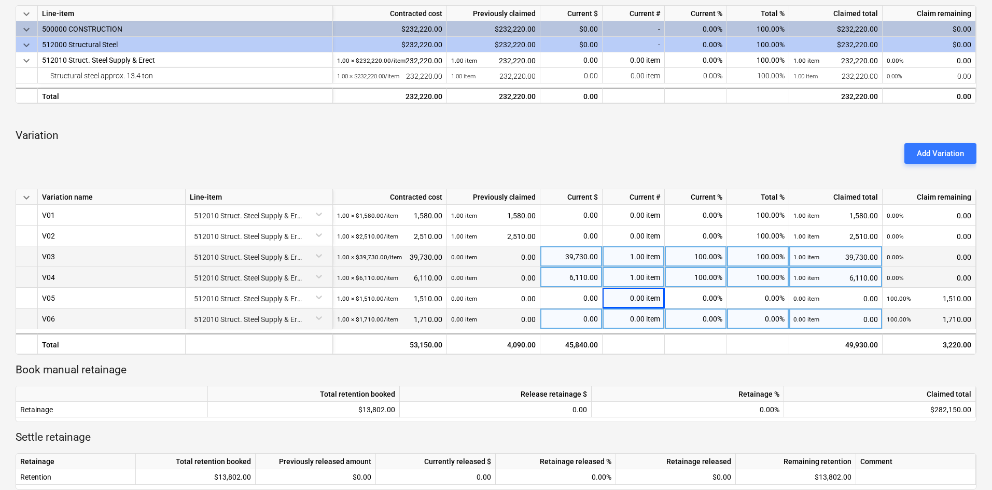
click at [640, 322] on div "0.00 item" at bounding box center [634, 319] width 62 height 21
type input "1"
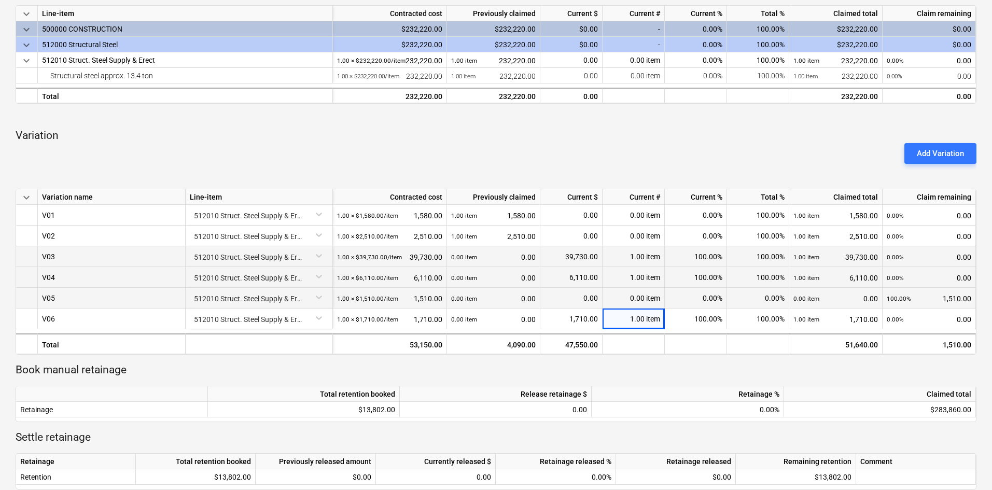
click at [645, 298] on span at bounding box center [646, 298] width 2 height 8
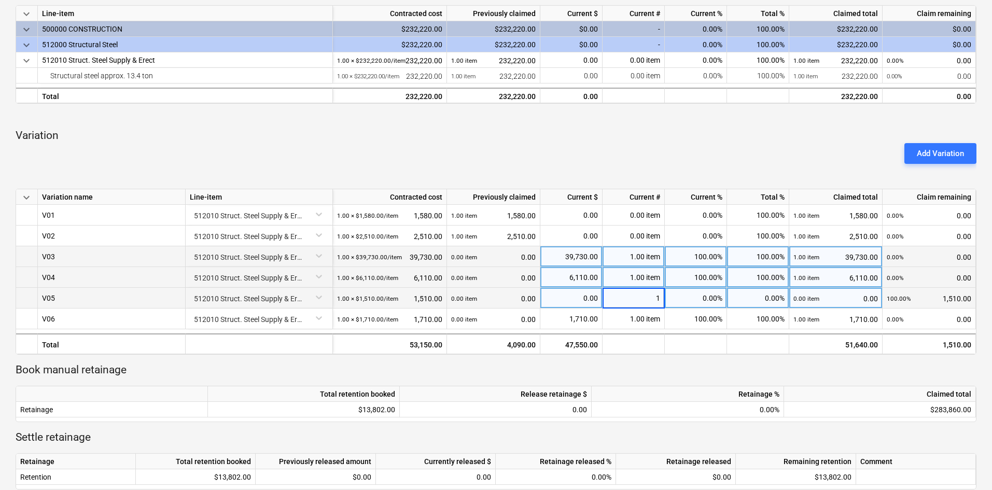
click at [636, 168] on div "Add Variation" at bounding box center [496, 153] width 970 height 29
click at [574, 166] on div "Add Variation" at bounding box center [496, 153] width 970 height 29
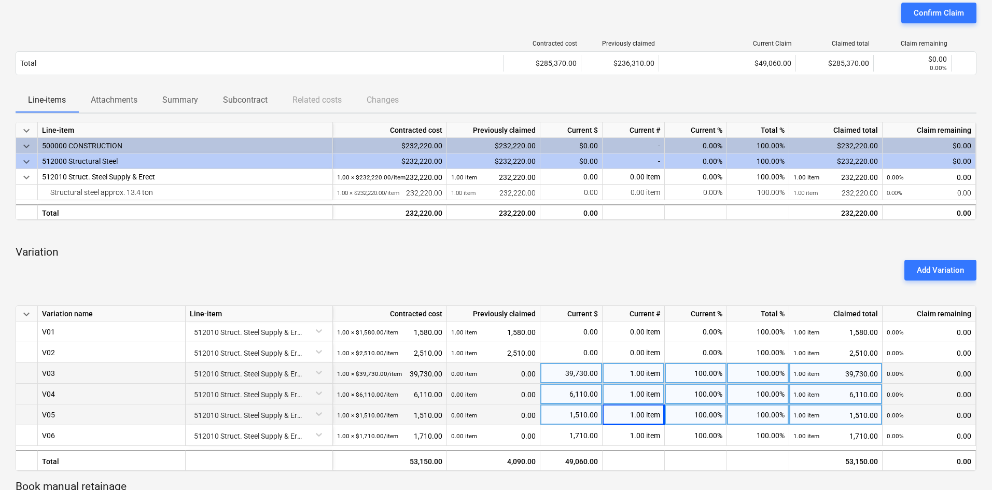
scroll to position [0, 0]
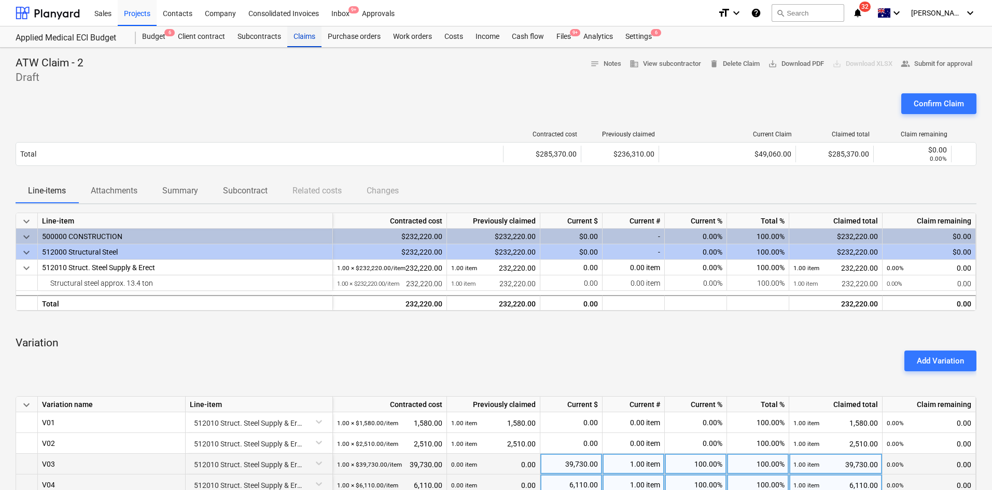
click at [307, 33] on div "Claims" at bounding box center [304, 36] width 34 height 21
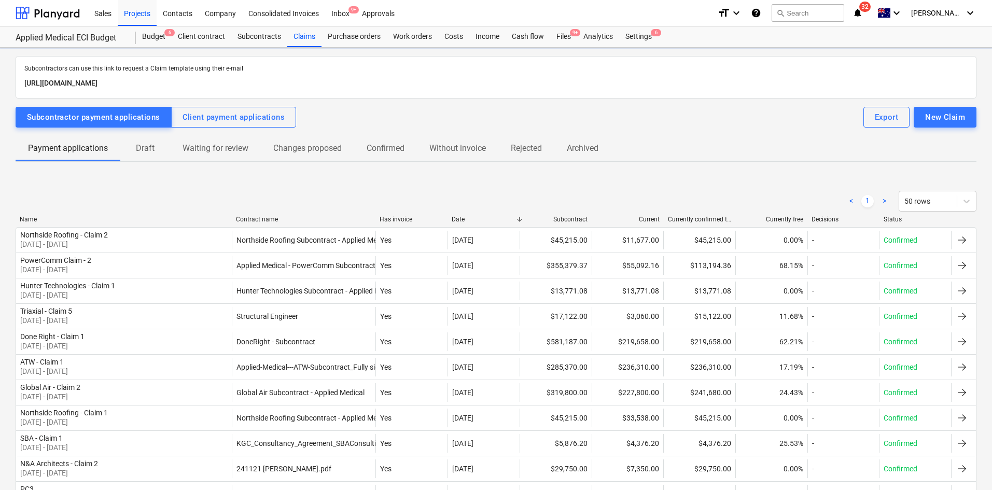
click at [253, 214] on div "< 1 > 50 rows" at bounding box center [496, 201] width 961 height 29
click at [252, 217] on div "Contract name" at bounding box center [304, 219] width 136 height 7
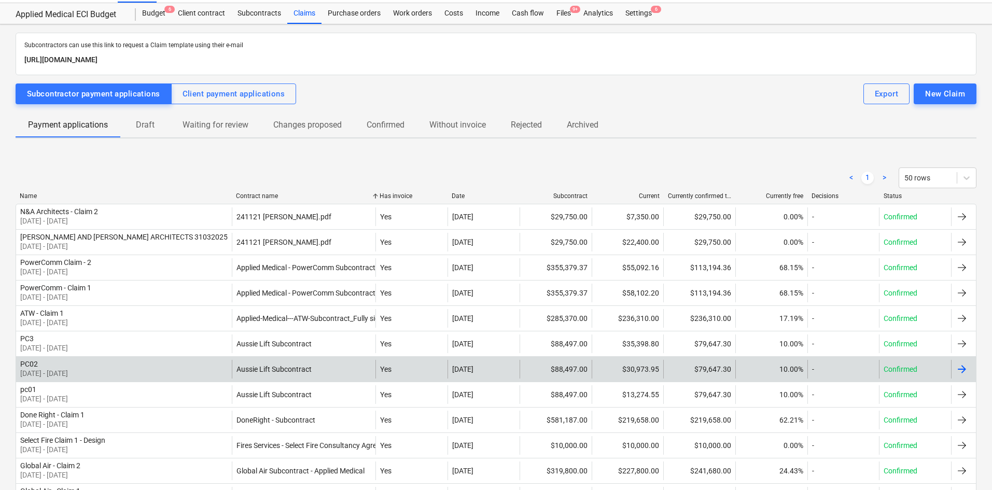
scroll to position [52, 0]
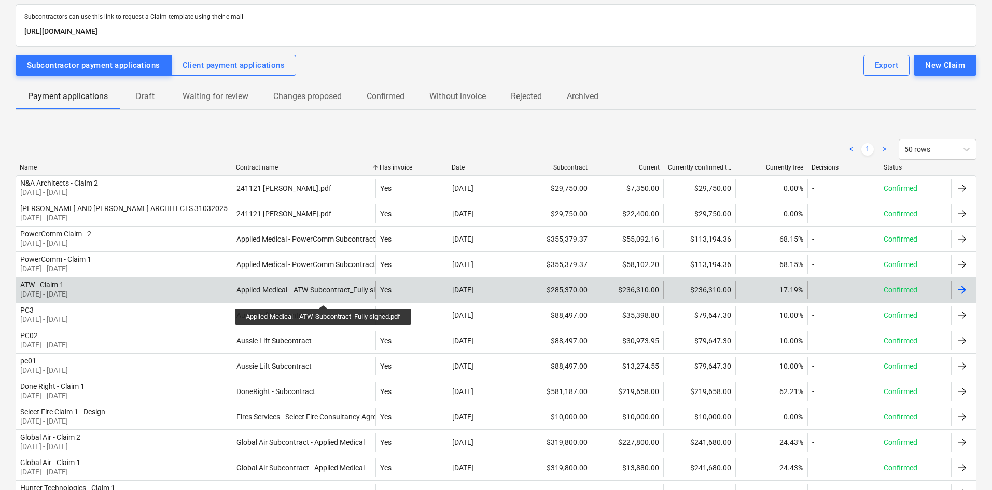
click at [324, 294] on div "Applied-Medical---ATW-Subcontract_Fully signed.pdf" at bounding box center [321, 290] width 168 height 8
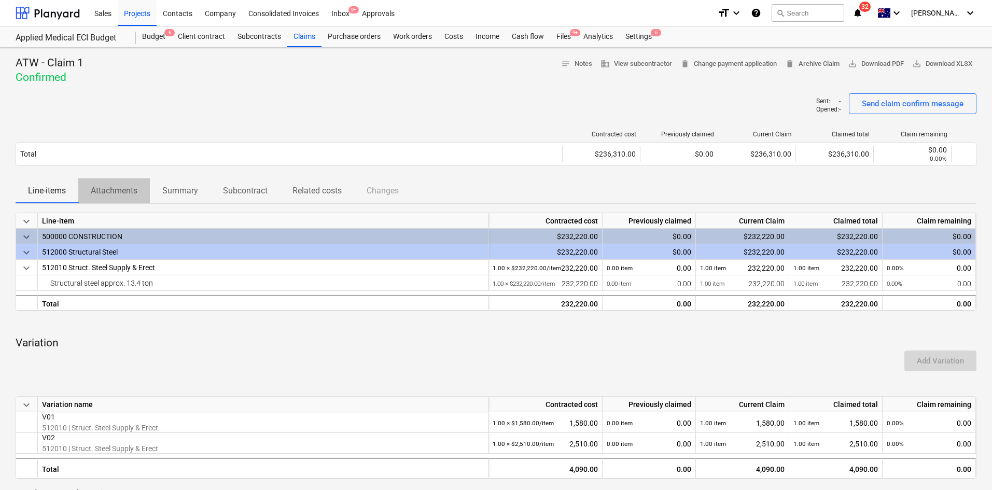
click at [107, 197] on p "Attachments" at bounding box center [114, 191] width 47 height 12
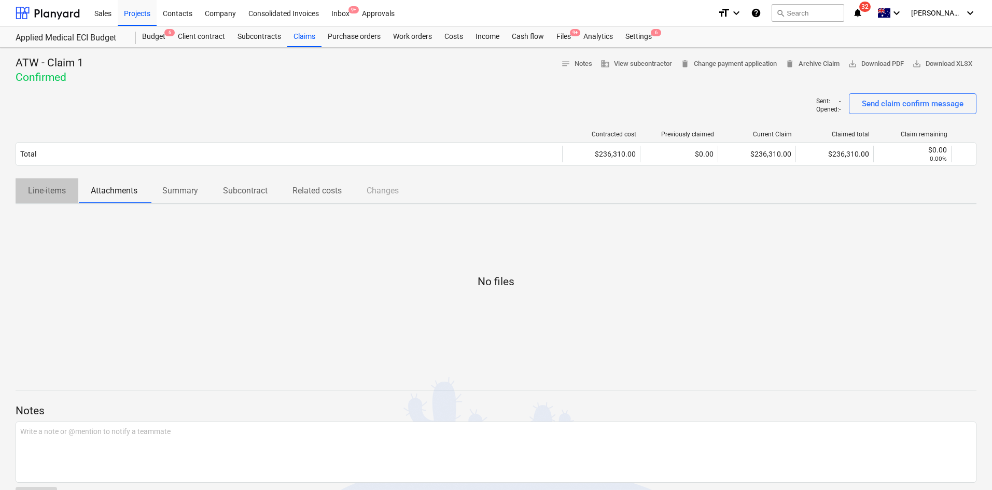
click at [45, 197] on p "Line-items" at bounding box center [47, 191] width 38 height 12
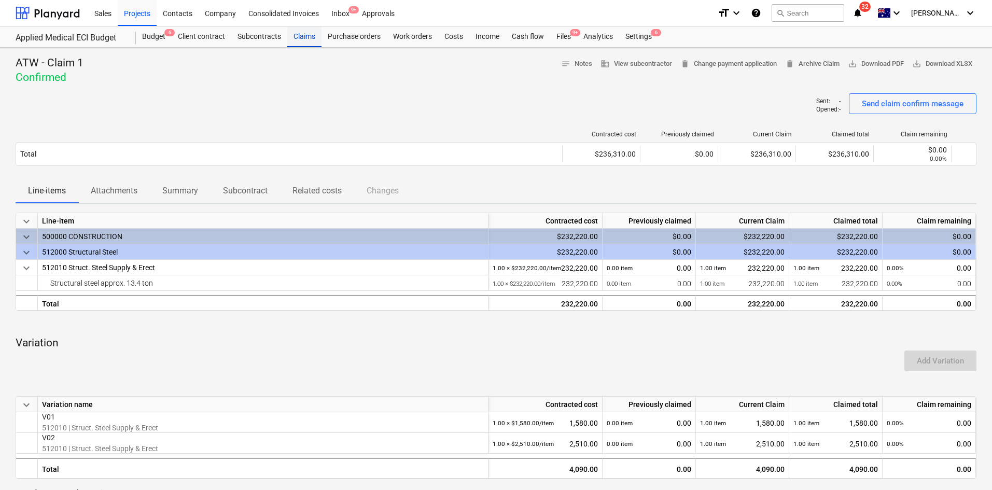
click at [307, 35] on div "Claims" at bounding box center [304, 36] width 34 height 21
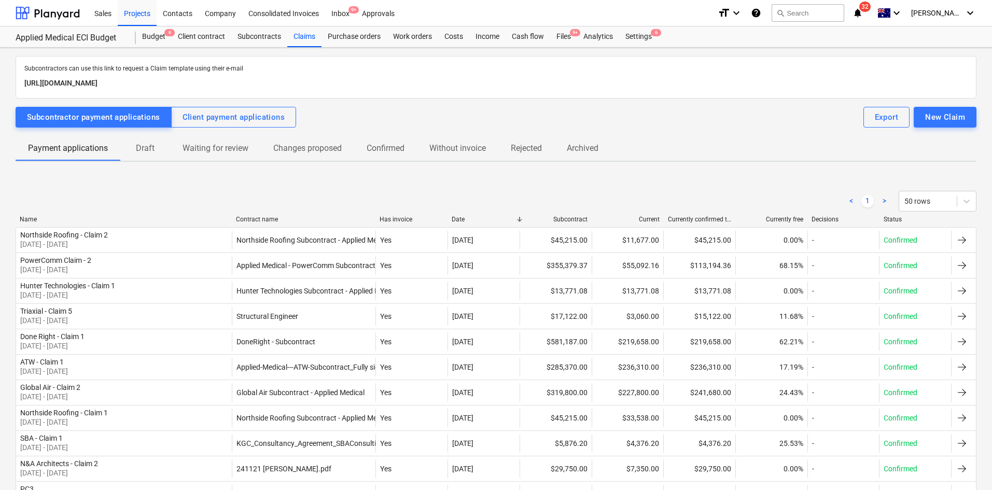
click at [146, 154] on p "Draft" at bounding box center [145, 148] width 25 height 12
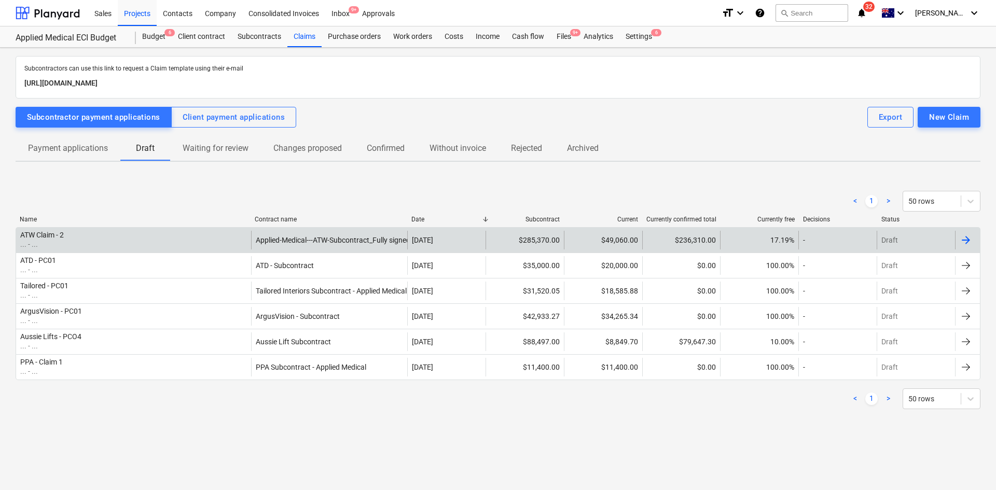
click at [191, 237] on div "ATW Claim - 2 ... - ..." at bounding box center [133, 240] width 235 height 19
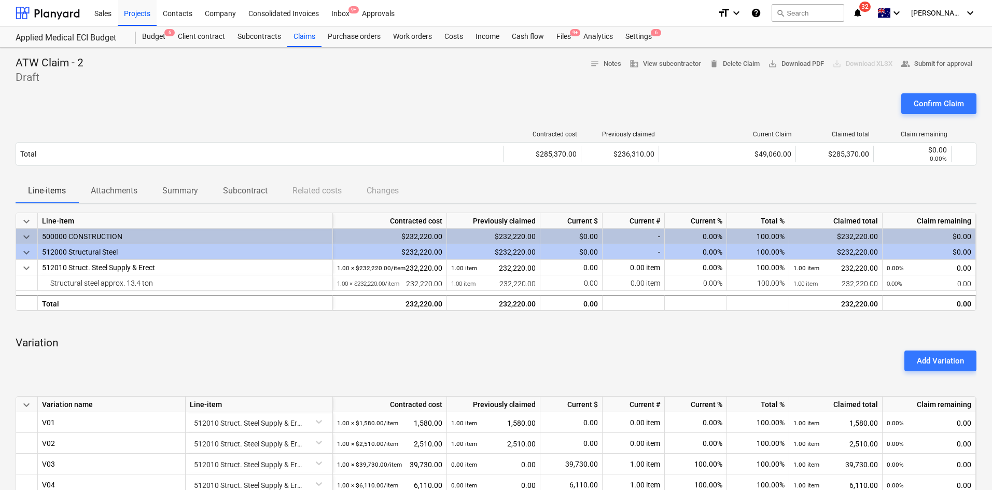
click at [434, 98] on div "Confirm Claim" at bounding box center [496, 107] width 961 height 29
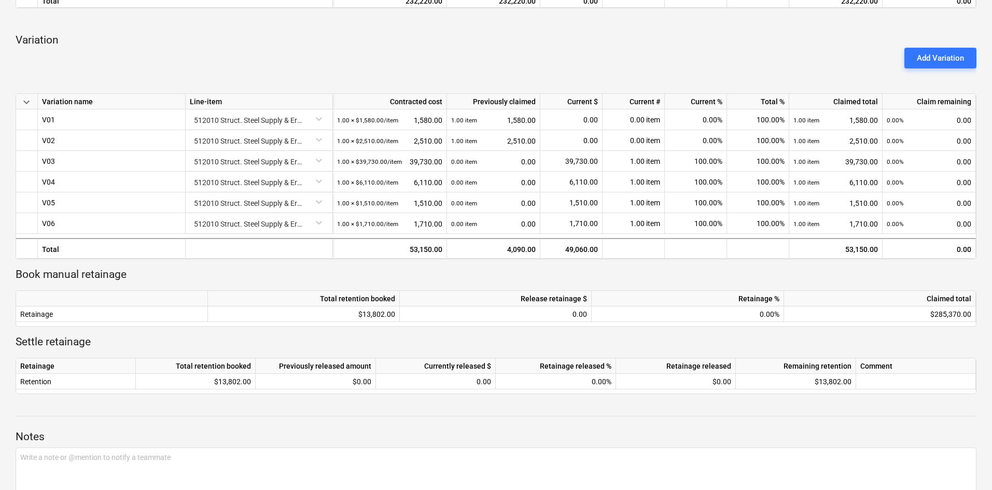
scroll to position [311, 0]
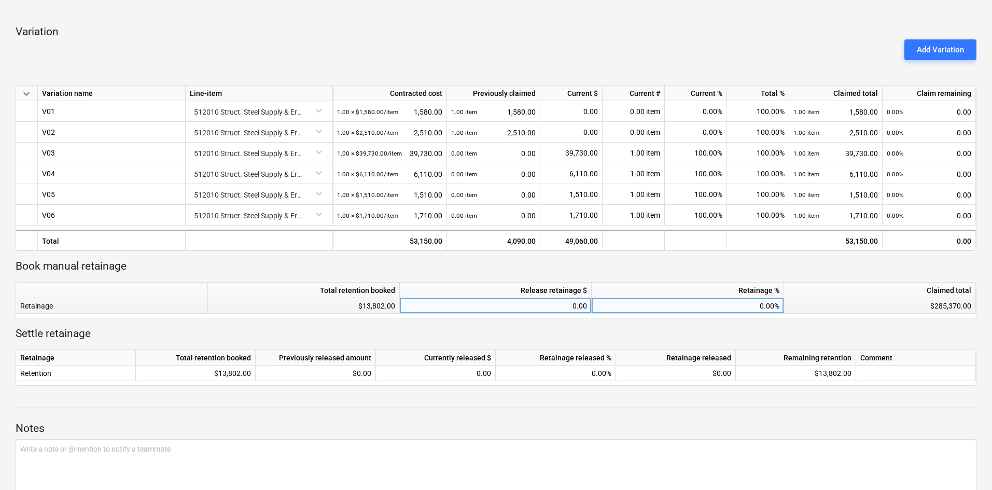
click at [570, 308] on div "0.00" at bounding box center [495, 306] width 183 height 16
type input "466.5"
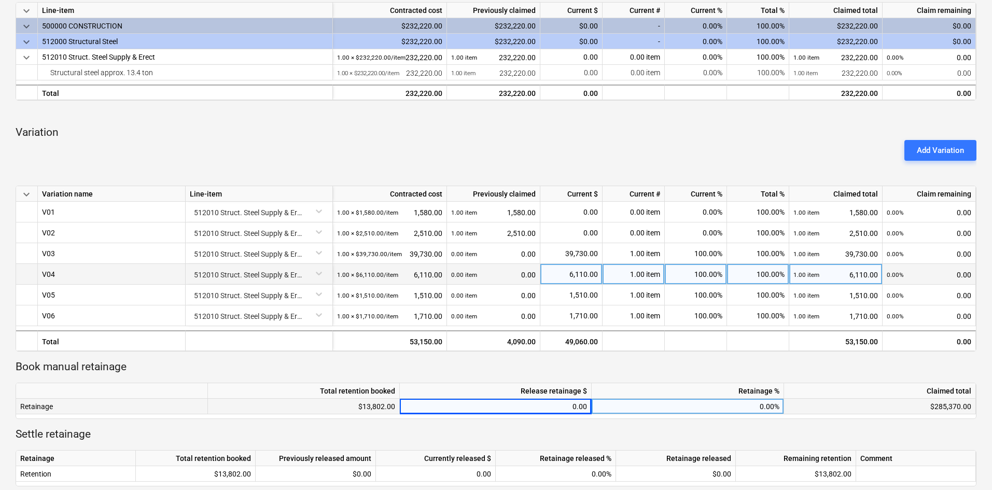
scroll to position [208, 0]
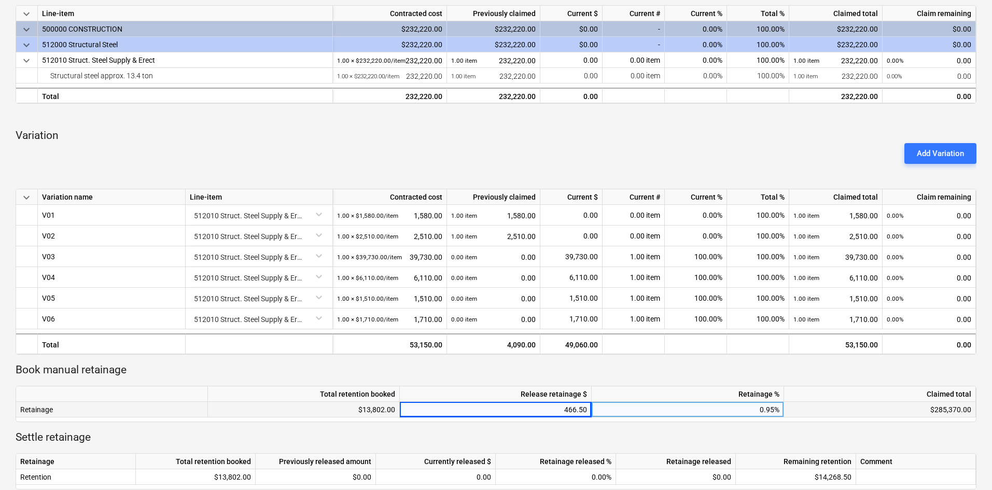
click at [745, 366] on p "Book manual retainage" at bounding box center [496, 370] width 961 height 15
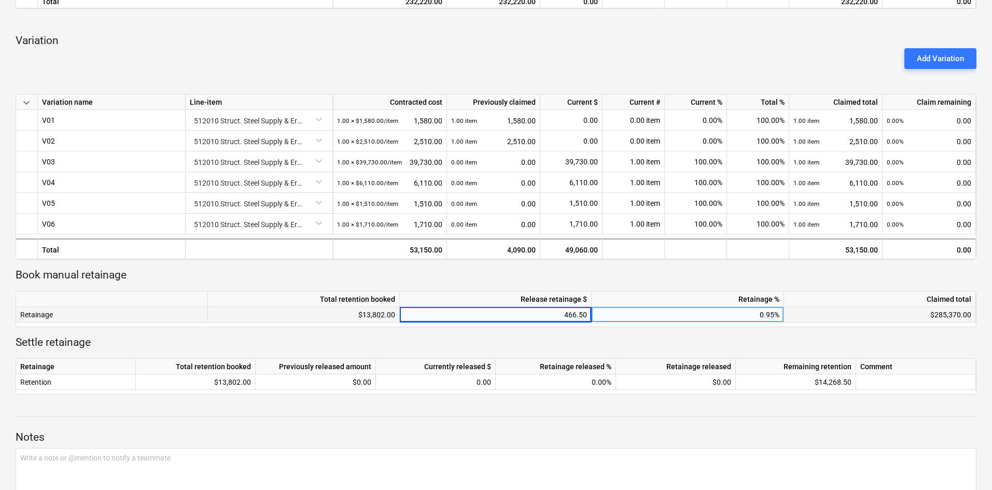
scroll to position [311, 0]
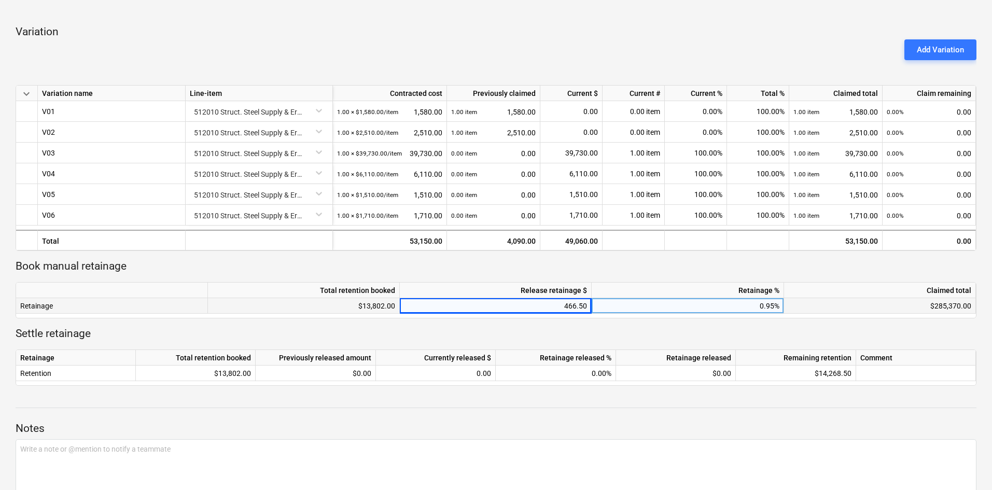
click at [645, 271] on p "Book manual retainage" at bounding box center [496, 266] width 961 height 15
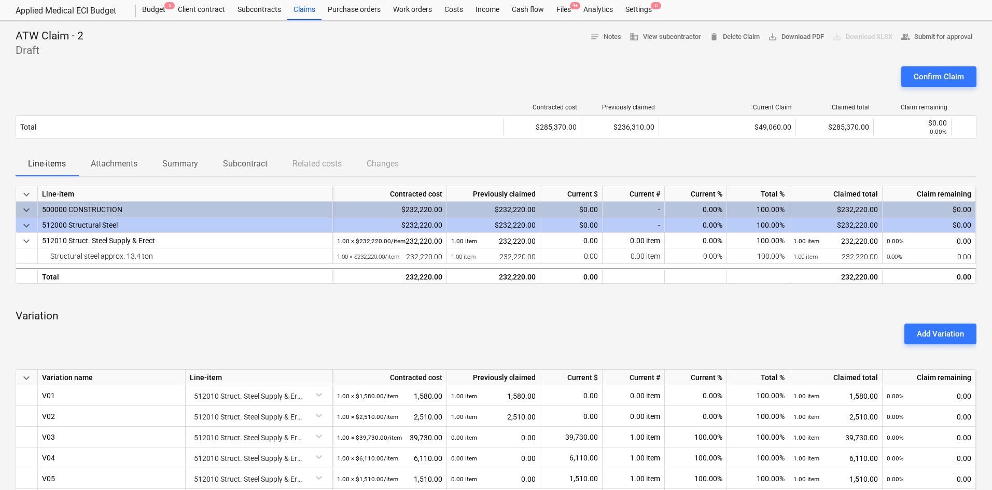
scroll to position [0, 0]
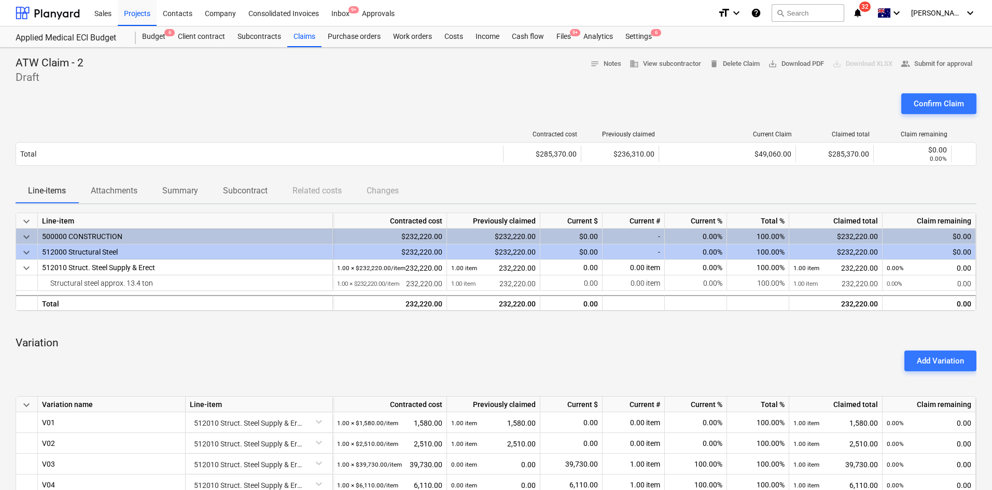
click at [772, 105] on div "Confirm Claim" at bounding box center [496, 107] width 961 height 29
click at [787, 63] on span "save_alt Download PDF" at bounding box center [796, 64] width 56 height 12
click at [297, 39] on div "Claims" at bounding box center [304, 36] width 34 height 21
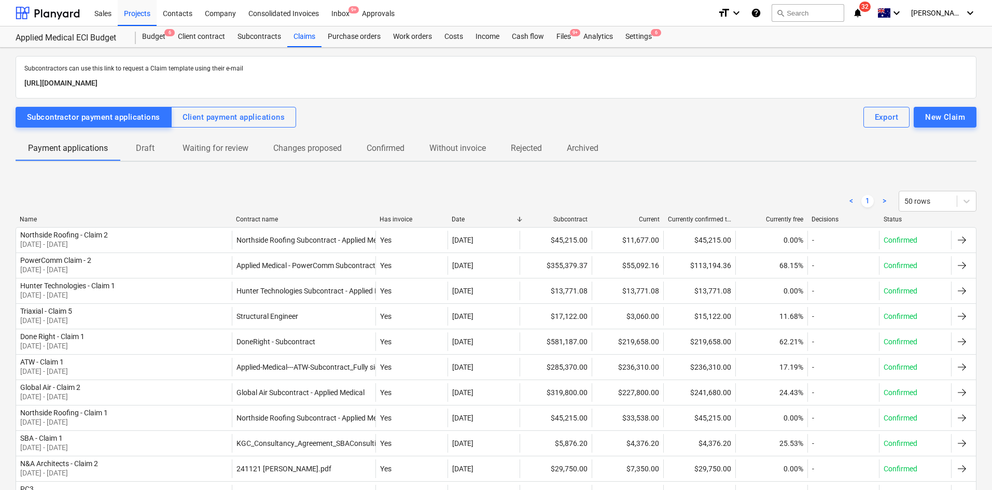
click at [148, 153] on p "Draft" at bounding box center [145, 148] width 25 height 12
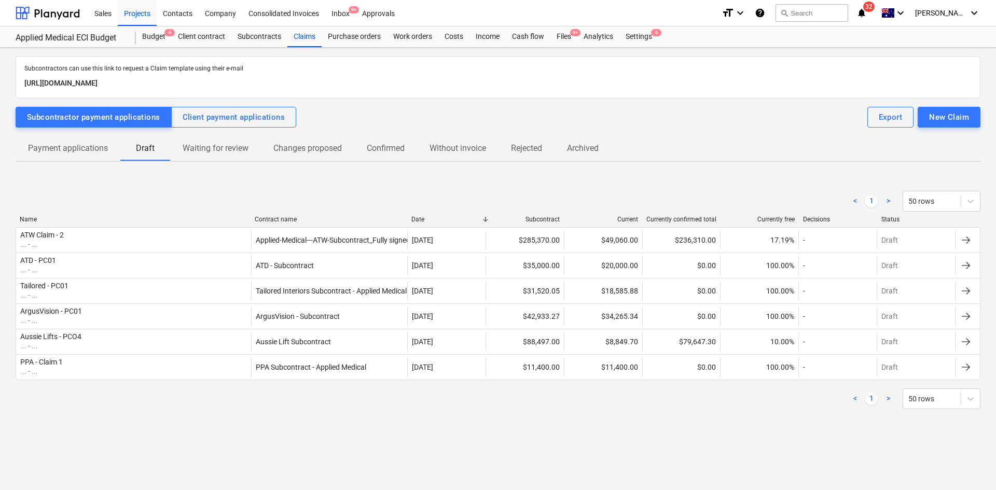
click at [64, 145] on p "Payment applications" at bounding box center [68, 148] width 80 height 12
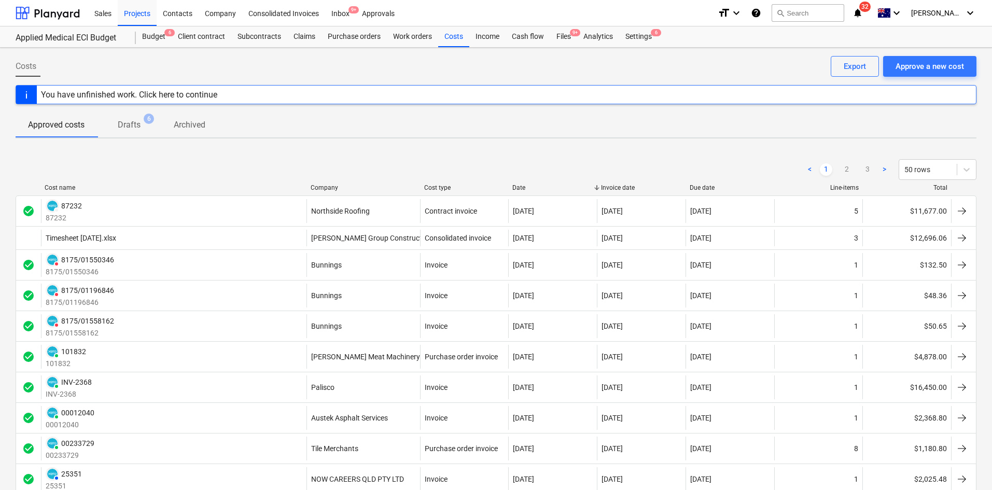
click at [337, 189] on div "Company" at bounding box center [363, 187] width 105 height 7
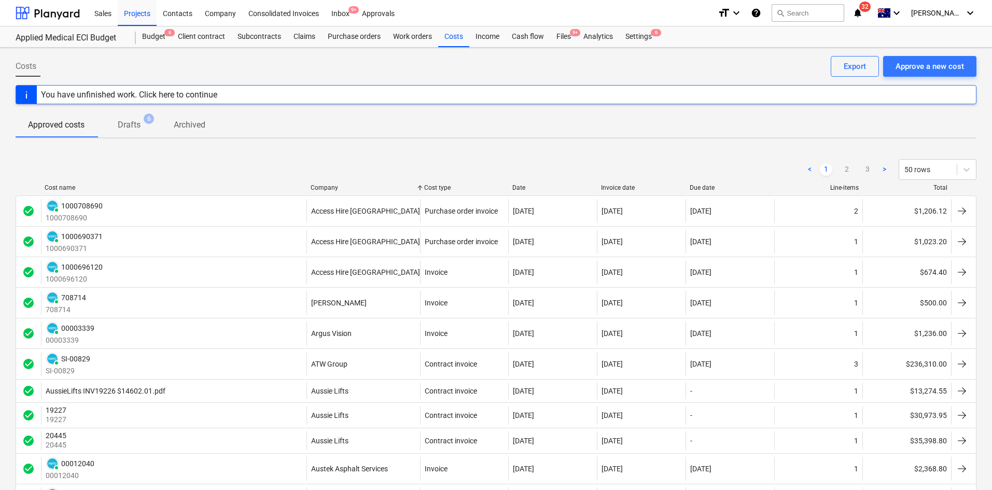
click at [337, 189] on div "Company" at bounding box center [363, 187] width 105 height 7
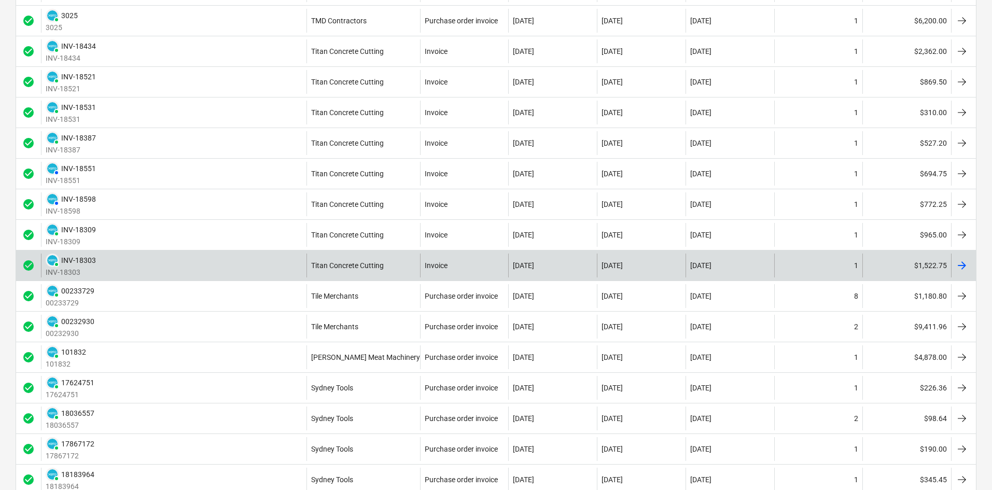
scroll to position [324, 0]
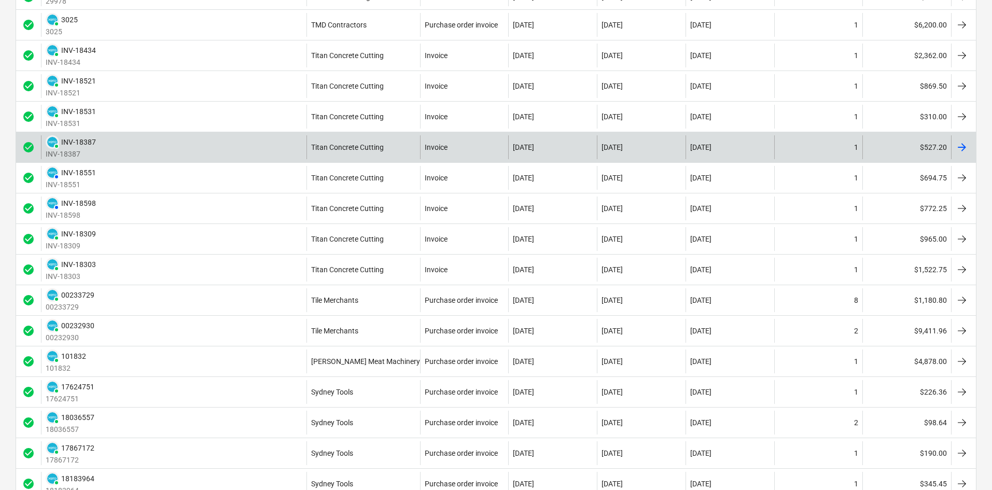
click at [252, 147] on div "PAID INV-18387 INV-18387" at bounding box center [174, 147] width 266 height 24
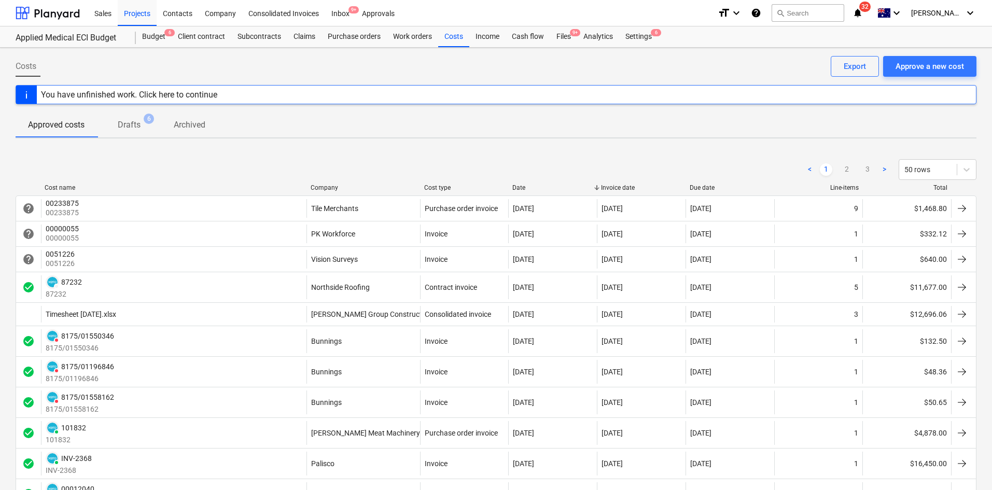
drag, startPoint x: 346, startPoint y: 184, endPoint x: 332, endPoint y: 188, distance: 14.0
click at [345, 184] on div "Company" at bounding box center [363, 187] width 105 height 7
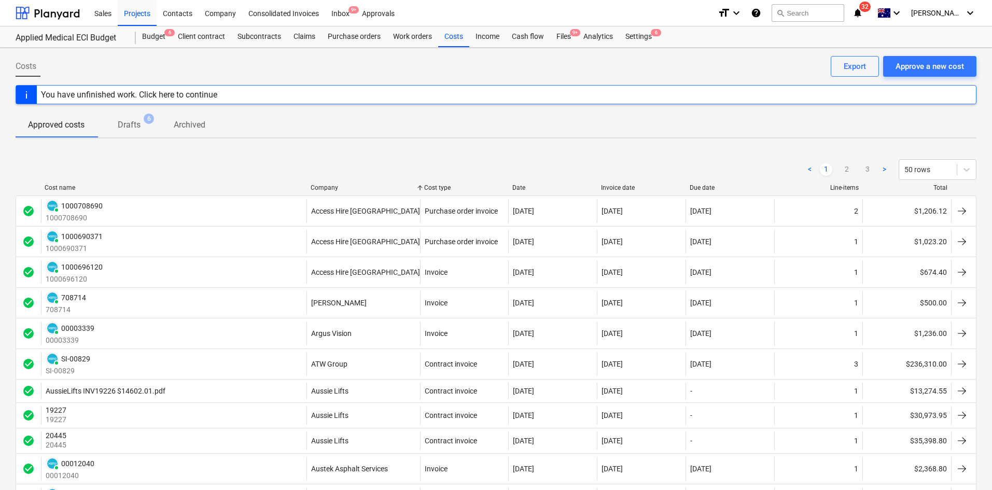
click at [332, 188] on div "Company" at bounding box center [363, 187] width 105 height 7
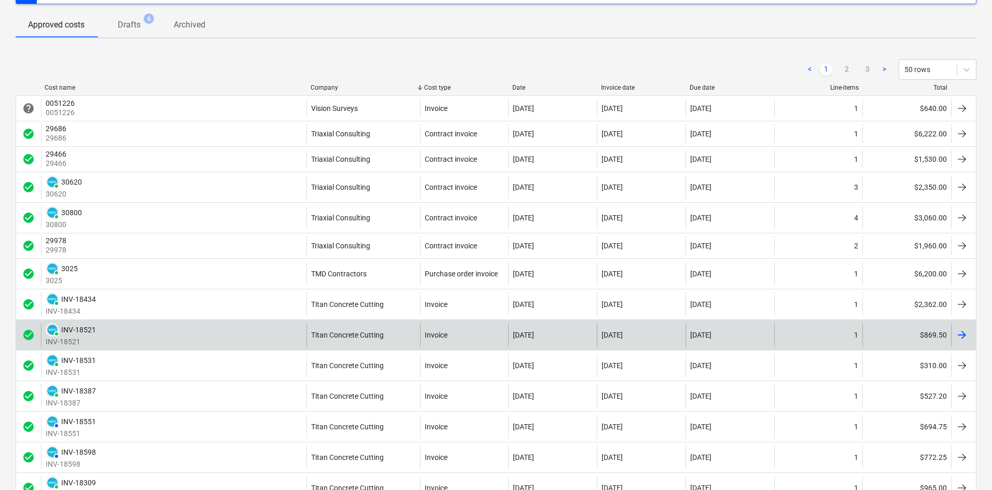
scroll to position [104, 0]
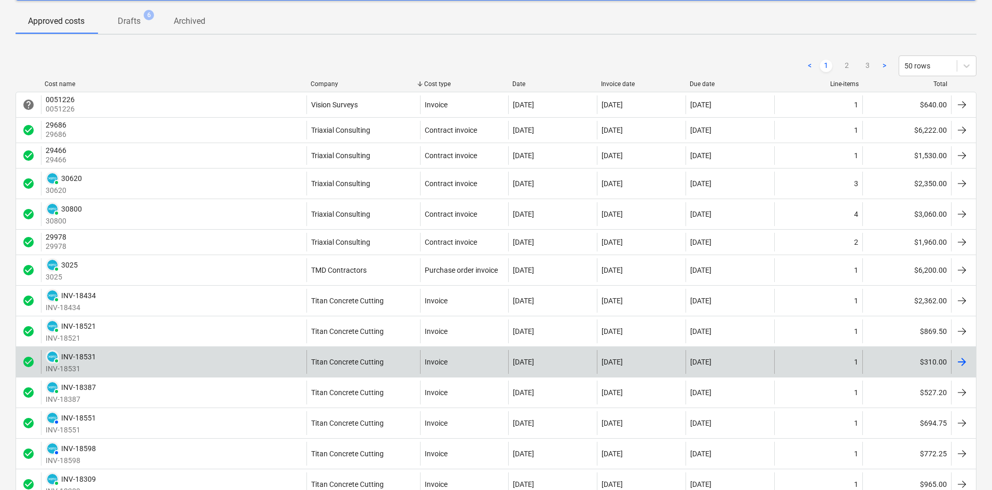
click at [346, 369] on div "Titan Concrete Cutting" at bounding box center [364, 362] width 114 height 24
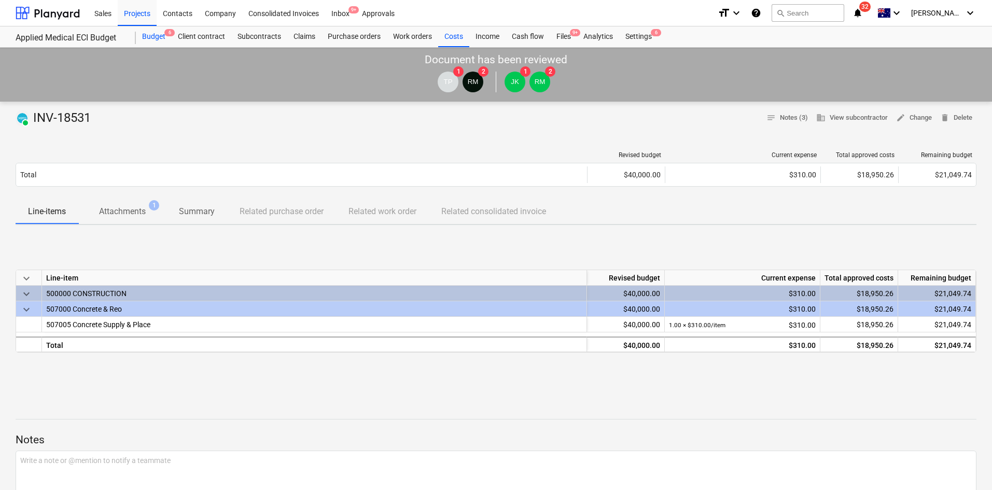
click at [157, 40] on div "Budget 6" at bounding box center [154, 36] width 36 height 21
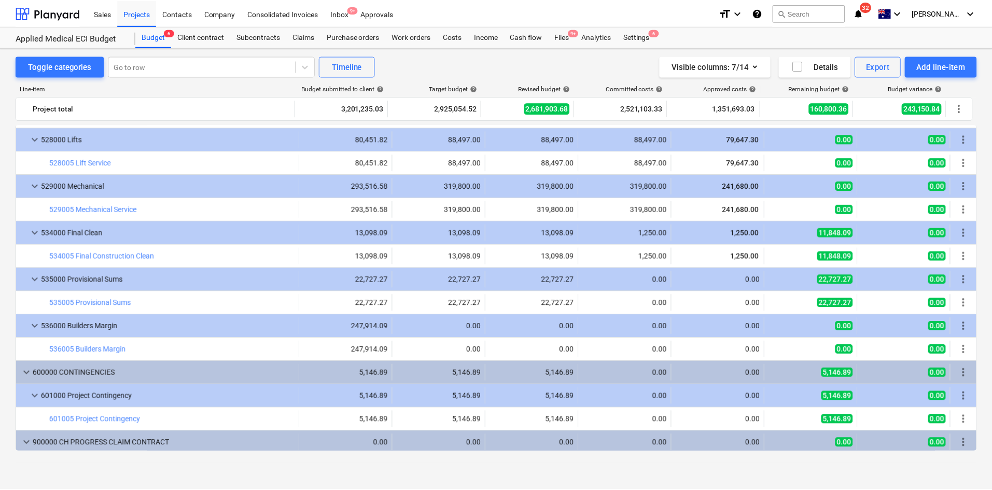
scroll to position [2091, 0]
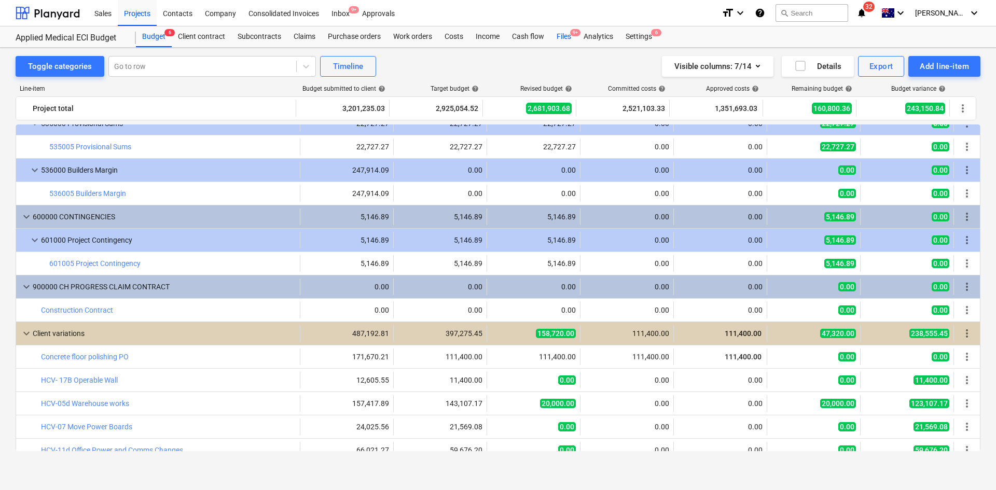
click at [570, 38] on div "Files 9+" at bounding box center [563, 36] width 27 height 21
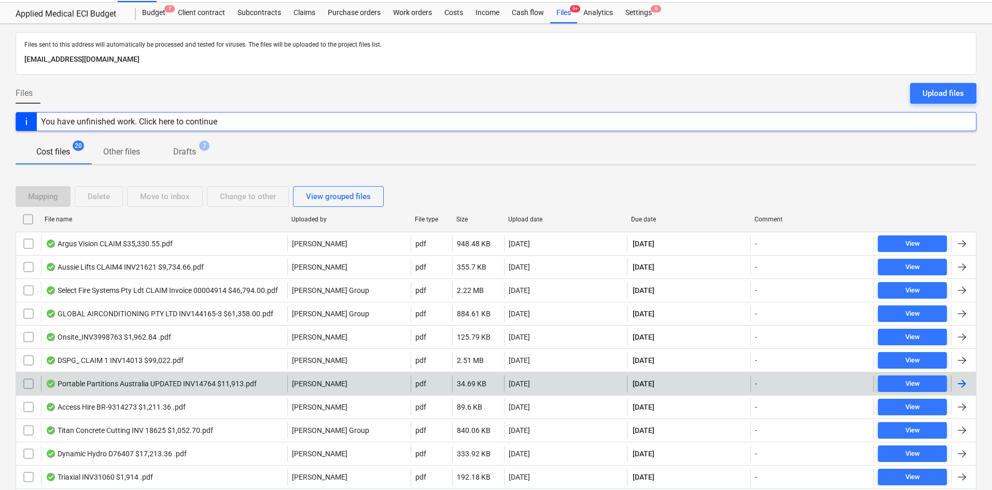
scroll to position [52, 0]
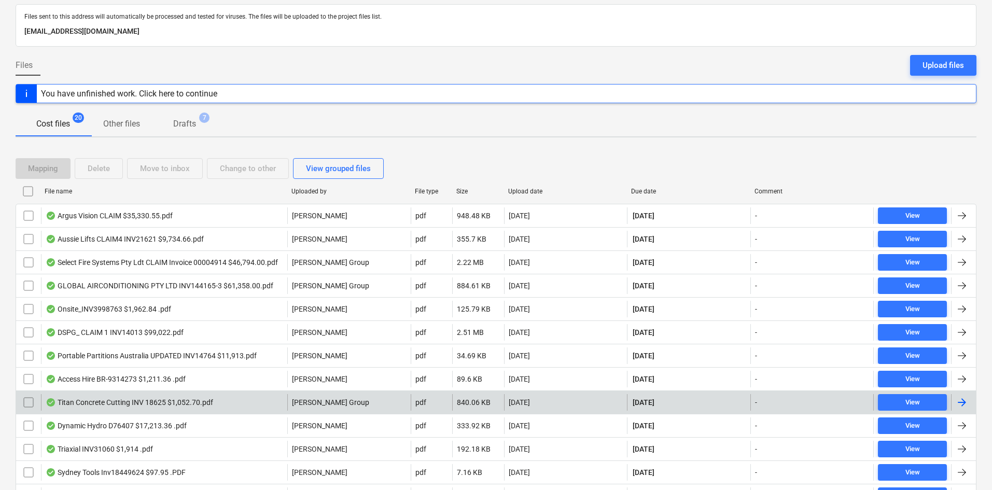
click at [180, 400] on div "Titan Concrete Cutting INV 18625 $1,052.70.pdf" at bounding box center [130, 402] width 168 height 8
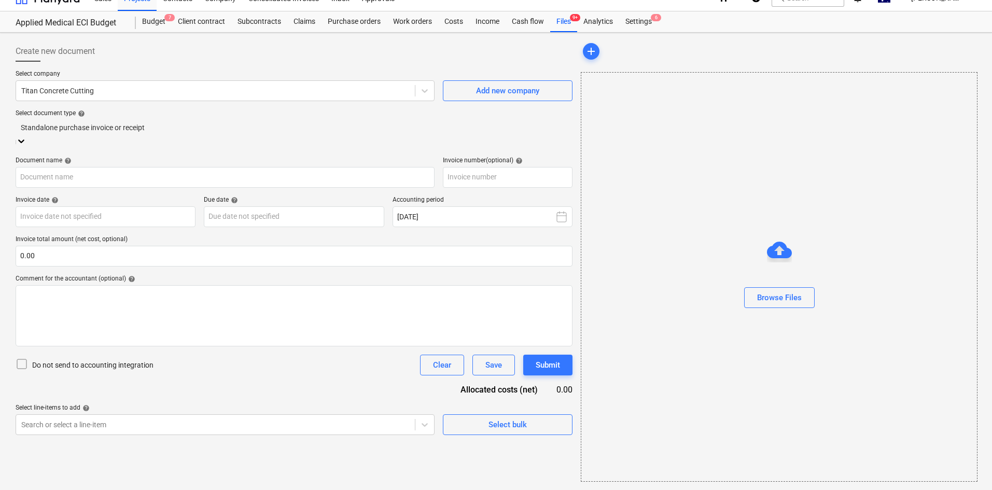
scroll to position [15, 0]
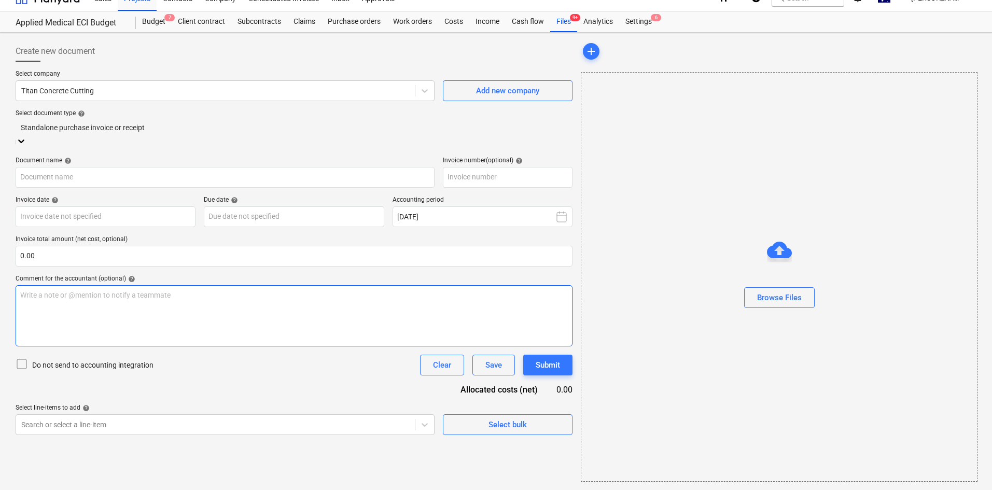
type input "INV-18625"
type input "22 Aug 2025"
type input "30 Sep 2025"
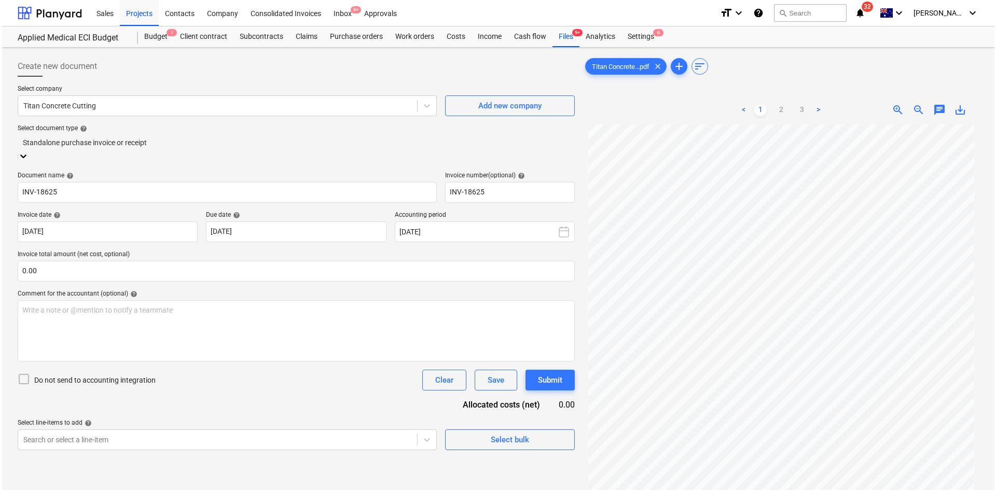
scroll to position [35, 0]
click at [779, 108] on link "2" at bounding box center [779, 110] width 12 height 12
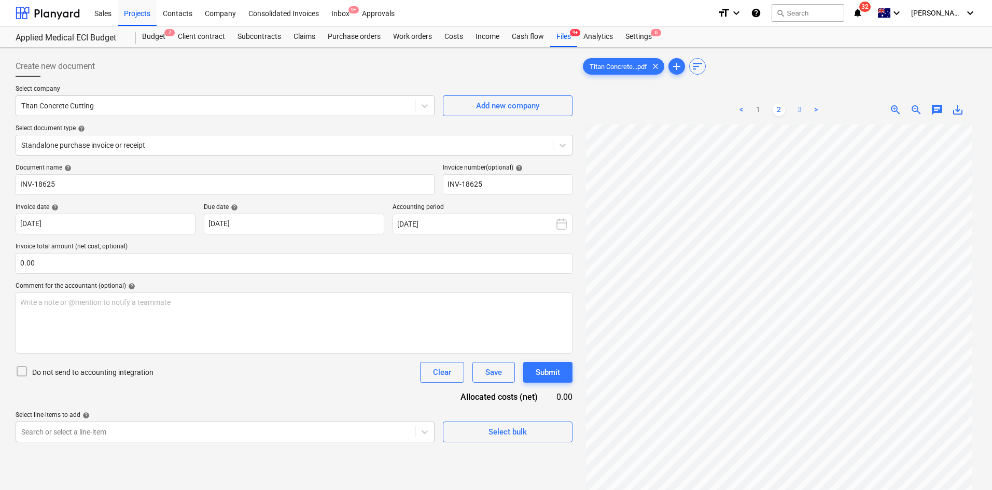
click at [798, 109] on link "3" at bounding box center [800, 110] width 12 height 12
click at [762, 113] on link "1" at bounding box center [758, 110] width 12 height 12
click at [507, 436] on div "Select bulk" at bounding box center [508, 431] width 38 height 13
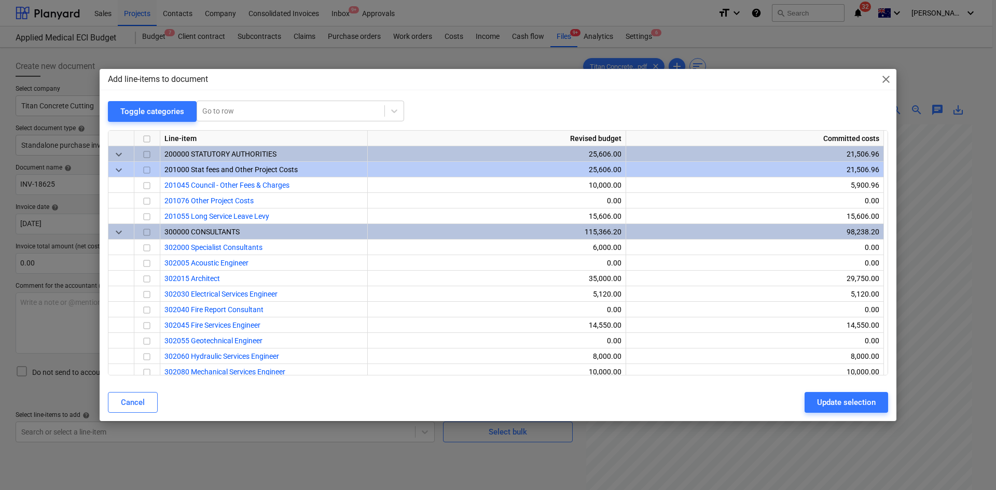
click at [890, 82] on span "close" at bounding box center [886, 79] width 12 height 12
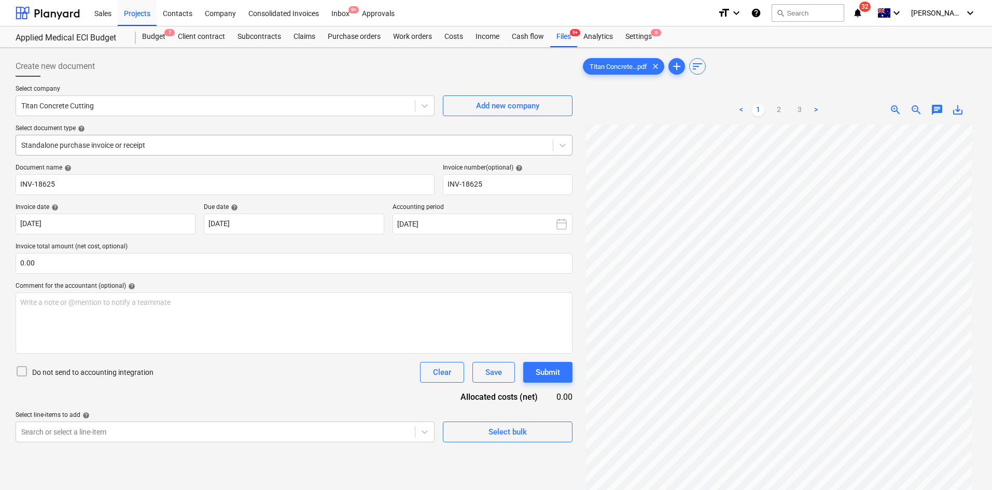
click at [182, 148] on div at bounding box center [284, 145] width 527 height 10
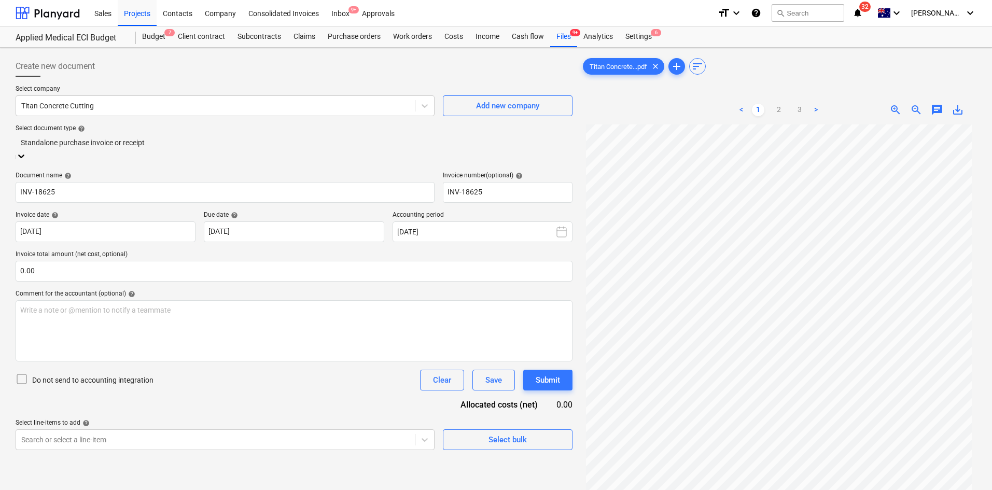
click at [270, 150] on div "Standalone purchase invoice or receipt" at bounding box center [294, 143] width 557 height 16
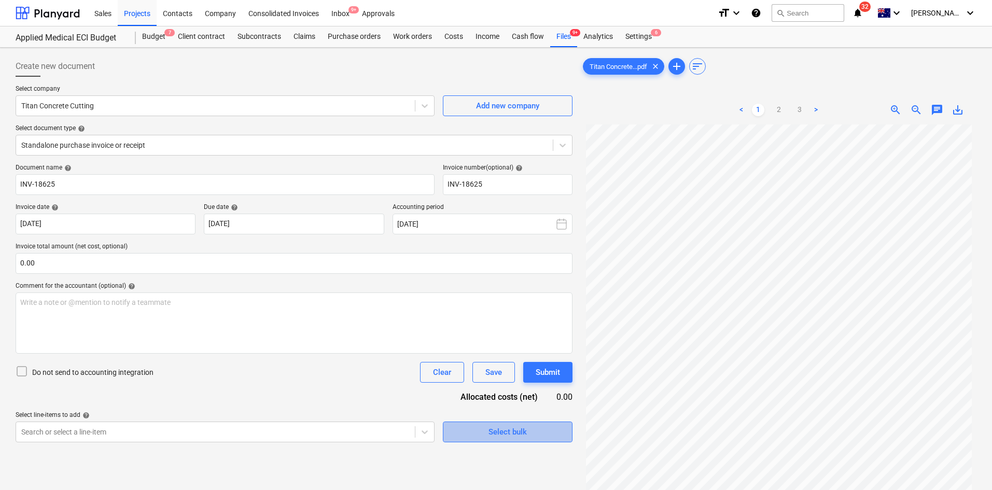
click at [490, 435] on div "Select bulk" at bounding box center [508, 431] width 38 height 13
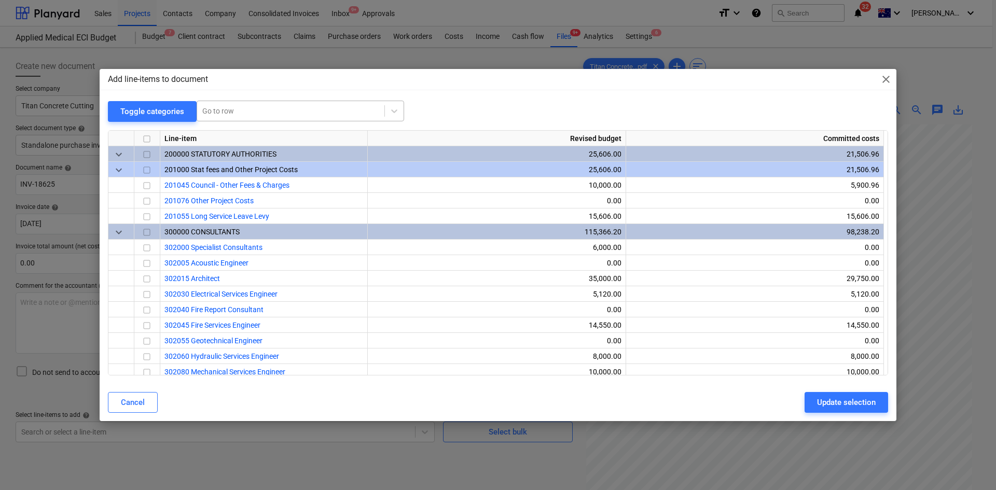
click at [230, 114] on div at bounding box center [290, 111] width 177 height 10
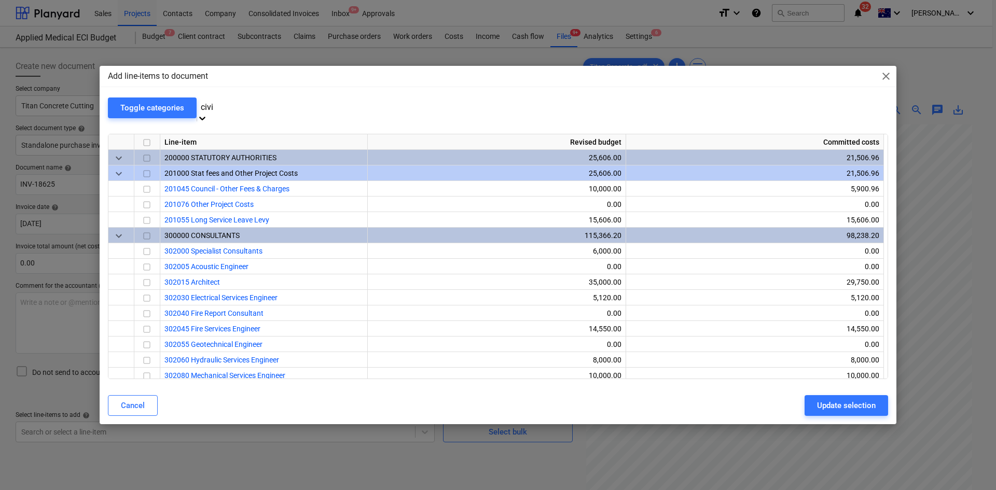
type input "civil"
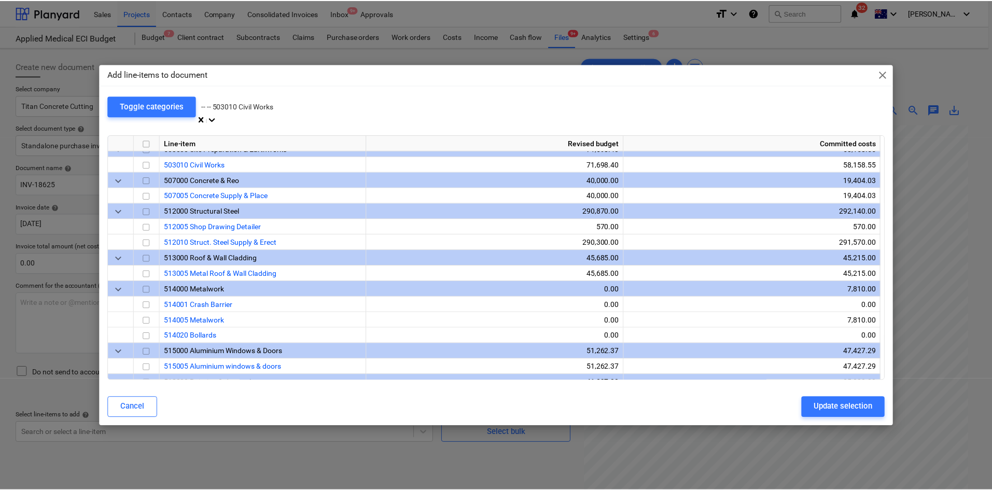
scroll to position [732, 0]
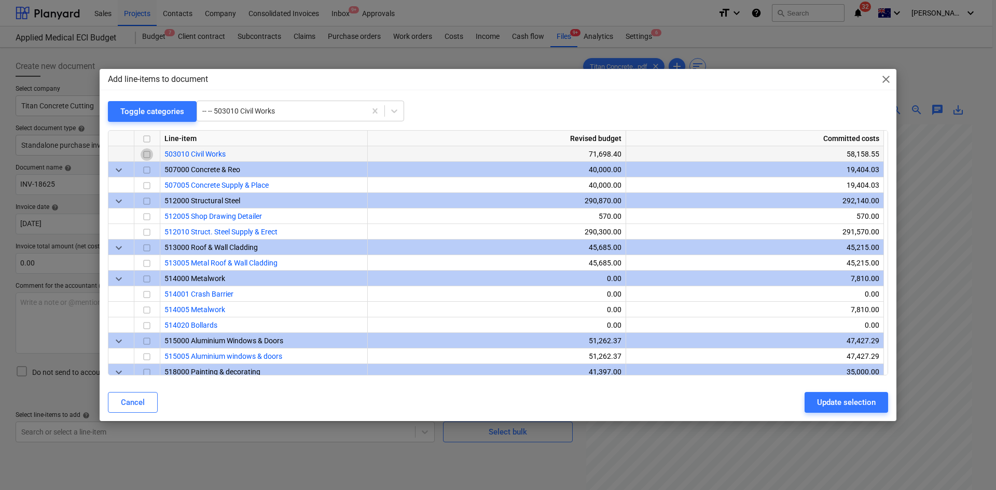
click at [147, 158] on input "checkbox" at bounding box center [147, 154] width 12 height 12
click at [825, 399] on div "Update selection" at bounding box center [846, 402] width 59 height 13
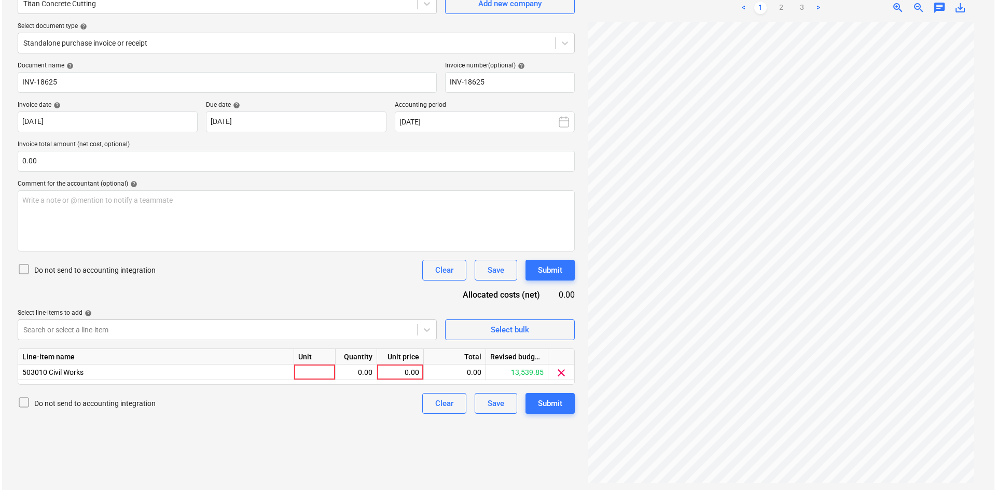
scroll to position [104, 0]
click at [308, 373] on div at bounding box center [313, 371] width 42 height 16
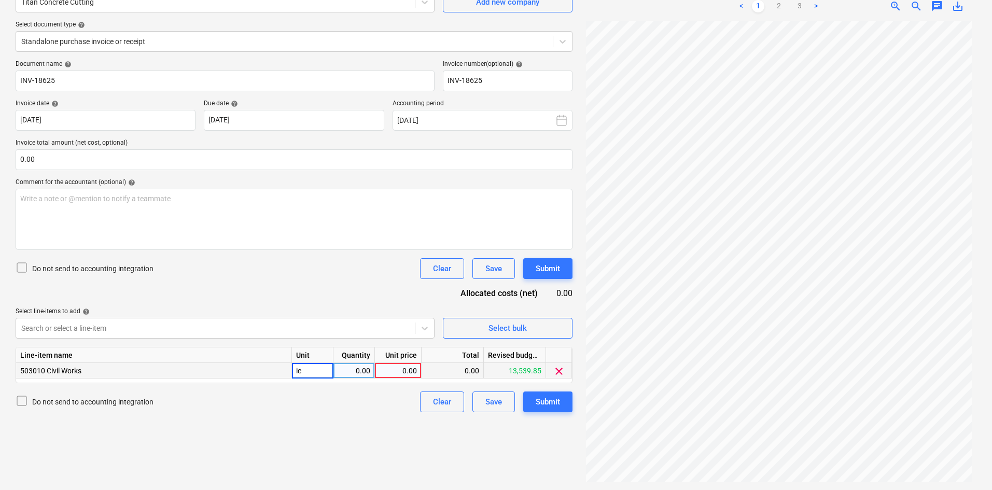
type input "i"
type input "ITEM"
click at [310, 372] on div "ITEM" at bounding box center [313, 371] width 42 height 16
type input "item"
type input "957"
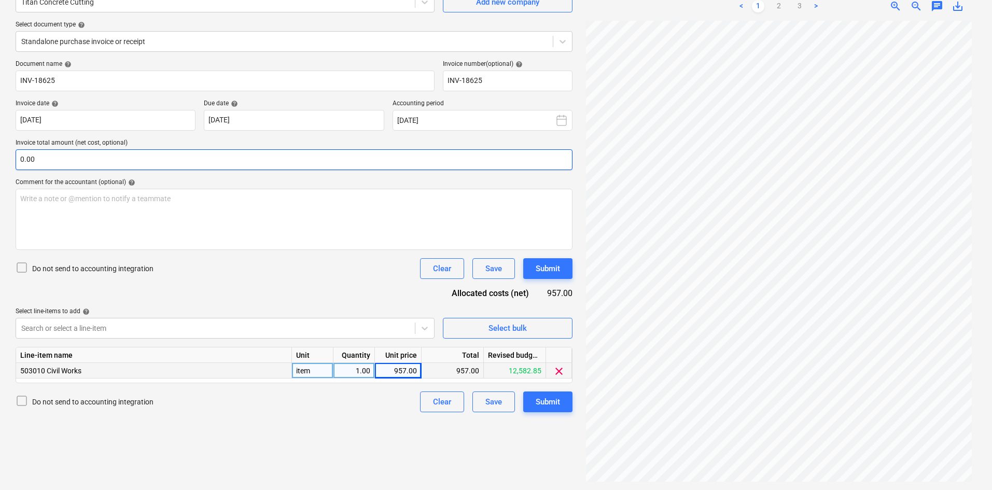
click at [66, 159] on input "0.00" at bounding box center [294, 159] width 557 height 21
click at [66, 159] on input "text" at bounding box center [294, 159] width 557 height 21
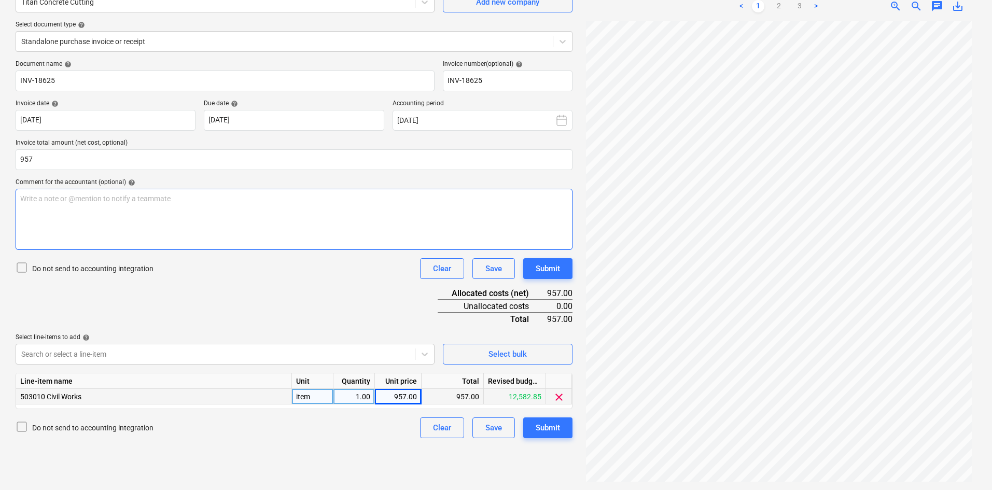
type input "957.00"
click at [85, 212] on div "Write a note or @mention to notify a teammate [PERSON_NAME]" at bounding box center [294, 219] width 557 height 61
click at [339, 339] on div "Select line-items to add help" at bounding box center [225, 338] width 419 height 8
click at [546, 424] on div "Submit" at bounding box center [548, 427] width 24 height 13
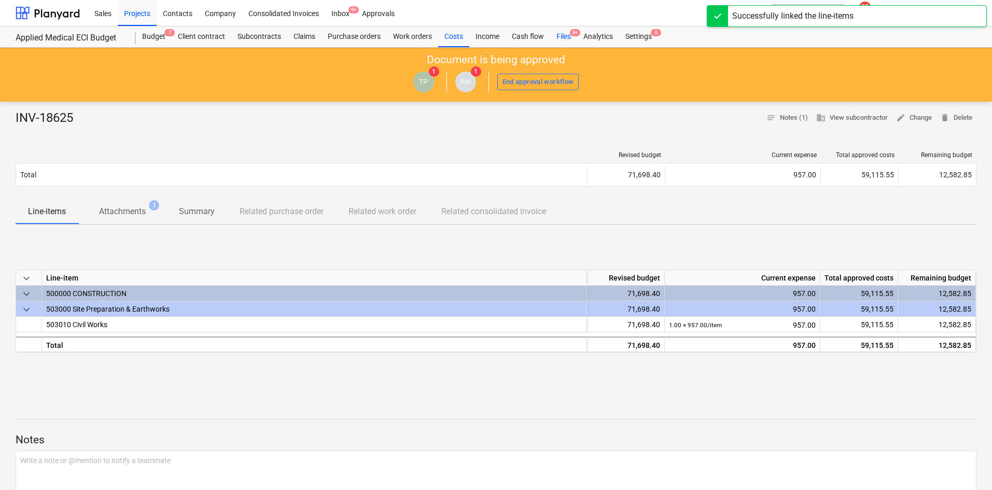
click at [568, 34] on div "Files 9+" at bounding box center [563, 36] width 27 height 21
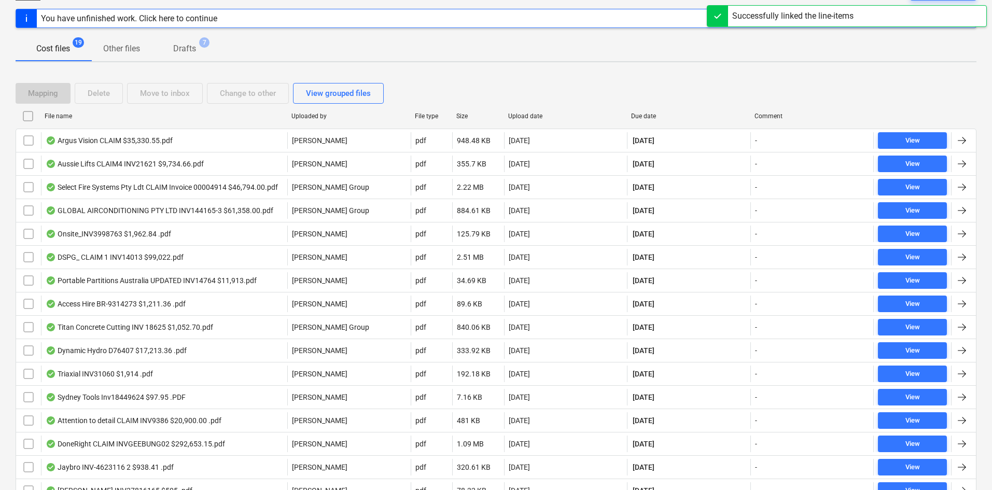
scroll to position [238, 0]
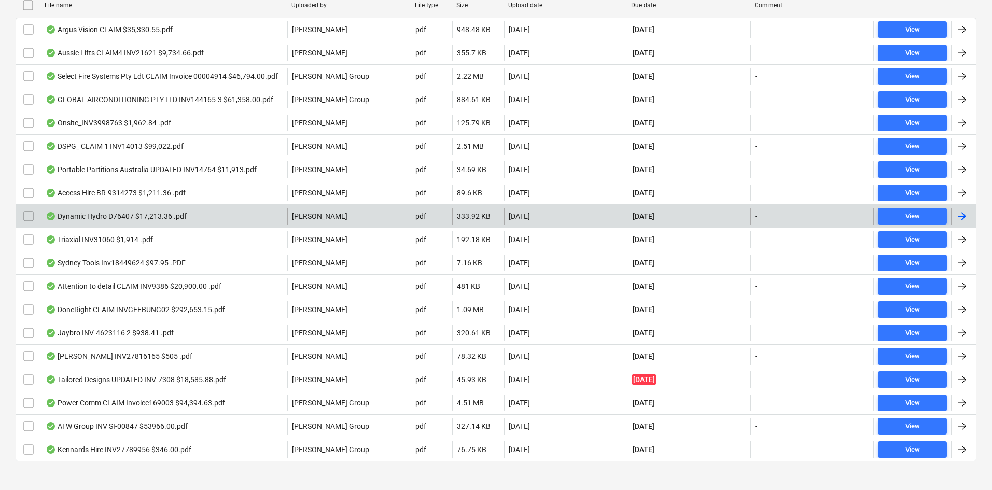
click at [137, 215] on div "Dynamic Hydro D76407 $17,213.36 .pdf" at bounding box center [116, 216] width 141 height 8
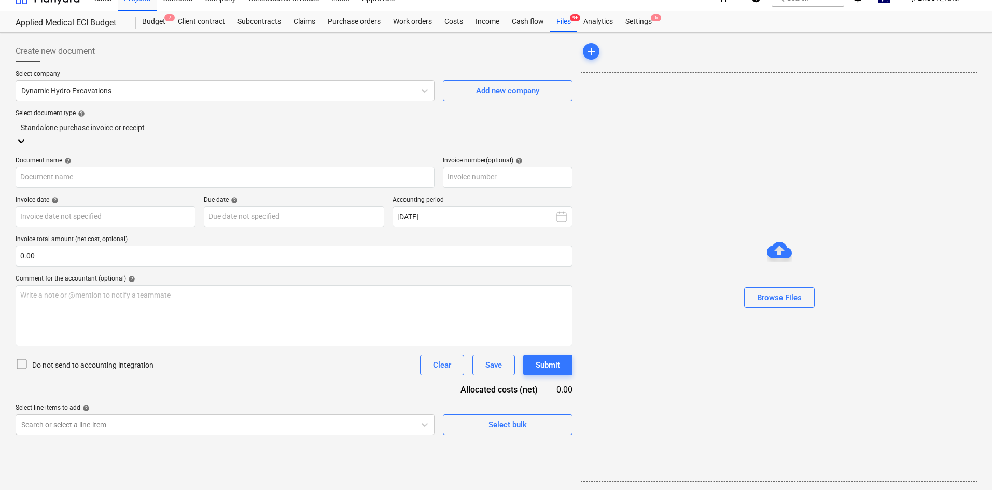
type input "D76407"
type input "27 Aug 2025"
type input "30 Sep 2025"
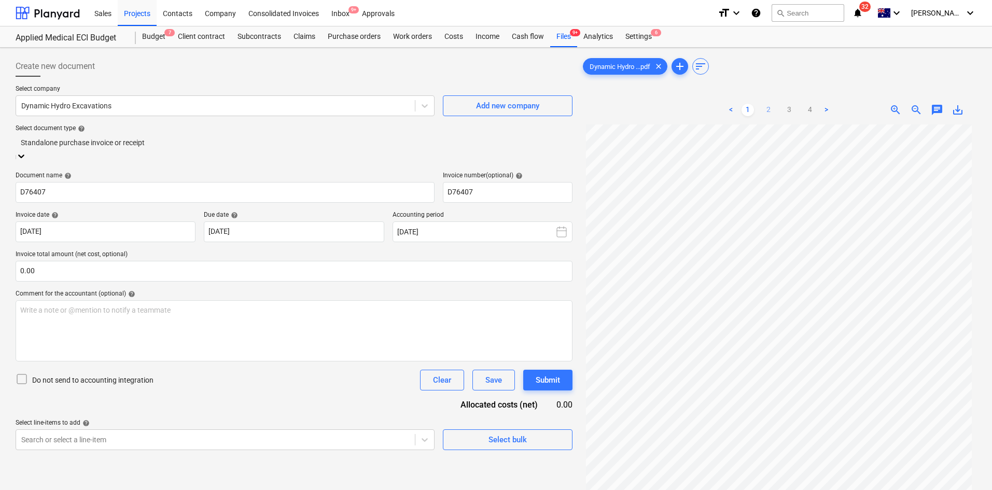
click at [771, 109] on link "2" at bounding box center [769, 110] width 12 height 12
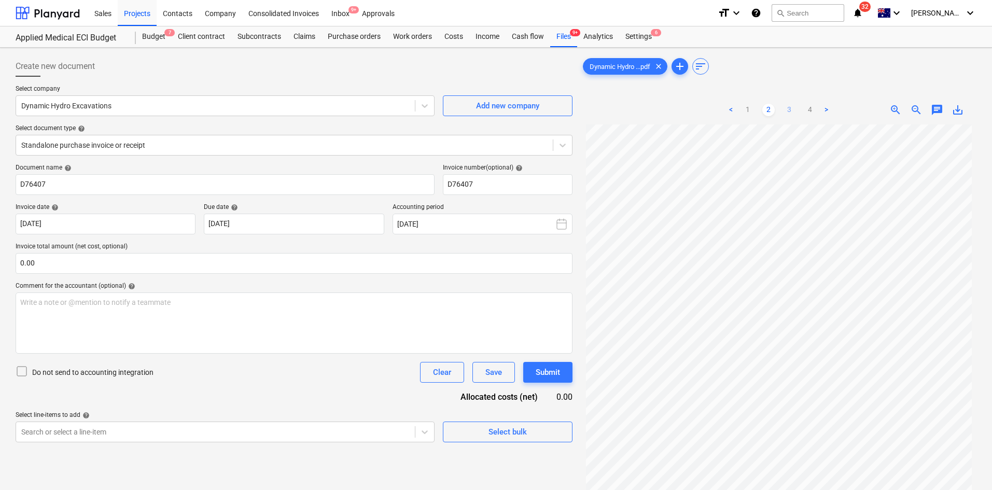
click at [791, 109] on link "3" at bounding box center [789, 110] width 12 height 12
click at [809, 111] on link "4" at bounding box center [810, 110] width 12 height 12
click at [744, 108] on link "1" at bounding box center [748, 110] width 12 height 12
click at [126, 144] on div at bounding box center [284, 145] width 527 height 10
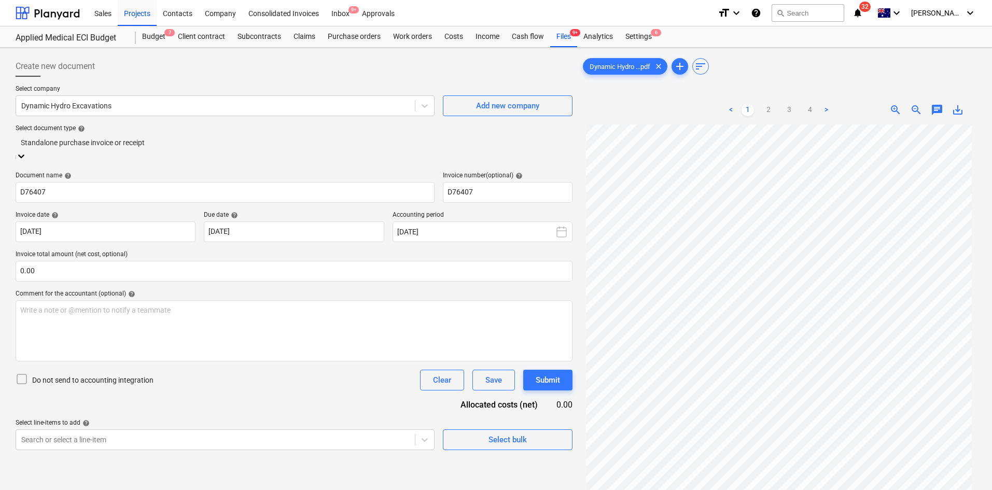
click at [130, 140] on div at bounding box center [294, 143] width 547 height 12
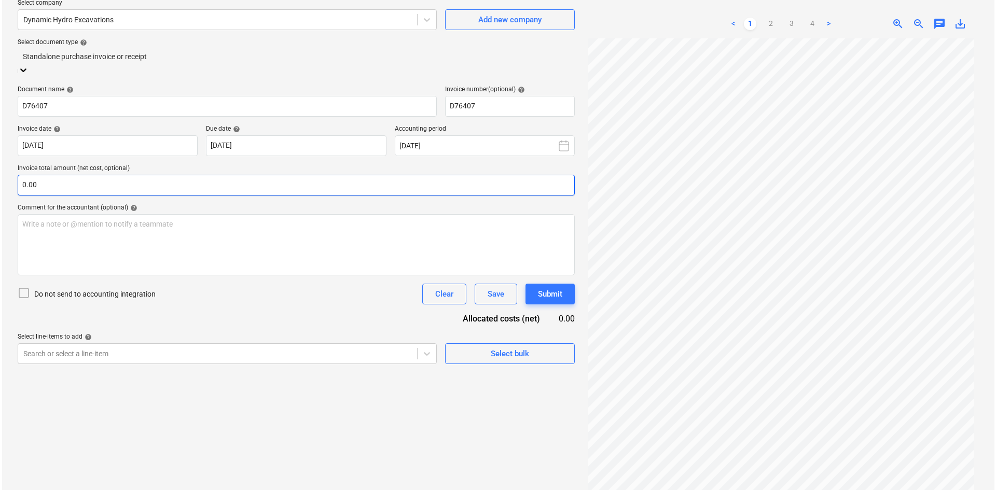
scroll to position [104, 0]
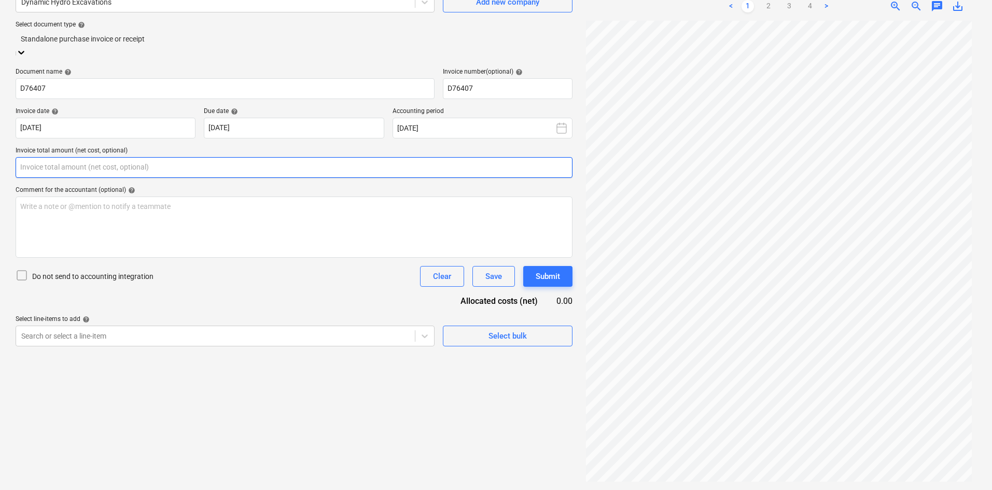
click at [230, 159] on input "text" at bounding box center [294, 167] width 557 height 21
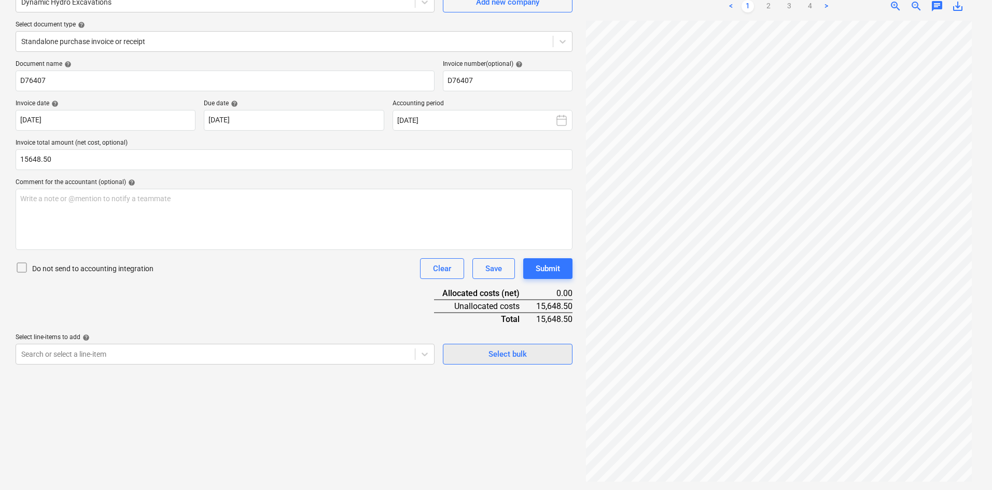
type input "15,648.50"
click at [479, 353] on span "Select bulk" at bounding box center [508, 354] width 104 height 13
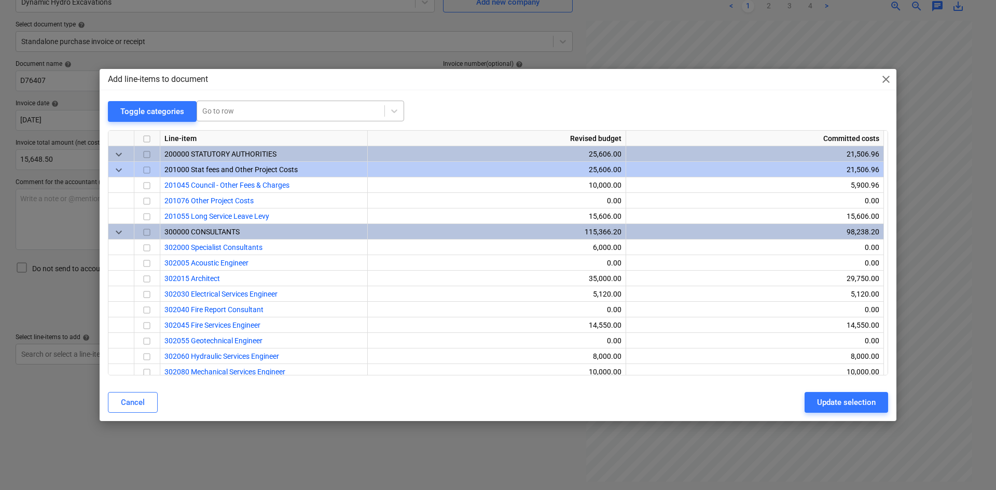
drag, startPoint x: 233, startPoint y: 100, endPoint x: 228, endPoint y: 114, distance: 14.9
click at [232, 103] on div "Add line-items to document close Toggle categories Go to row Line-item Revised …" at bounding box center [498, 245] width 797 height 352
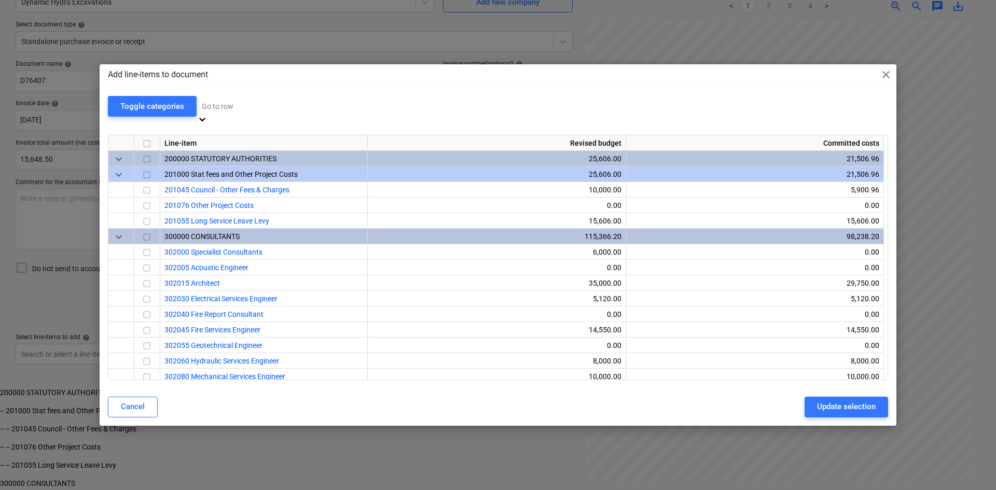
click at [228, 112] on div at bounding box center [300, 106] width 197 height 12
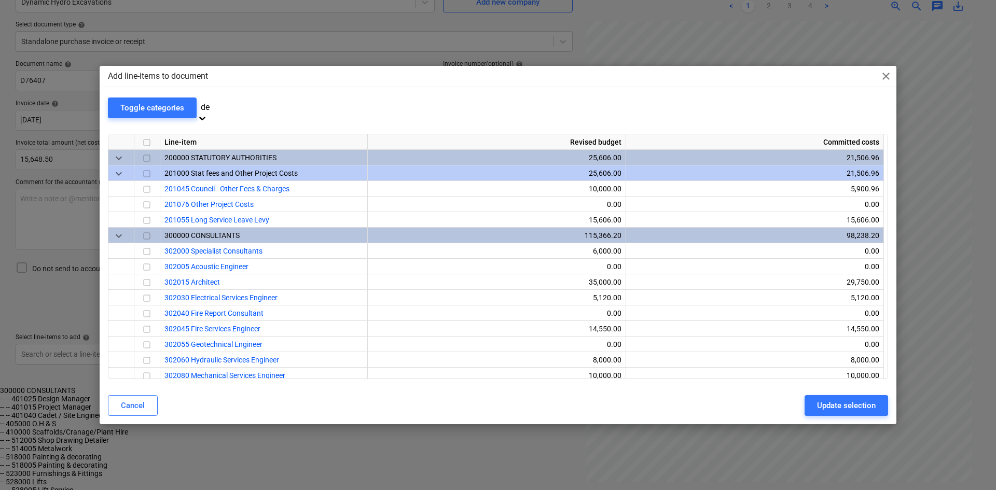
type input "d"
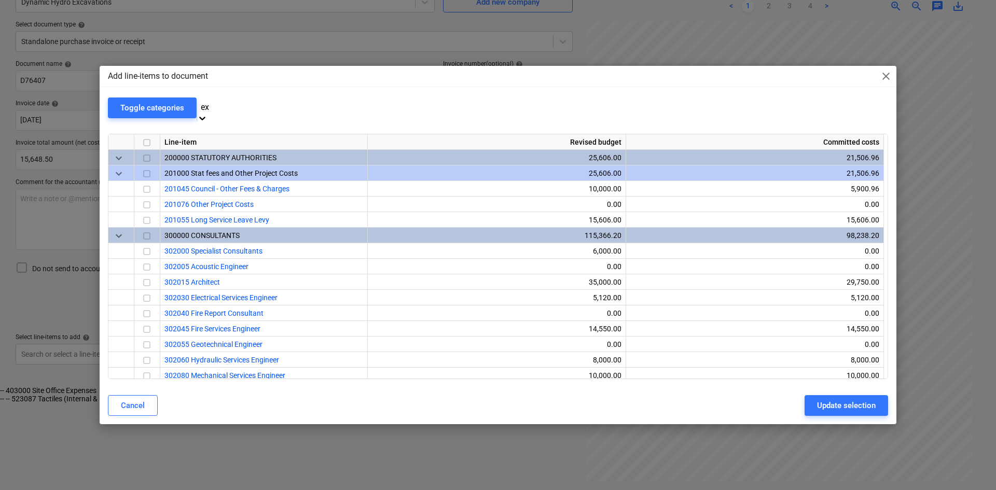
type input "e"
type input "civil"
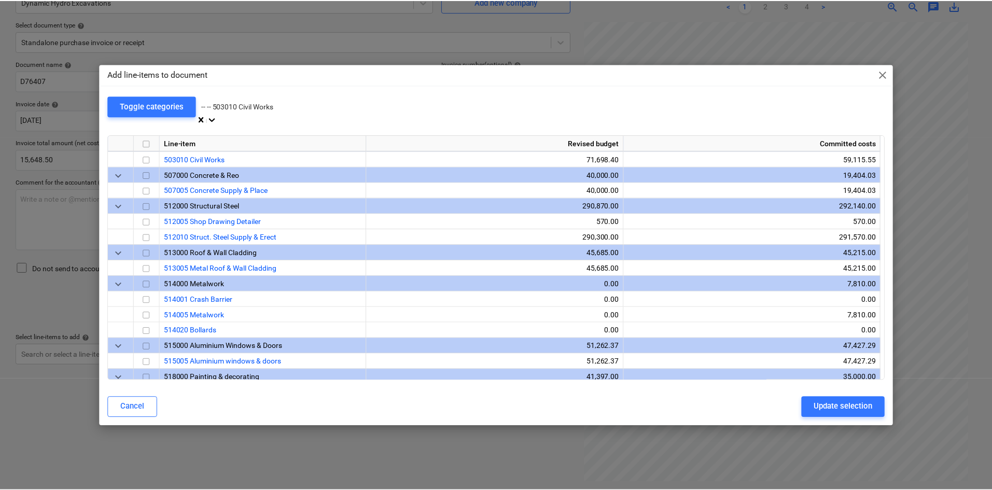
scroll to position [732, 0]
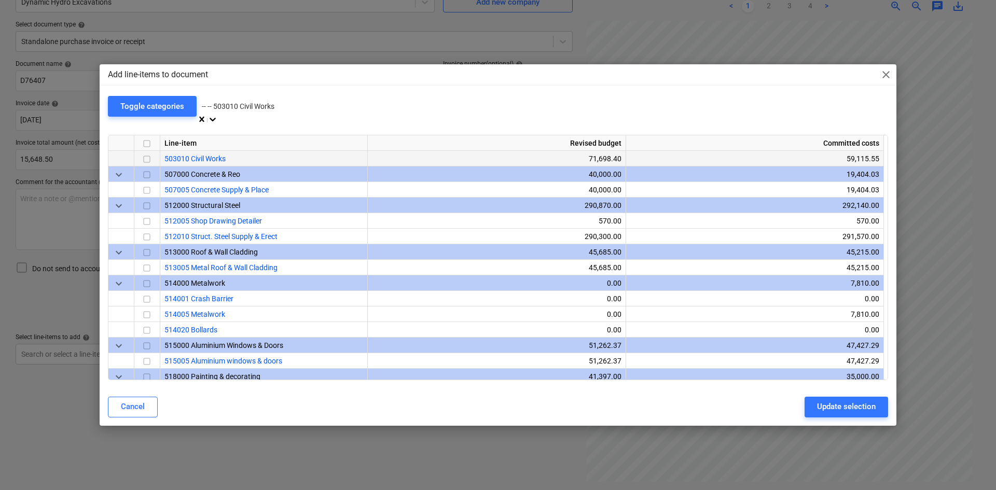
click at [143, 153] on input "checkbox" at bounding box center [147, 159] width 12 height 12
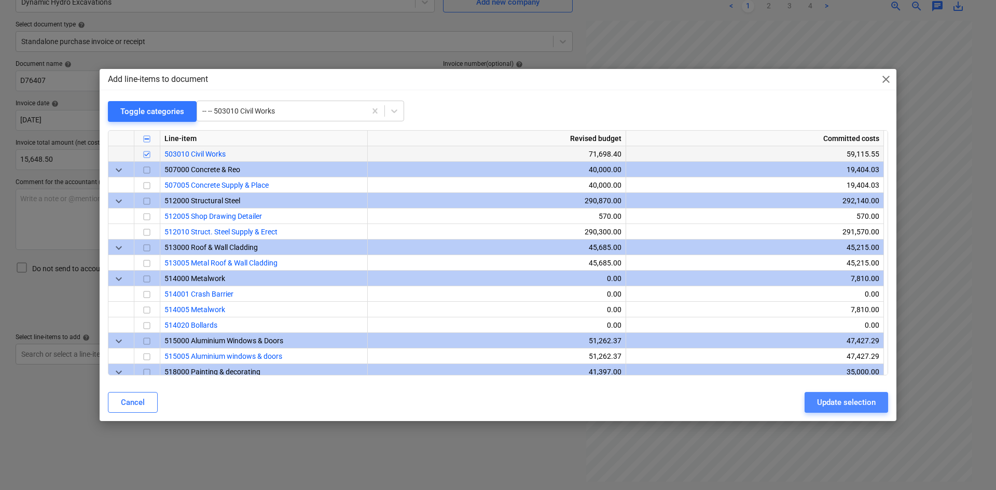
click at [844, 405] on div "Update selection" at bounding box center [846, 402] width 59 height 13
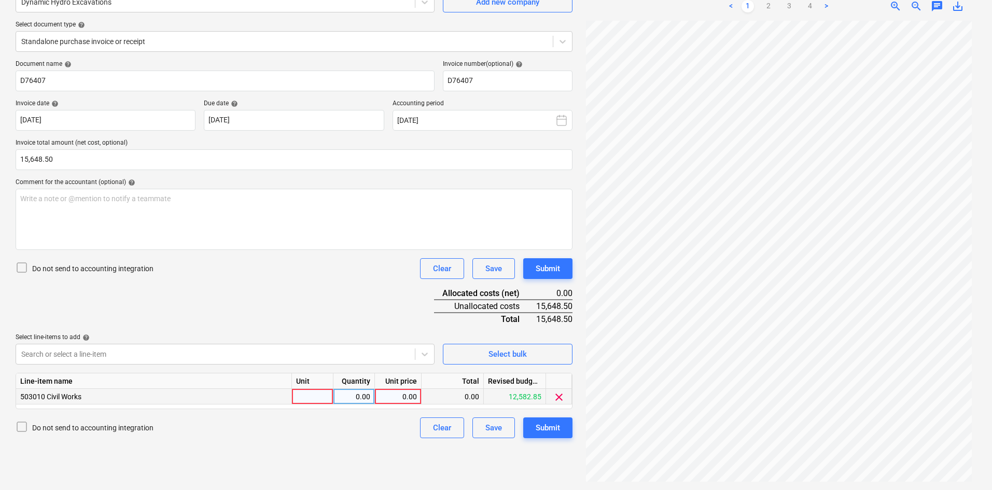
click at [335, 393] on div "0.00" at bounding box center [355, 397] width 42 height 16
click at [313, 395] on div at bounding box center [313, 397] width 42 height 16
type input "item"
type input "15648.50"
click at [363, 298] on div "Document name help D76407 Invoice number (optional) help D76407 Invoice date he…" at bounding box center [294, 249] width 557 height 378
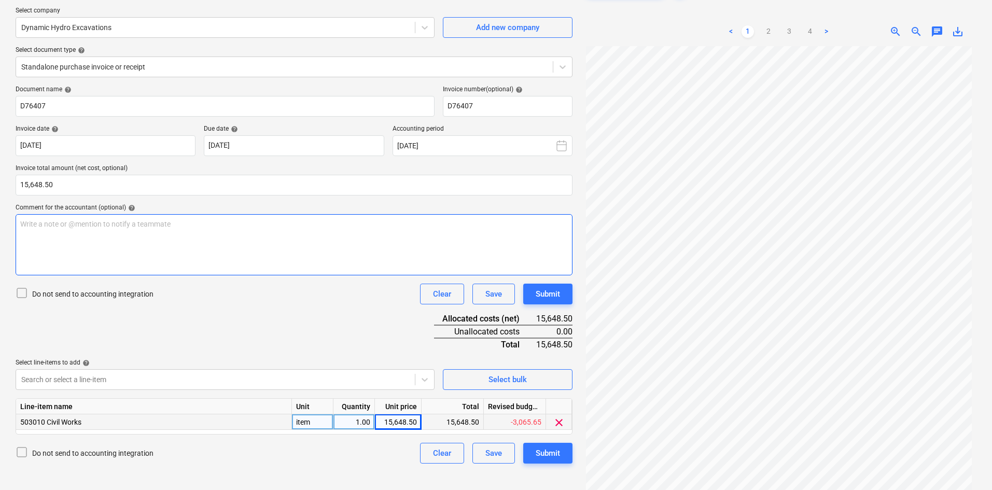
scroll to position [52, 0]
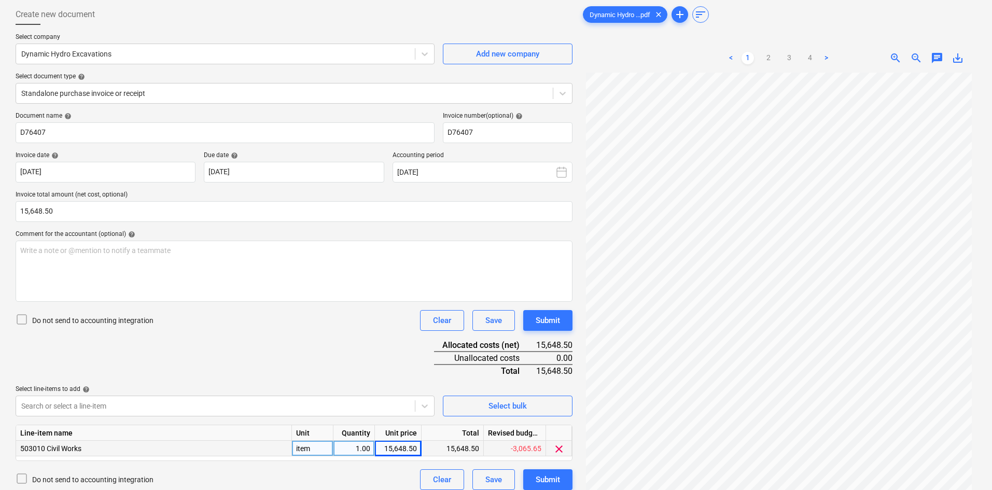
click at [803, 58] on ul "< 1 2 3 4 >" at bounding box center [779, 58] width 127 height 12
click at [811, 58] on link "4" at bounding box center [810, 58] width 12 height 12
click at [791, 59] on link "3" at bounding box center [789, 58] width 12 height 12
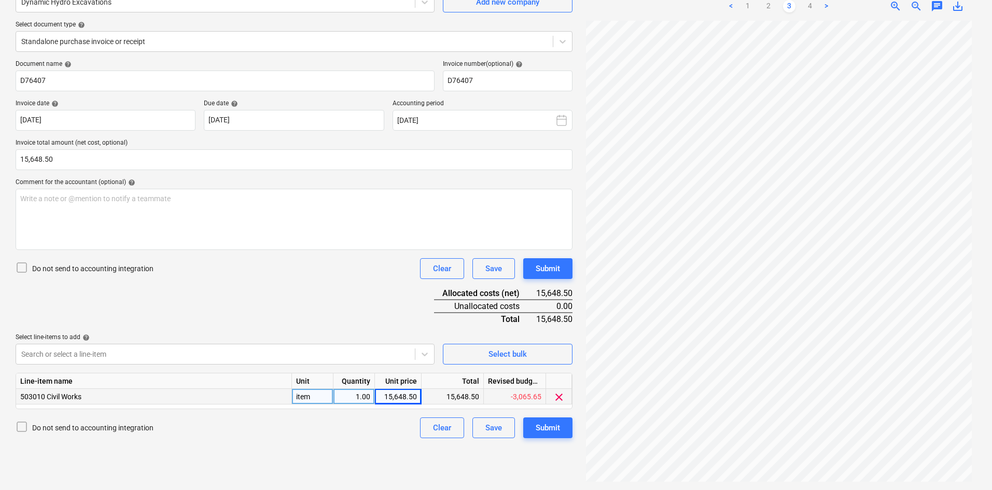
scroll to position [0, 0]
click at [810, 14] on div "< 1 2 3 4 >" at bounding box center [779, 6] width 127 height 29
click at [811, 6] on link "4" at bounding box center [810, 6] width 12 height 12
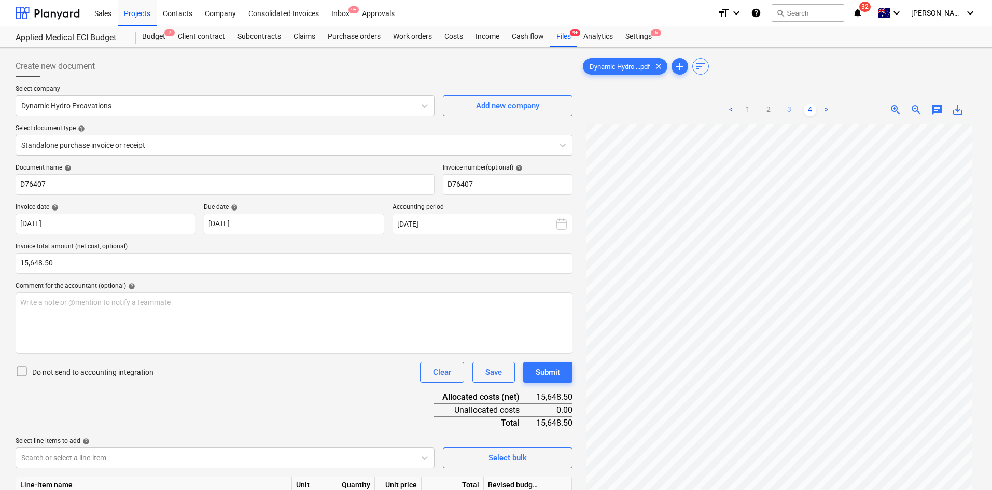
click at [787, 111] on link "3" at bounding box center [789, 110] width 12 height 12
click at [771, 108] on link "2" at bounding box center [769, 110] width 12 height 12
click at [780, 106] on ul "< 1 2 3 4 >" at bounding box center [779, 110] width 127 height 12
click at [785, 109] on link "3" at bounding box center [789, 110] width 12 height 12
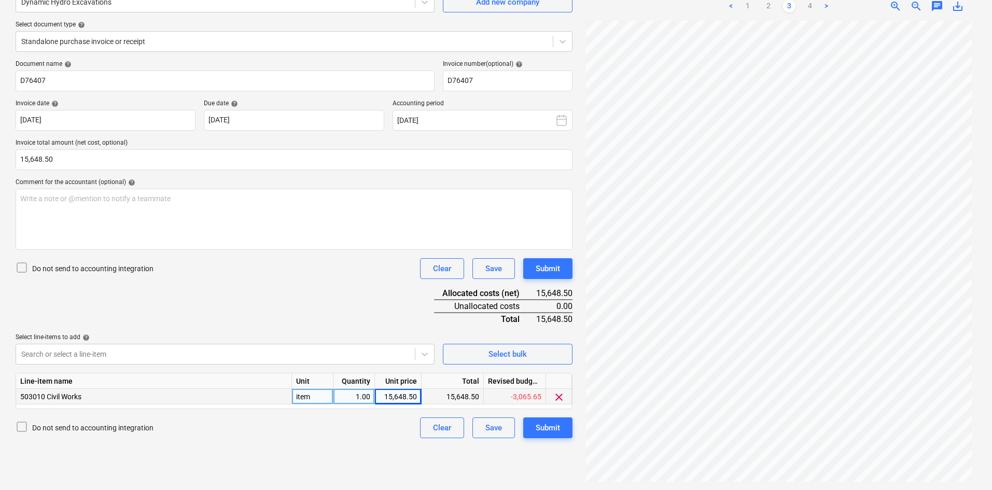
click at [767, 14] on div "< 1 2 3 4 >" at bounding box center [779, 6] width 127 height 29
click at [766, 6] on link "2" at bounding box center [769, 6] width 12 height 12
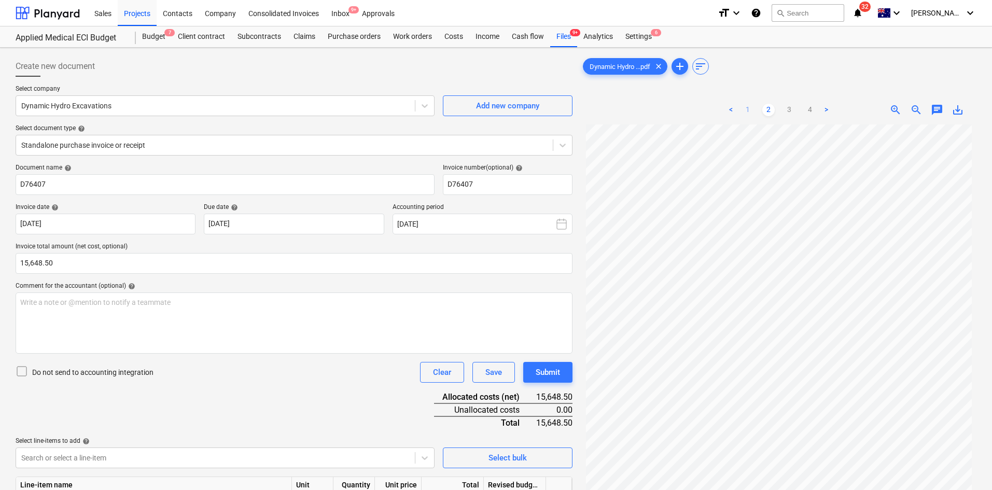
click at [746, 111] on link "1" at bounding box center [748, 110] width 12 height 12
click at [783, 109] on ul "< 1 2 3 4 >" at bounding box center [779, 110] width 127 height 12
click at [790, 110] on link "3" at bounding box center [789, 110] width 12 height 12
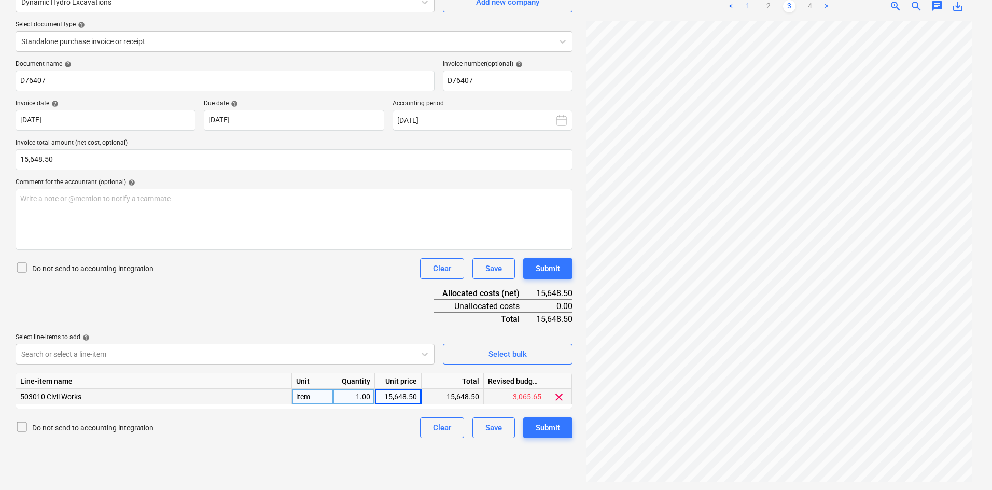
click at [748, 8] on link "1" at bounding box center [748, 6] width 12 height 12
click at [787, 9] on link "3" at bounding box center [789, 6] width 12 height 12
click at [197, 227] on div "Write a note or @mention to notify a teammate [PERSON_NAME]" at bounding box center [294, 219] width 557 height 61
click at [270, 221] on div "Exceeded allowed budget hence negative. Invoice is for the asbestos hydrovac wo…" at bounding box center [294, 219] width 557 height 61
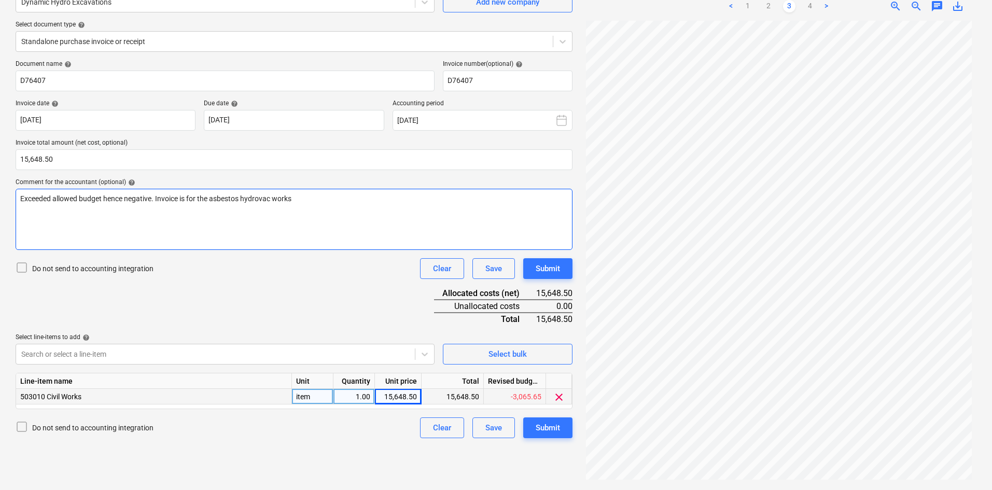
click at [337, 209] on div "Exceeded allowed budget hence negative. Invoice is for the asbestos hydrovac wo…" at bounding box center [294, 219] width 557 height 61
drag, startPoint x: 261, startPoint y: 200, endPoint x: 458, endPoint y: 228, distance: 198.6
click at [458, 228] on div "Exceeded allowed budget hence negative. Invoice is for the asbestos hydrovac wo…" at bounding box center [294, 219] width 557 height 61
click at [749, 10] on link "1" at bounding box center [748, 6] width 12 height 12
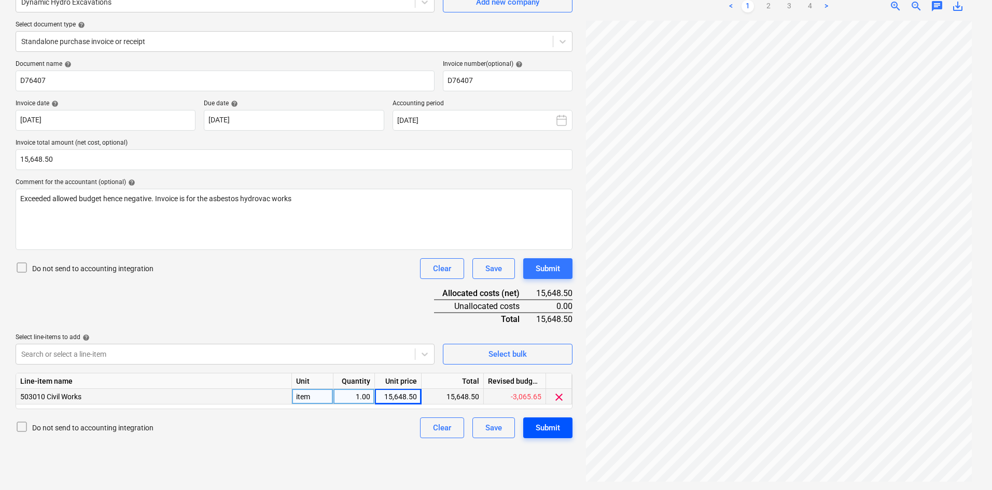
click at [547, 428] on div "Submit" at bounding box center [548, 427] width 24 height 13
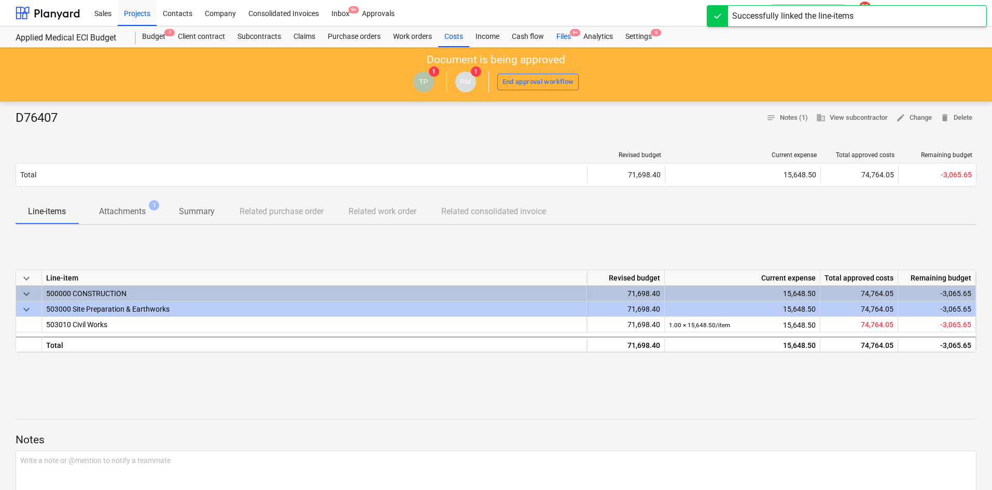
click at [564, 33] on div "Files 9+" at bounding box center [563, 36] width 27 height 21
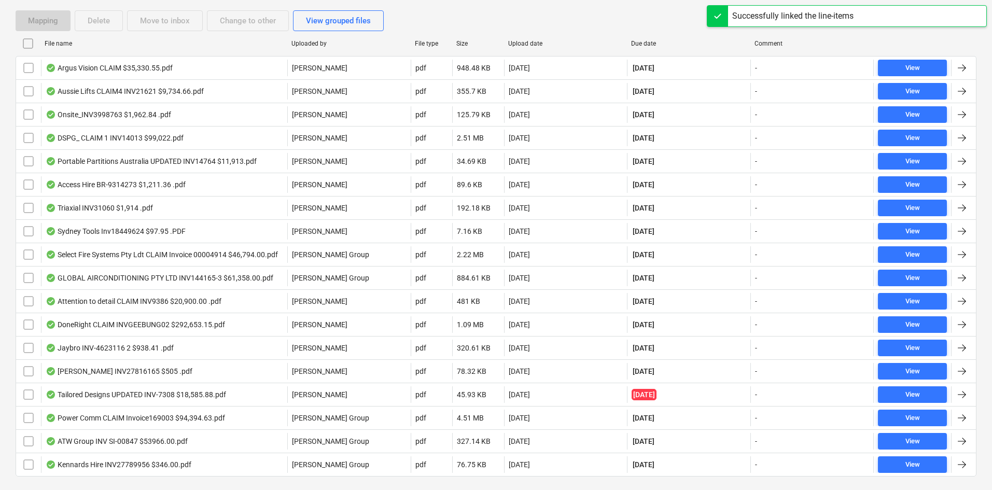
scroll to position [224, 0]
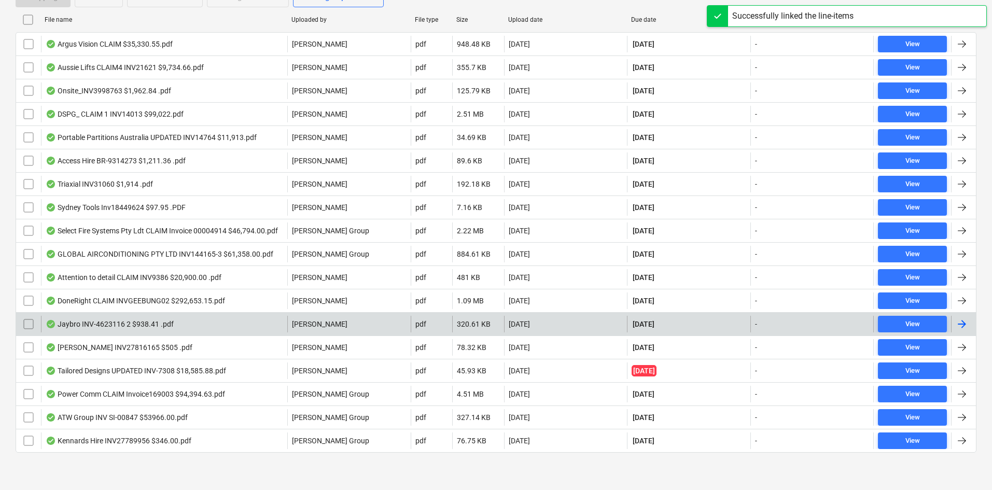
click at [227, 327] on div "Jaybro INV-4623116 2 $938.41 .pdf" at bounding box center [164, 324] width 246 height 17
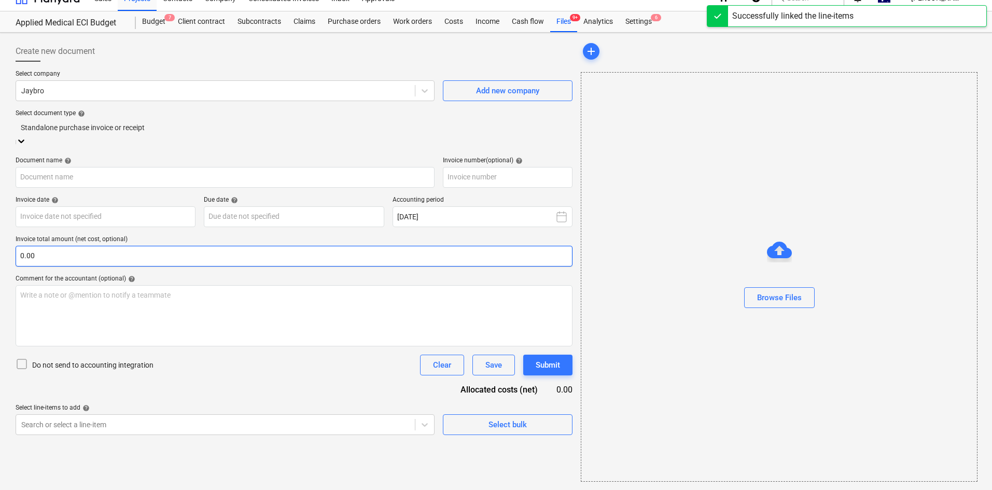
scroll to position [15, 0]
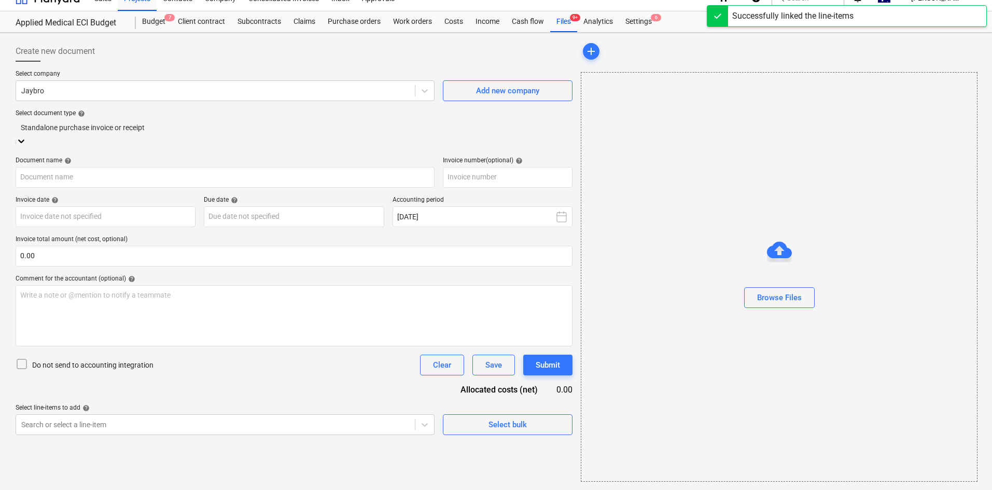
type input "4623116"
type input "28 Aug 2025"
type input "30 Sep 2025"
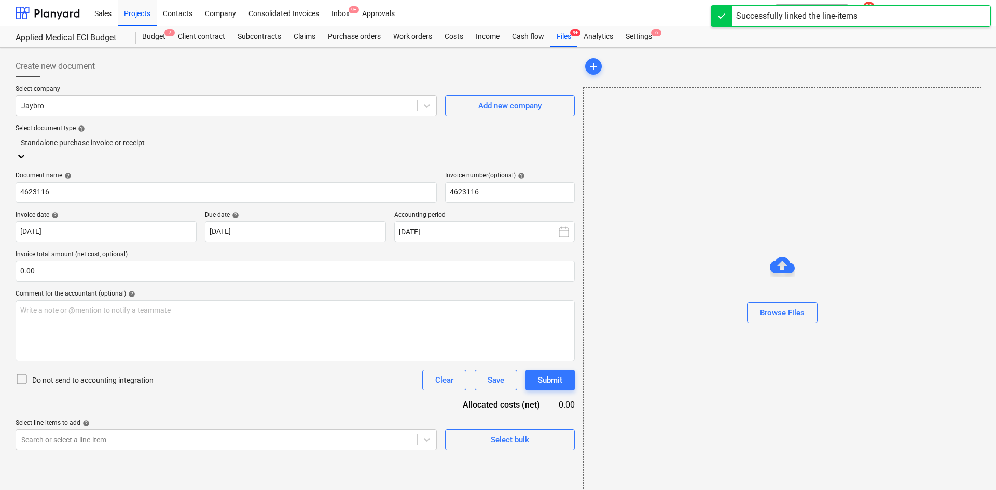
click at [126, 128] on div "Select document type help" at bounding box center [295, 129] width 559 height 8
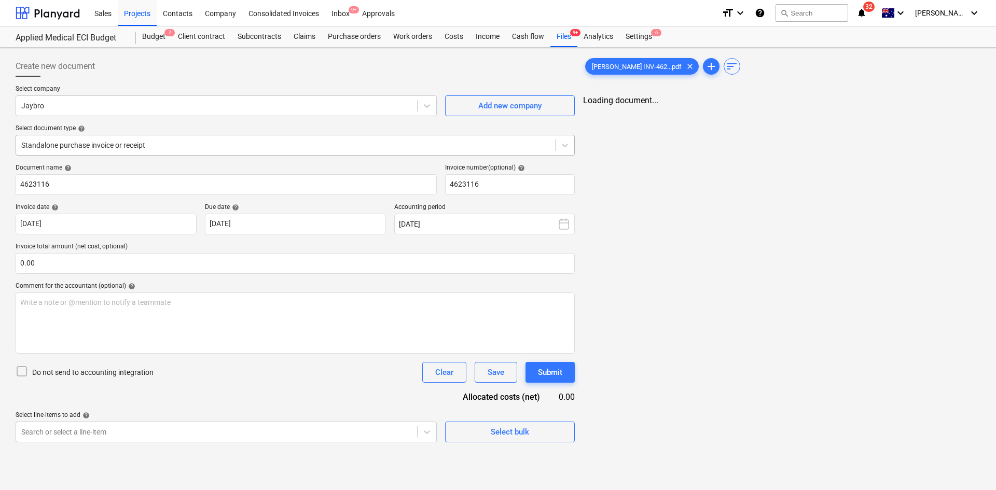
click at [129, 141] on div at bounding box center [285, 145] width 529 height 10
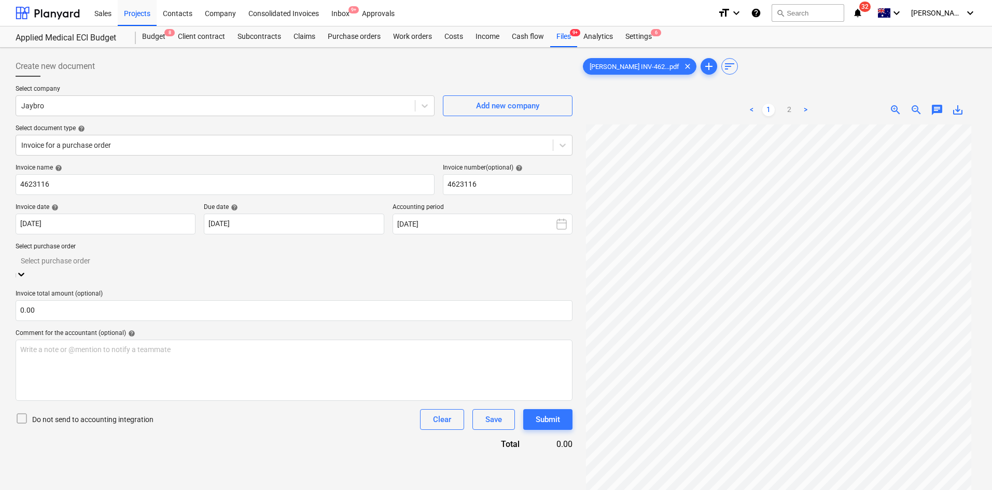
click at [102, 255] on div "Select purchase order" at bounding box center [294, 267] width 557 height 29
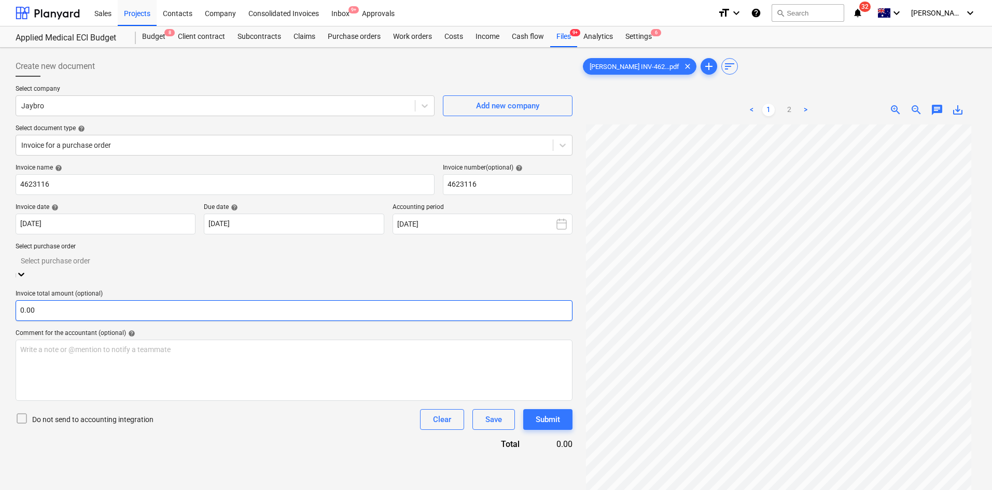
click at [89, 490] on div "0041-Applied-Medical-Fitout-PO-043 | Purchase order" at bounding box center [496, 494] width 992 height 8
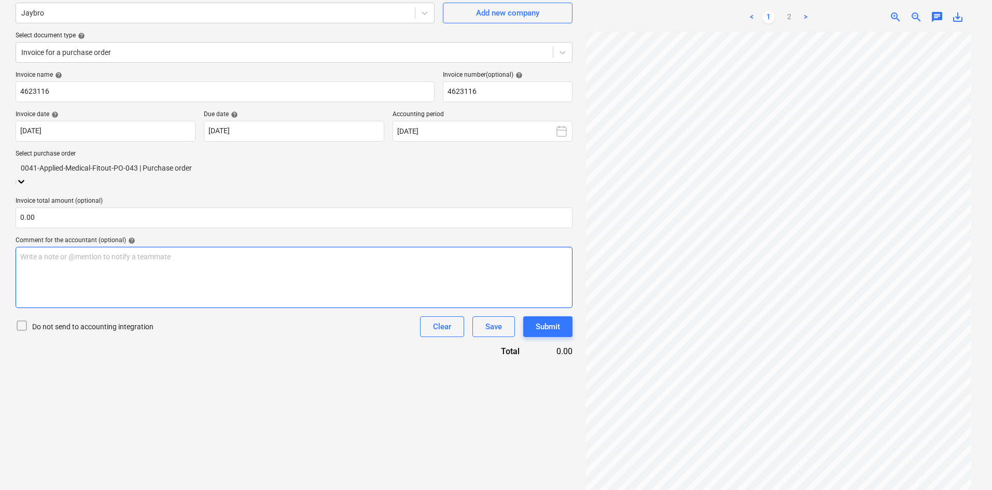
scroll to position [104, 0]
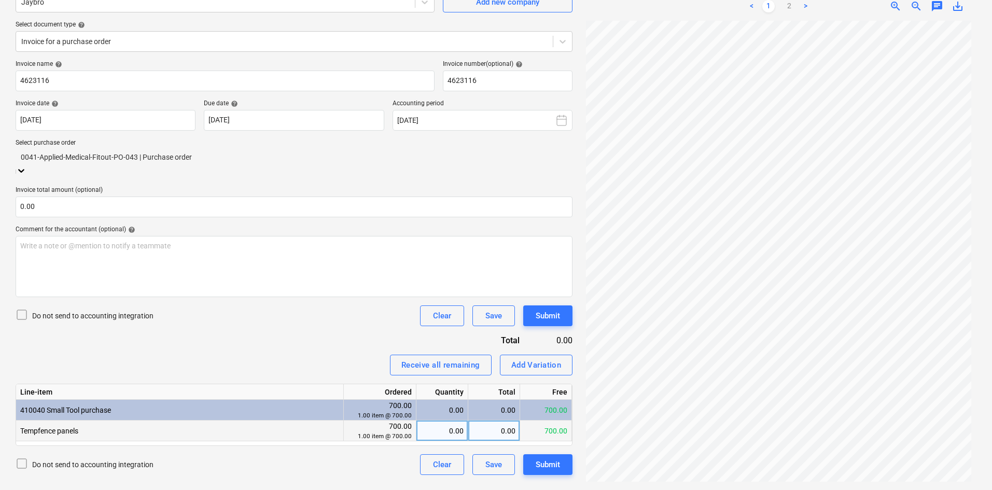
click at [435, 423] on div "0.00" at bounding box center [442, 431] width 43 height 21
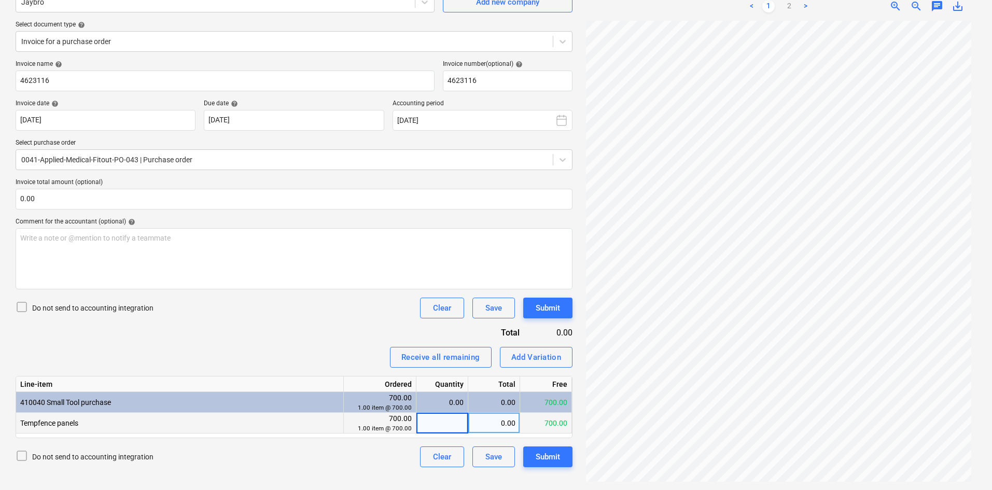
type input "q"
click at [336, 321] on div "Invoice name help 4623116 Invoice number (optional) help 4623116 Invoice date h…" at bounding box center [294, 263] width 557 height 407
drag, startPoint x: 447, startPoint y: 427, endPoint x: 381, endPoint y: 360, distance: 93.6
click at [447, 426] on div "0.00" at bounding box center [442, 423] width 43 height 21
click at [293, 295] on div "Invoice name help 4623116 Invoice number (optional) help 4623116 Invoice date h…" at bounding box center [294, 263] width 557 height 407
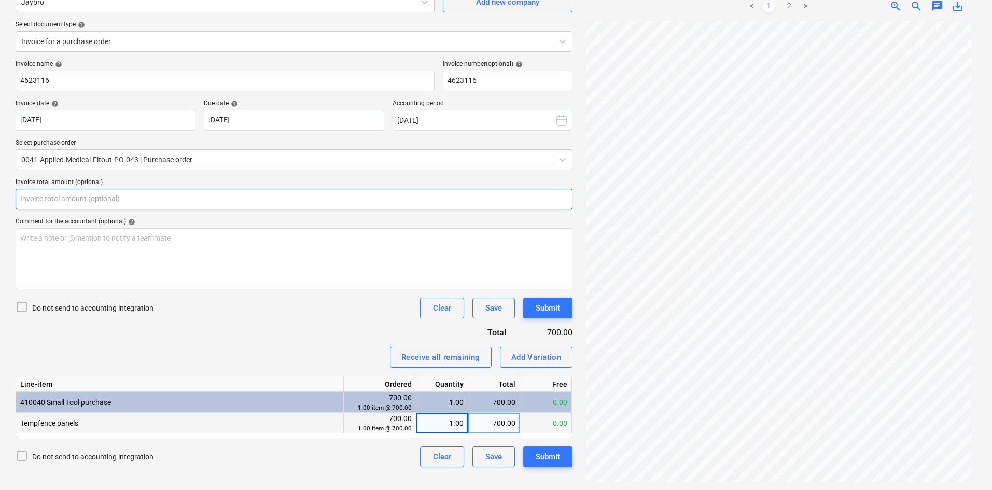
click at [172, 199] on input "text" at bounding box center [294, 199] width 557 height 21
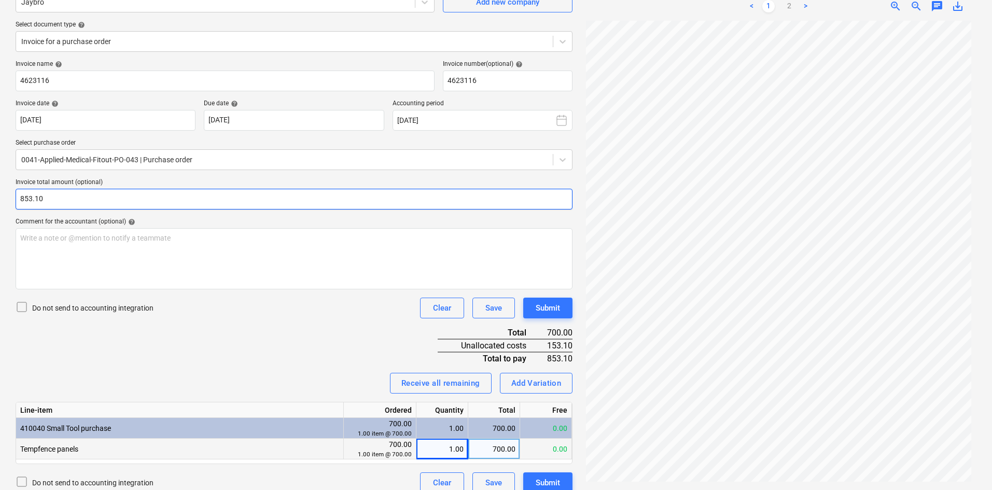
type input "853.10"
click at [198, 341] on div "Invoice name help 4623116 Invoice number (optional) help 4623116 Invoice date h…" at bounding box center [294, 276] width 557 height 433
click at [276, 345] on div "Invoice name help 4623116 Invoice number (optional) help 4623116 Invoice date h…" at bounding box center [294, 276] width 557 height 433
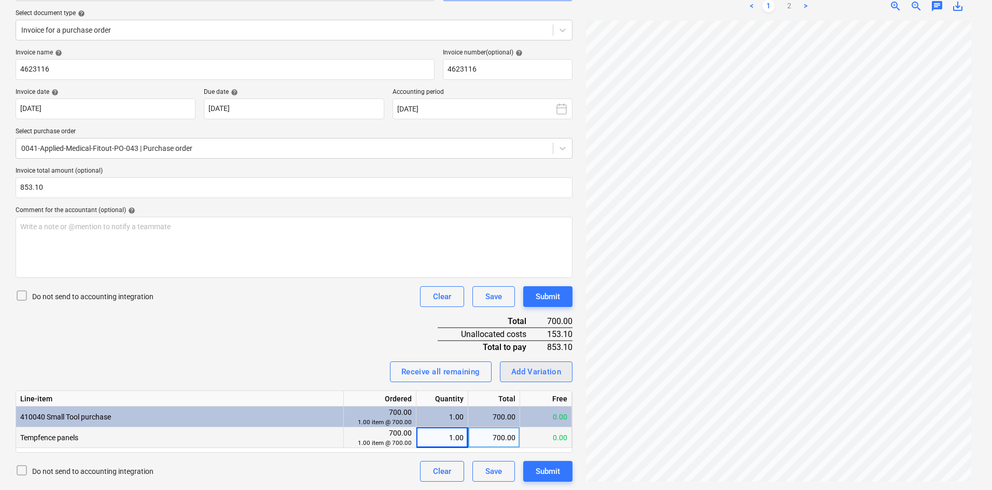
click at [541, 371] on div "Add Variation" at bounding box center [537, 371] width 50 height 13
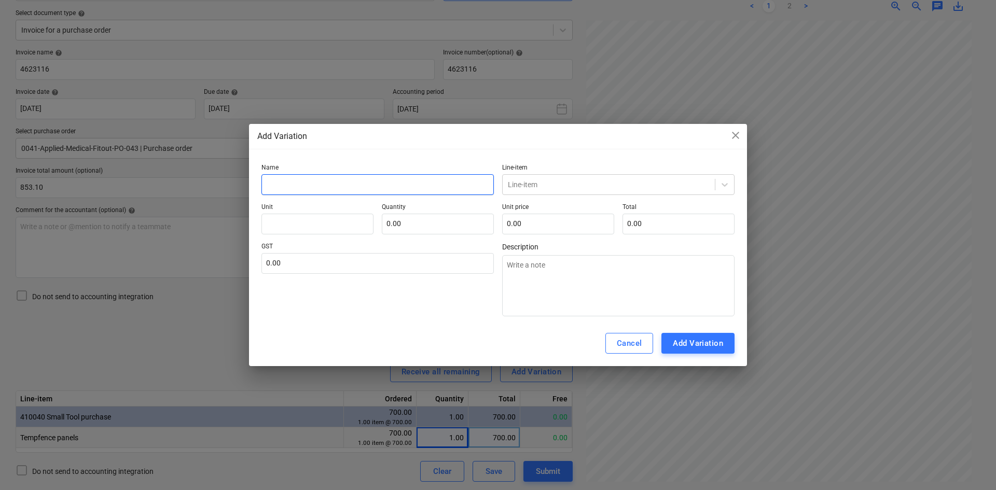
click at [294, 187] on input "text" at bounding box center [377, 184] width 232 height 21
type input "Additional cost"
click at [545, 181] on div at bounding box center [609, 185] width 202 height 10
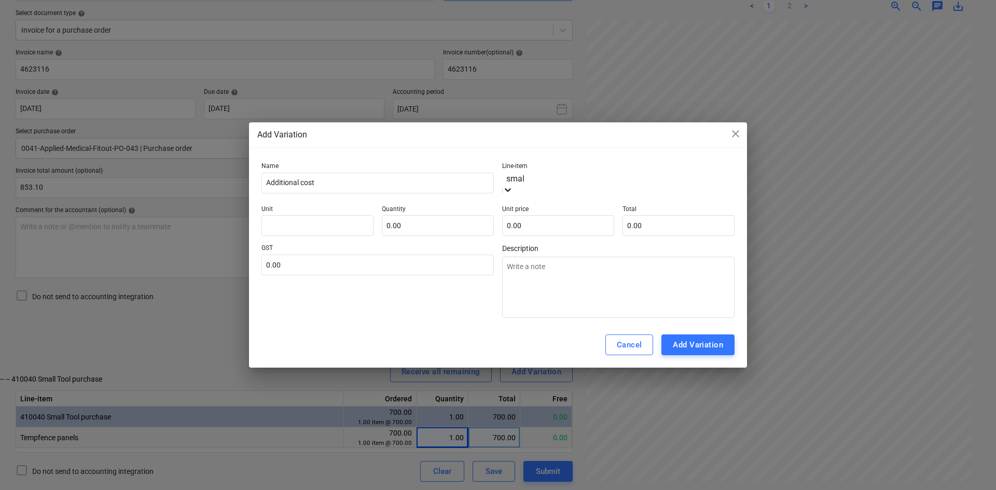
type input "small"
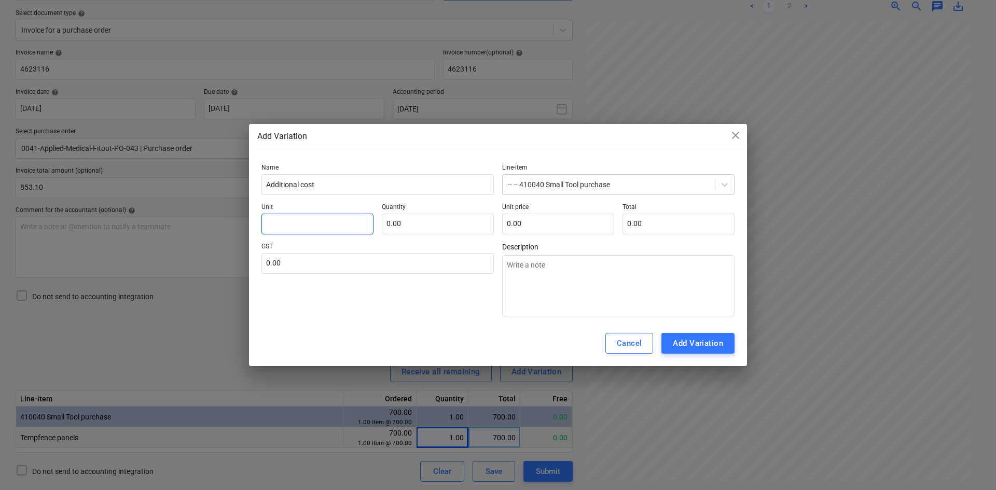
click at [304, 218] on input "text" at bounding box center [317, 224] width 112 height 21
type input "item"
type input "1.00"
type input "8"
type input "8.00"
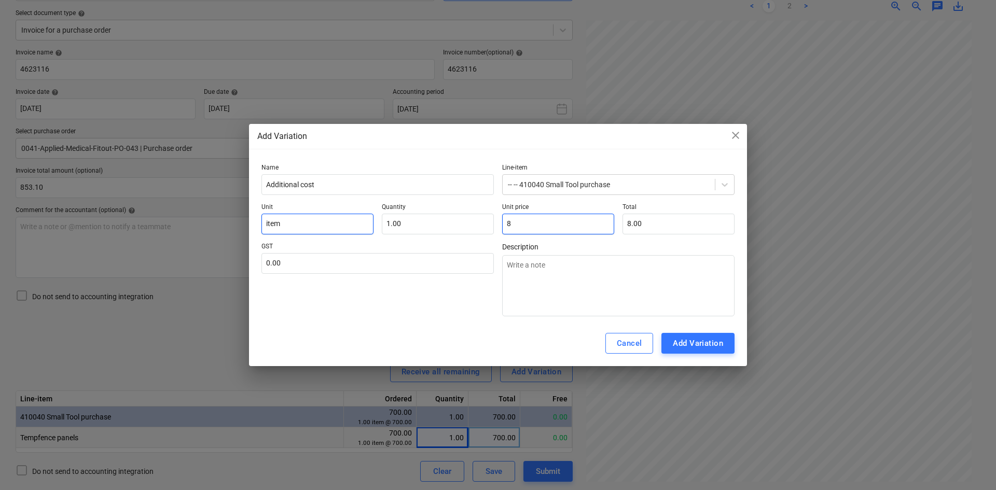
type input "85"
type input "85.00"
type input "853"
type input "853.00"
type input "853.1"
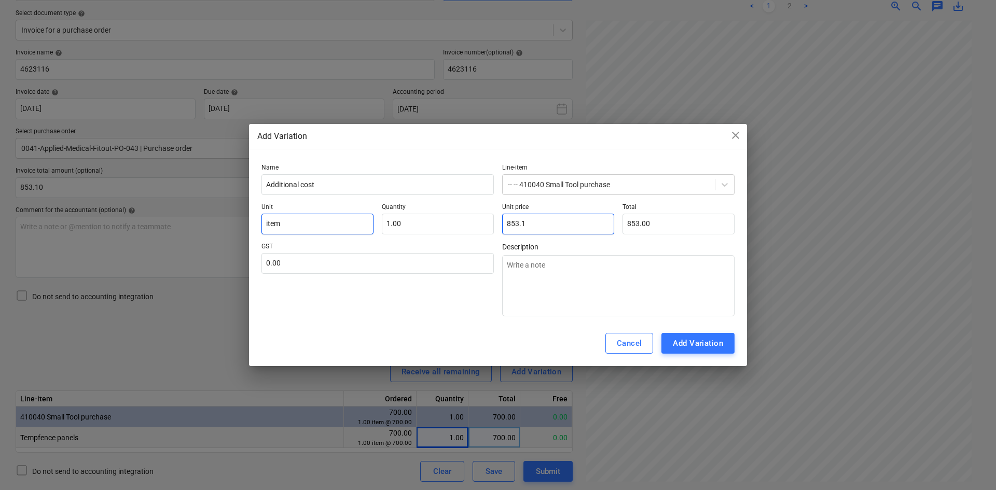
type input "853.10"
click at [295, 257] on input "text" at bounding box center [377, 263] width 232 height 21
type input "10.00"
click at [332, 331] on div "Cancel Add Variation" at bounding box center [498, 344] width 498 height 46
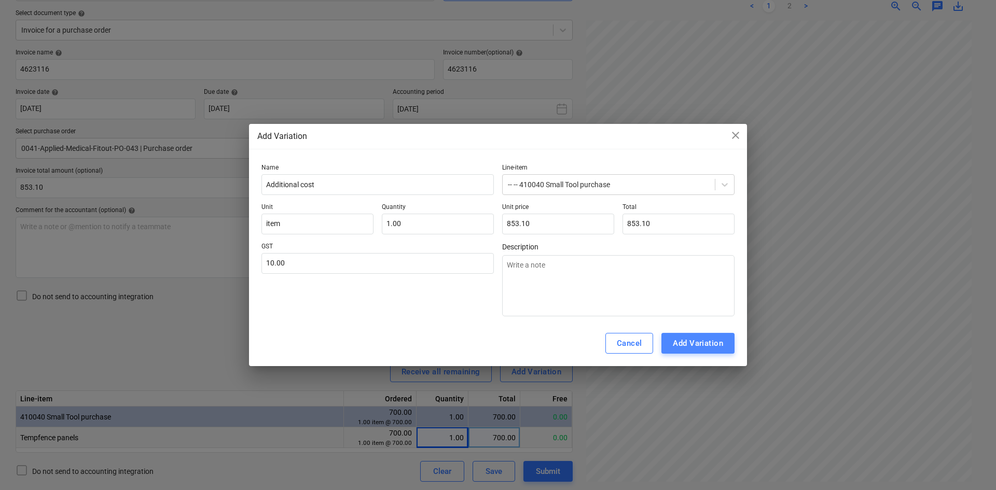
click at [708, 344] on div "Add Variation" at bounding box center [698, 343] width 50 height 13
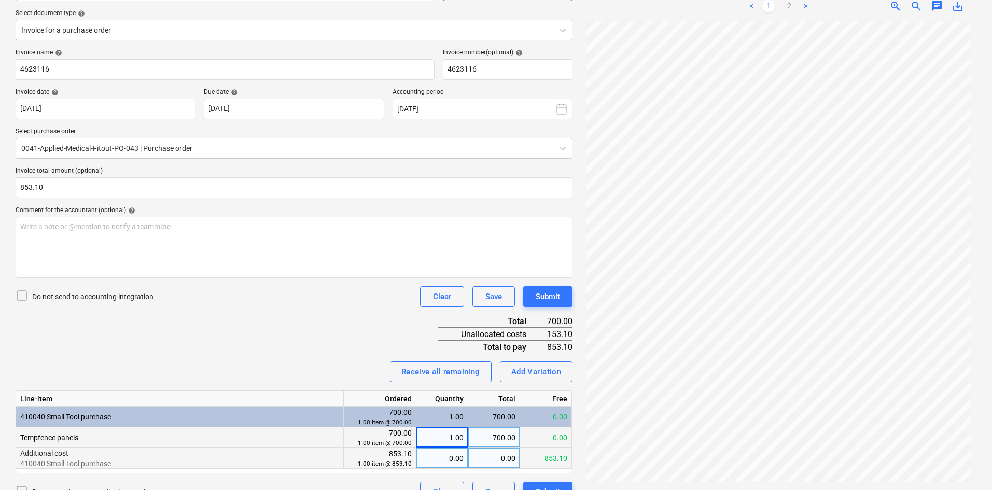
click at [342, 454] on div "Additional cost 410040 Small Tool purchase" at bounding box center [180, 458] width 328 height 21
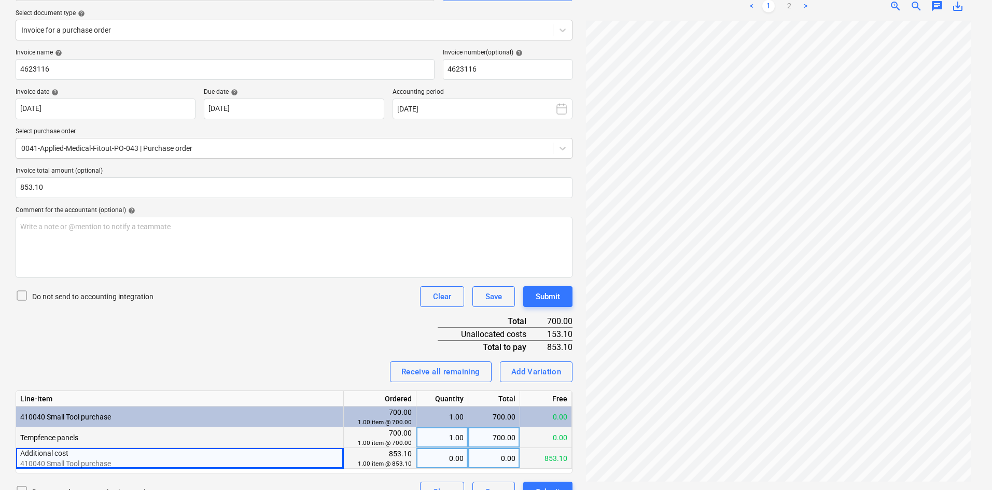
click at [417, 454] on div "0.00" at bounding box center [443, 458] width 52 height 21
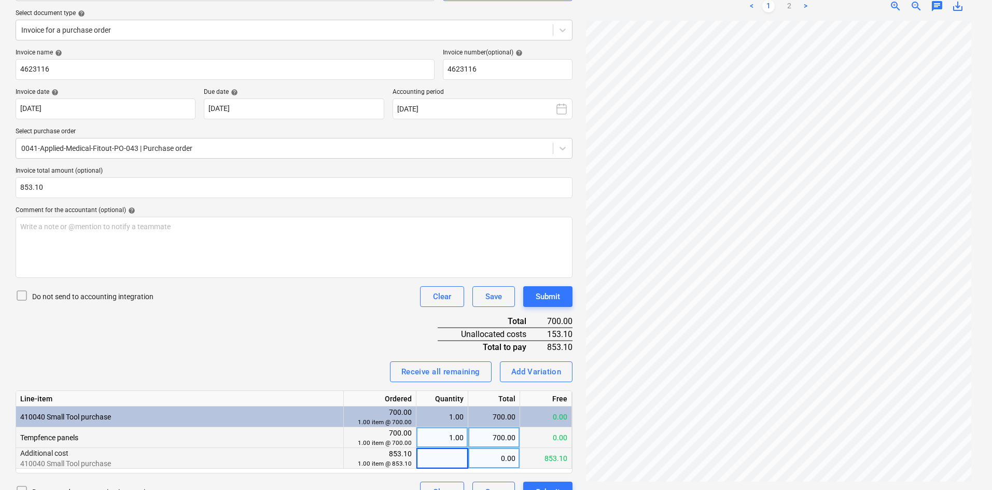
click at [436, 458] on input at bounding box center [442, 458] width 51 height 20
type input "1"
click at [317, 333] on div "Invoice name help 4623116 Invoice number (optional) help 4623116 Invoice date h…" at bounding box center [294, 276] width 557 height 454
click at [494, 460] on div "853.10" at bounding box center [494, 458] width 52 height 21
type input "153.10"
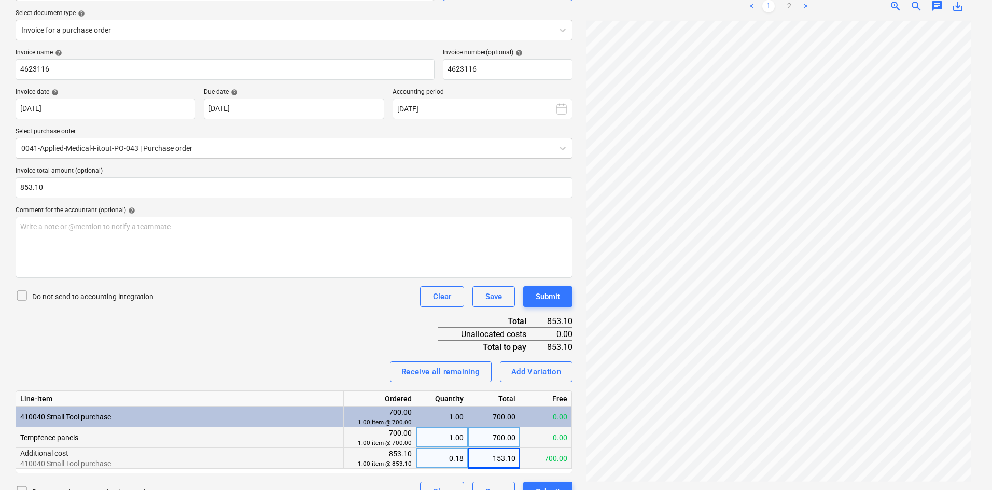
click at [349, 375] on div "Receive all remaining Add Variation" at bounding box center [294, 372] width 557 height 21
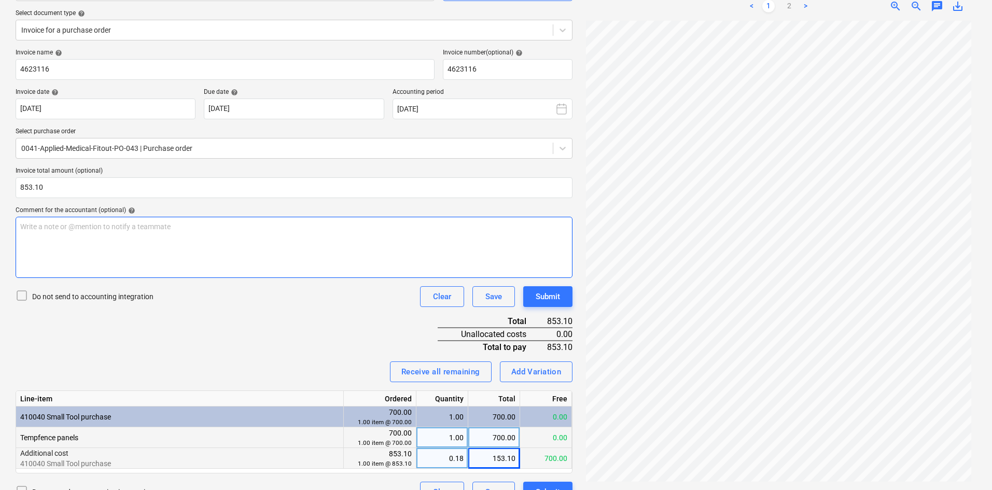
click at [258, 228] on p "Write a note or @mention to notify a teammate [PERSON_NAME]" at bounding box center [294, 227] width 548 height 10
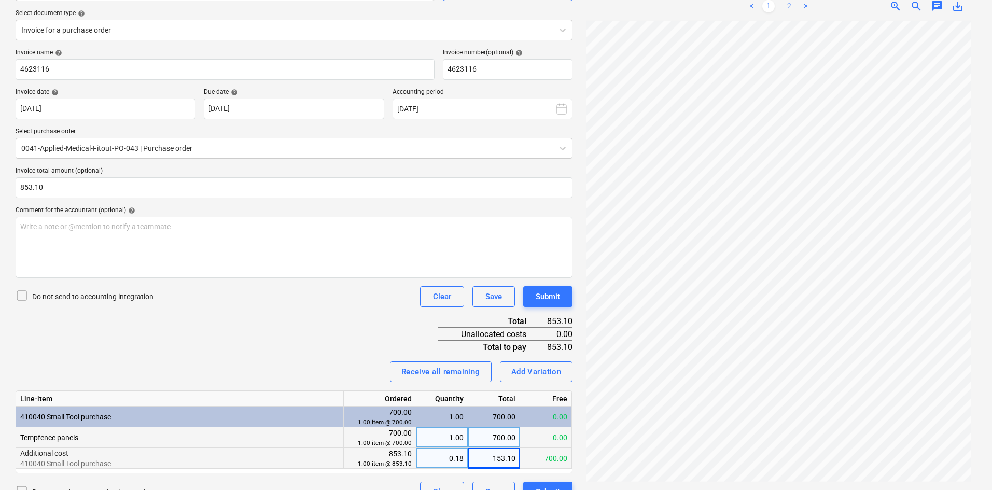
click at [795, 12] on link "2" at bounding box center [789, 6] width 12 height 12
click at [765, 8] on link "1" at bounding box center [769, 6] width 12 height 12
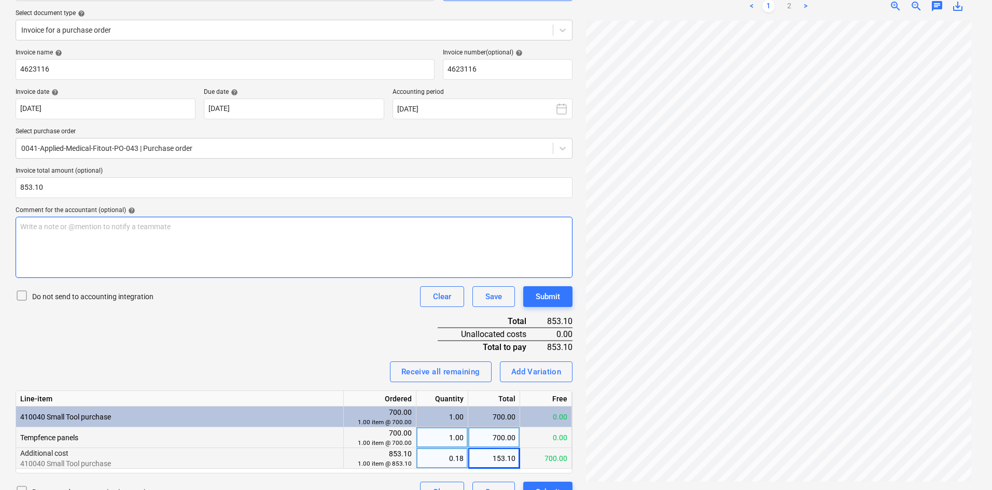
click at [274, 248] on div "Write a note or @mention to notify a teammate [PERSON_NAME]" at bounding box center [294, 247] width 557 height 61
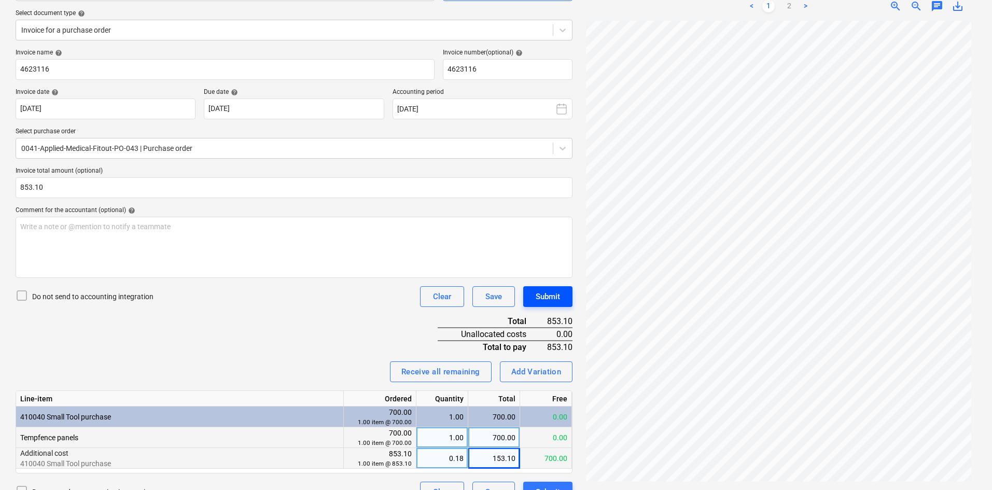
click at [553, 290] on div "Submit" at bounding box center [548, 296] width 24 height 13
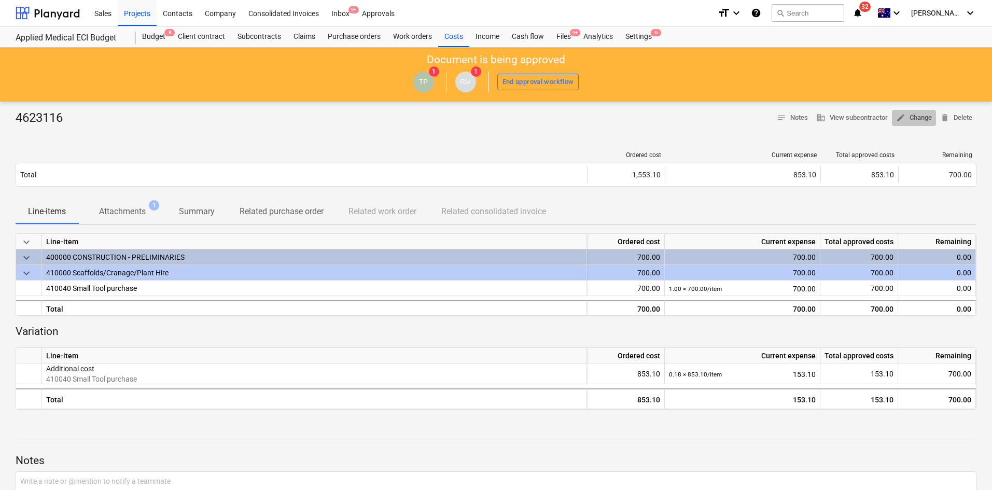
click at [911, 118] on span "edit Change" at bounding box center [915, 118] width 36 height 12
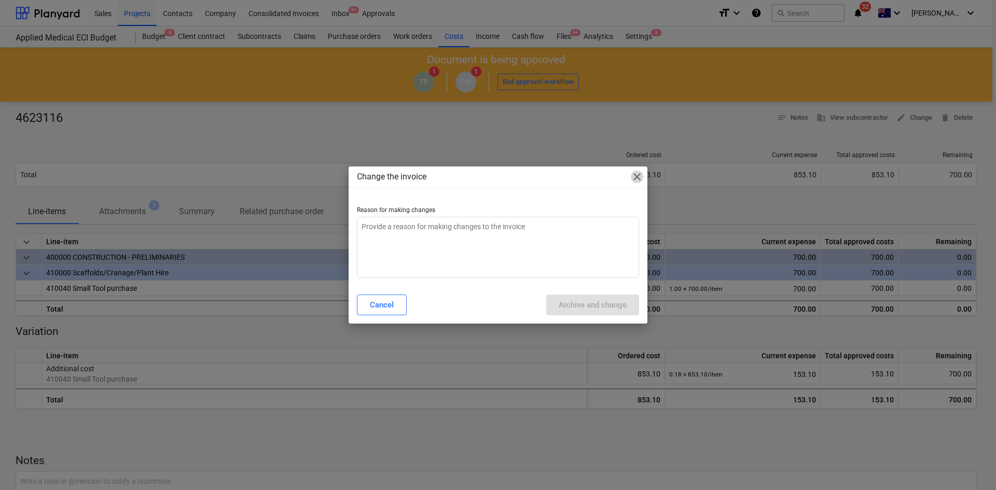
click at [638, 175] on span "close" at bounding box center [637, 177] width 12 height 12
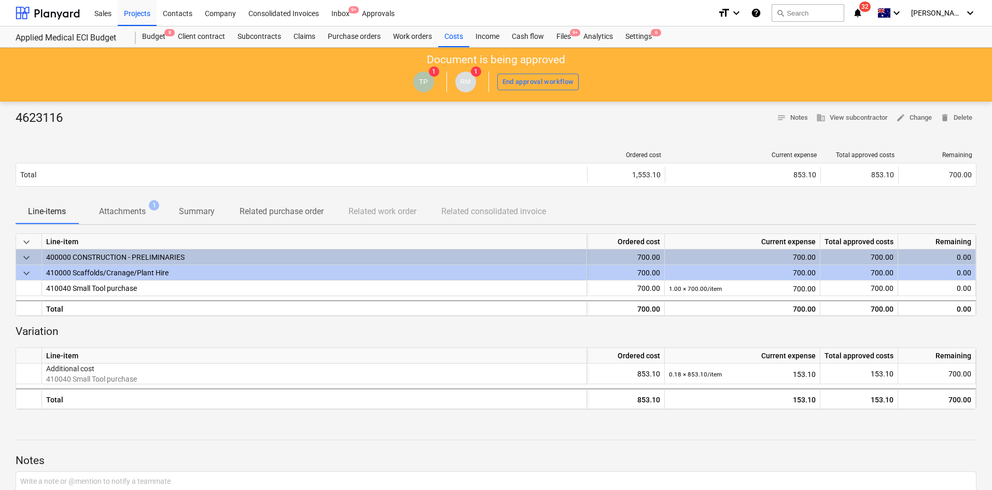
click at [556, 134] on div at bounding box center [496, 131] width 961 height 8
click at [567, 38] on div "Files 9+" at bounding box center [563, 36] width 27 height 21
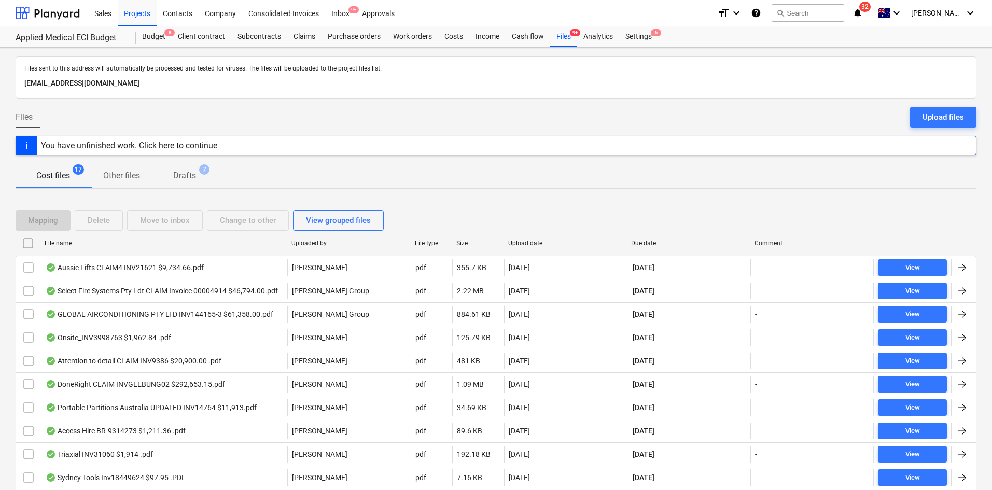
click at [637, 244] on div at bounding box center [627, 243] width 19 height 17
click at [657, 242] on div "Due date" at bounding box center [688, 243] width 115 height 7
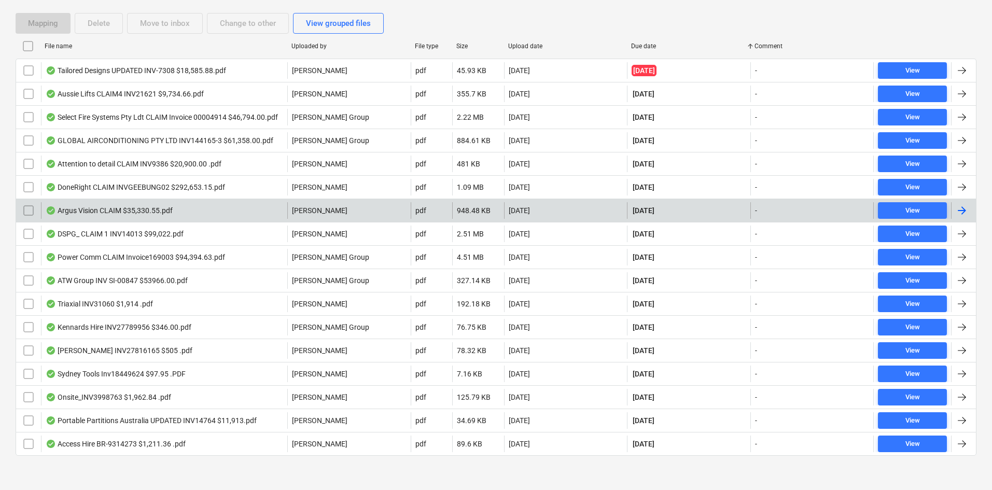
scroll to position [200, 0]
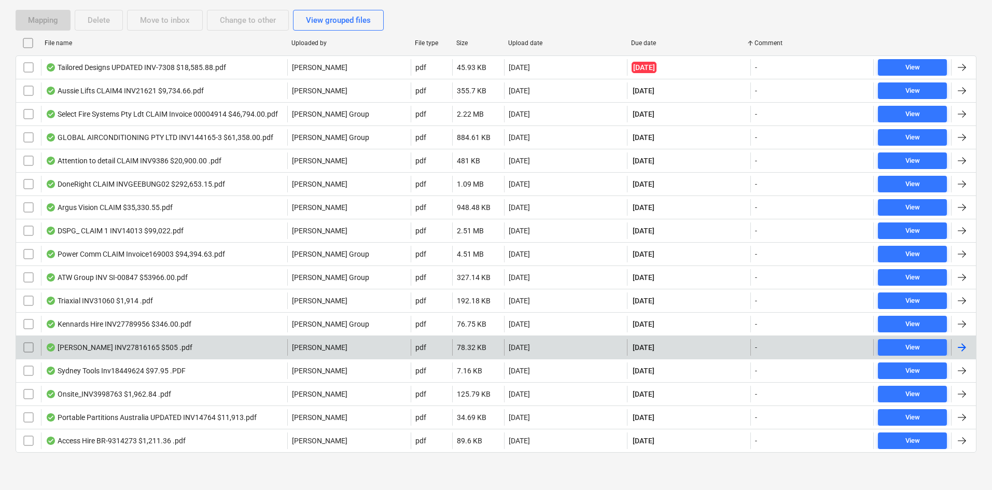
click at [198, 337] on div "Kennards INV27816165 $505 .pdf J. Keane pdf 78.32 KB 30.08.2025 27.09.2025 - Vi…" at bounding box center [496, 347] width 961 height 23
click at [215, 343] on div "Kennards INV27816165 $505 .pdf" at bounding box center [164, 347] width 246 height 17
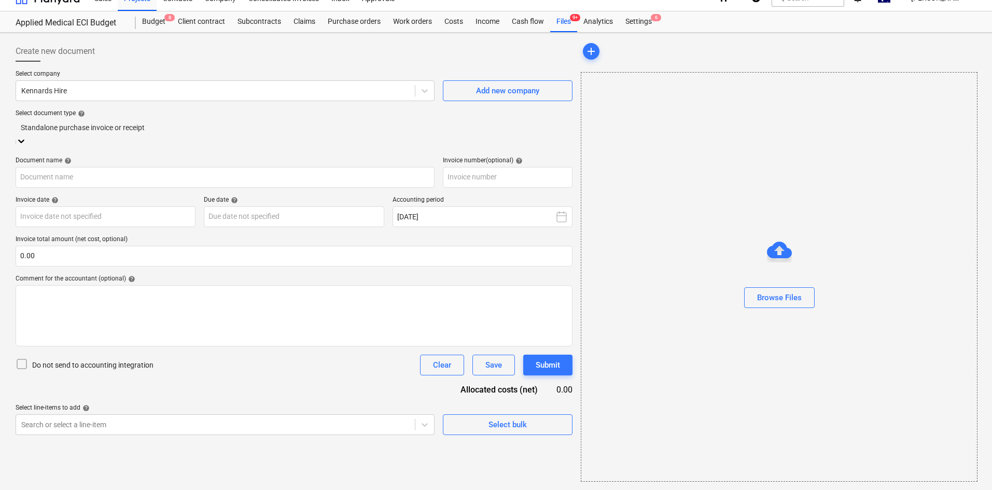
scroll to position [15, 0]
type input "27816165"
type input "28 Aug 2025"
type input "27 Sep 2025"
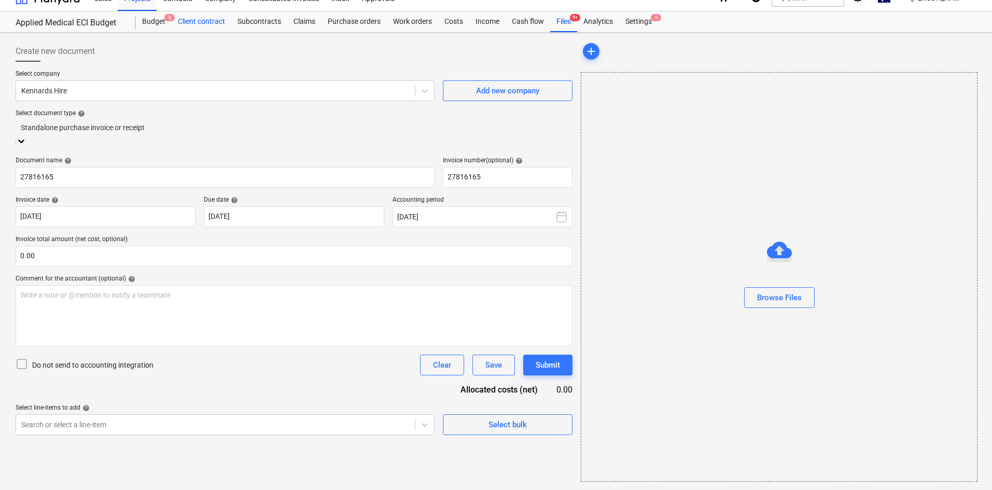
scroll to position [0, 0]
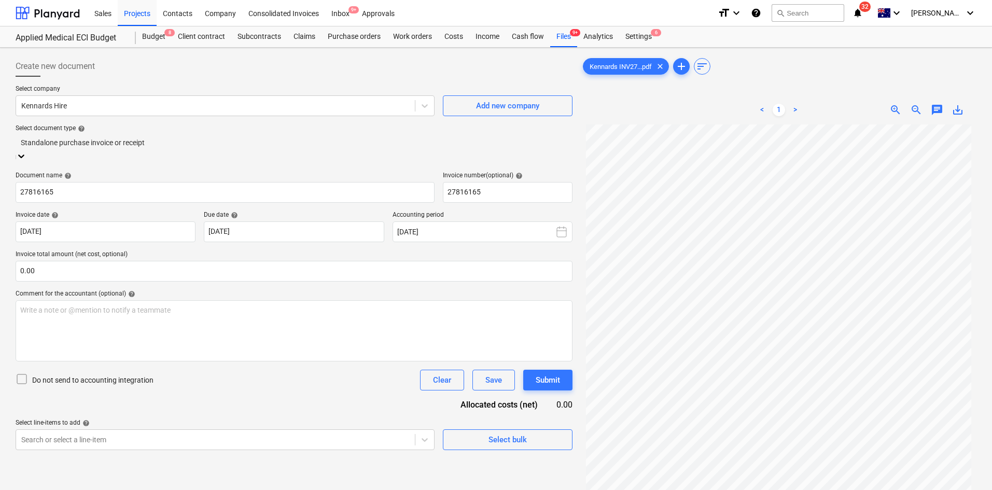
click at [255, 144] on div at bounding box center [294, 143] width 547 height 12
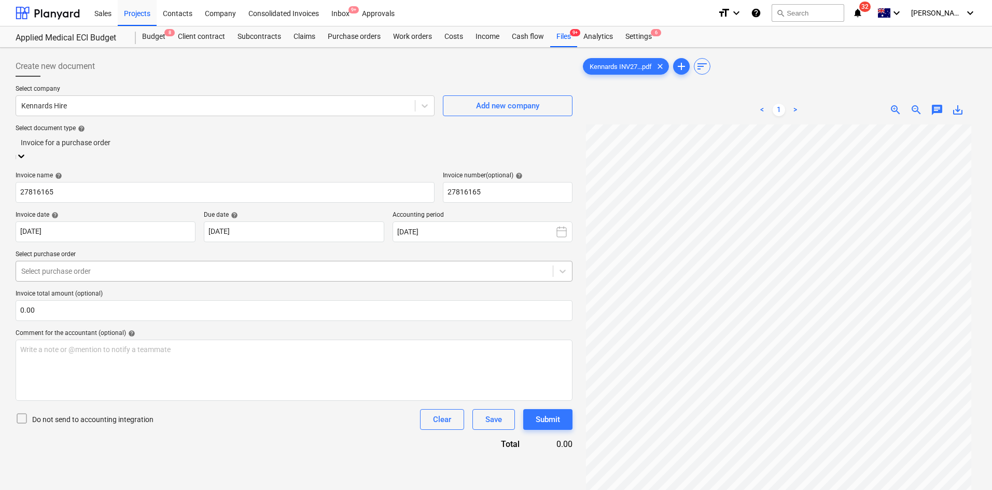
click at [106, 267] on div at bounding box center [284, 271] width 527 height 10
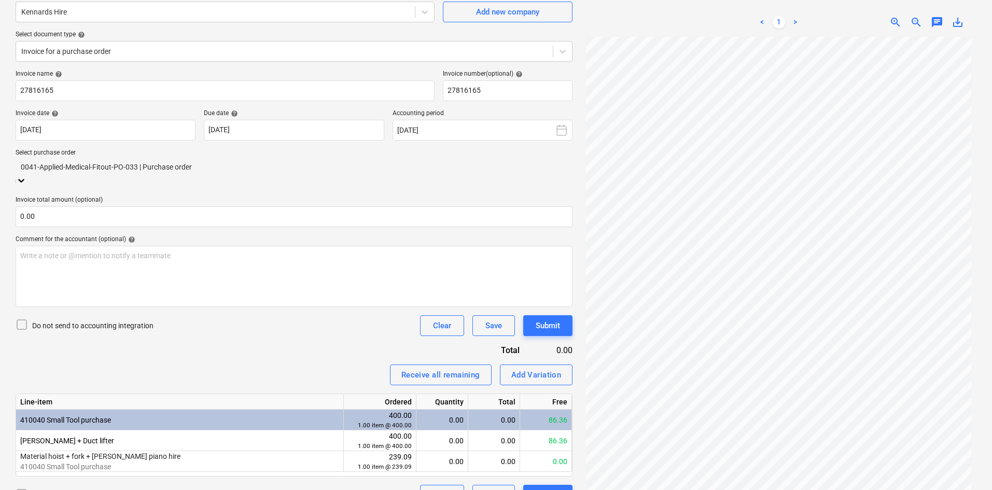
scroll to position [110, 0]
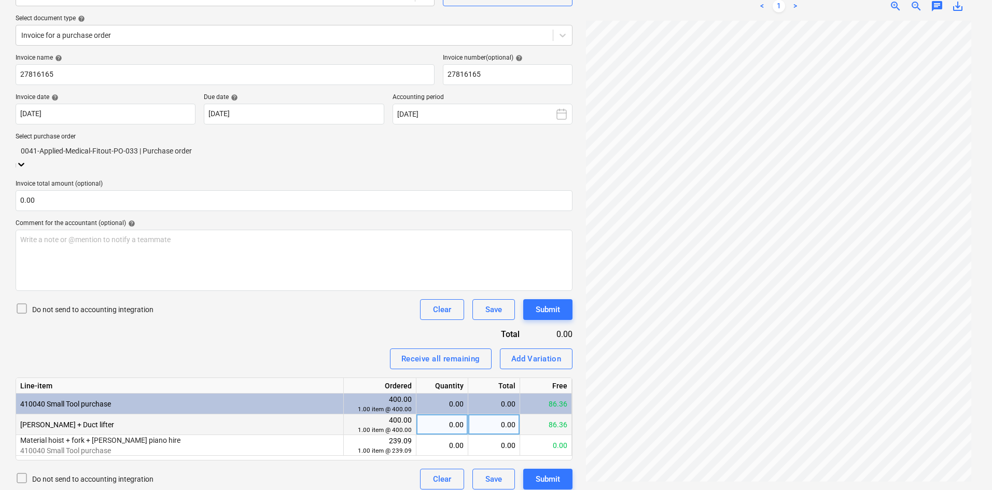
click at [439, 415] on div "0.00" at bounding box center [442, 425] width 43 height 21
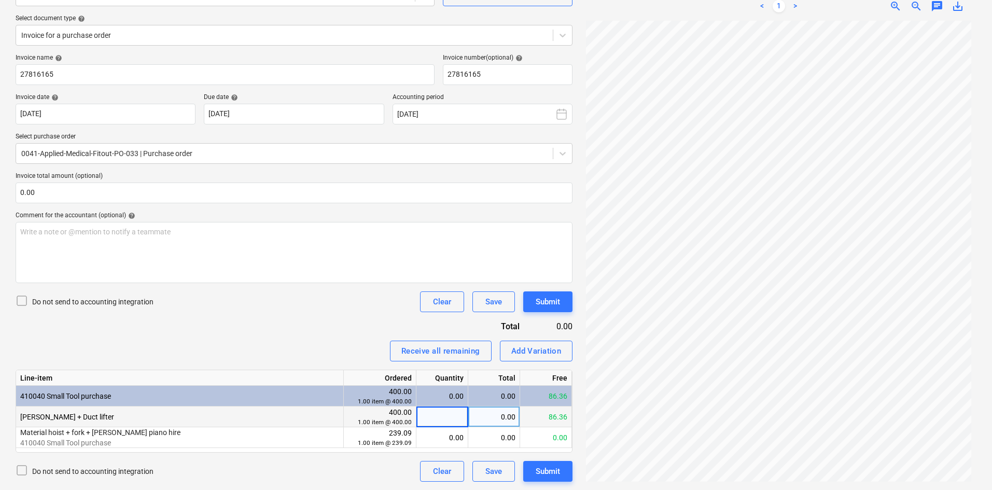
type input "1"
click at [295, 335] on div "Invoice name help 27816165 Invoice number (optional) help 27816165 Invoice date…" at bounding box center [294, 268] width 557 height 428
click at [540, 347] on div "Add Variation" at bounding box center [537, 350] width 50 height 13
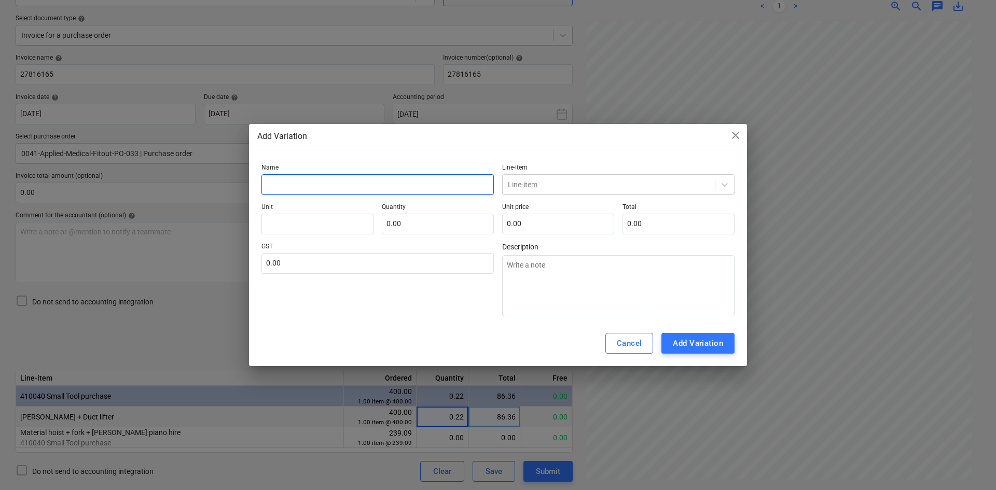
click at [295, 182] on input "text" at bounding box center [377, 184] width 232 height 21
type input "Additional hire costs"
click at [526, 181] on div at bounding box center [609, 185] width 202 height 10
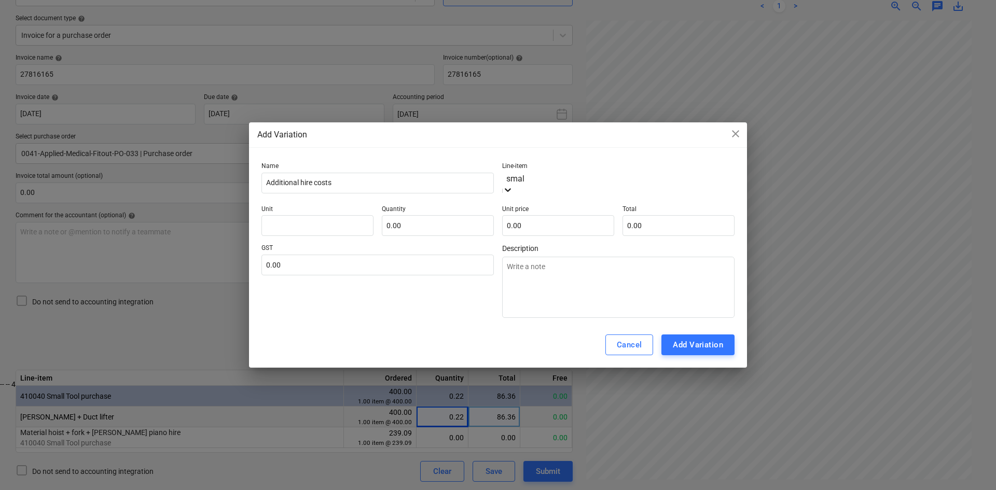
type input "small"
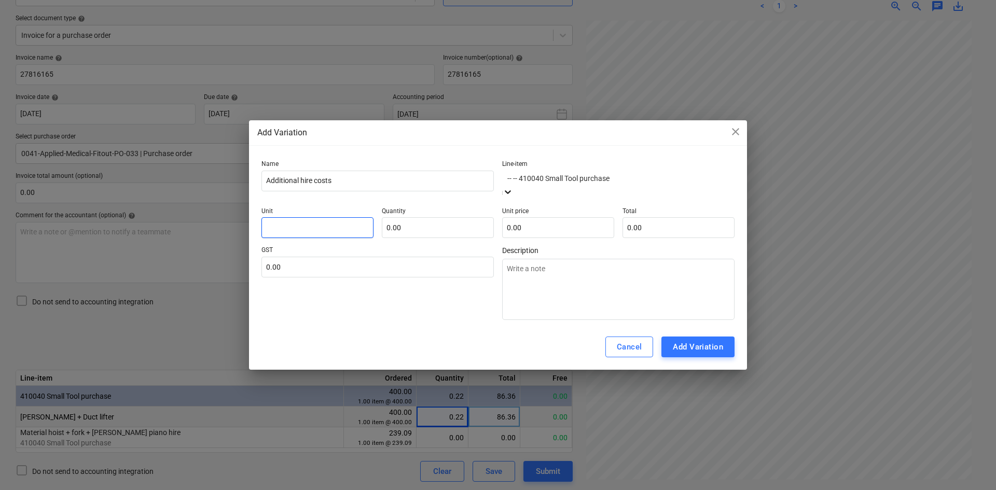
click at [319, 229] on input "text" at bounding box center [317, 227] width 112 height 21
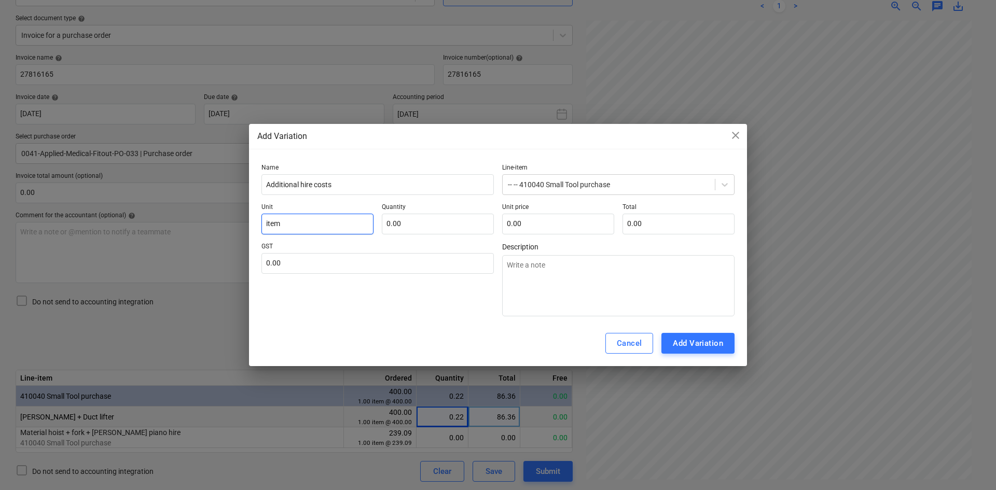
type input "item"
type input "1.00"
type input "4"
type input "4.00"
type input "44"
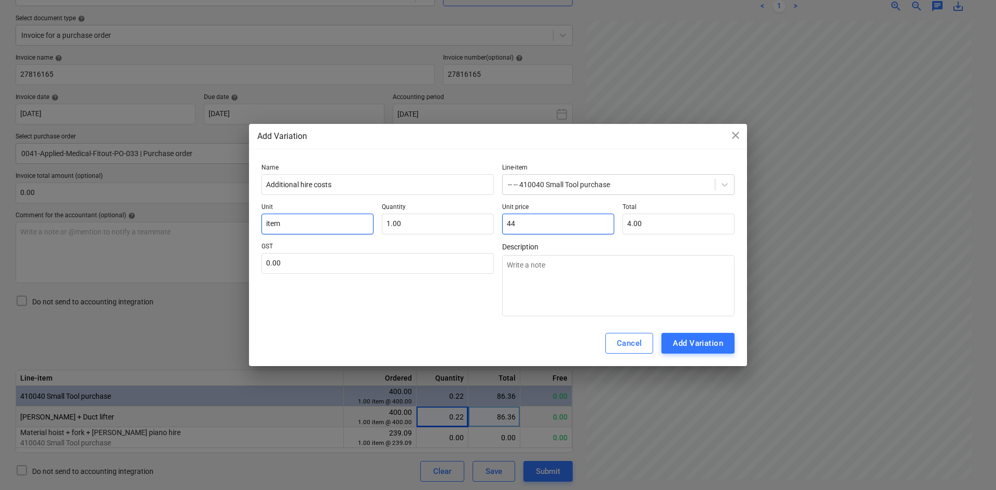
type input "44.00"
type input "445"
type input "445.00"
type input "445.4"
type input "445.40"
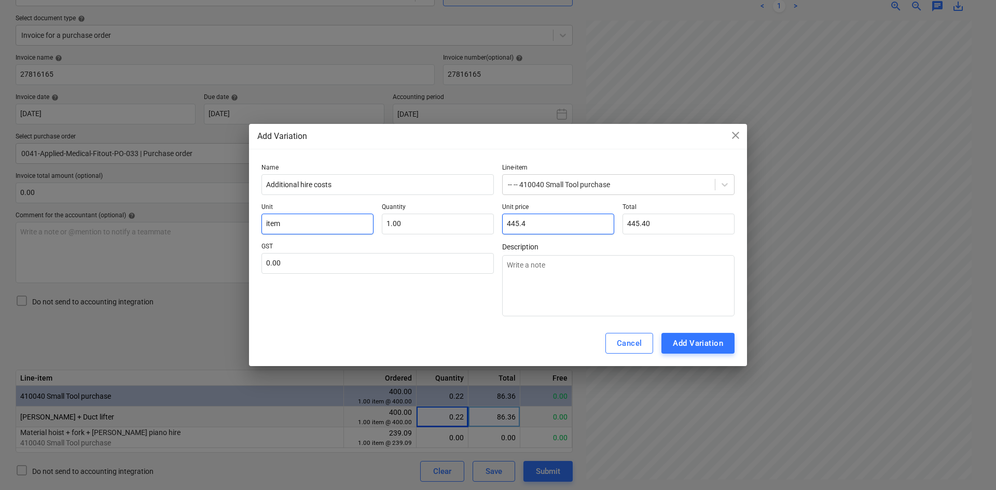
type input "445.46"
drag, startPoint x: 540, startPoint y: 227, endPoint x: 453, endPoint y: 225, distance: 86.1
click at [454, 225] on div "Unit item Quantity 1.00 Unit price 445.46 Total 445.46" at bounding box center [497, 218] width 473 height 31
type input "445.46"
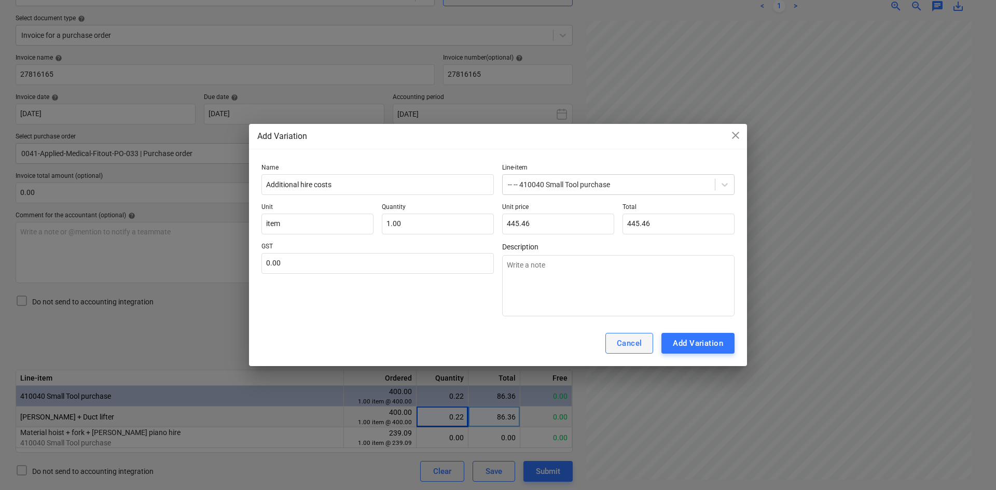
click at [616, 341] on button "Cancel" at bounding box center [629, 343] width 48 height 21
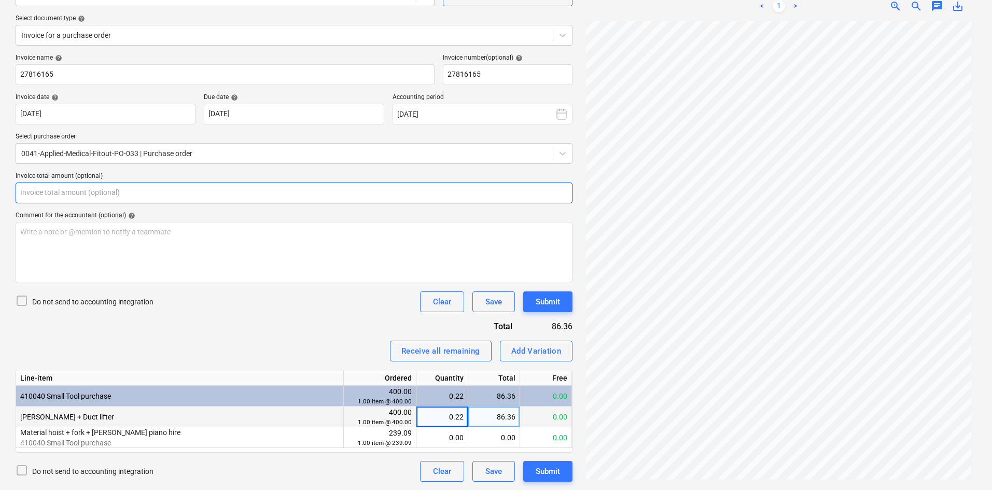
click at [162, 199] on input "text" at bounding box center [294, 193] width 557 height 21
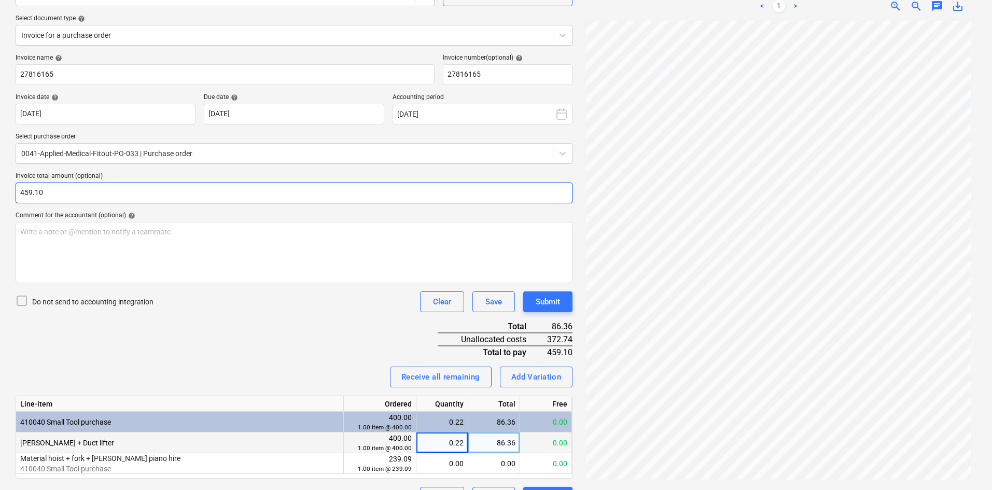
type input "459.10"
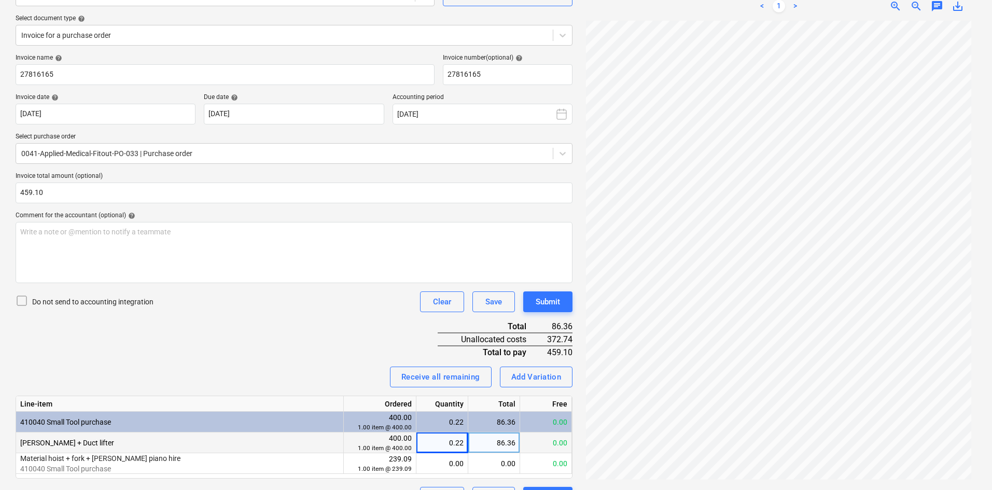
click at [366, 326] on div "Invoice name help 27816165 Invoice number (optional) help 27816165 Invoice date…" at bounding box center [294, 281] width 557 height 454
drag, startPoint x: 547, startPoint y: 338, endPoint x: 573, endPoint y: 338, distance: 25.9
click at [573, 338] on div "Create new document Select company Kennards Hire Add new company Select documen…" at bounding box center [294, 227] width 566 height 570
drag, startPoint x: 547, startPoint y: 337, endPoint x: 571, endPoint y: 337, distance: 23.9
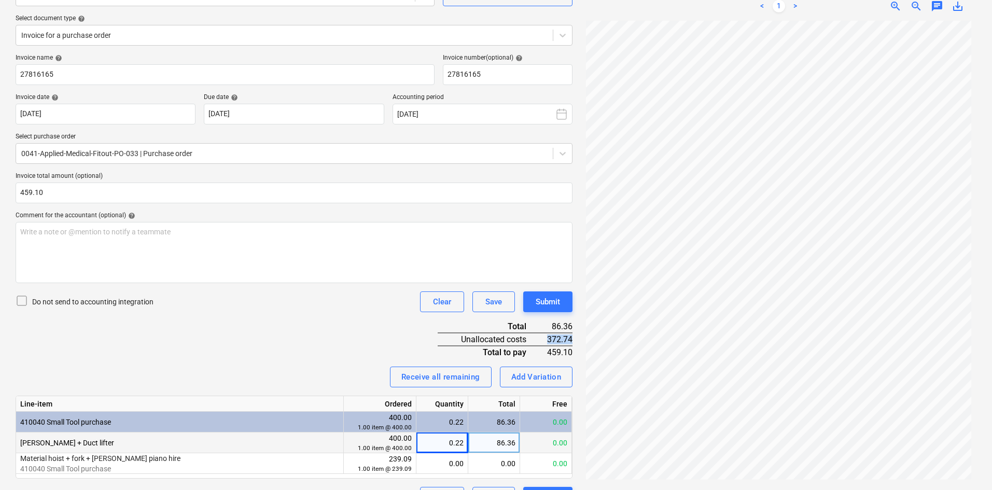
click at [571, 337] on div "372.74" at bounding box center [558, 339] width 30 height 13
copy div "372.74"
click at [363, 337] on div "Invoice name help 27816165 Invoice number (optional) help 27816165 Invoice date…" at bounding box center [294, 281] width 557 height 454
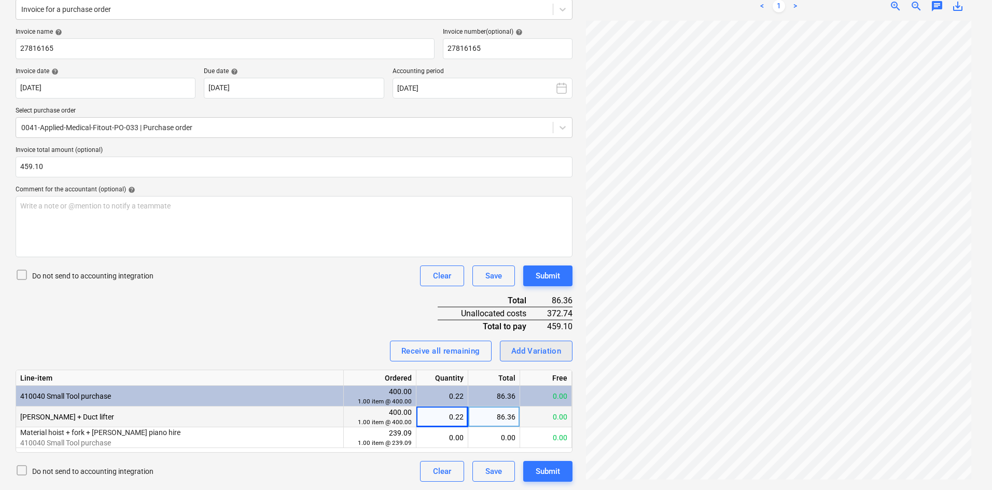
click at [549, 349] on div "Add Variation" at bounding box center [537, 350] width 50 height 13
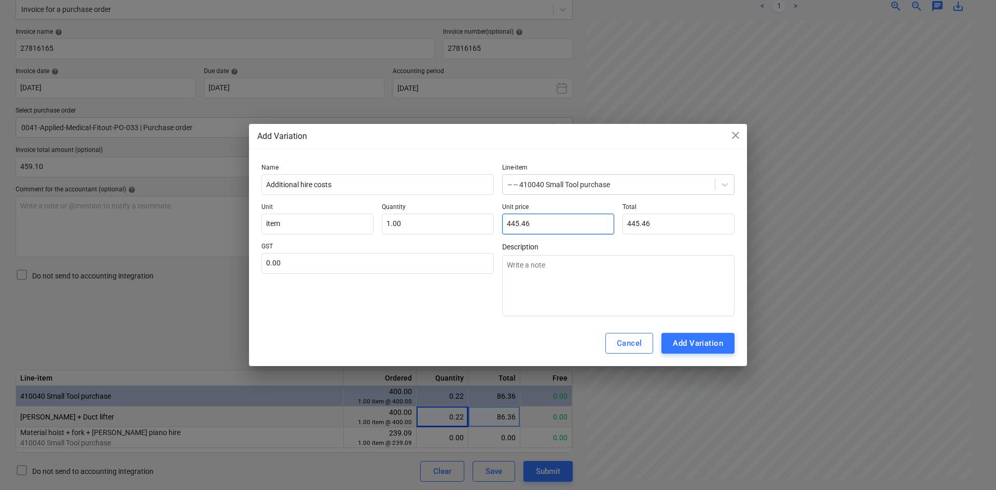
drag, startPoint x: 557, startPoint y: 224, endPoint x: 501, endPoint y: 224, distance: 55.5
click at [501, 224] on div "Unit item Quantity 1.00 Unit price 445.46 Total 445.46" at bounding box center [497, 218] width 473 height 31
paste input "372.74"
type input "372.74"
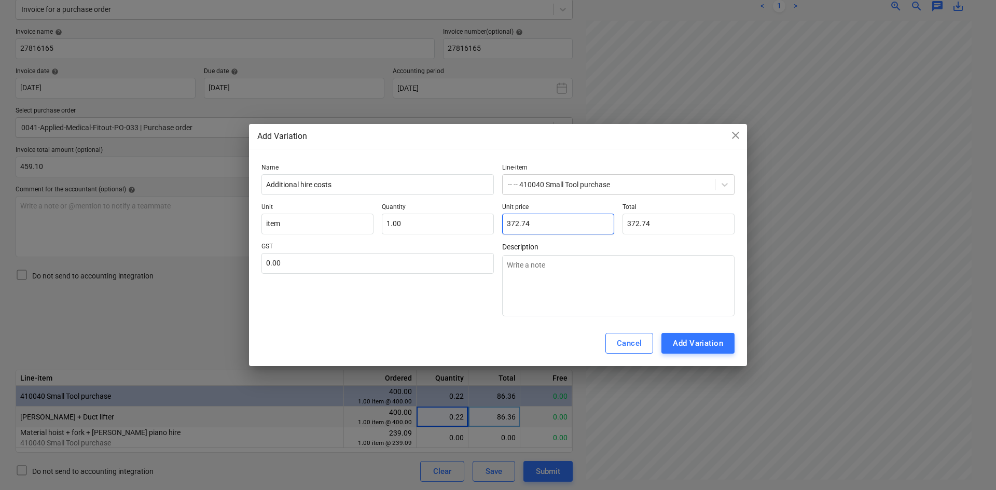
type input "372.74"
click at [429, 309] on div "GST 0.00" at bounding box center [377, 280] width 232 height 74
click at [373, 261] on input "text" at bounding box center [377, 263] width 232 height 21
type input "10.00"
click at [709, 347] on div "Add Variation" at bounding box center [698, 343] width 50 height 13
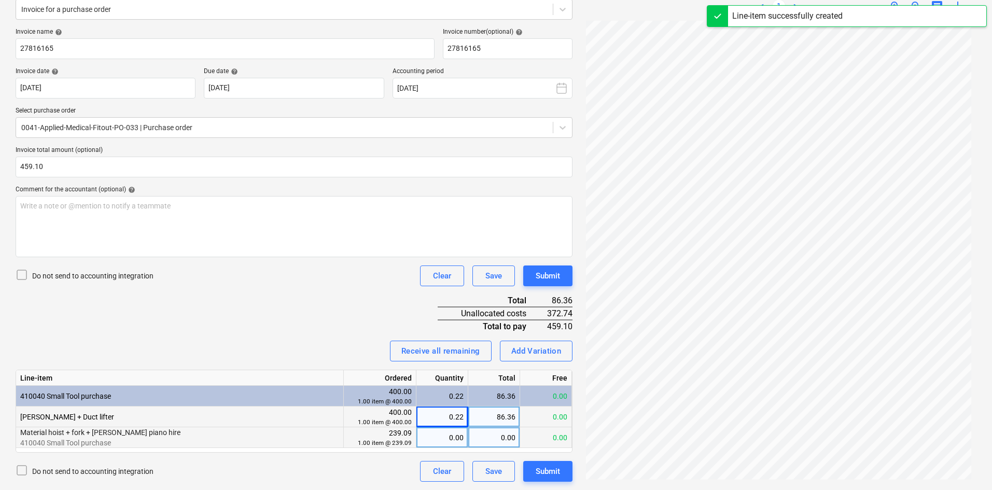
click at [444, 444] on div "0.00" at bounding box center [442, 438] width 43 height 21
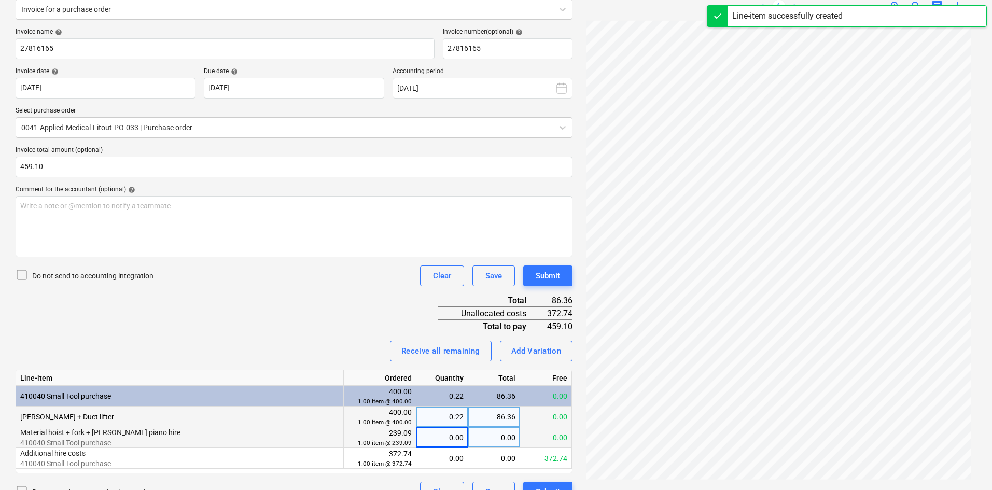
drag, startPoint x: 440, startPoint y: 456, endPoint x: 383, endPoint y: 385, distance: 91.2
click at [441, 456] on div "0.00" at bounding box center [442, 458] width 43 height 21
click at [303, 318] on div "Invoice name help 27816165 Invoice number (optional) help 27816165 Invoice date…" at bounding box center [294, 265] width 557 height 475
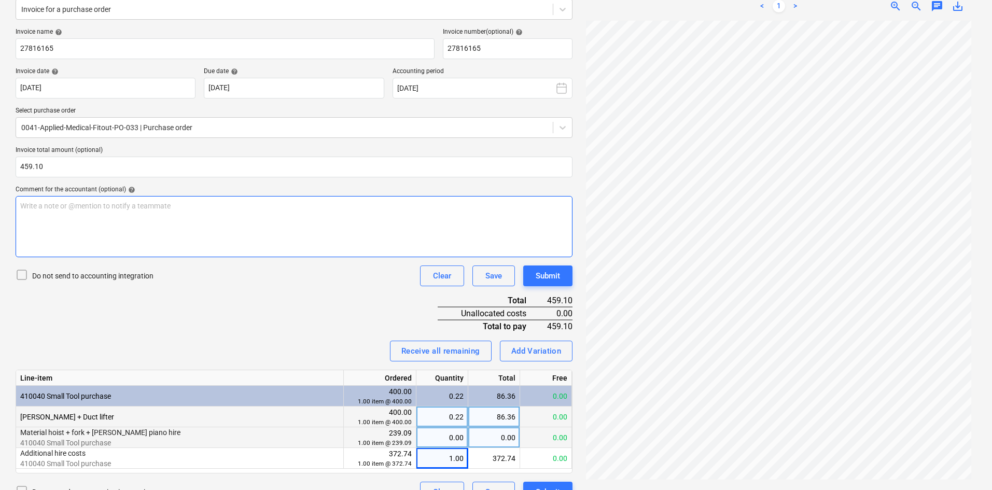
click at [170, 221] on div "Write a note or @mention to notify a teammate [PERSON_NAME]" at bounding box center [294, 226] width 557 height 61
drag, startPoint x: 178, startPoint y: 216, endPoint x: -3, endPoint y: 224, distance: 180.7
click at [0, 224] on html "Sales Projects Contacts Company Consolidated Invoices Inbox 9+ Approvals format…" at bounding box center [496, 109] width 992 height 490
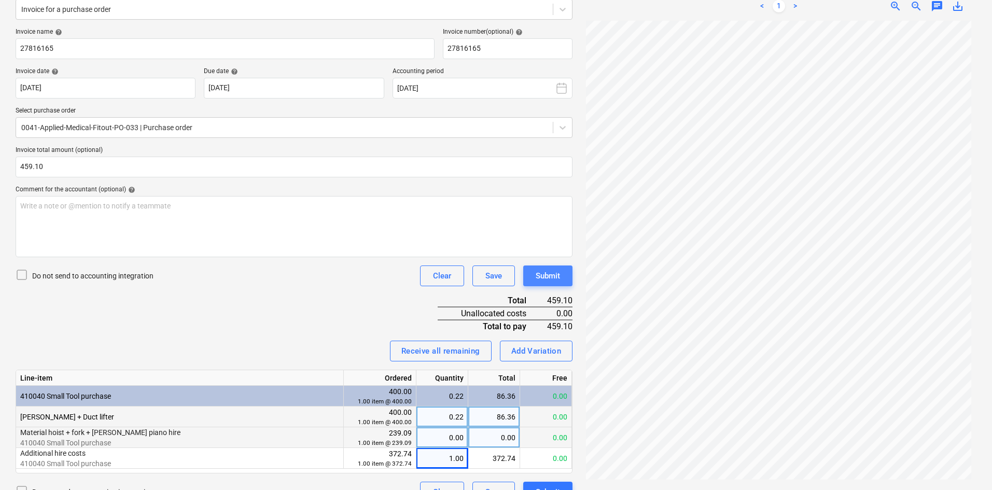
click at [561, 283] on button "Submit" at bounding box center [547, 276] width 49 height 21
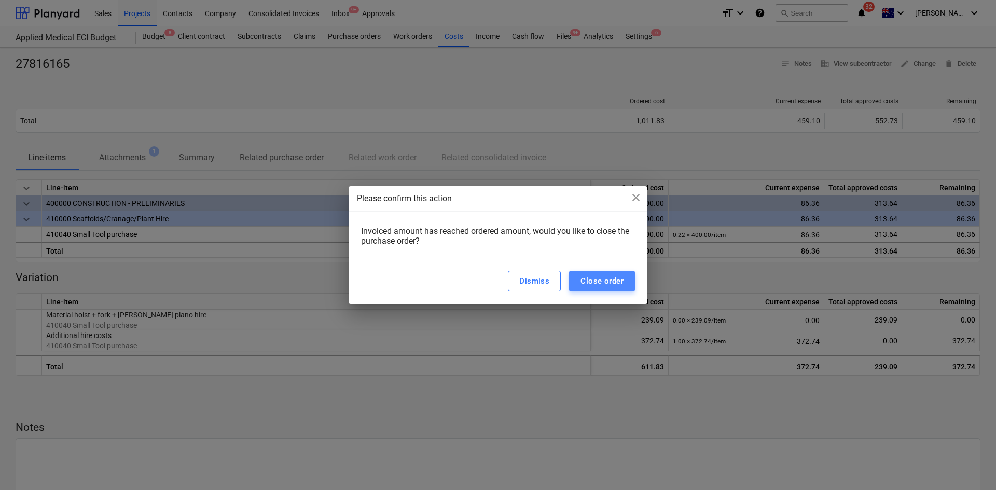
click at [605, 283] on div "Close order" at bounding box center [602, 280] width 43 height 13
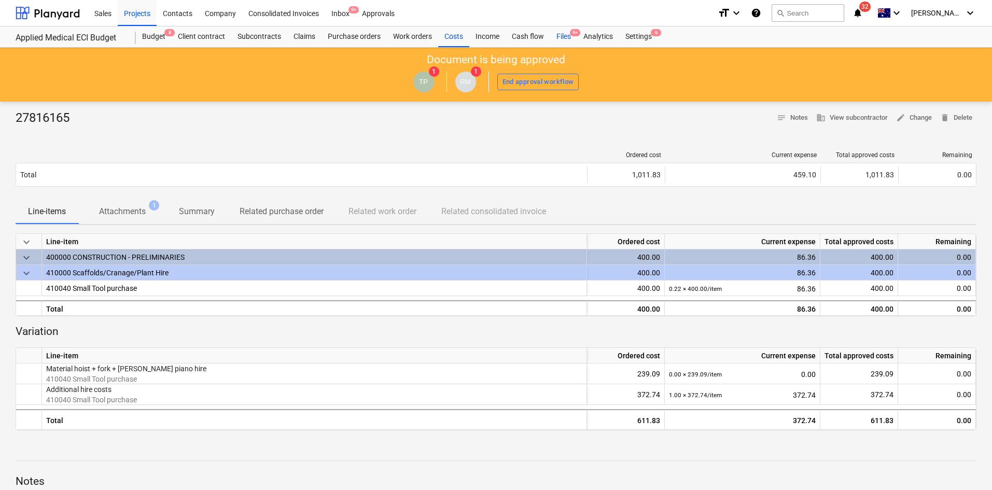
click at [563, 37] on div "Files 9+" at bounding box center [563, 36] width 27 height 21
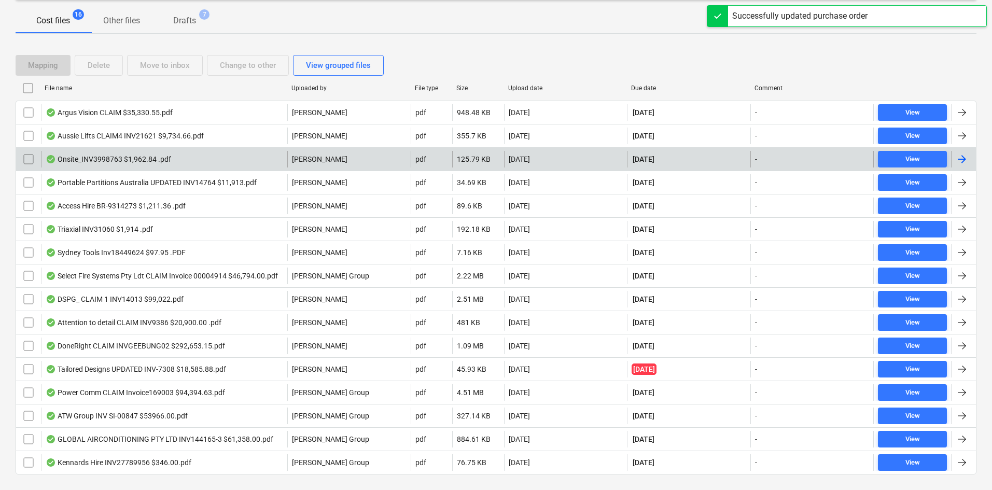
scroll to position [156, 0]
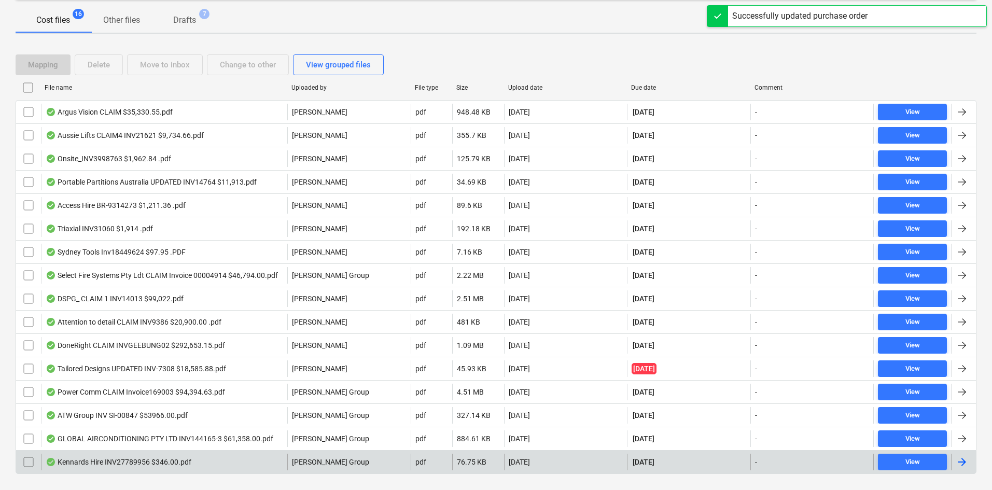
click at [171, 455] on div "Kennards Hire INV27789956 $346.00.pdf" at bounding box center [164, 462] width 246 height 17
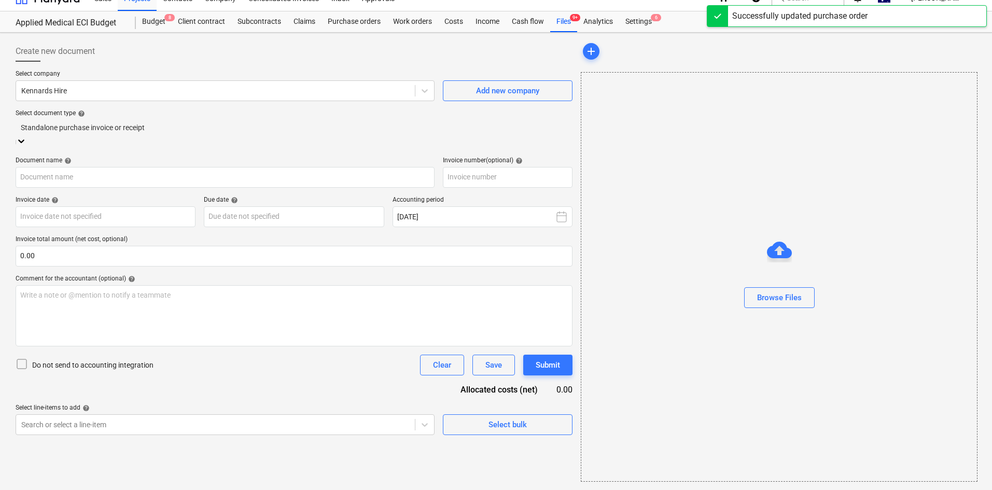
scroll to position [15, 0]
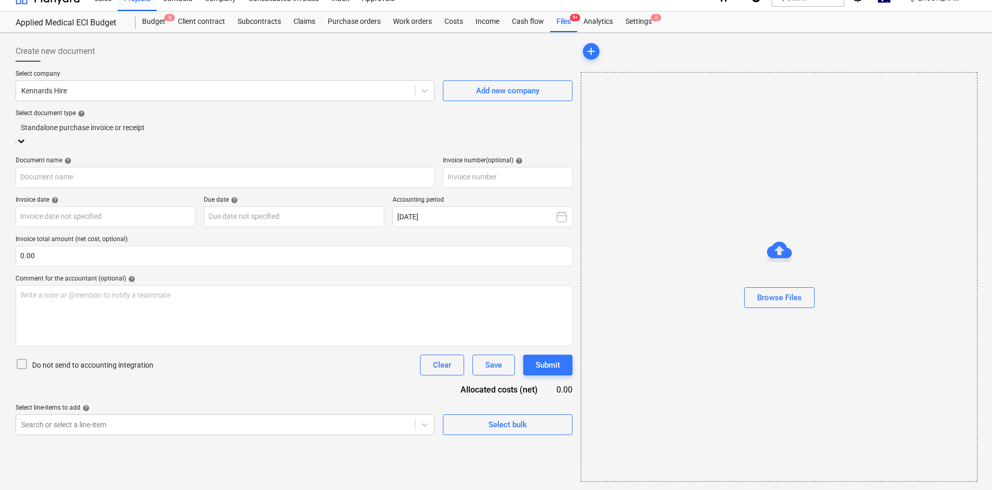
type input "27789956"
type input "20 Aug 2025"
type input "20 Sep 2025"
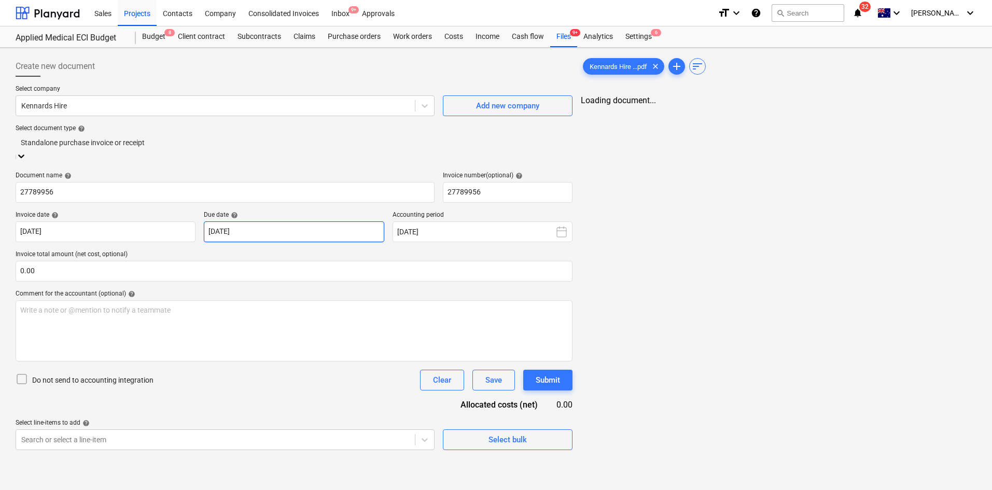
scroll to position [0, 0]
click at [139, 142] on div at bounding box center [294, 143] width 547 height 12
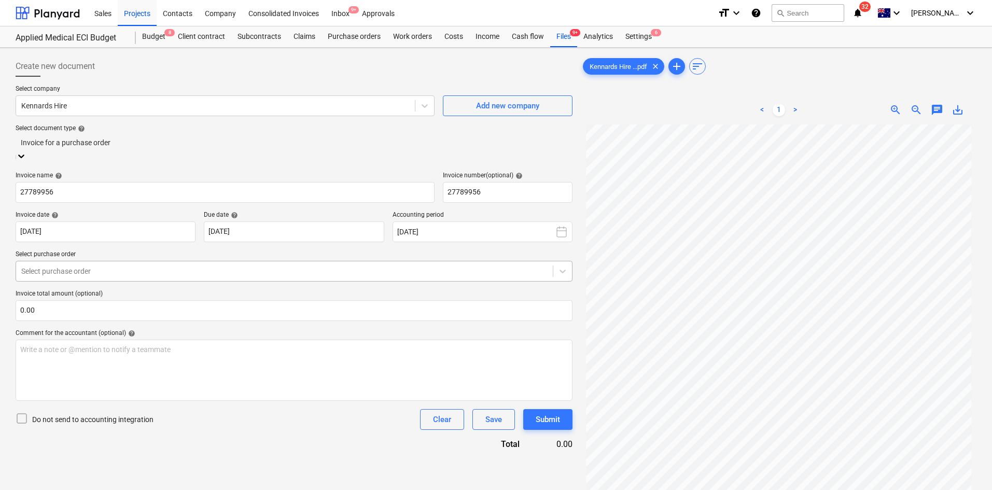
click at [121, 267] on div at bounding box center [284, 271] width 527 height 10
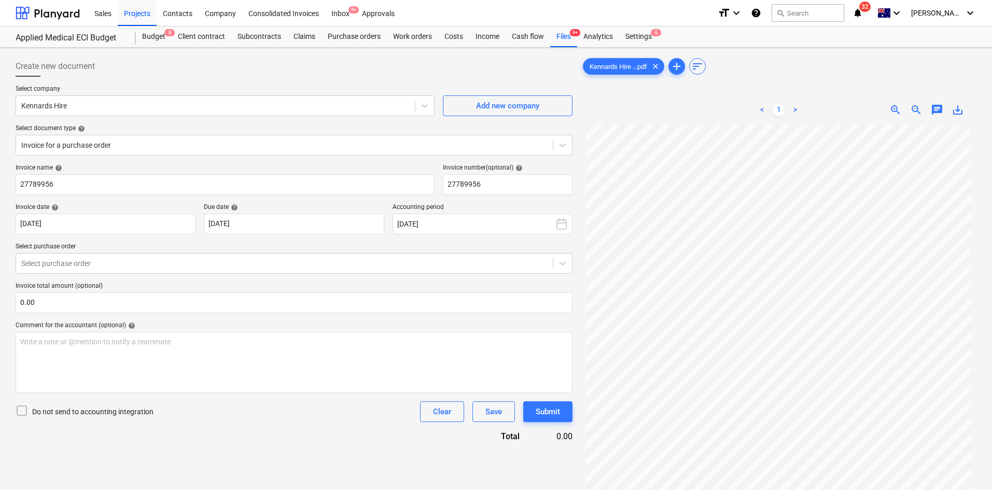
click at [210, 246] on p "Select purchase order" at bounding box center [294, 248] width 557 height 10
click at [353, 38] on div "Purchase orders" at bounding box center [354, 36] width 65 height 21
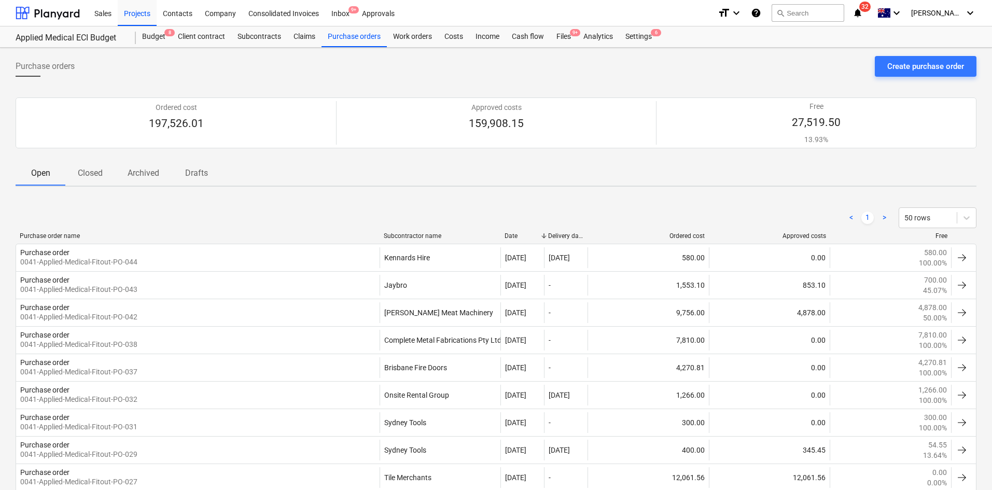
click at [96, 180] on span "Closed" at bounding box center [90, 173] width 50 height 19
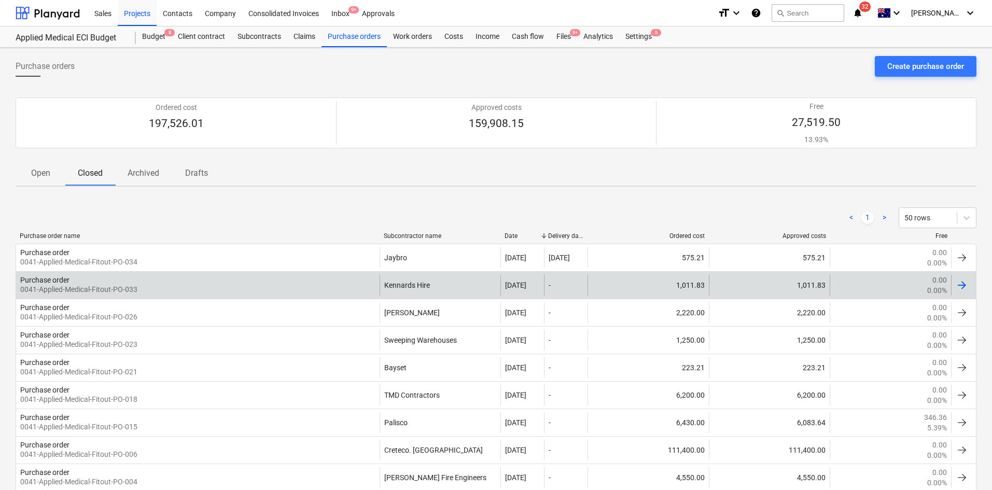
click at [144, 288] on div "Purchase order 0041-Applied-Medical-Fitout-PO-033" at bounding box center [198, 285] width 364 height 21
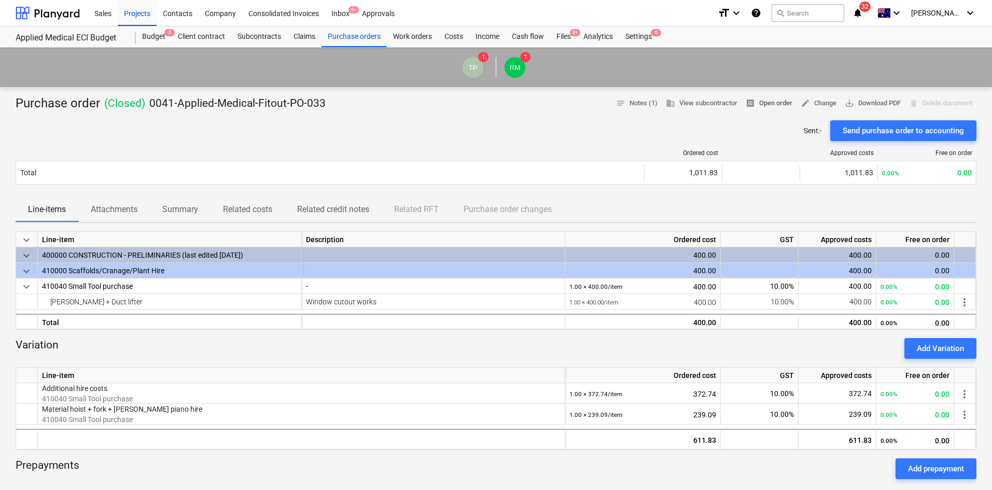
click at [775, 105] on span "receipt Open order" at bounding box center [769, 104] width 47 height 12
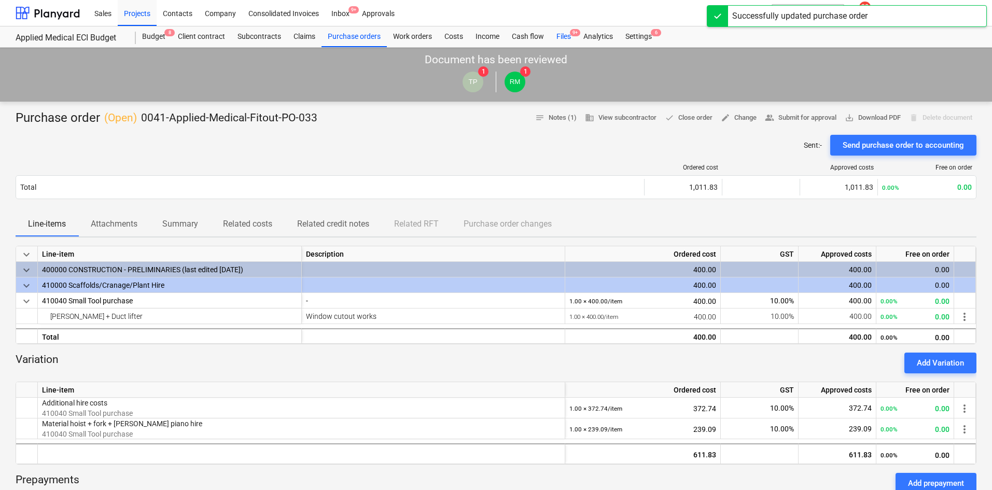
click at [572, 34] on span "9+" at bounding box center [575, 32] width 10 height 7
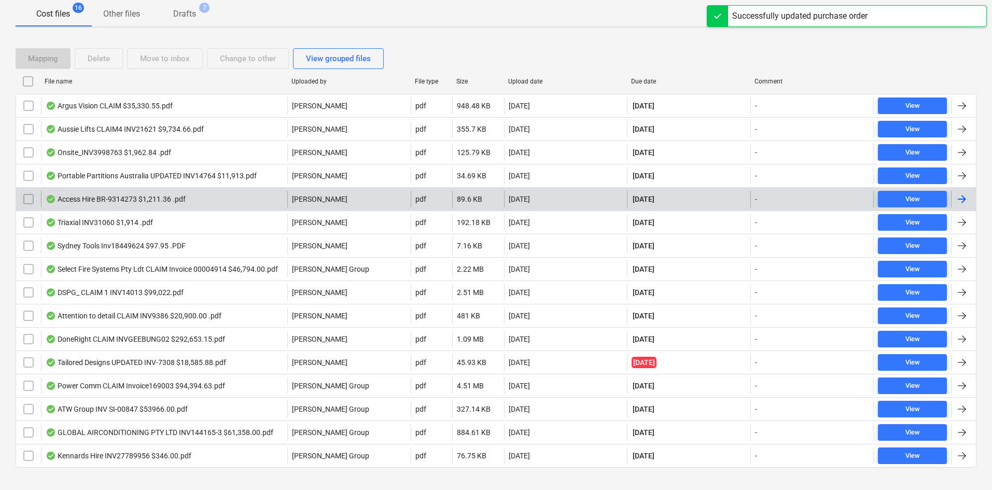
scroll to position [177, 0]
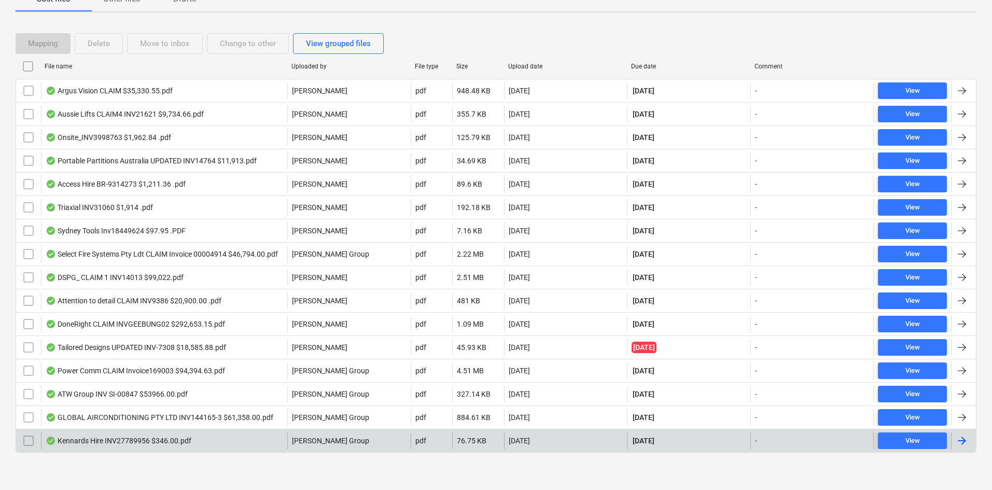
click at [158, 439] on div "Kennards Hire INV27789956 $346.00.pdf" at bounding box center [119, 441] width 146 height 8
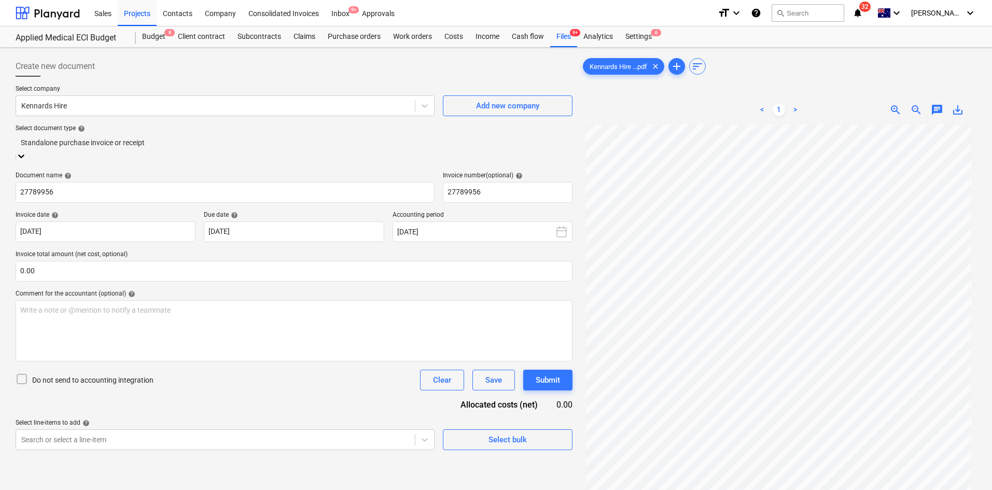
click at [172, 148] on div at bounding box center [294, 143] width 547 height 12
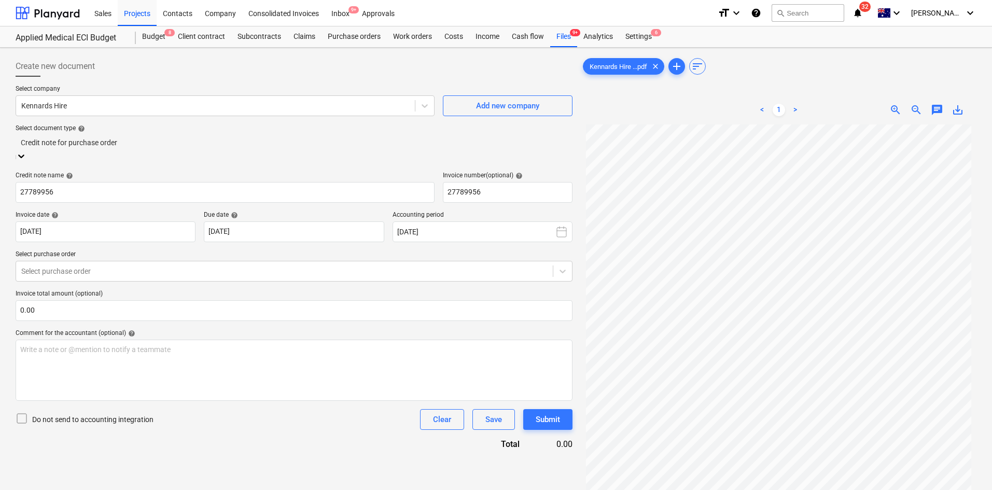
click at [101, 139] on div "Credit note for purchase order" at bounding box center [294, 143] width 557 height 16
click at [95, 266] on div at bounding box center [284, 271] width 527 height 10
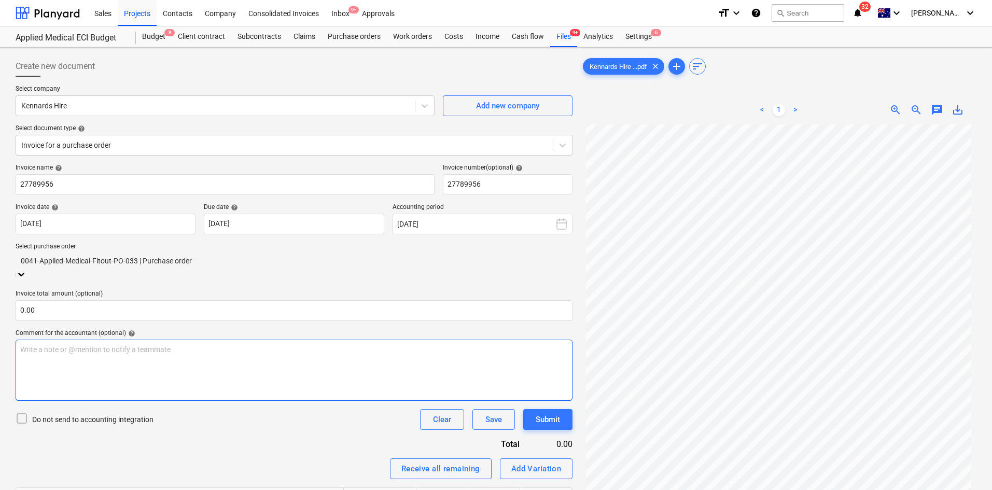
scroll to position [87, 0]
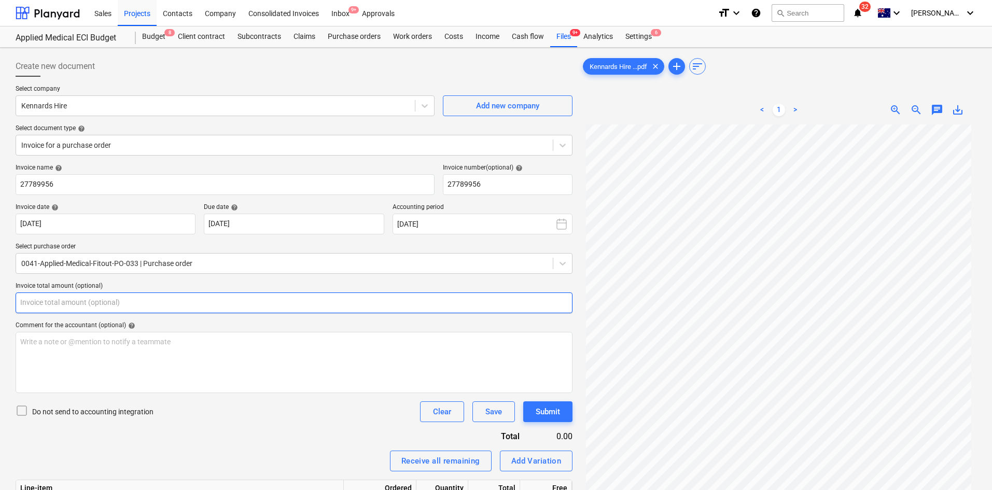
click at [93, 305] on input "text" at bounding box center [294, 303] width 557 height 21
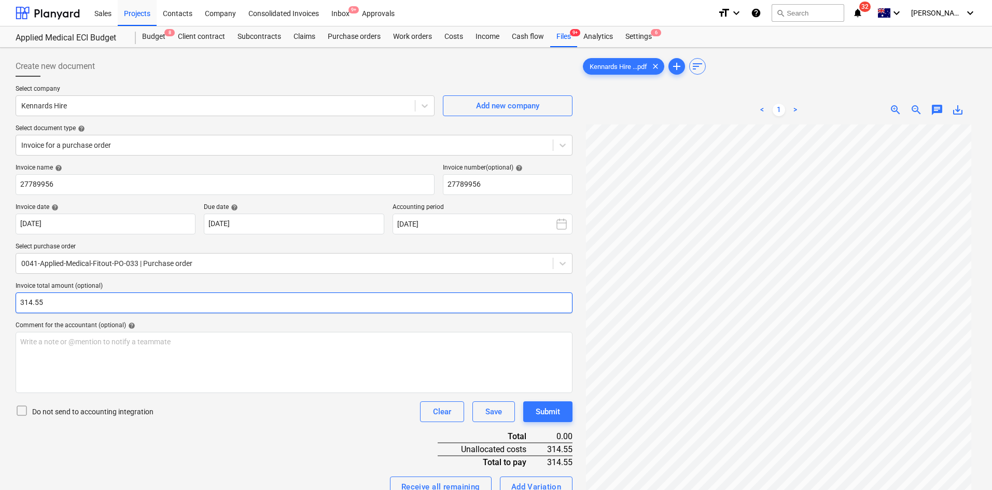
type input "314.55"
click at [310, 448] on div "Invoice name help 27789956 Invoice number (optional) help 27789956 Invoice date…" at bounding box center [294, 401] width 557 height 475
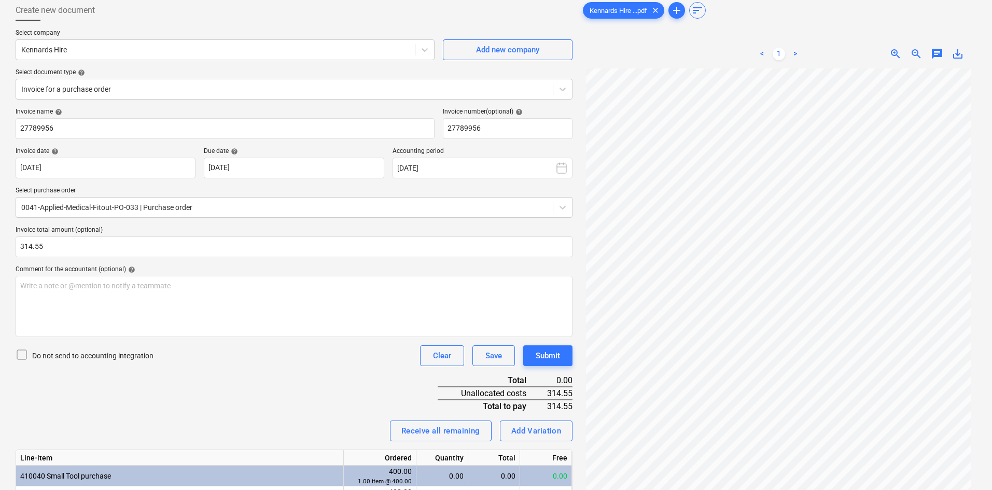
scroll to position [157, 0]
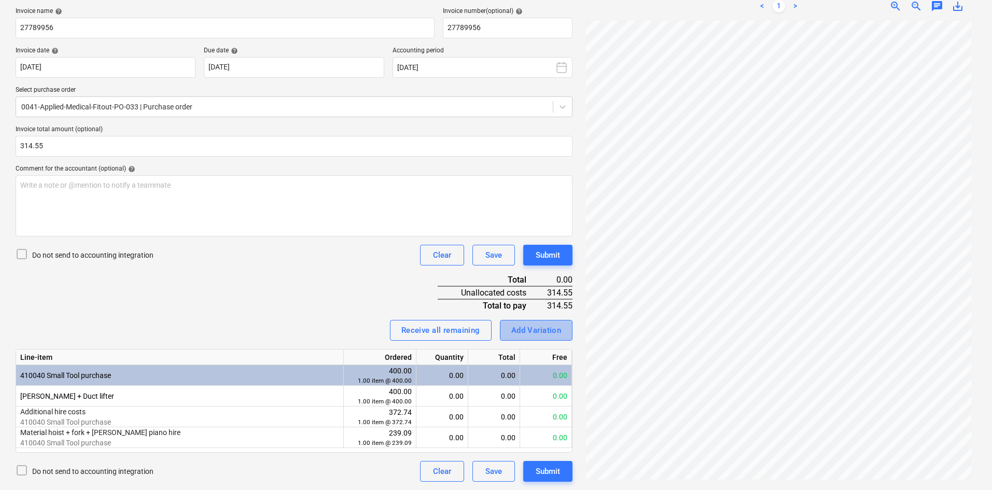
click at [532, 330] on div "Add Variation" at bounding box center [537, 330] width 50 height 13
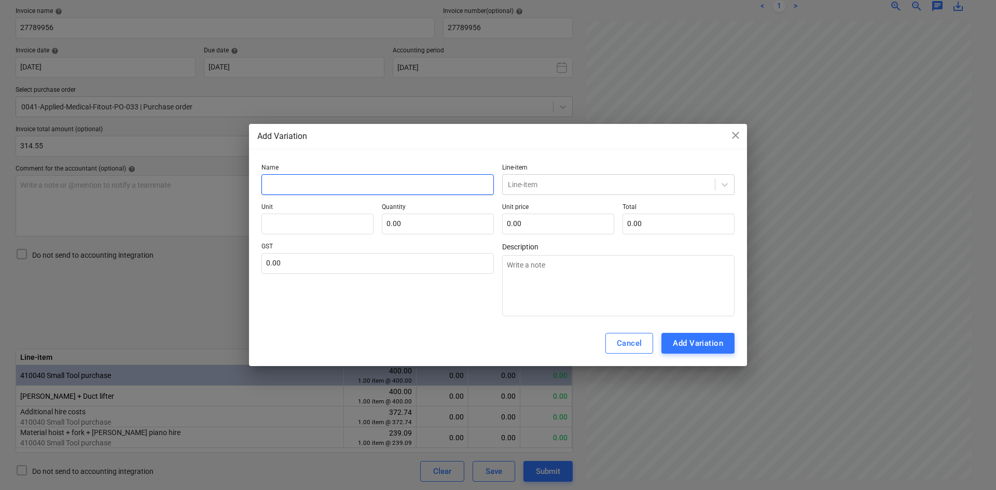
click at [319, 182] on input "text" at bounding box center [377, 184] width 232 height 21
click at [727, 132] on div "Add Variation close" at bounding box center [497, 136] width 481 height 12
click at [734, 132] on span "close" at bounding box center [735, 135] width 12 height 12
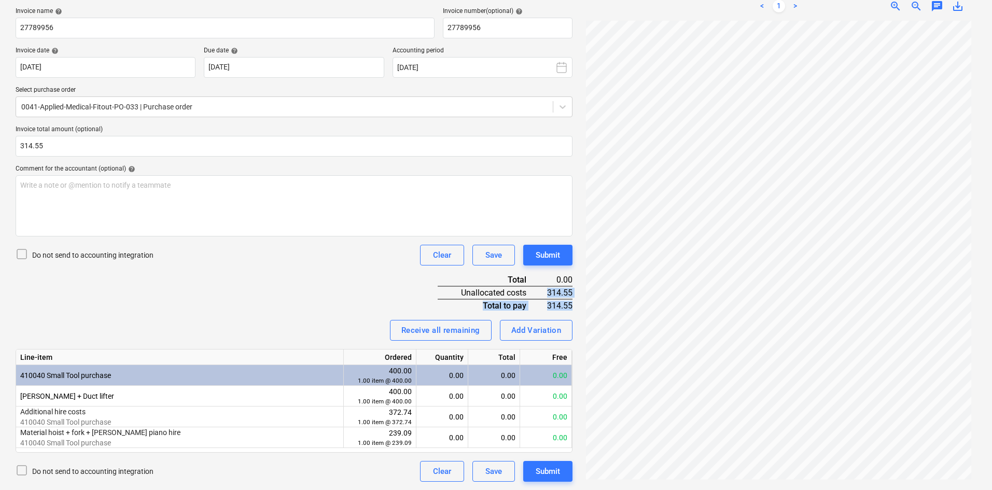
drag, startPoint x: 547, startPoint y: 288, endPoint x: 576, endPoint y: 291, distance: 29.2
click at [576, 291] on div "Create new document Select company Kennards Hire Add new company Select documen…" at bounding box center [294, 190] width 566 height 591
click at [575, 292] on div "Create new document Select company Kennards Hire Add new company Select documen…" at bounding box center [294, 190] width 566 height 591
drag, startPoint x: 548, startPoint y: 292, endPoint x: 572, endPoint y: 292, distance: 23.9
click at [572, 292] on div "314.55" at bounding box center [558, 292] width 30 height 13
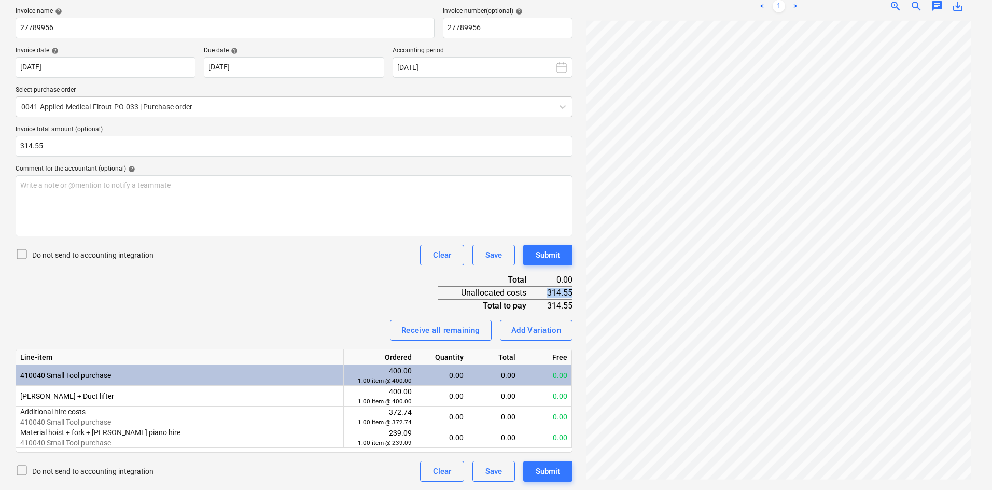
copy div "314.55"
click at [543, 329] on div "Add Variation" at bounding box center [537, 330] width 50 height 13
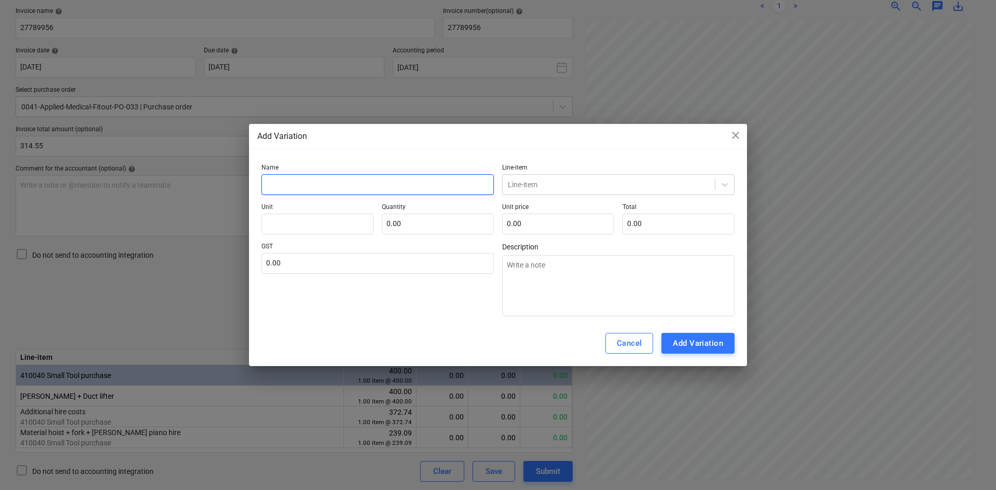
click at [290, 184] on input "text" at bounding box center [377, 184] width 232 height 21
type input "Additional cost - Material hoist"
click at [527, 182] on div at bounding box center [609, 185] width 202 height 10
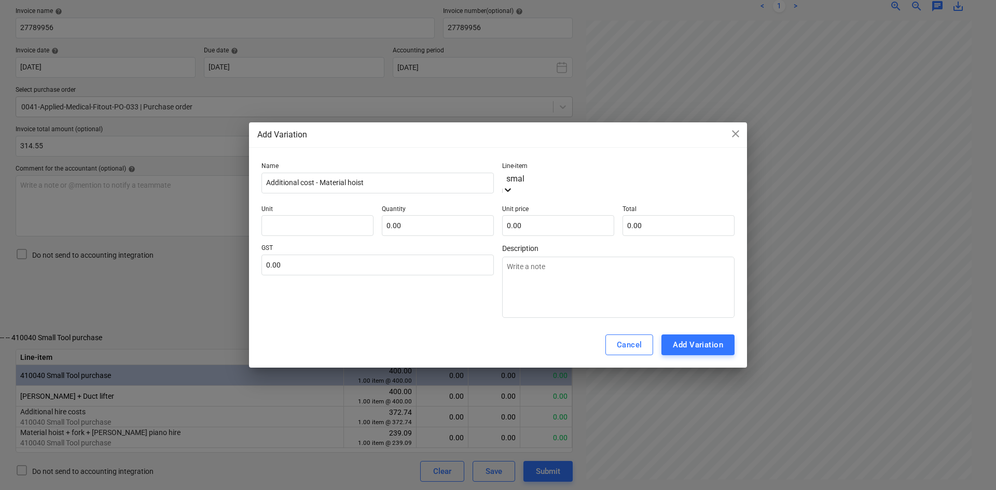
type input "small"
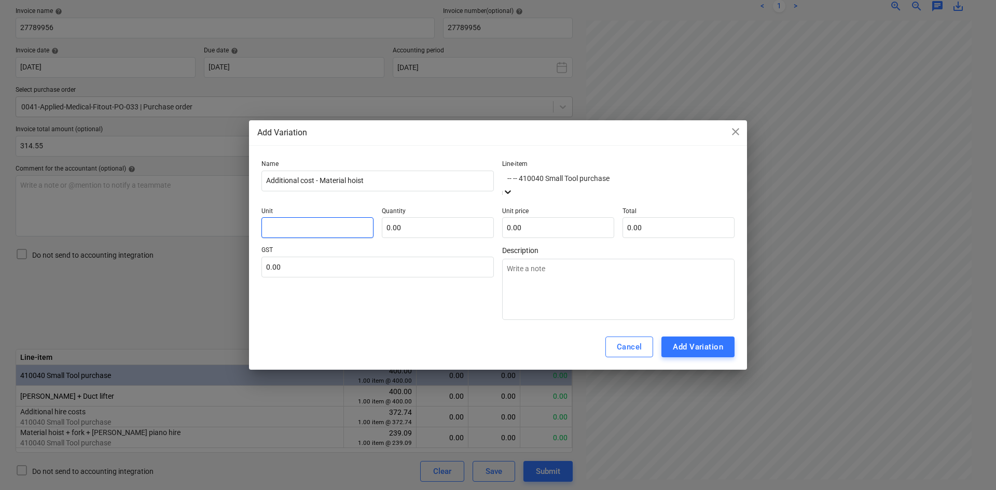
click at [278, 226] on input "text" at bounding box center [317, 227] width 112 height 21
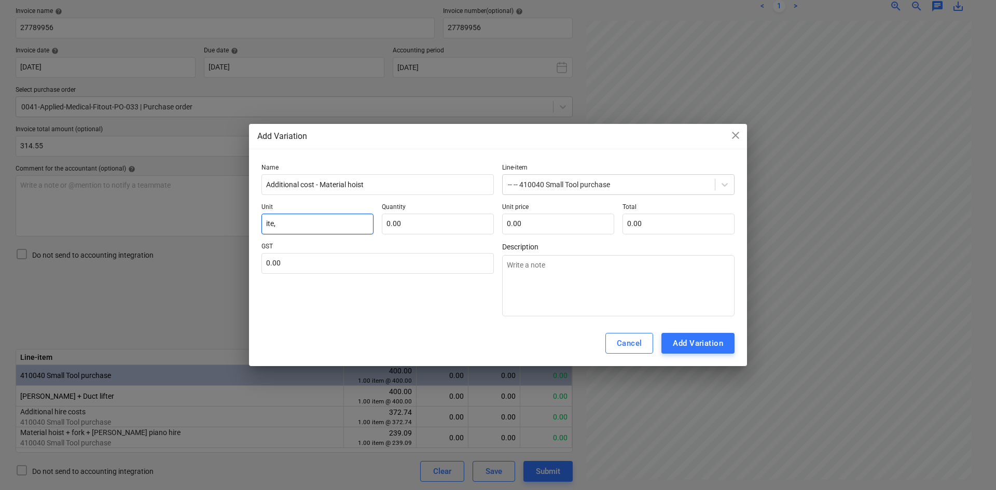
type input "ite,"
type input "0.00"
click at [280, 225] on input "ite," at bounding box center [317, 224] width 112 height 21
type input "item"
click at [424, 220] on input "text" at bounding box center [438, 224] width 112 height 21
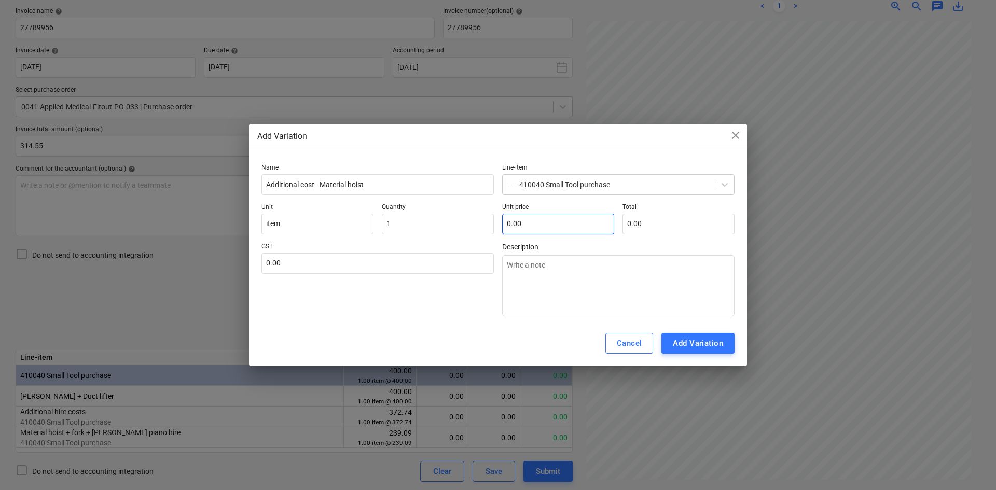
type input "1.00"
click at [561, 216] on input "text" at bounding box center [558, 224] width 112 height 21
paste input "314.55"
type input "314.55"
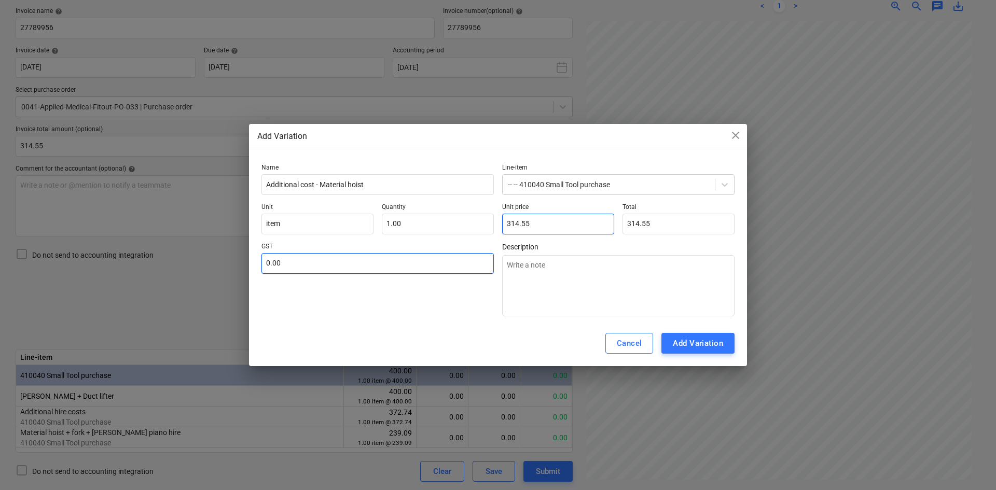
type input "314.55"
click at [354, 257] on input "text" at bounding box center [377, 263] width 232 height 21
drag, startPoint x: 361, startPoint y: 273, endPoint x: 367, endPoint y: 275, distance: 7.2
click at [362, 273] on input "10" at bounding box center [377, 263] width 232 height 21
type input "10.00"
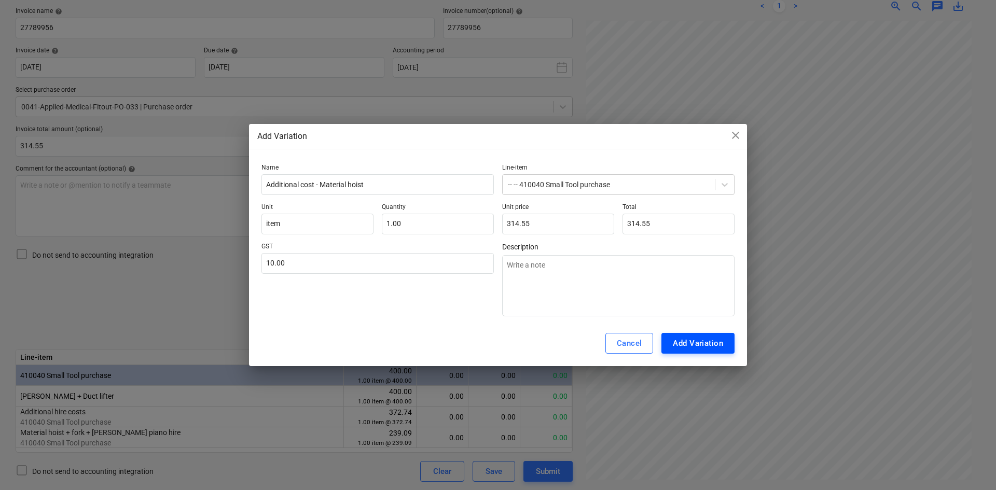
click at [714, 339] on div "Add Variation" at bounding box center [698, 343] width 50 height 13
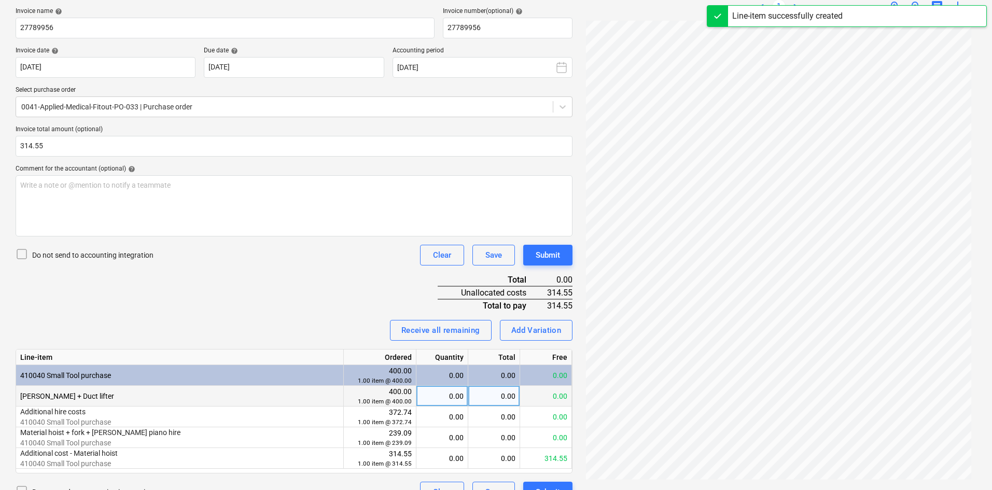
click at [445, 459] on div "0.00" at bounding box center [442, 458] width 43 height 21
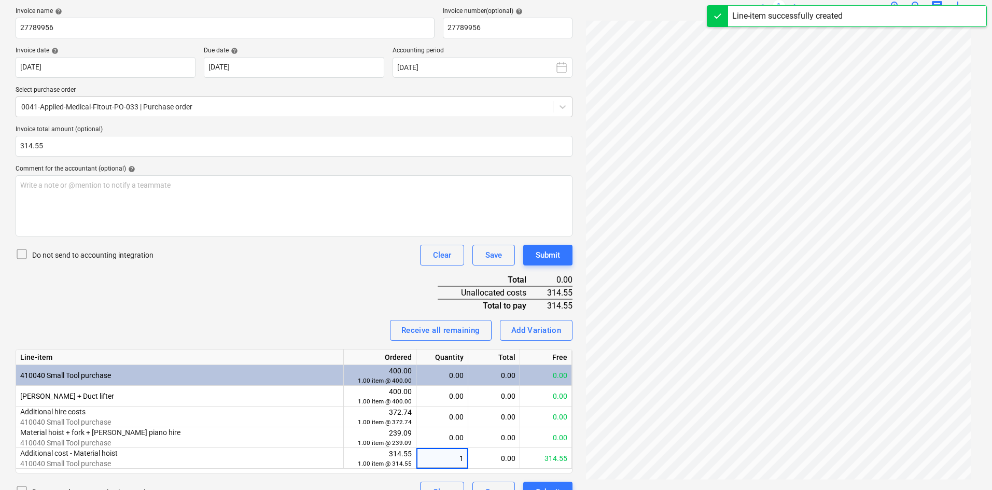
click at [284, 295] on div "Invoice name help 27789956 Invoice number (optional) help 27789956 Invoice date…" at bounding box center [294, 254] width 557 height 495
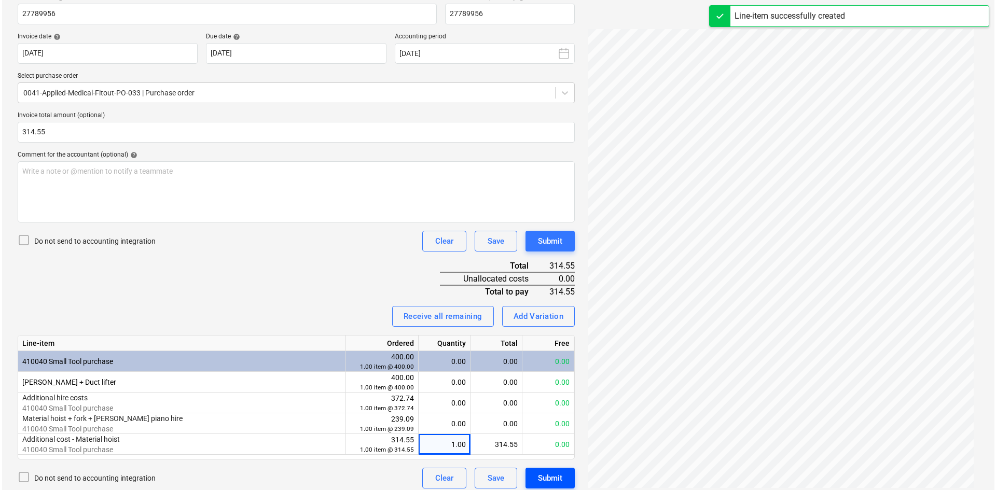
scroll to position [177, 0]
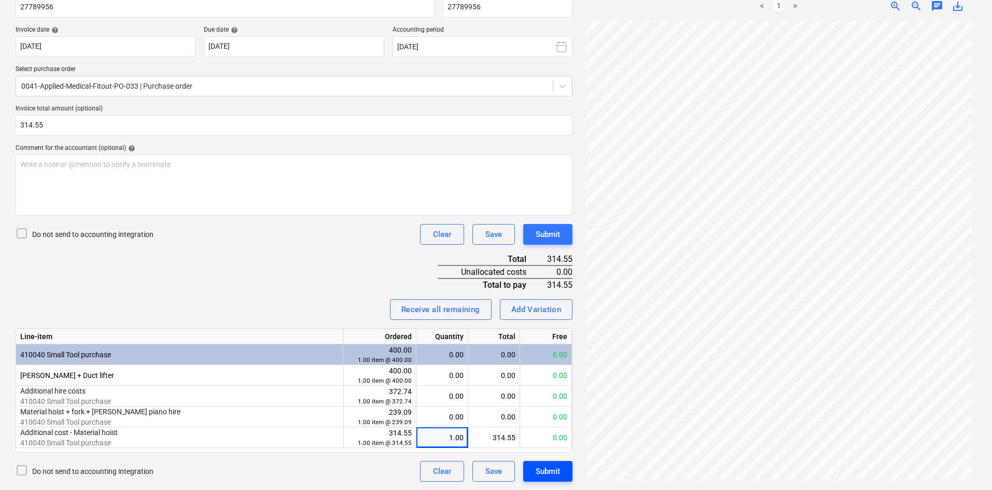
click at [540, 474] on div "Submit" at bounding box center [548, 471] width 24 height 13
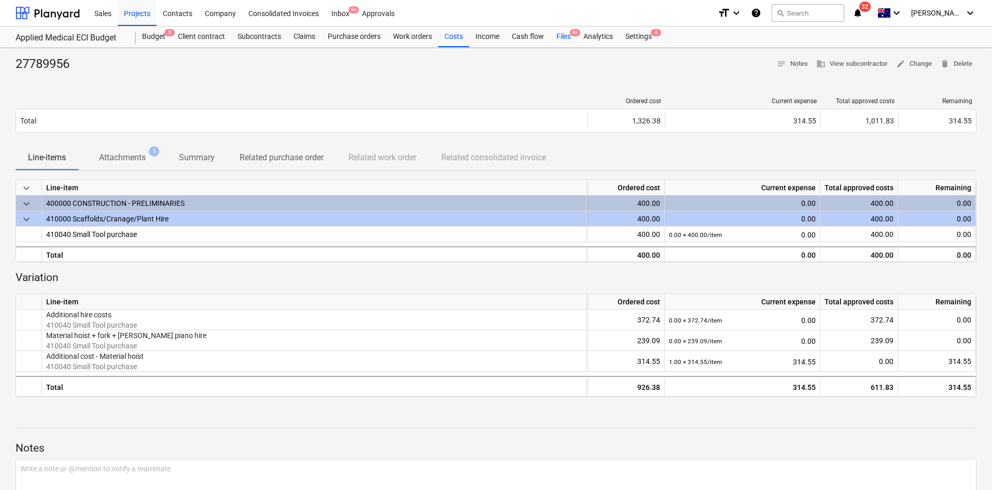
click at [574, 37] on div "Files 9+" at bounding box center [563, 36] width 27 height 21
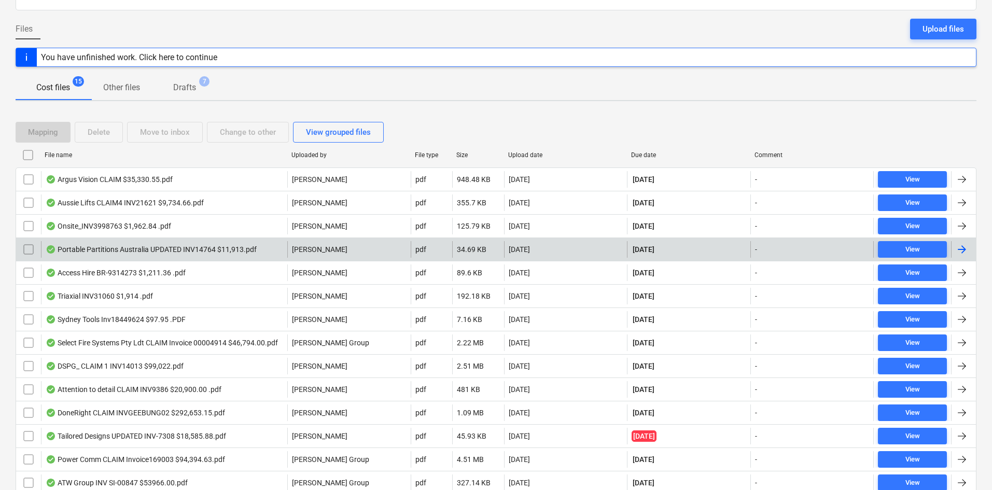
scroll to position [104, 0]
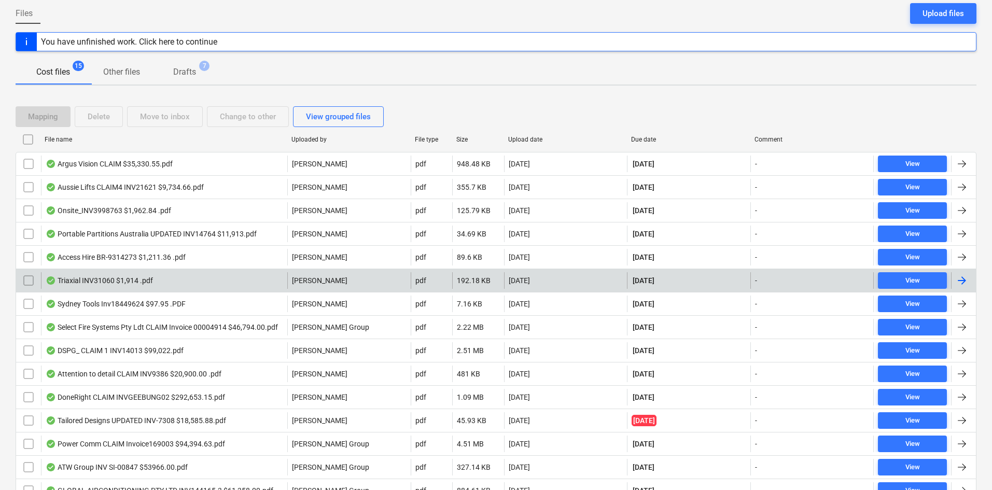
click at [215, 281] on div "Triaxial INV31060 $1,914 .pdf" at bounding box center [164, 280] width 246 height 17
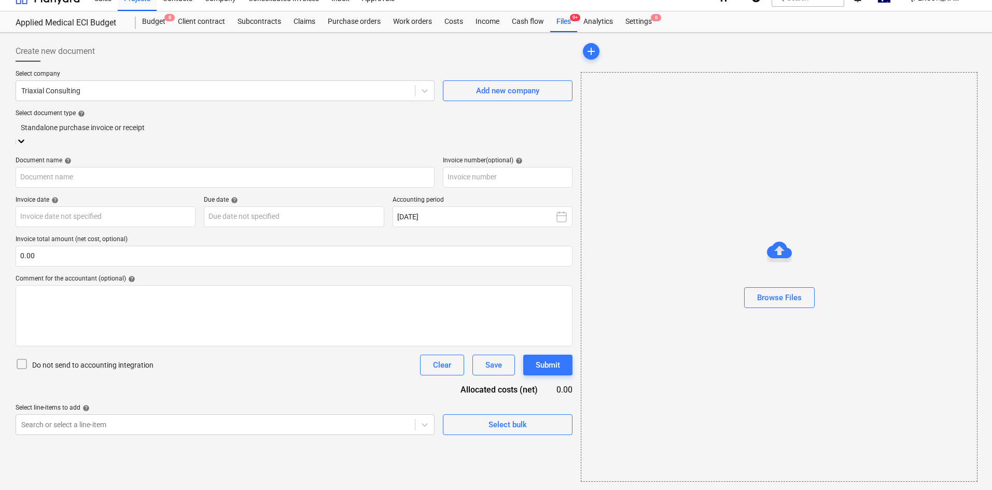
scroll to position [15, 0]
type input "31060"
type input "[DATE]"
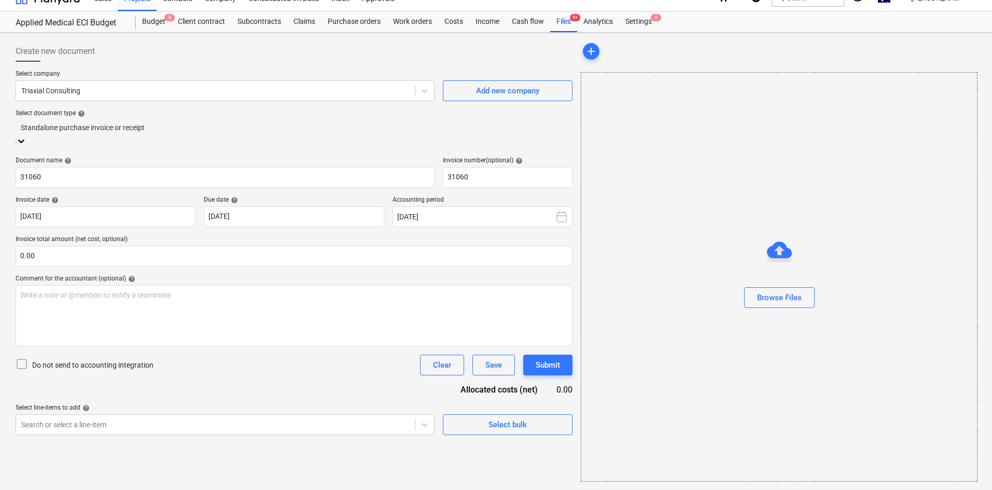
scroll to position [0, 0]
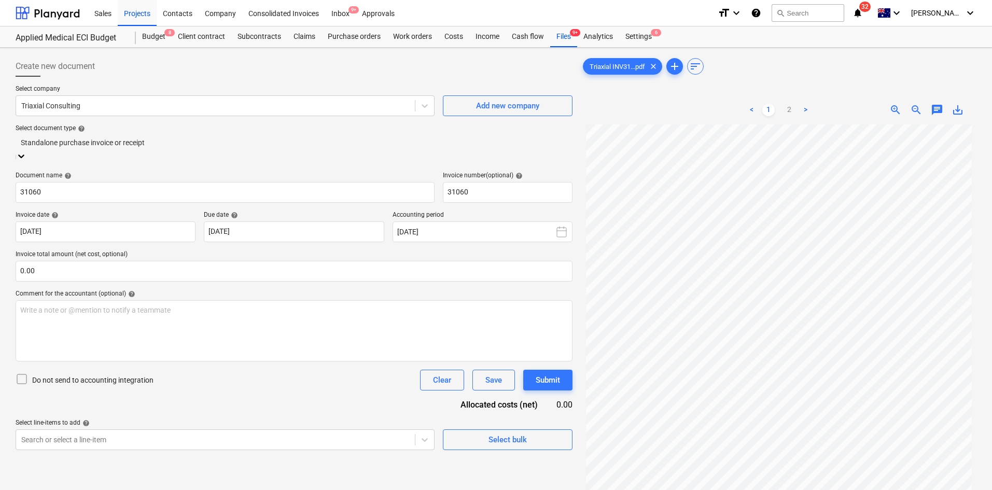
click at [124, 143] on div at bounding box center [294, 143] width 547 height 12
click at [124, 144] on div at bounding box center [294, 143] width 547 height 12
click at [210, 52] on div "Create new document Select company Triaxial Consulting Add new company Select d…" at bounding box center [294, 321] width 566 height 538
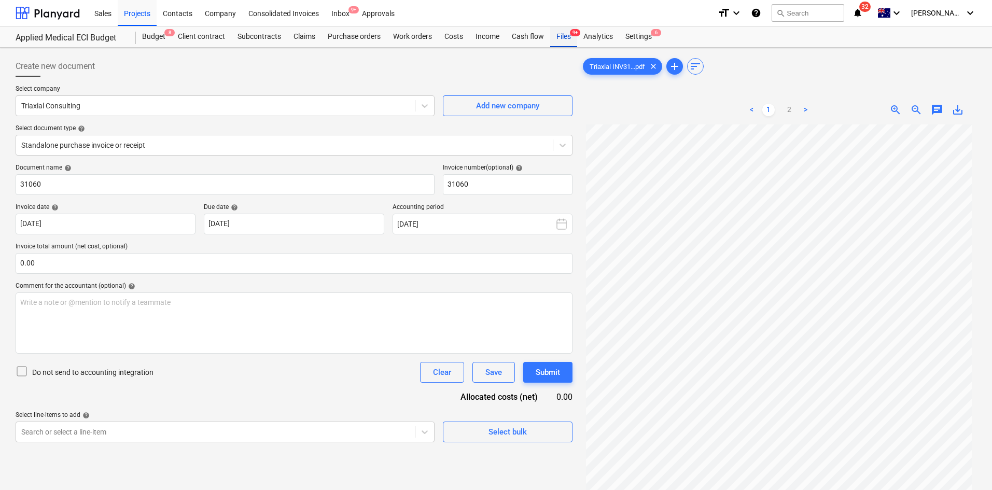
click at [561, 32] on div "Files 9+" at bounding box center [563, 36] width 27 height 21
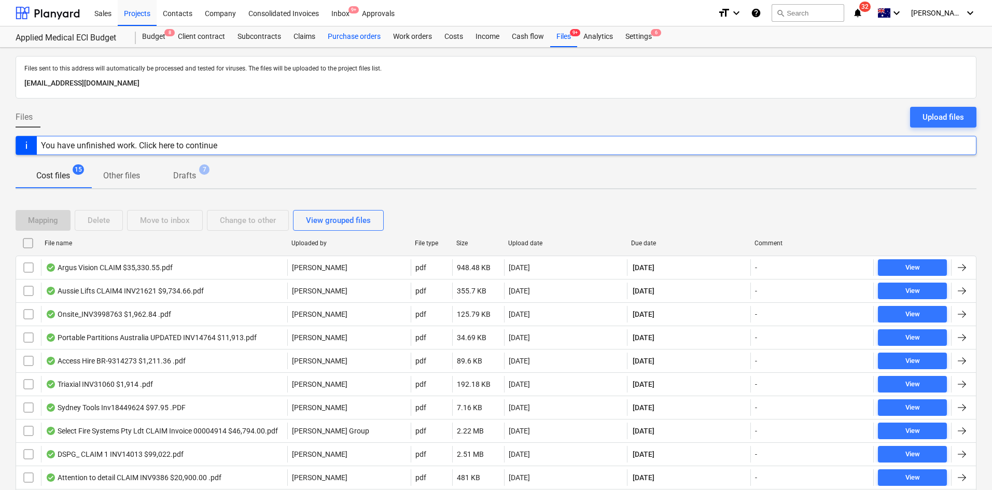
click at [374, 41] on div "Purchase orders" at bounding box center [354, 36] width 65 height 21
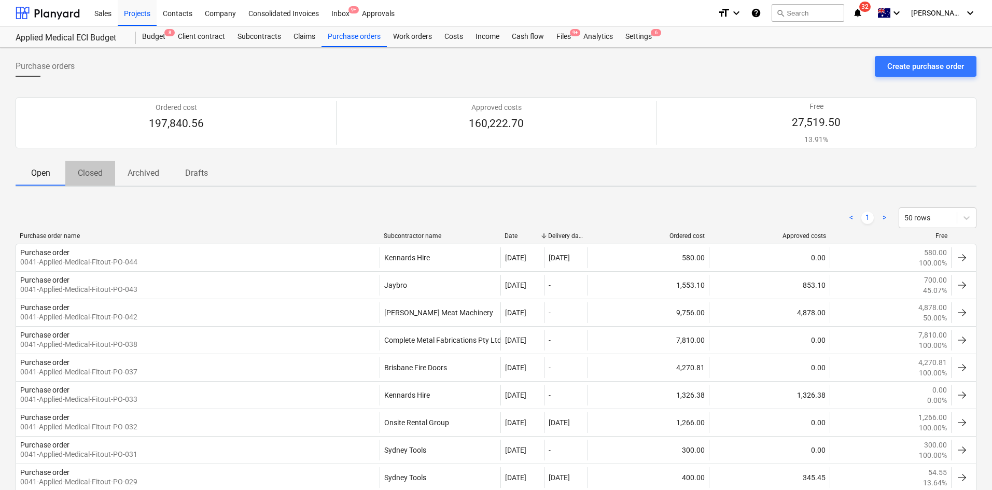
click at [85, 183] on button "Closed" at bounding box center [90, 173] width 50 height 25
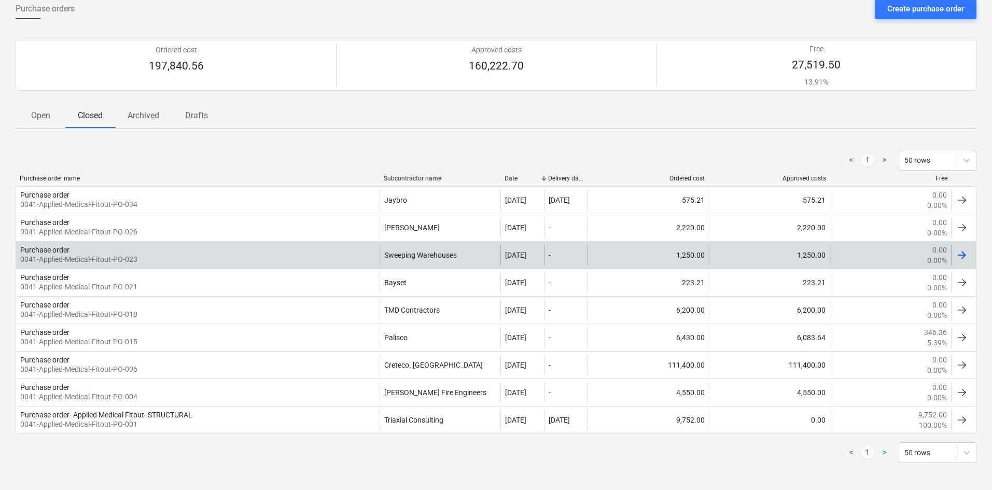
scroll to position [60, 0]
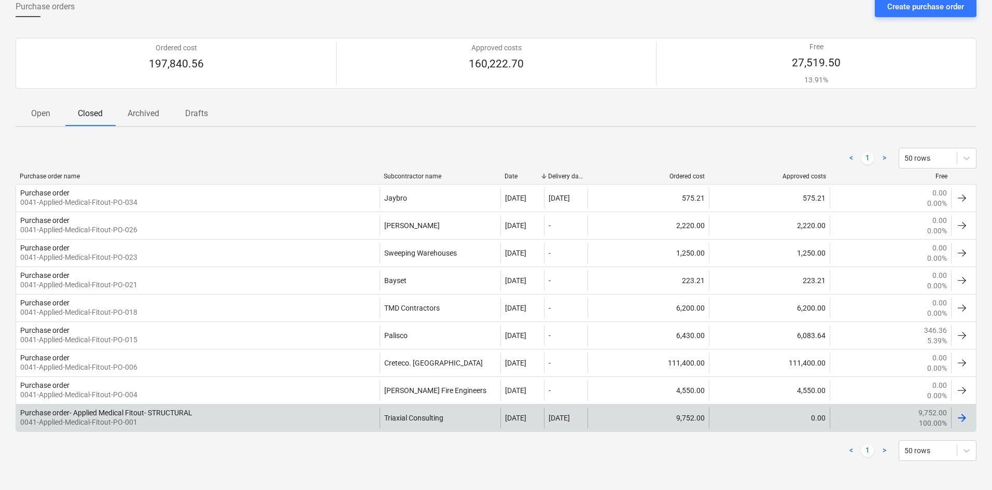
click at [188, 411] on div "Purchase order- Applied Medical Fitout- STRUCTURAL" at bounding box center [106, 413] width 172 height 8
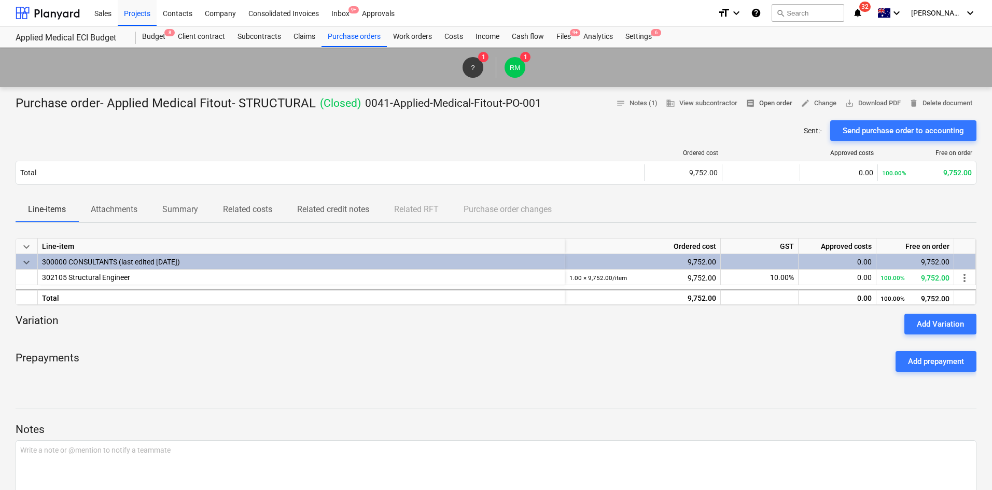
click at [763, 102] on span "receipt Open order" at bounding box center [769, 104] width 47 height 12
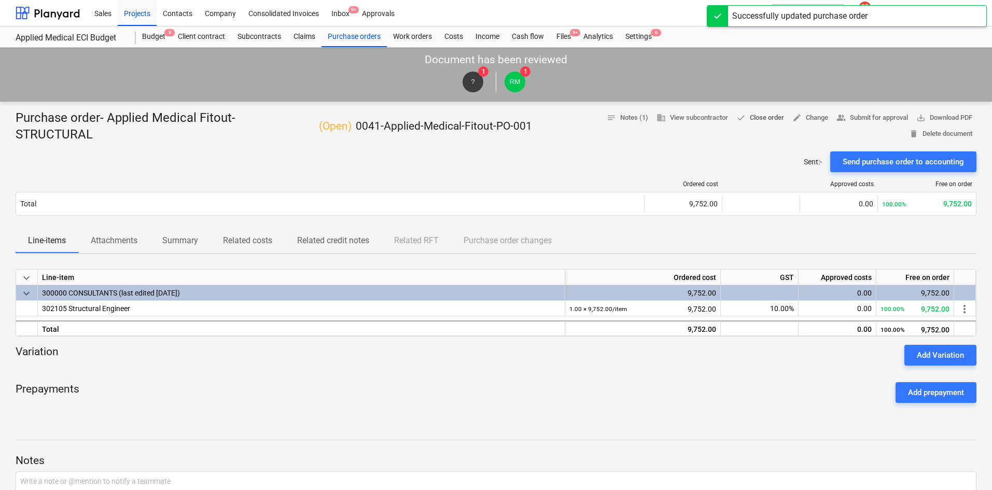
click at [760, 121] on span "done Close order" at bounding box center [761, 118] width 48 height 12
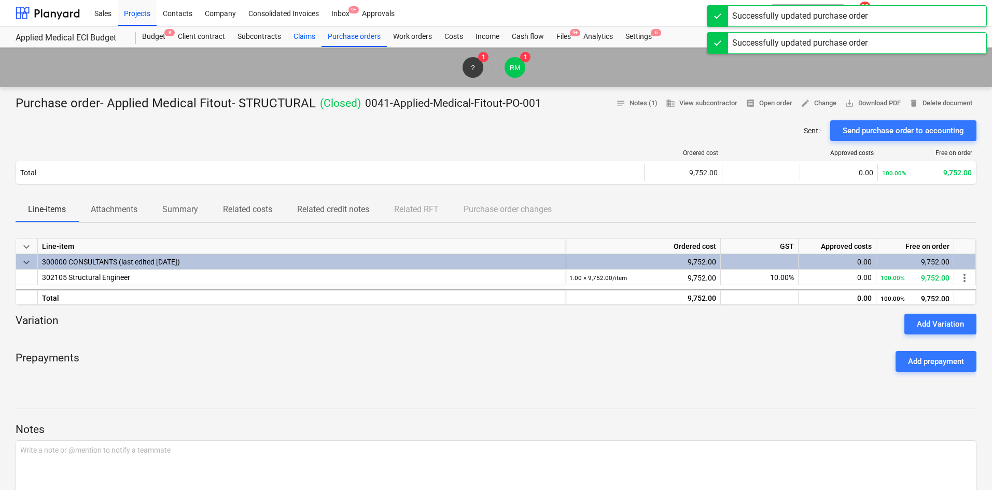
click at [305, 38] on div "Claims" at bounding box center [304, 36] width 34 height 21
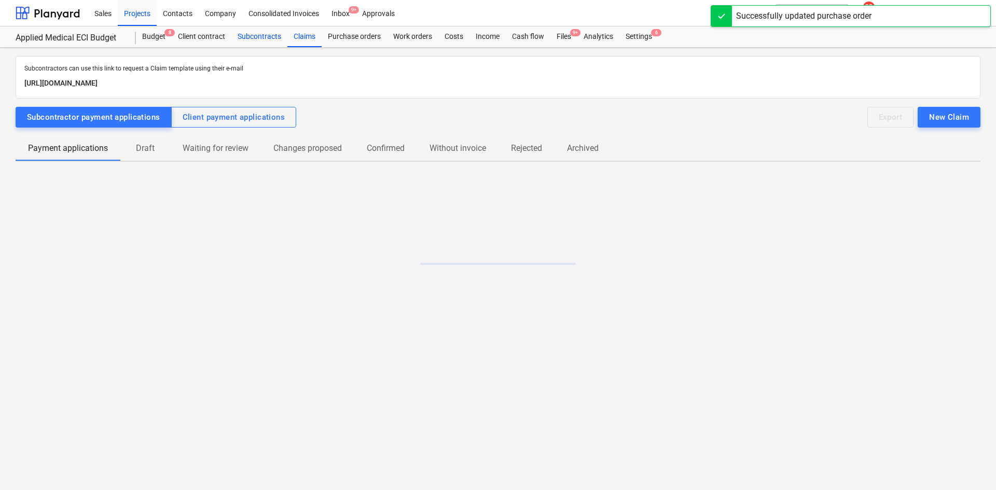
click at [260, 39] on div "Subcontracts" at bounding box center [259, 36] width 56 height 21
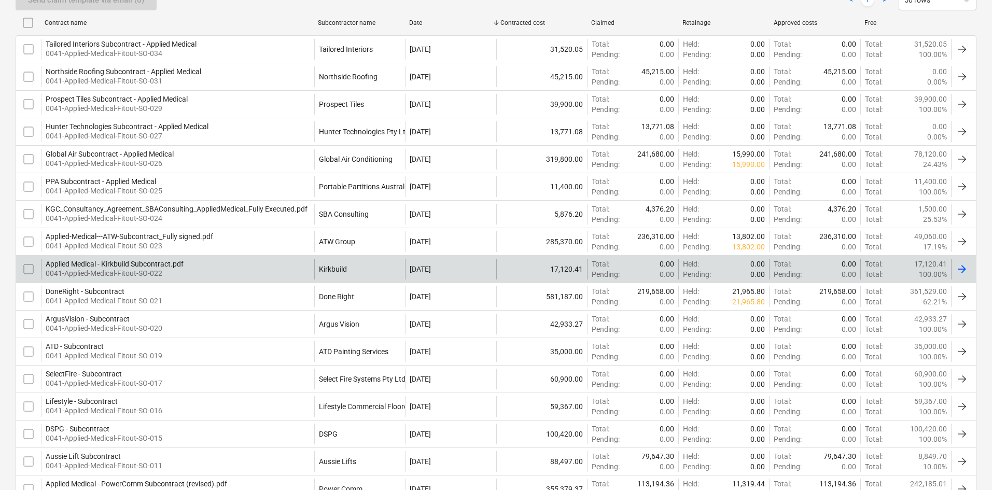
scroll to position [195, 0]
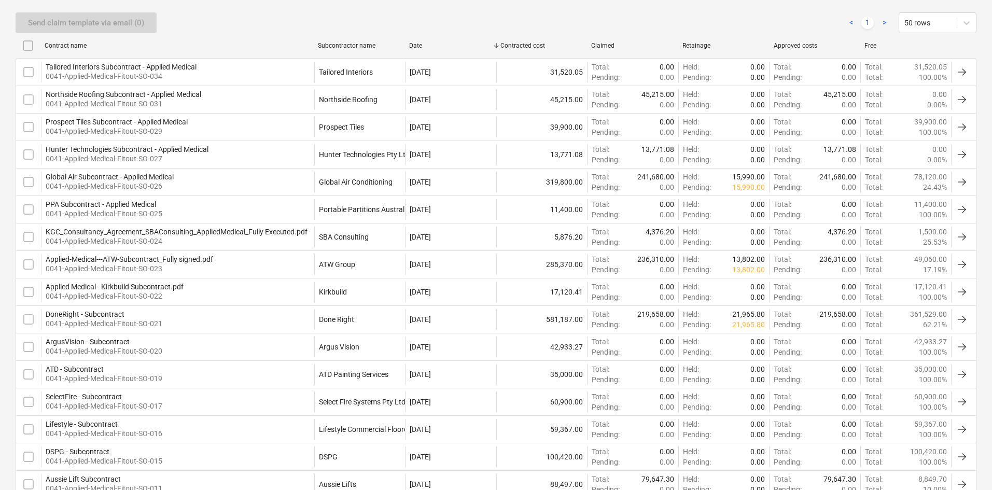
click at [335, 48] on div "Subcontractor name" at bounding box center [359, 45] width 83 height 7
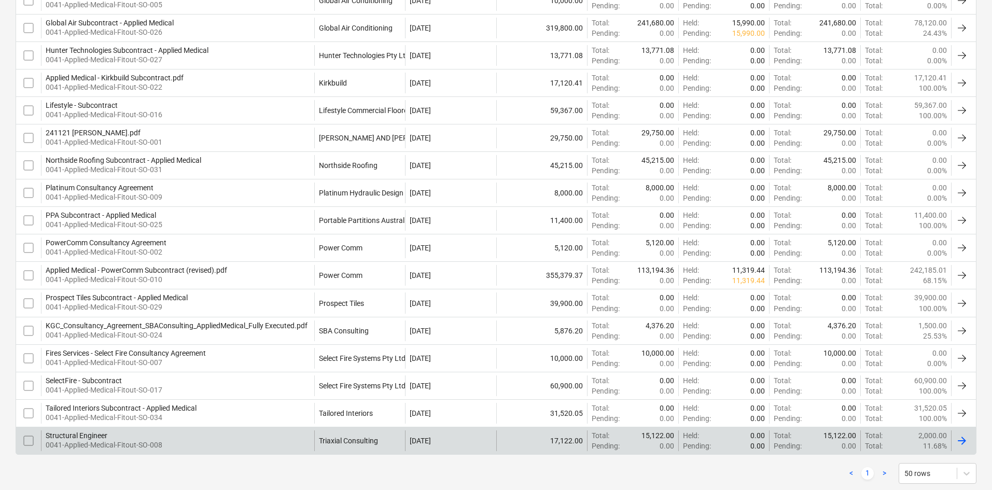
scroll to position [454, 0]
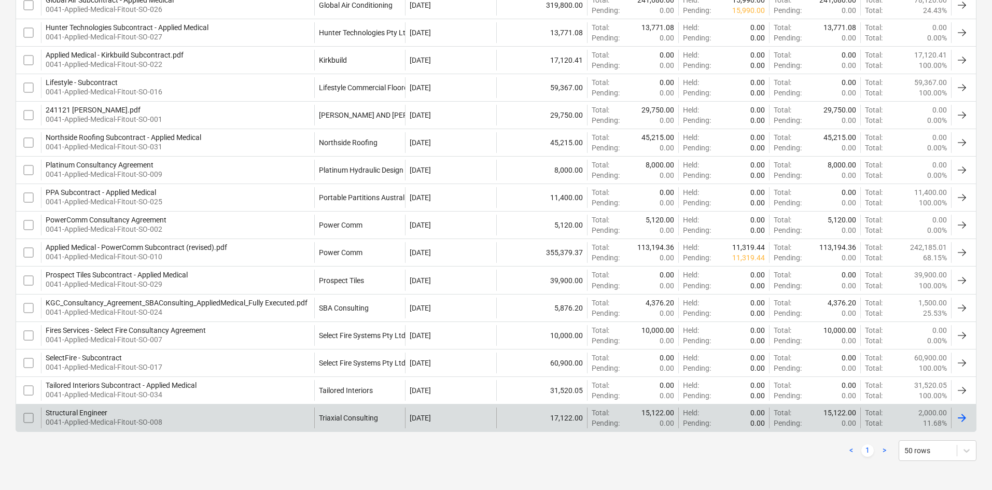
click at [267, 418] on div "Structural Engineer 0041-Applied-Medical-Fitout-SO-008" at bounding box center [177, 418] width 273 height 21
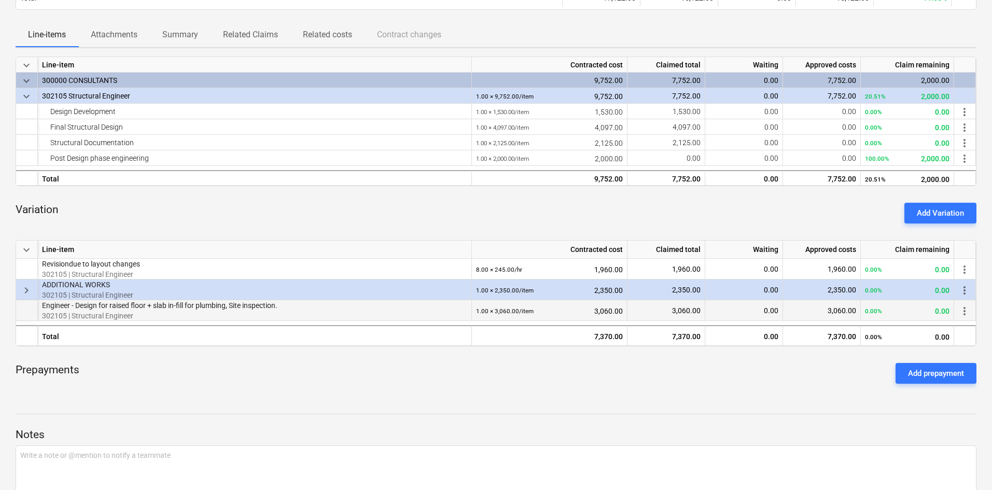
scroll to position [156, 0]
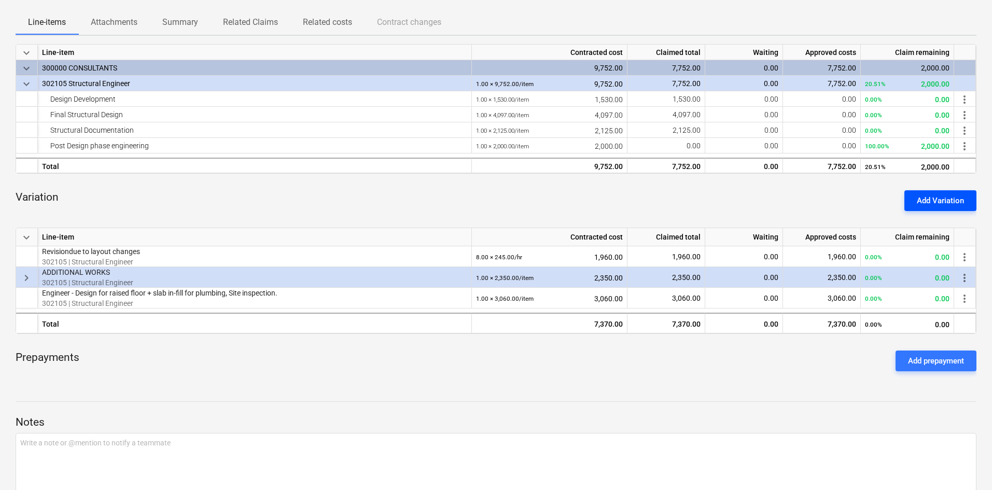
click at [952, 201] on div "Add Variation" at bounding box center [940, 200] width 47 height 13
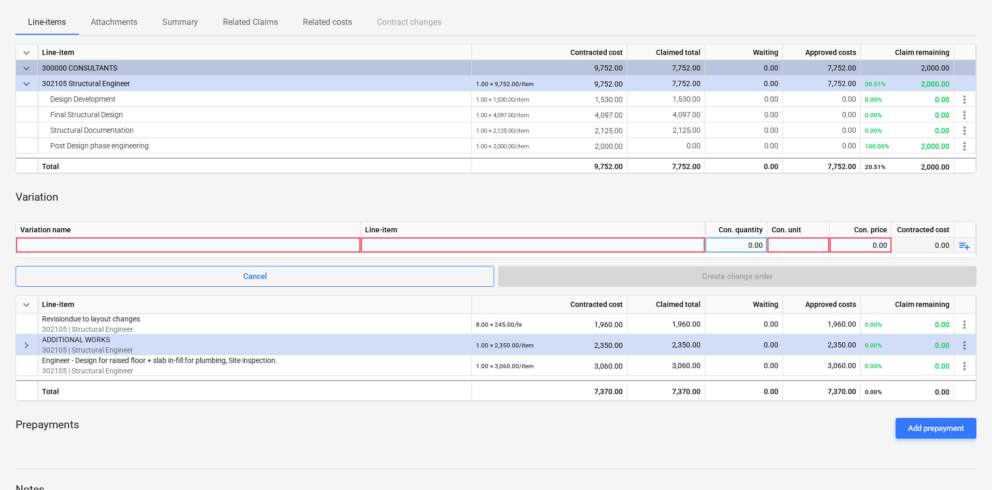
click at [153, 245] on div at bounding box center [188, 245] width 336 height 15
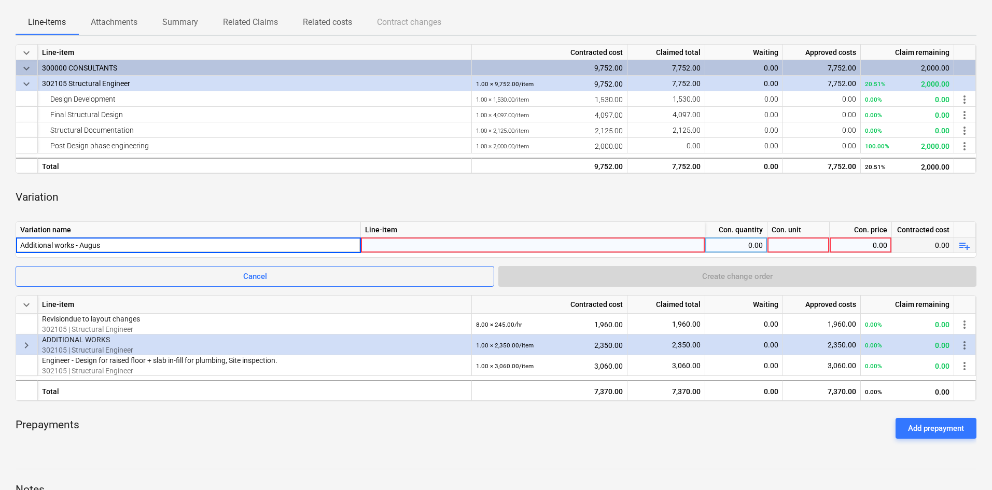
type input "Additional works - August"
click at [190, 205] on div "Variation" at bounding box center [496, 197] width 961 height 31
click at [478, 247] on div at bounding box center [533, 255] width 336 height 34
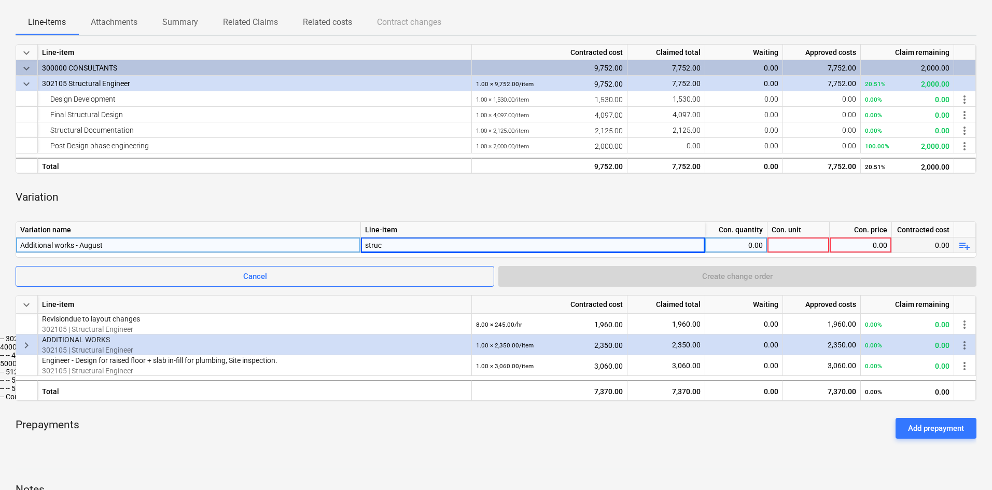
type input "struct"
click at [419, 197] on div "Variation" at bounding box center [496, 197] width 961 height 31
click at [735, 250] on div "0.00" at bounding box center [736, 246] width 53 height 16
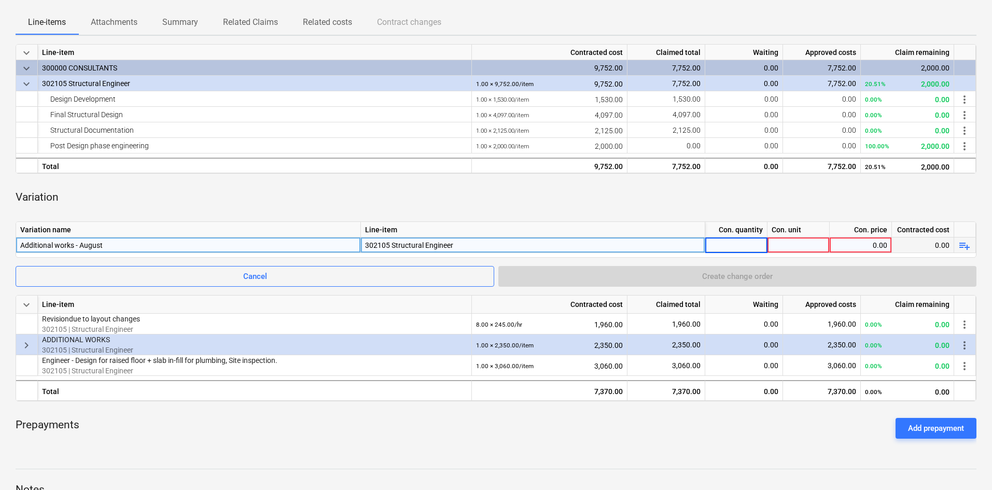
type input "1"
click at [796, 246] on div at bounding box center [799, 246] width 62 height 16
type input "item"
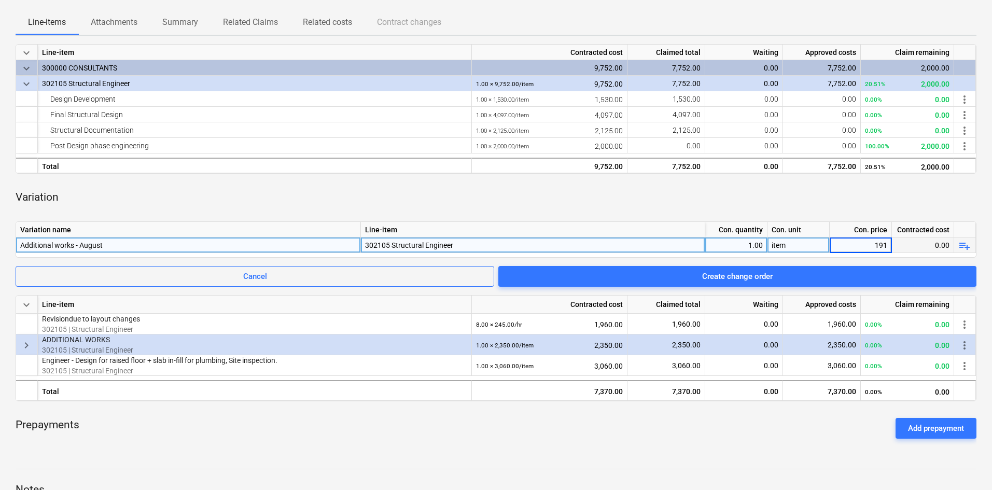
type input "1914"
click at [809, 194] on div "Variation" at bounding box center [496, 197] width 961 height 31
click at [870, 242] on div "1,914.00" at bounding box center [860, 246] width 53 height 16
type input "1740"
click at [734, 193] on div "Variation" at bounding box center [496, 197] width 961 height 31
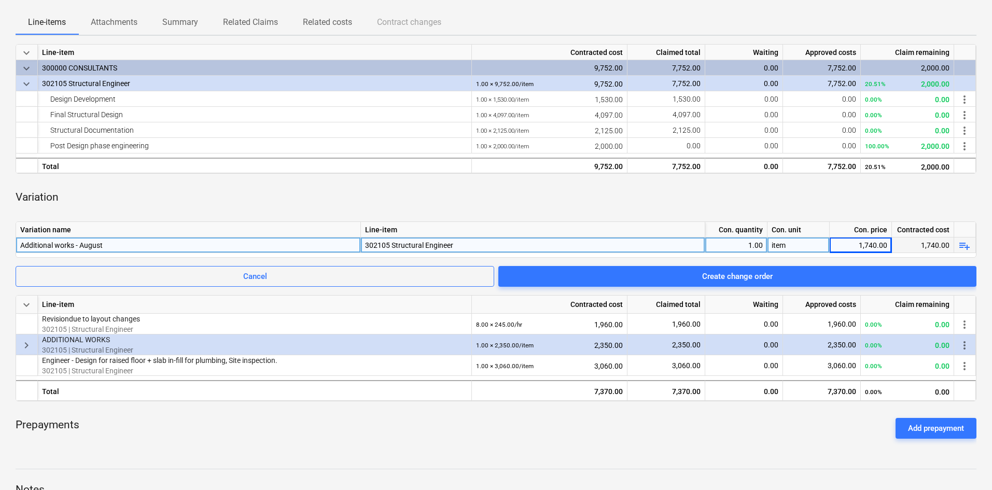
click at [777, 287] on div "keyboard_arrow_down Line-item Contracted cost Claimed total Waiting Approved co…" at bounding box center [496, 245] width 961 height 403
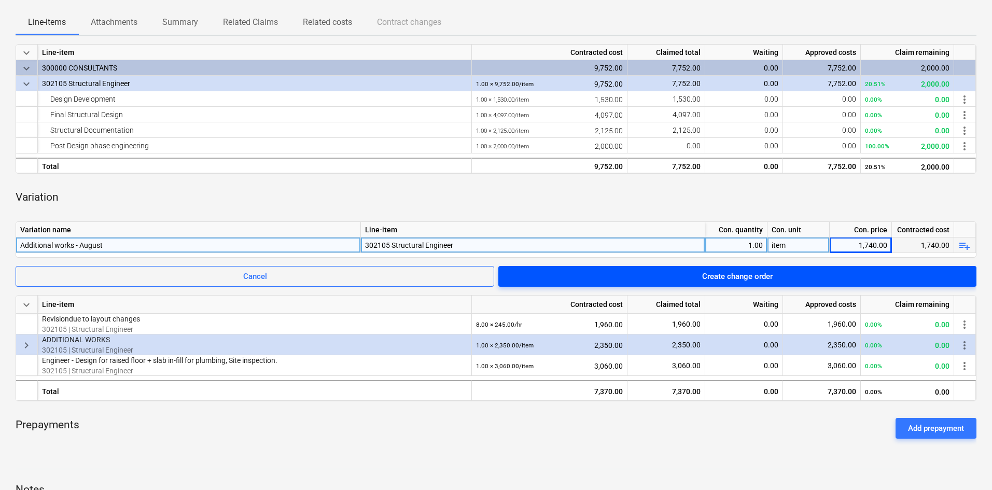
click at [767, 279] on div "Create change order" at bounding box center [737, 276] width 71 height 13
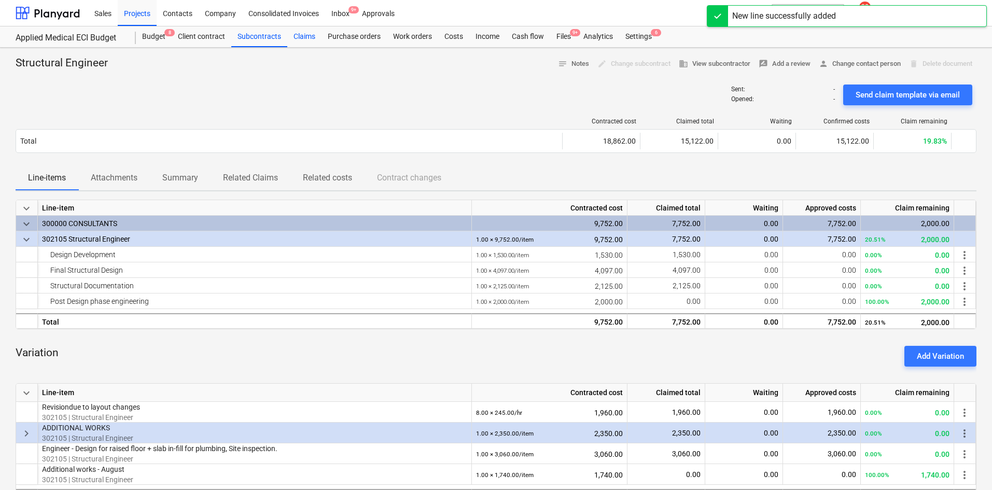
click at [308, 38] on div "Claims" at bounding box center [304, 36] width 34 height 21
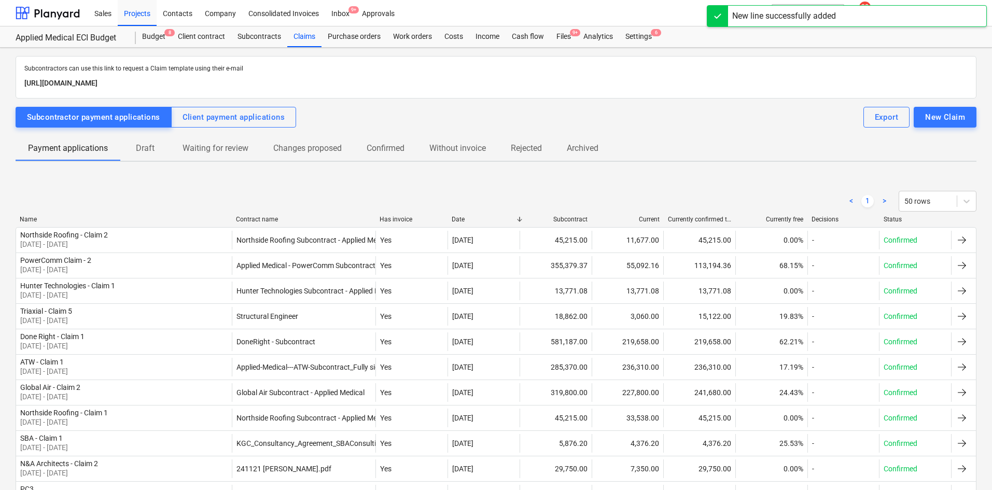
click at [252, 219] on div "Contract name" at bounding box center [304, 219] width 136 height 7
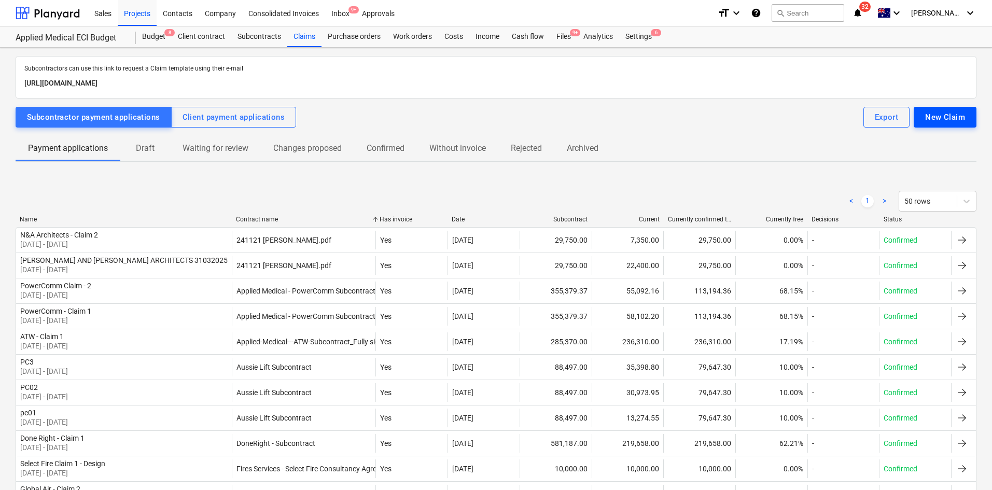
click at [950, 118] on div "New Claim" at bounding box center [946, 117] width 40 height 13
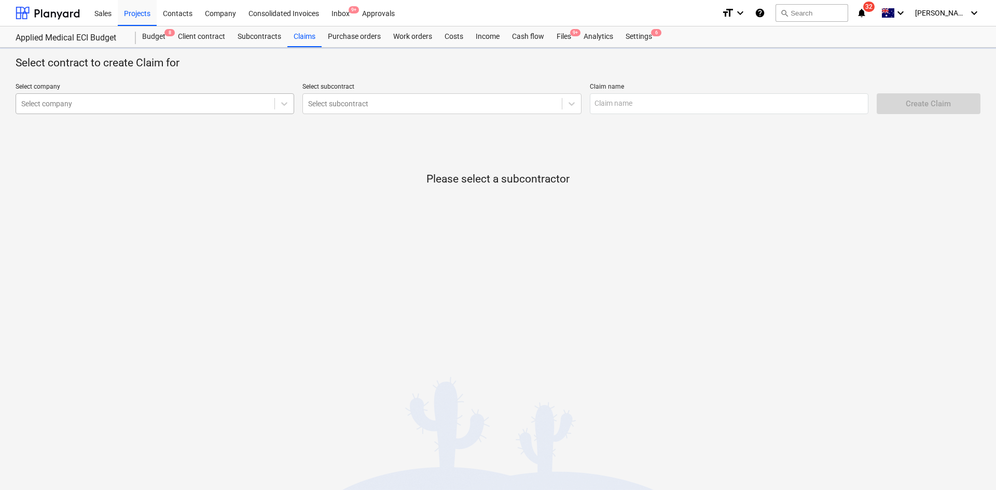
click at [190, 105] on div at bounding box center [145, 104] width 248 height 10
type input "triax"
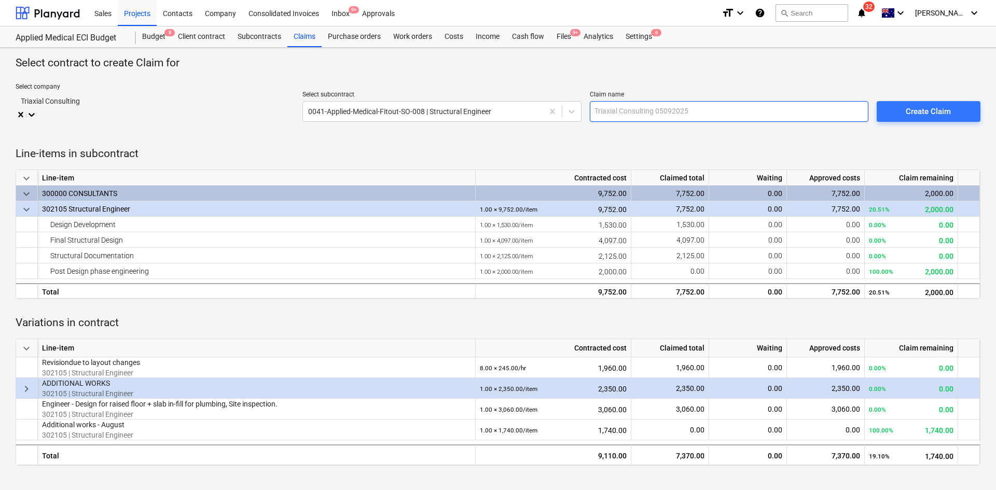
click at [657, 101] on input "text" at bounding box center [729, 111] width 279 height 21
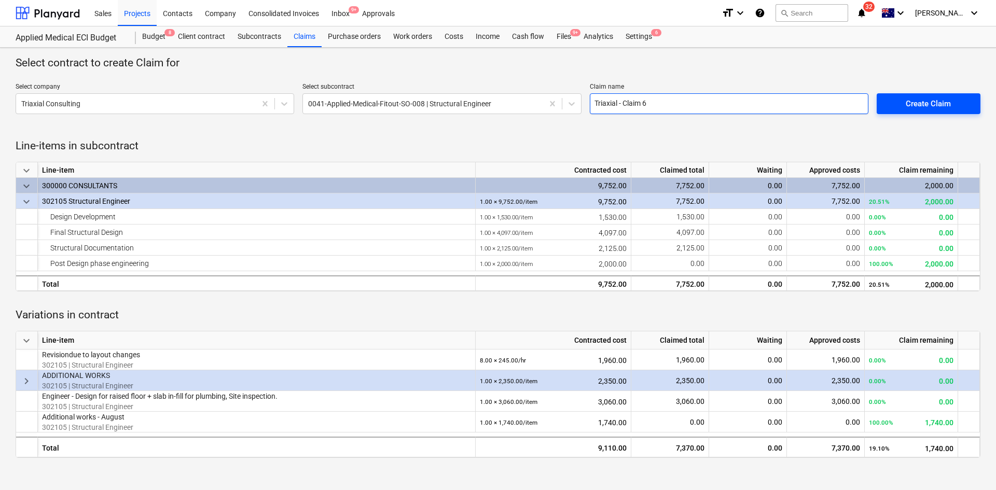
type input "Triaxial - Claim 6"
click at [916, 107] on div "Create Claim" at bounding box center [928, 103] width 45 height 13
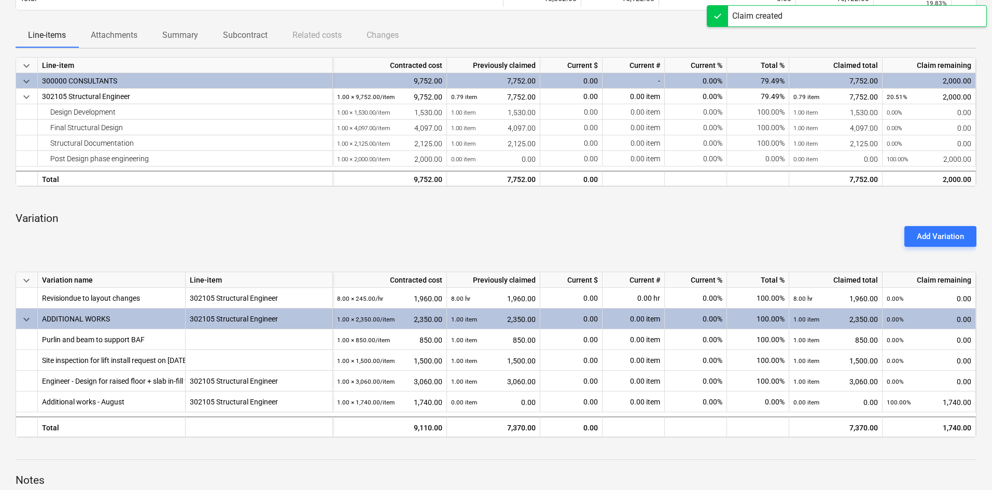
scroll to position [208, 0]
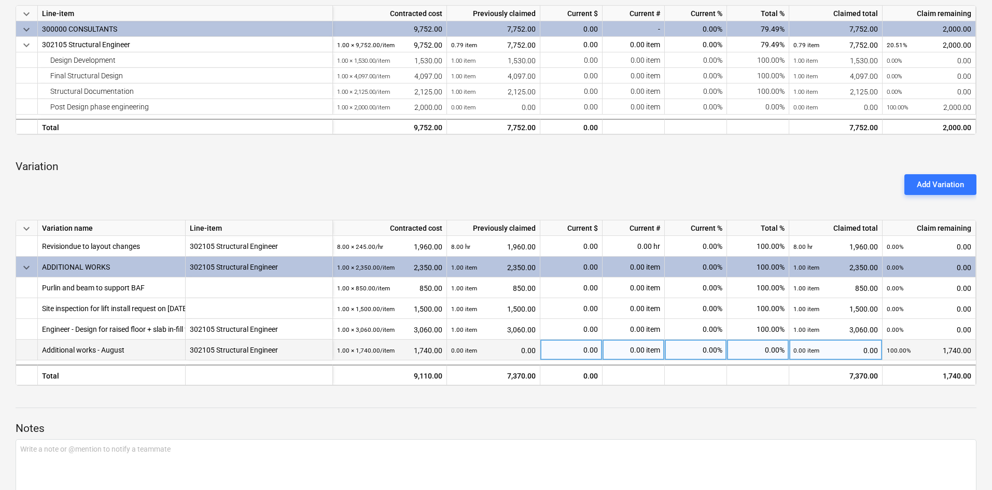
click at [645, 351] on span at bounding box center [646, 350] width 2 height 8
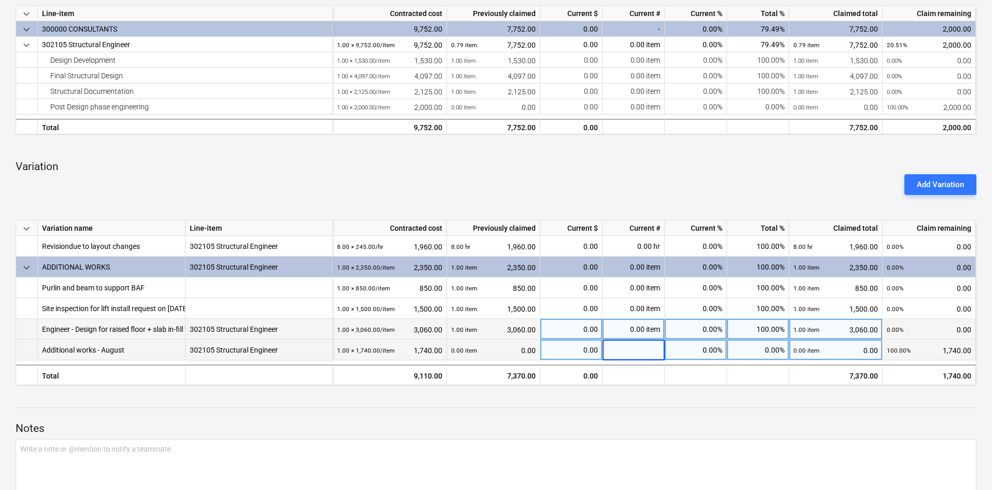
type input "1"
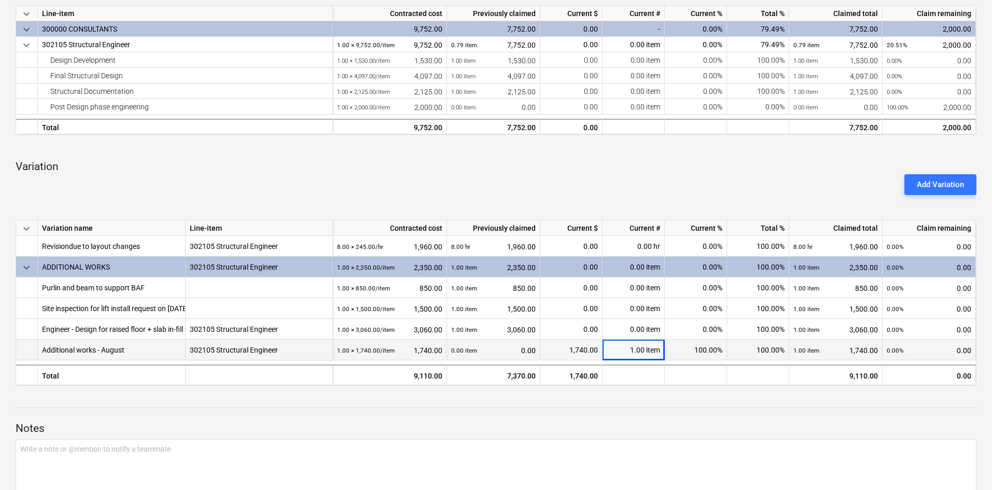
click at [642, 185] on div "Add Variation" at bounding box center [496, 184] width 970 height 29
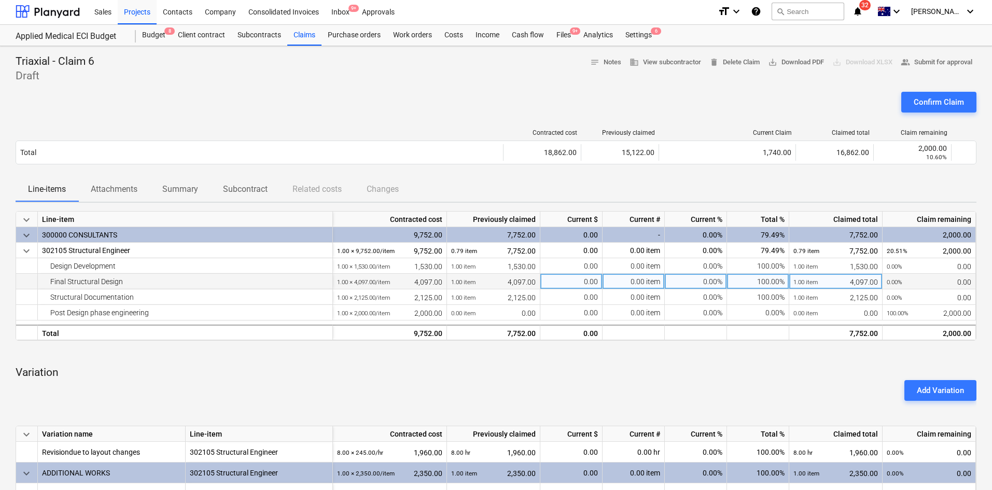
scroll to position [0, 0]
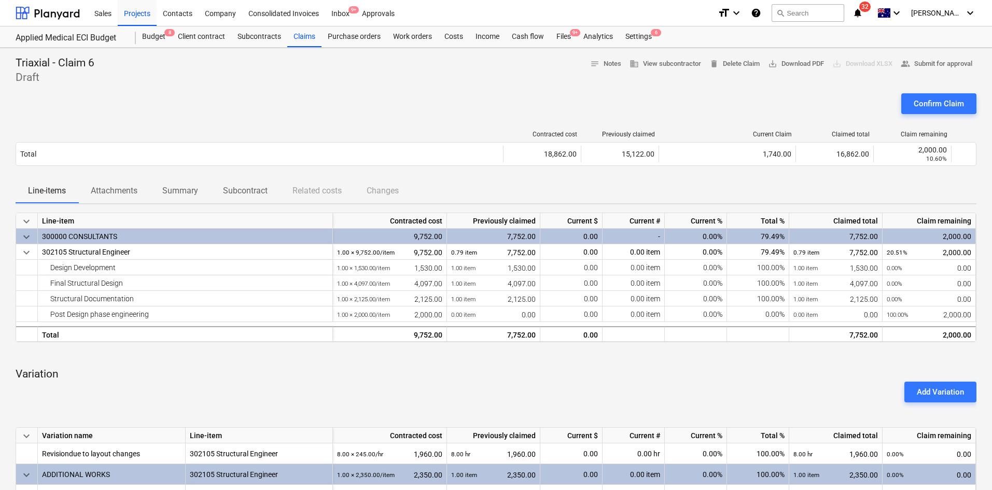
click at [441, 114] on div "Confirm Claim" at bounding box center [496, 107] width 961 height 29
click at [947, 103] on div "Confirm Claim" at bounding box center [939, 103] width 50 height 13
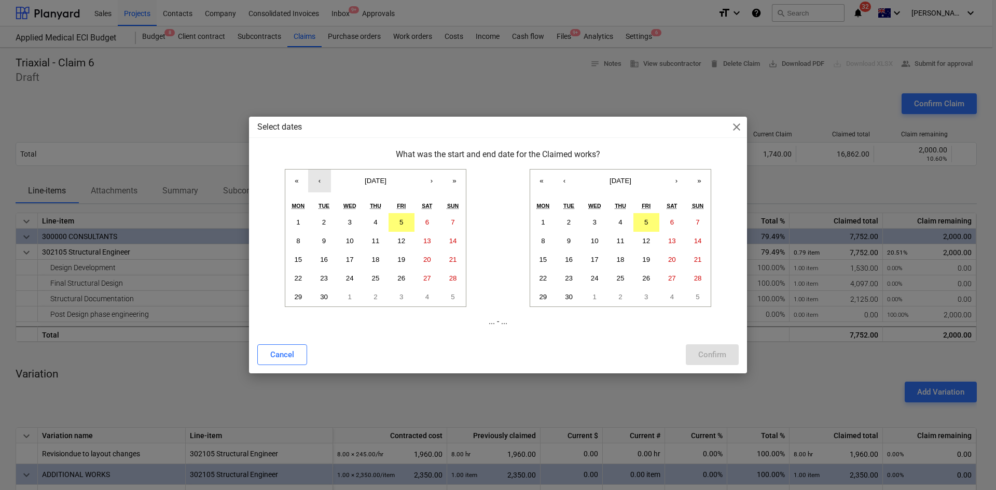
click at [316, 184] on button "‹" at bounding box center [319, 181] width 23 height 23
click at [399, 220] on abbr "1" at bounding box center [401, 222] width 4 height 8
click at [562, 182] on button "‹" at bounding box center [564, 181] width 23 height 23
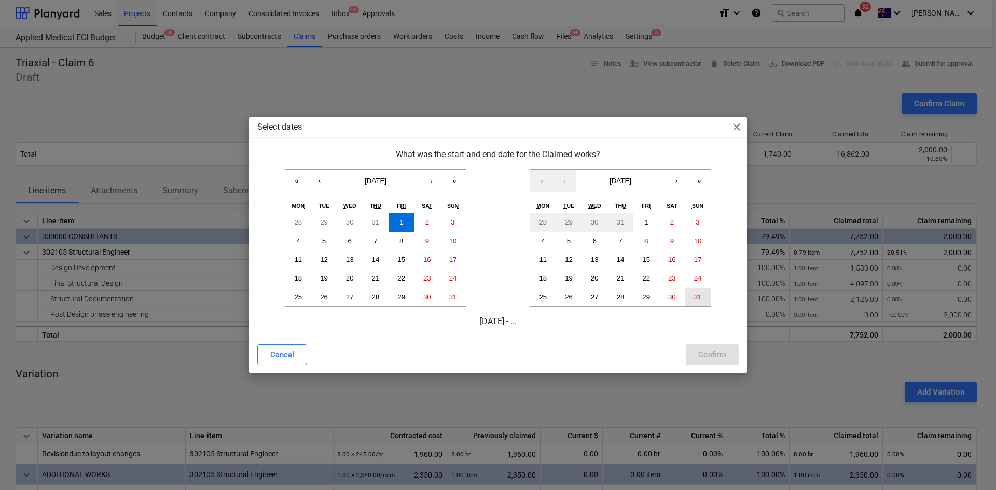
click at [698, 296] on abbr "31" at bounding box center [698, 297] width 8 height 8
click at [706, 349] on div "Confirm" at bounding box center [712, 354] width 28 height 13
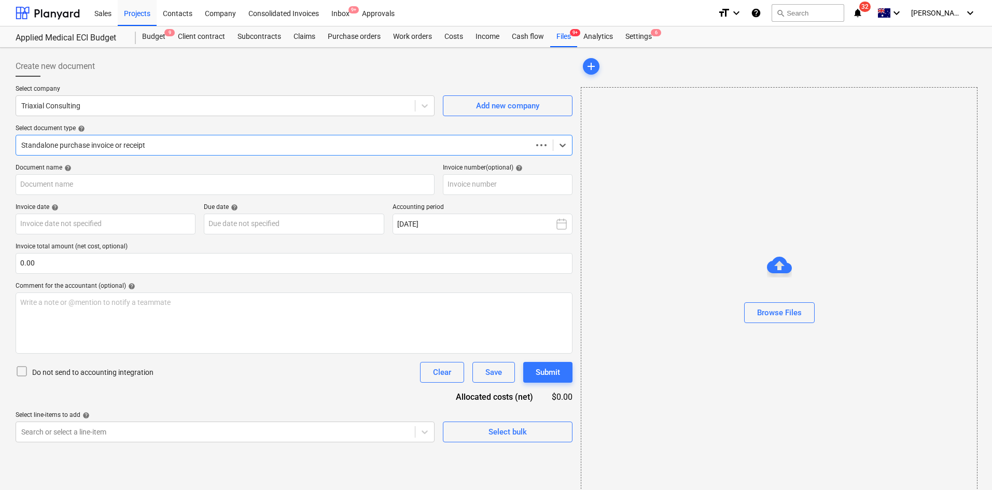
type input "31060"
type input "[DATE]"
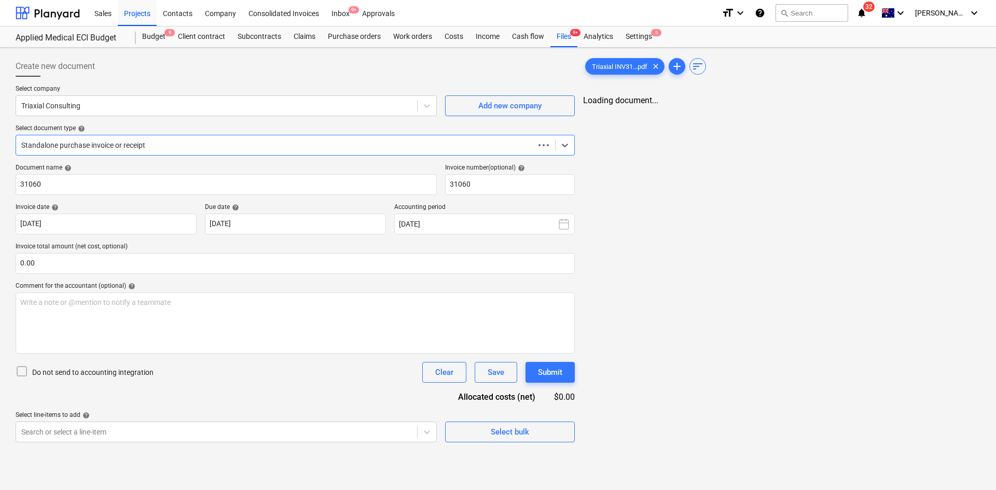
click at [149, 141] on div at bounding box center [275, 145] width 508 height 10
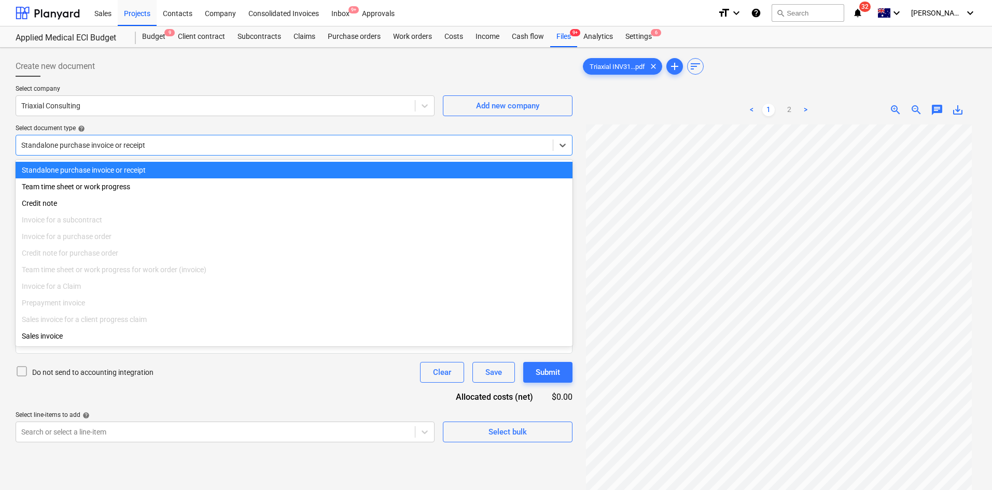
click at [131, 137] on div "Standalone purchase invoice or receipt" at bounding box center [294, 145] width 557 height 21
click at [123, 145] on div at bounding box center [284, 145] width 527 height 10
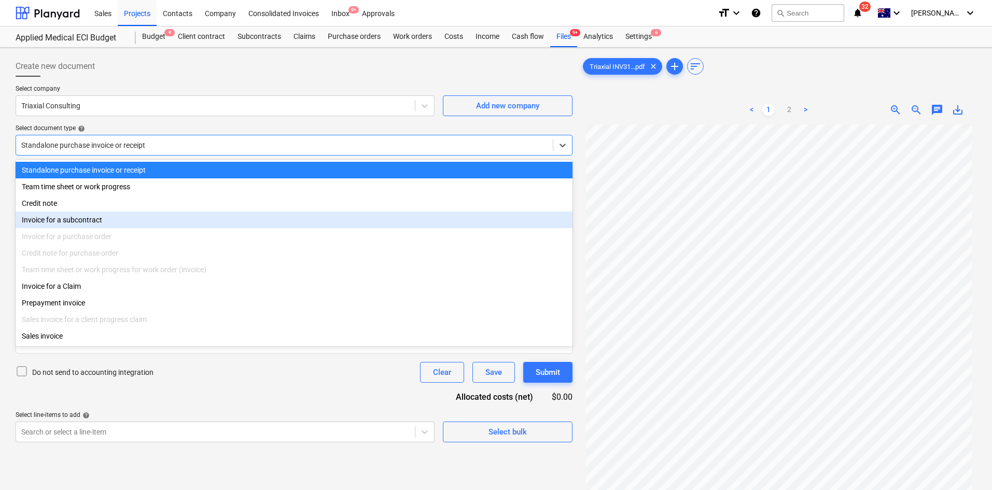
click at [91, 224] on div "Invoice for a subcontract" at bounding box center [294, 220] width 557 height 17
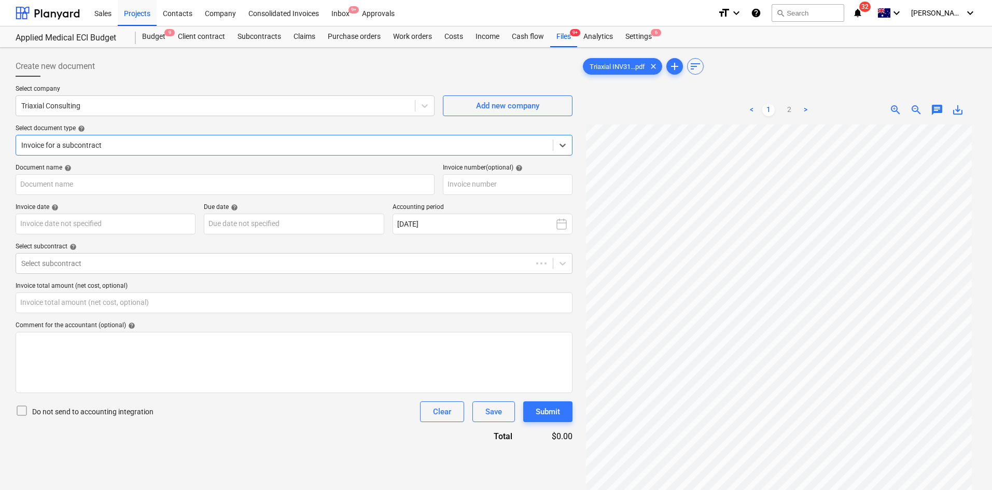
type input "31060"
type input "[DATE]"
type input "0.00"
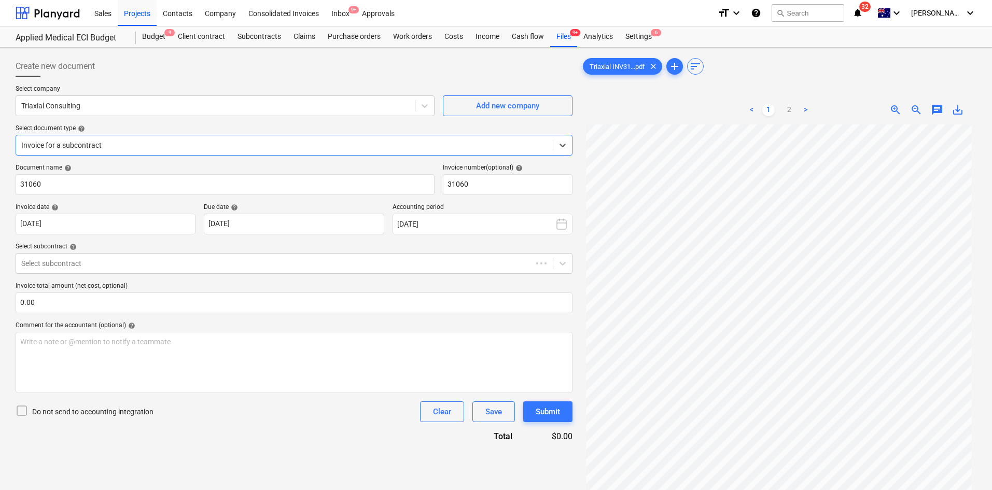
click at [106, 145] on div at bounding box center [284, 145] width 527 height 10
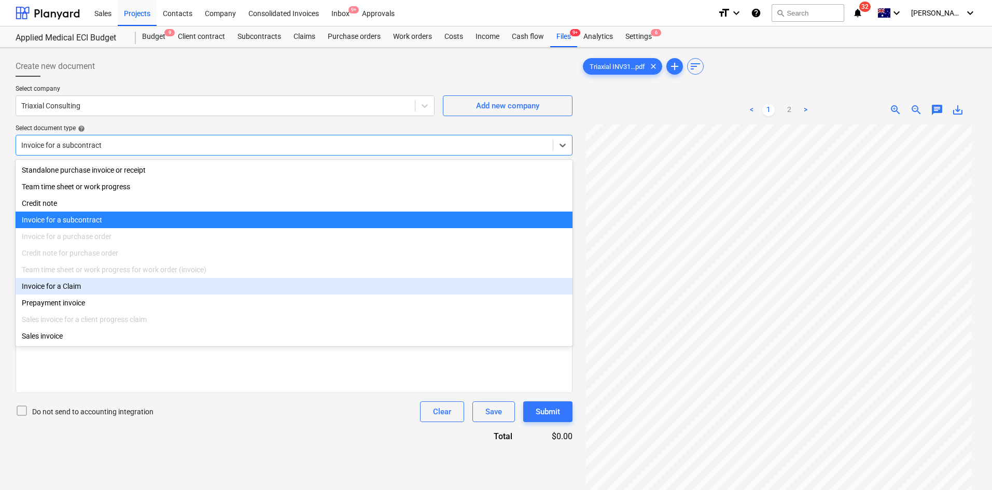
click at [85, 290] on div "Invoice for a Claim" at bounding box center [294, 286] width 557 height 17
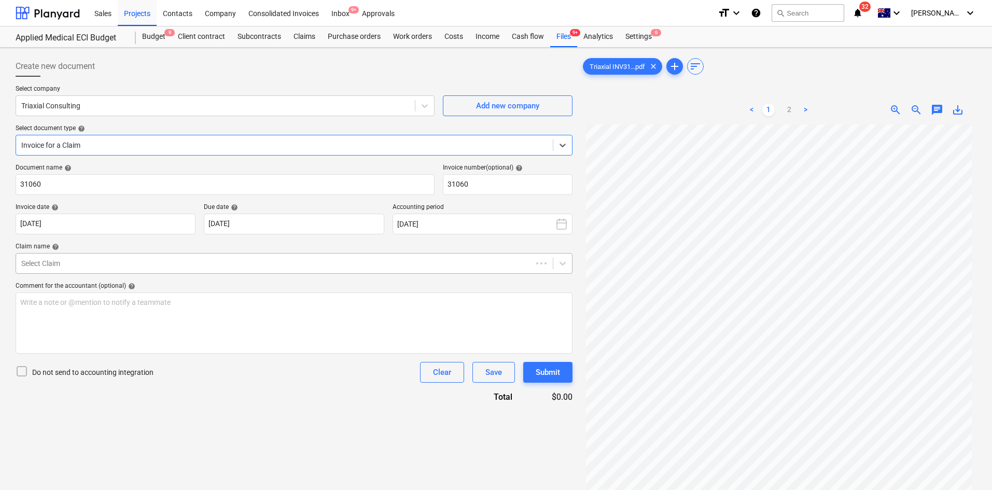
click at [93, 265] on div at bounding box center [274, 263] width 506 height 10
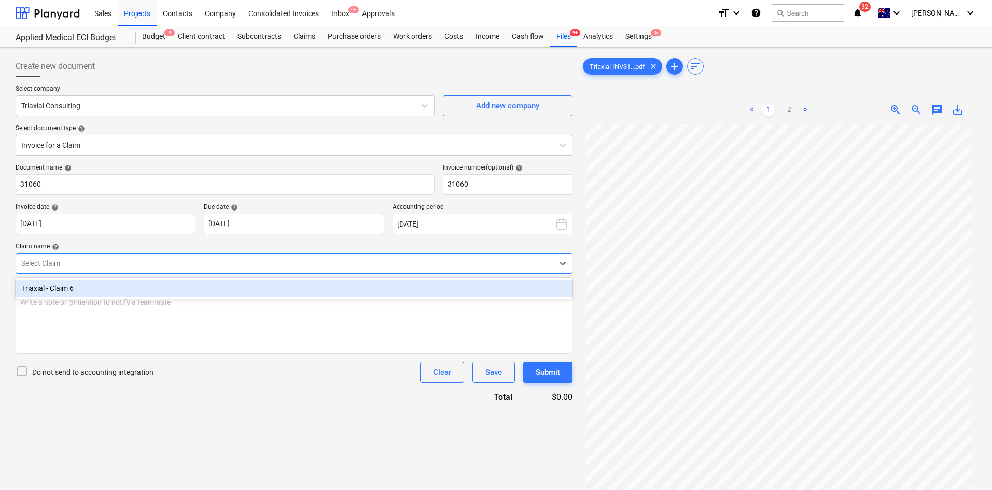
click at [87, 287] on div "Triaxial - Claim 6" at bounding box center [294, 288] width 557 height 17
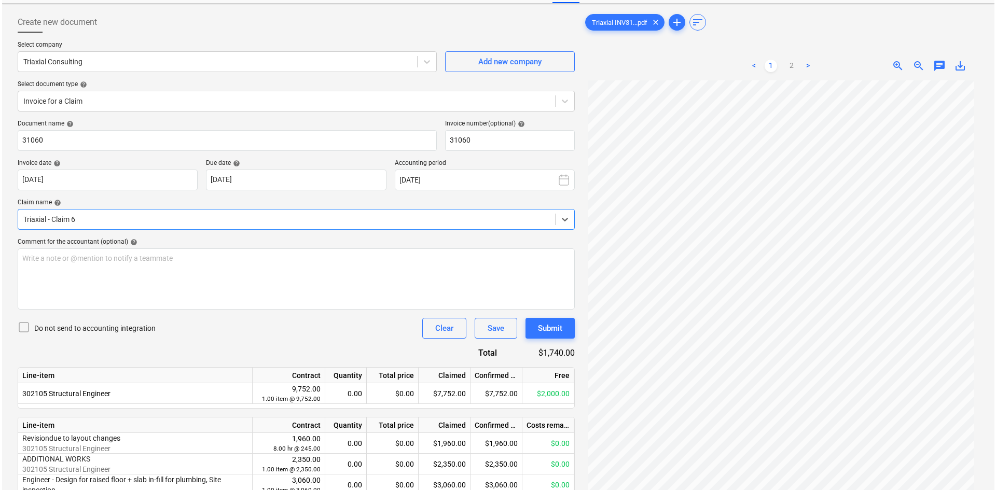
scroll to position [112, 0]
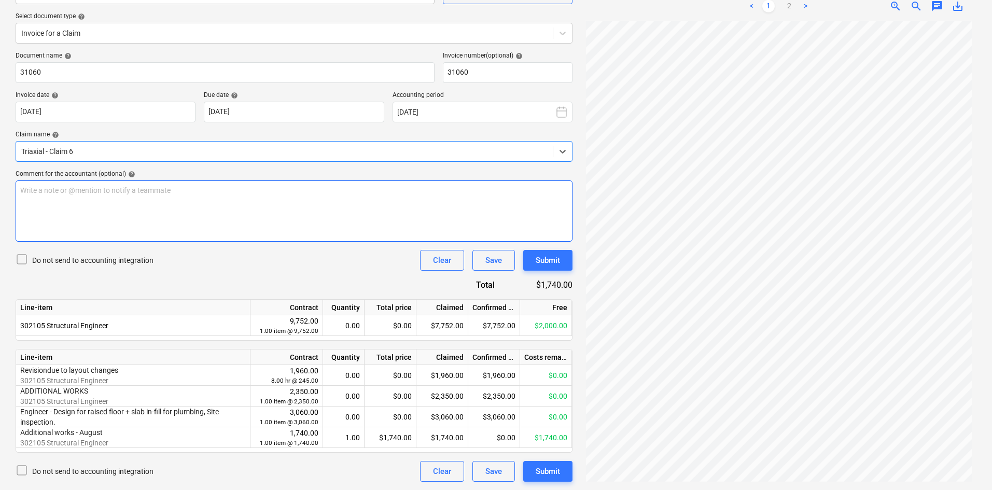
click at [168, 208] on div "Write a note or @mention to notify a teammate [PERSON_NAME]" at bounding box center [294, 211] width 557 height 61
click at [550, 260] on div "Submit" at bounding box center [548, 260] width 24 height 13
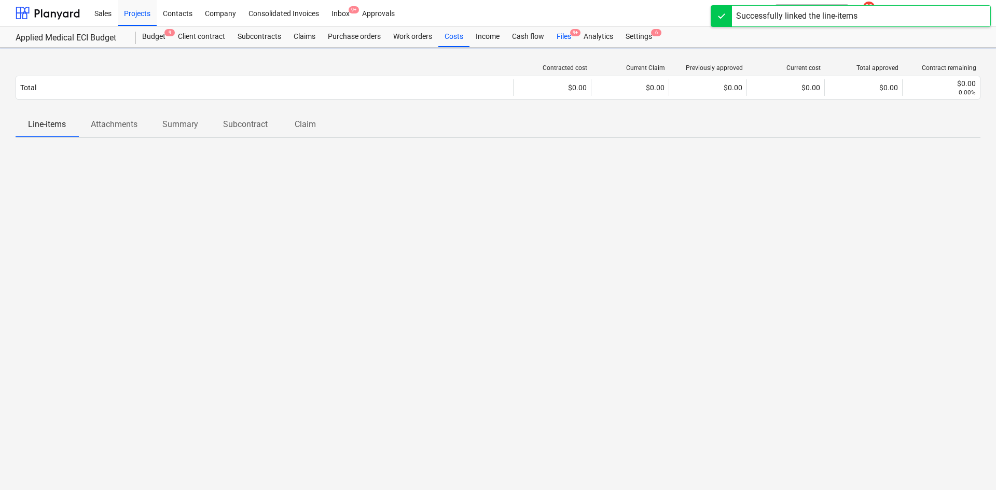
click at [566, 34] on div "Files 9+" at bounding box center [563, 36] width 27 height 21
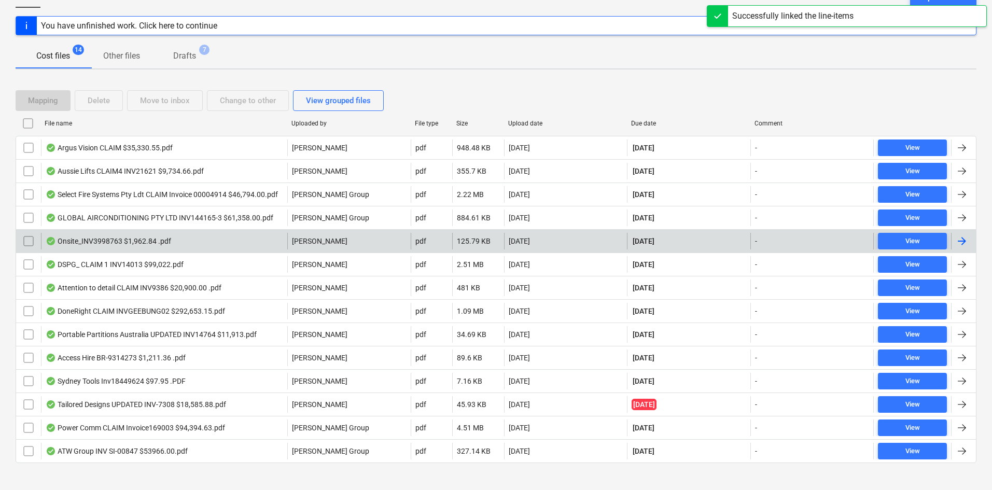
scroll to position [130, 0]
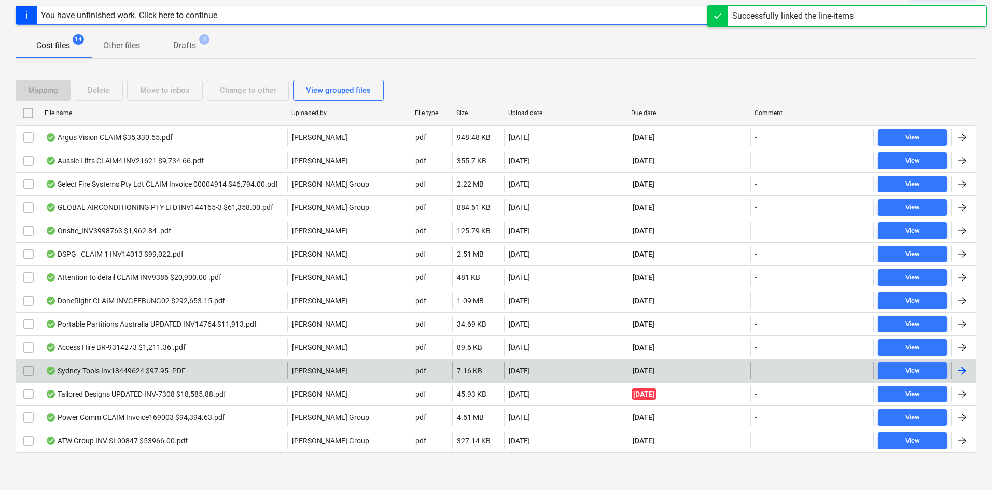
click at [158, 373] on div "Sydney Tools Inv18449624 $97.95 .PDF" at bounding box center [116, 371] width 140 height 8
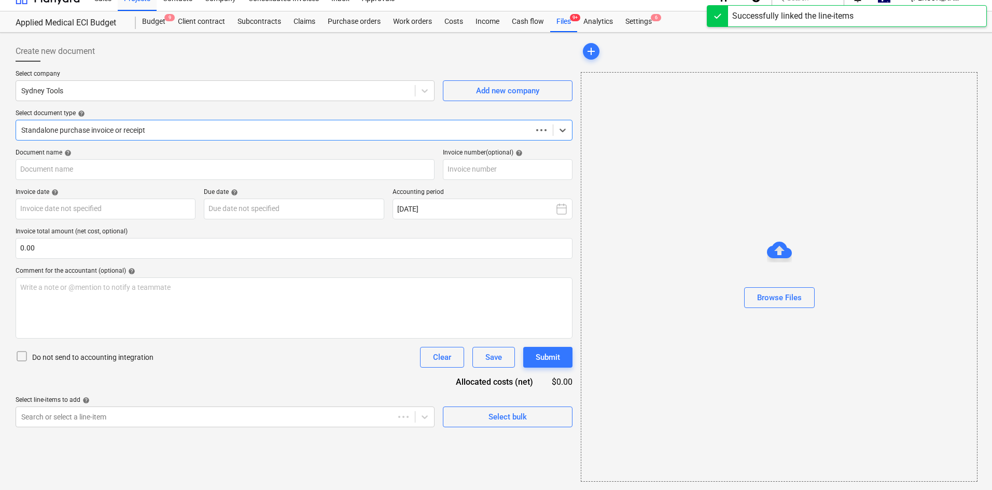
scroll to position [15, 0]
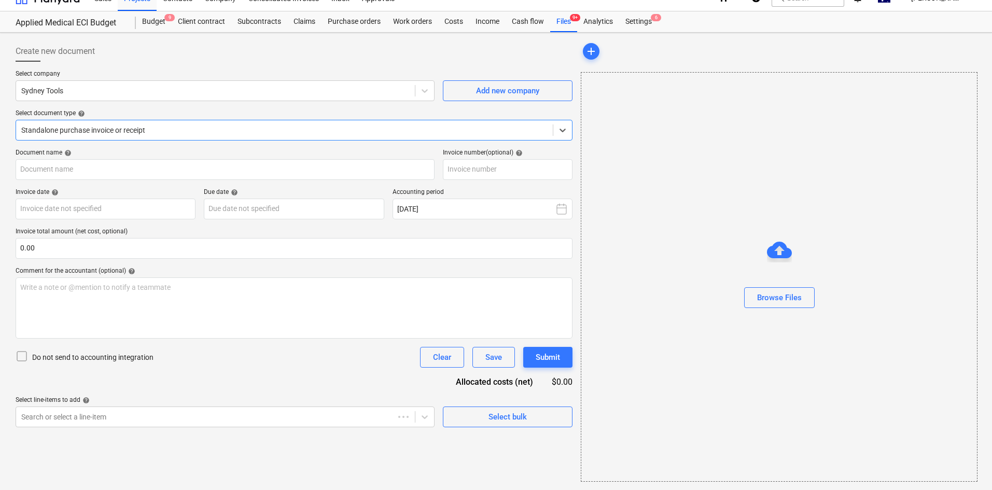
type input "18449624"
type input "[DATE]"
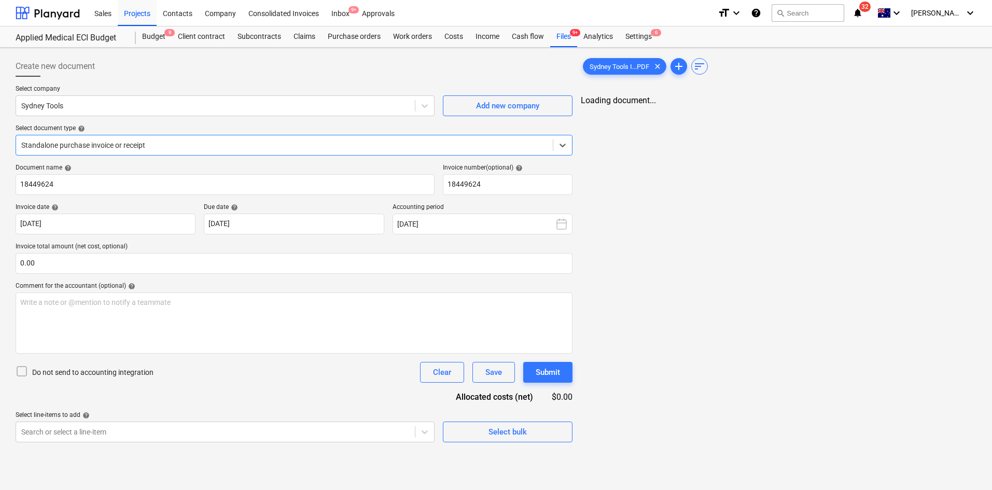
scroll to position [0, 0]
click at [281, 147] on div at bounding box center [284, 145] width 527 height 10
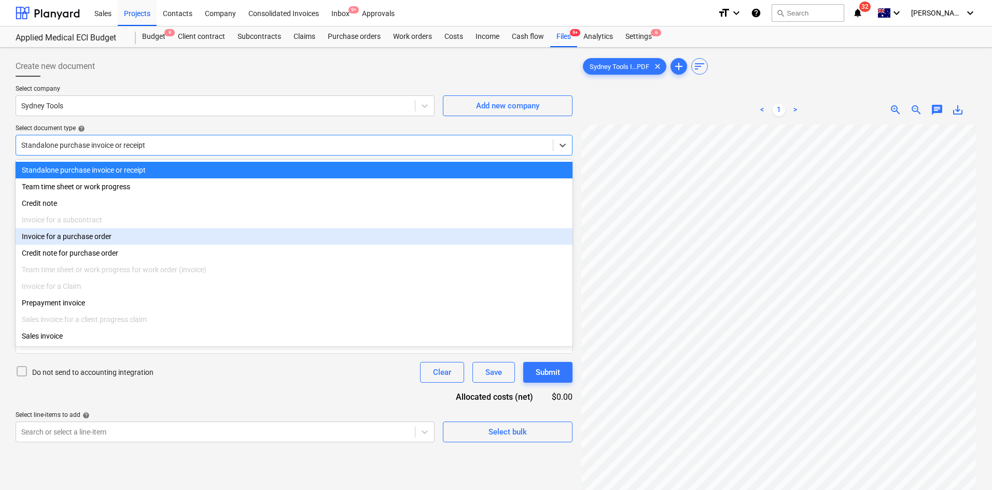
click at [89, 237] on div "Invoice for a purchase order" at bounding box center [294, 236] width 557 height 17
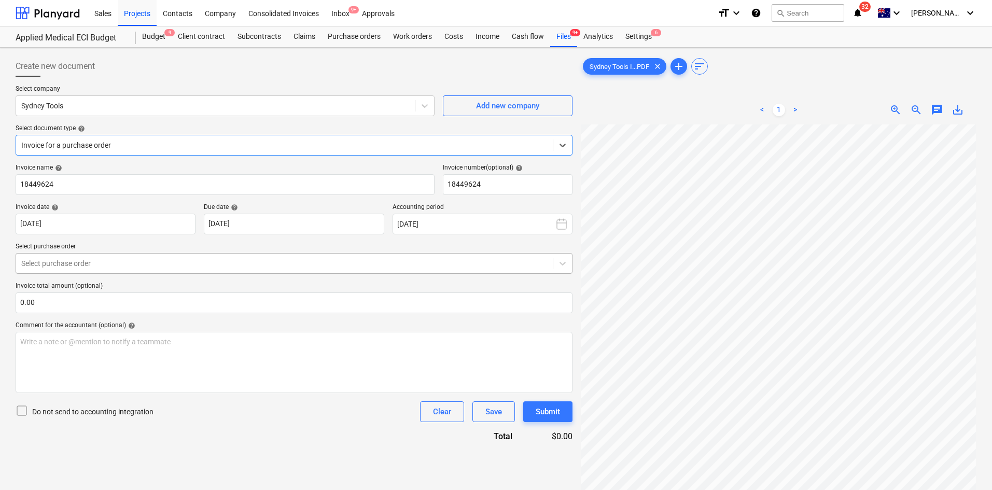
click at [132, 258] on div at bounding box center [284, 263] width 527 height 10
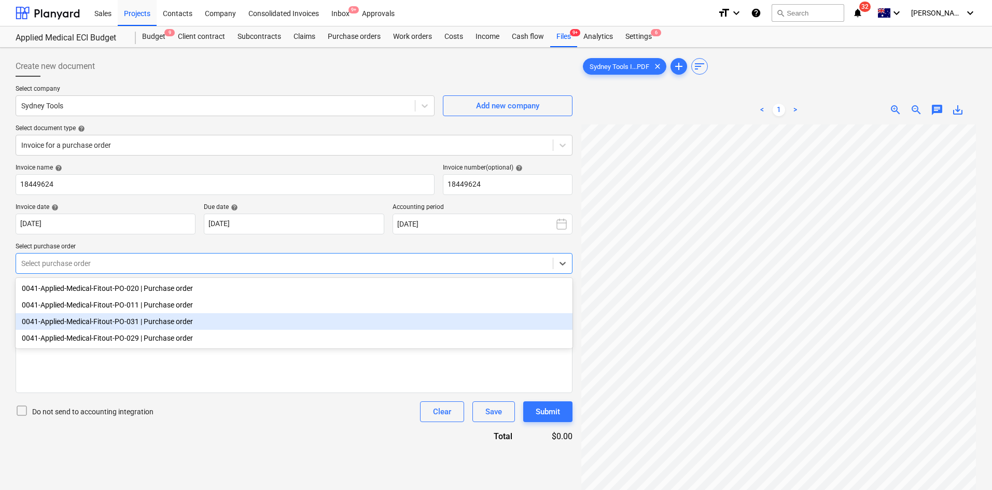
click at [182, 321] on div "0041-Applied-Medical-Fitout-PO-031 | Purchase order" at bounding box center [294, 321] width 557 height 17
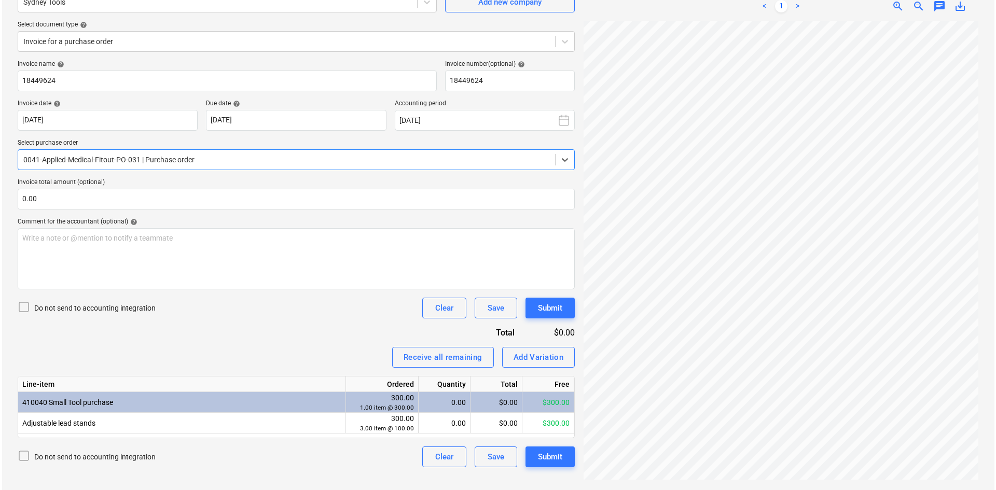
scroll to position [60, 0]
click at [488, 425] on div "$0.00" at bounding box center [494, 423] width 52 height 21
type input "89.05"
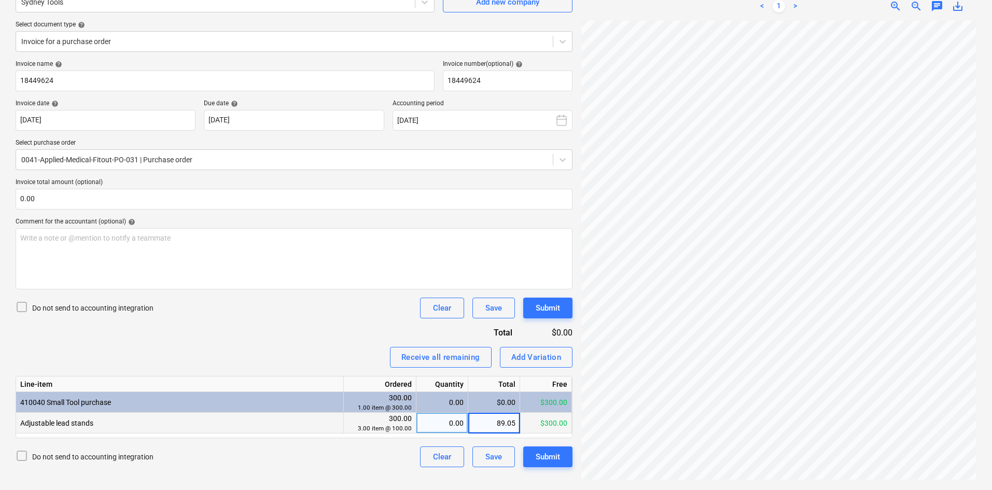
click at [302, 329] on div "Invoice name help 18449624 Invoice number (optional) help 18449624 Invoice date…" at bounding box center [294, 263] width 557 height 407
click at [140, 198] on input "text" at bounding box center [294, 199] width 557 height 21
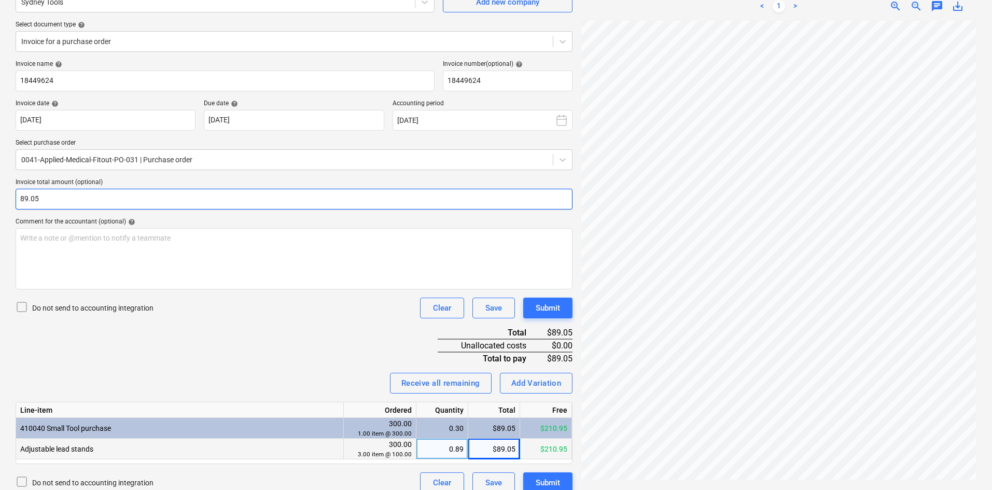
type input "89.05"
click at [198, 346] on div "Invoice name help 18449624 Invoice number (optional) help 18449624 Invoice date…" at bounding box center [294, 276] width 557 height 433
click at [549, 477] on div "Submit" at bounding box center [548, 482] width 24 height 13
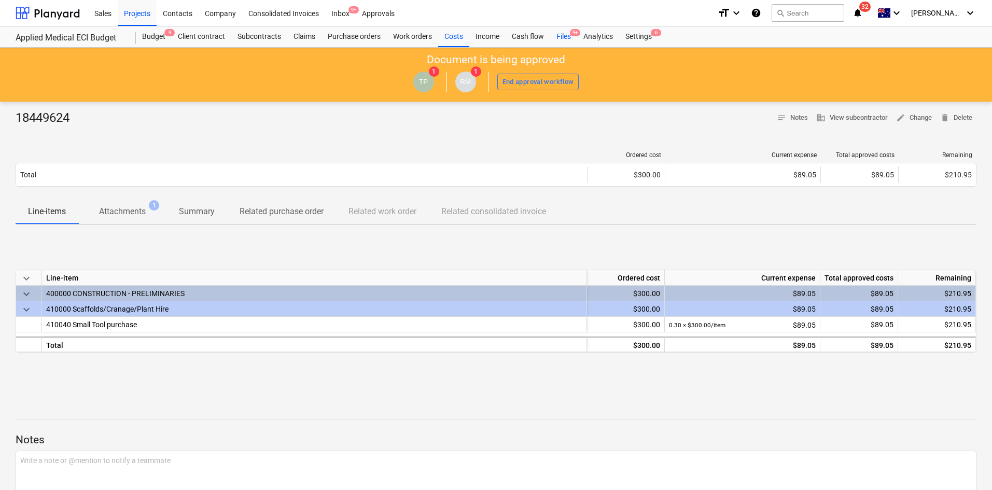
click at [560, 37] on div "Files 9+" at bounding box center [563, 36] width 27 height 21
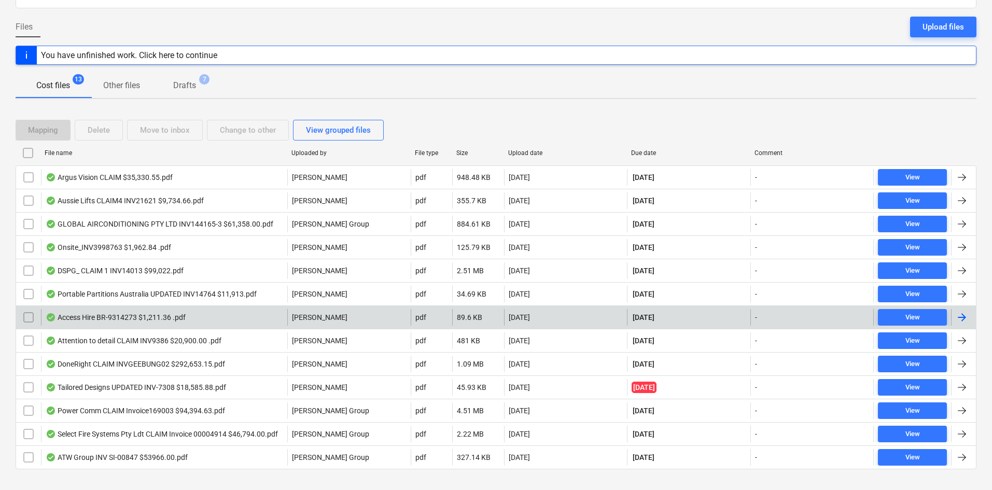
scroll to position [104, 0]
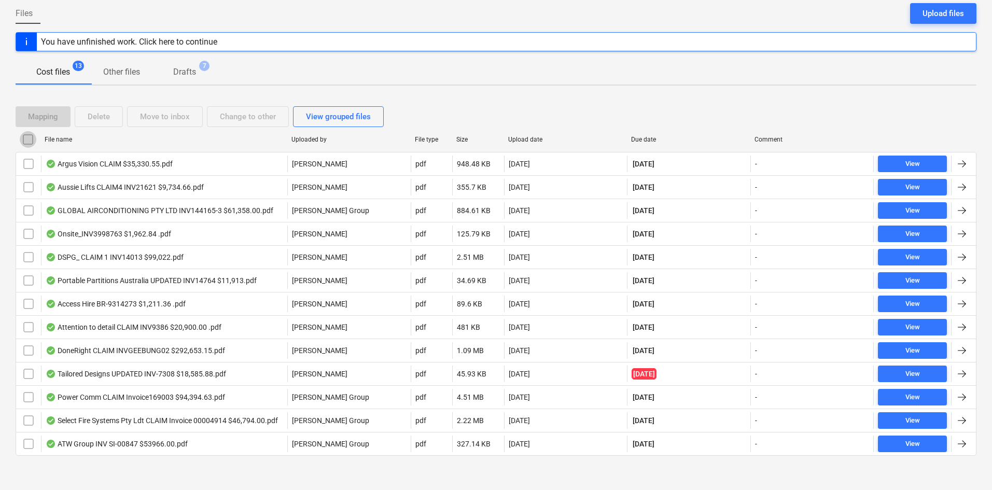
click at [26, 142] on input "checkbox" at bounding box center [28, 139] width 17 height 17
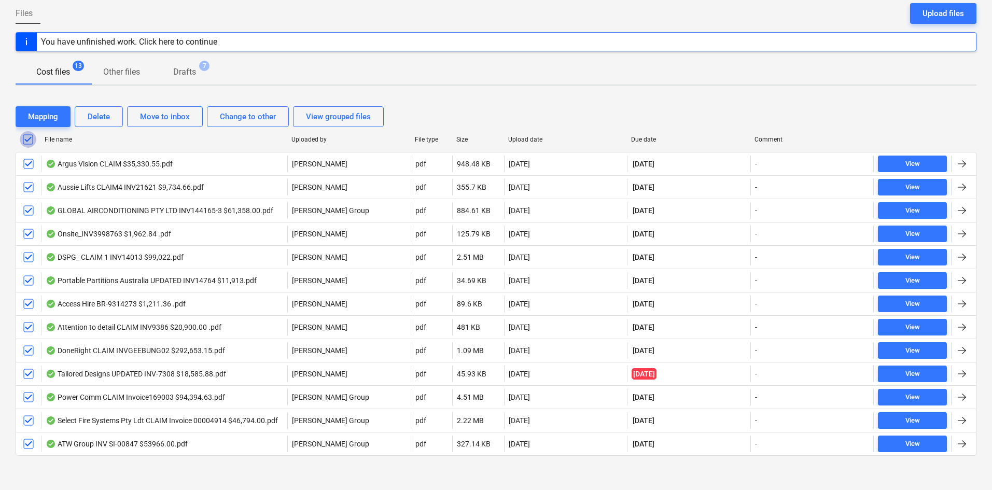
click at [27, 142] on input "checkbox" at bounding box center [28, 139] width 17 height 17
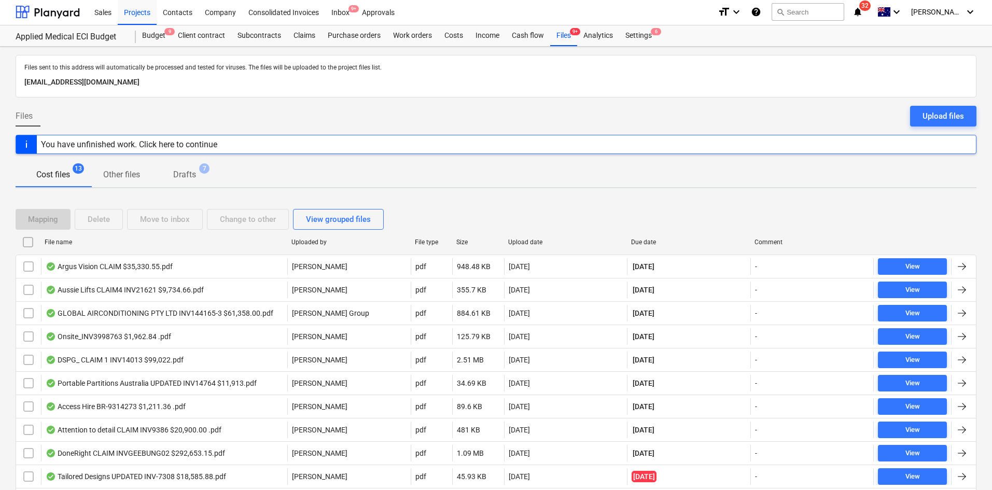
scroll to position [0, 0]
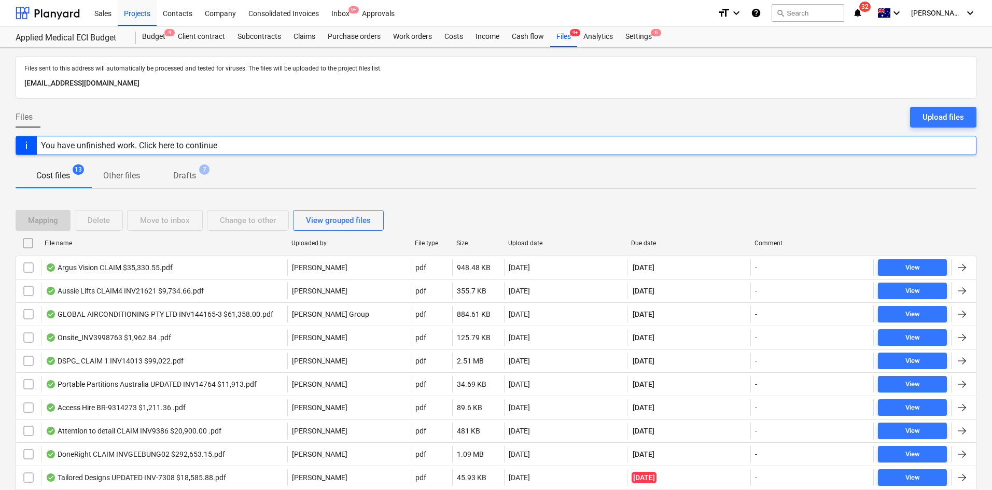
click at [438, 118] on div "Files Upload files" at bounding box center [496, 121] width 961 height 29
click at [142, 15] on div "Projects" at bounding box center [137, 12] width 39 height 26
